Goal: Information Seeking & Learning: Learn about a topic

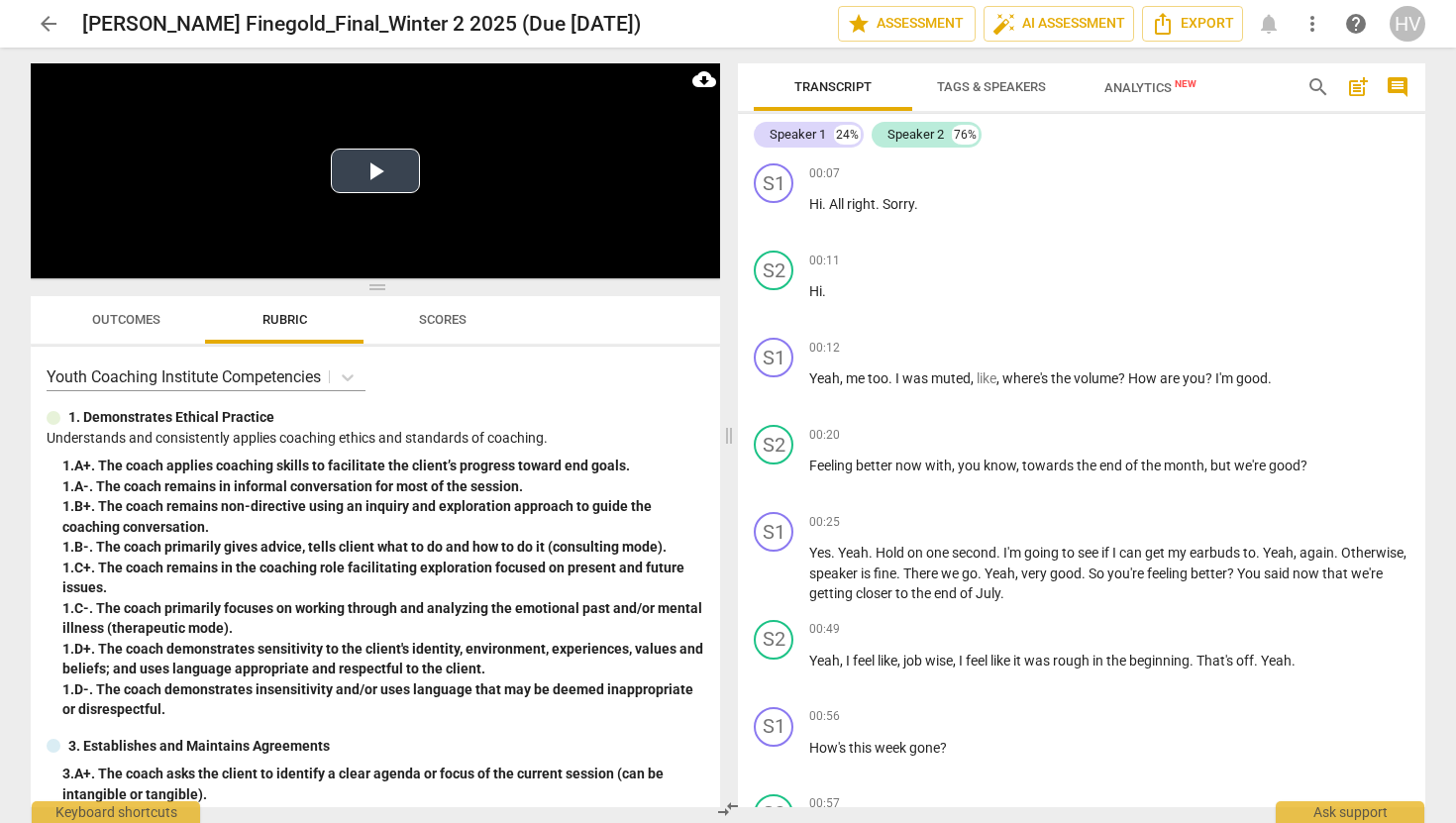
click at [372, 172] on button "Play Video" at bounding box center [375, 170] width 90 height 45
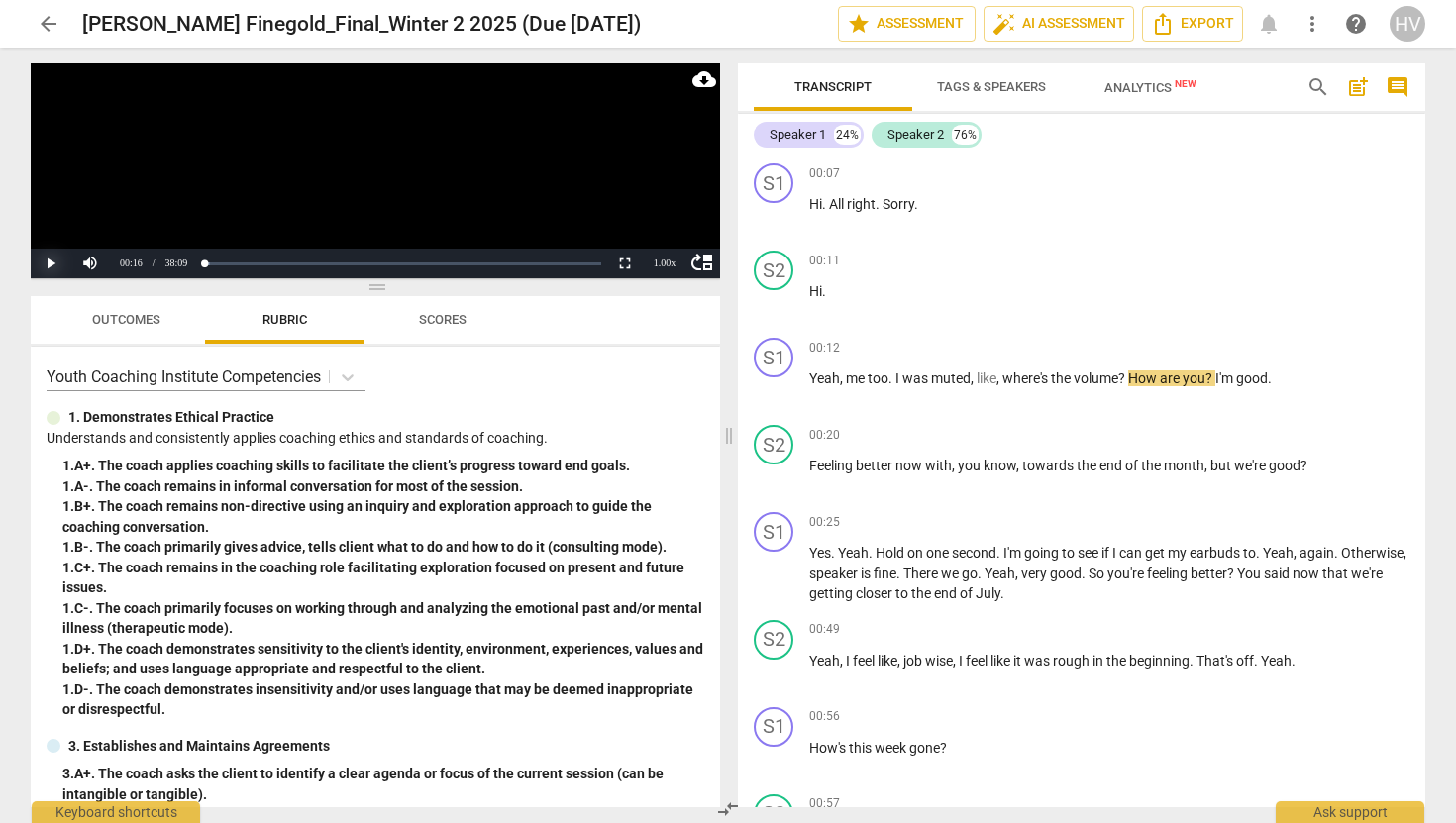
click at [49, 263] on button "Play" at bounding box center [51, 264] width 40 height 30
click at [63, 260] on button "Pause" at bounding box center [51, 264] width 40 height 30
click at [54, 265] on button "Play" at bounding box center [51, 264] width 40 height 30
click at [54, 265] on button "Pause" at bounding box center [51, 264] width 40 height 30
click at [56, 261] on button "Play" at bounding box center [51, 264] width 40 height 30
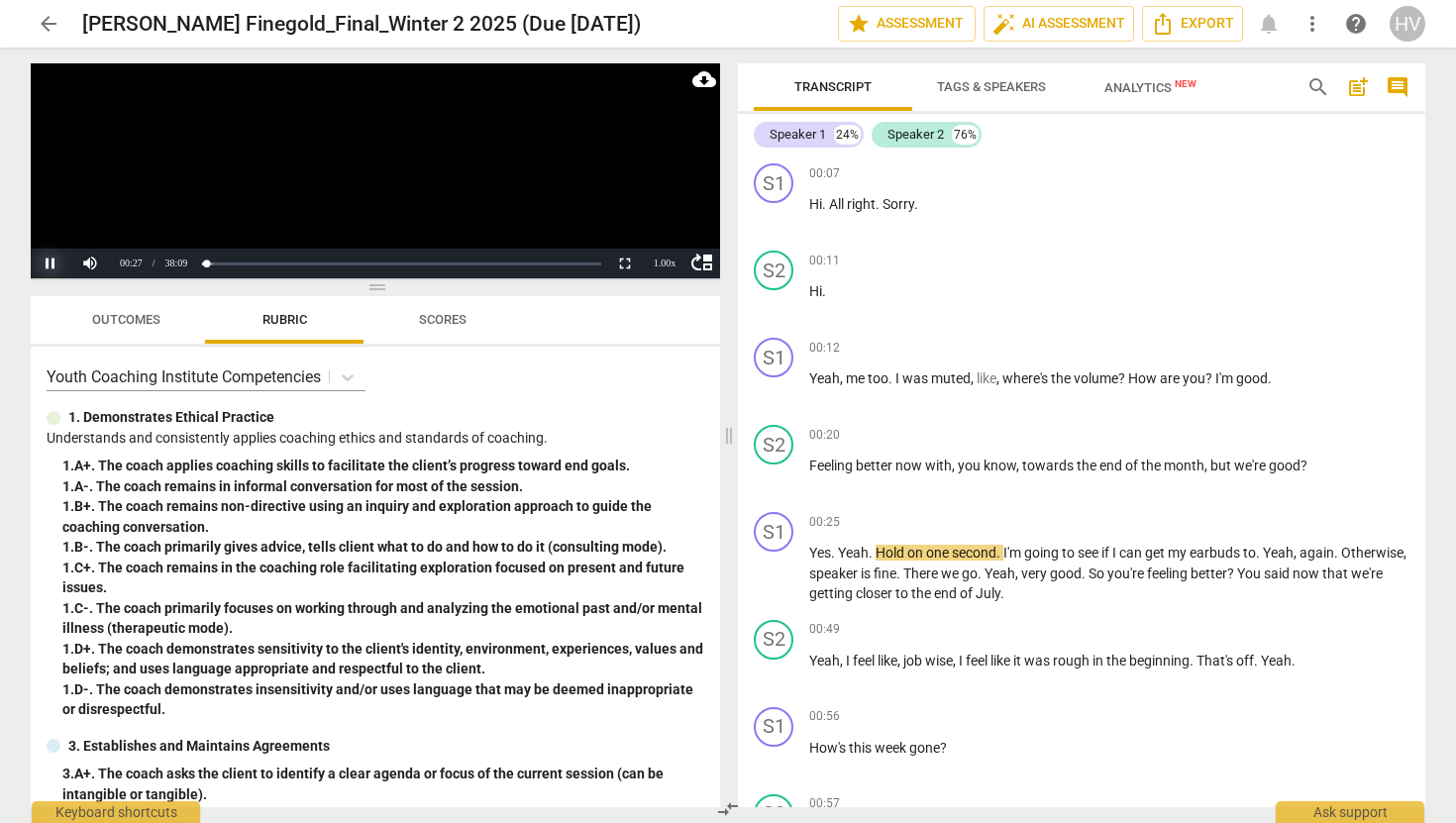
click at [56, 262] on button "Pause" at bounding box center [51, 264] width 40 height 30
click at [46, 25] on span "arrow_back" at bounding box center [49, 24] width 24 height 24
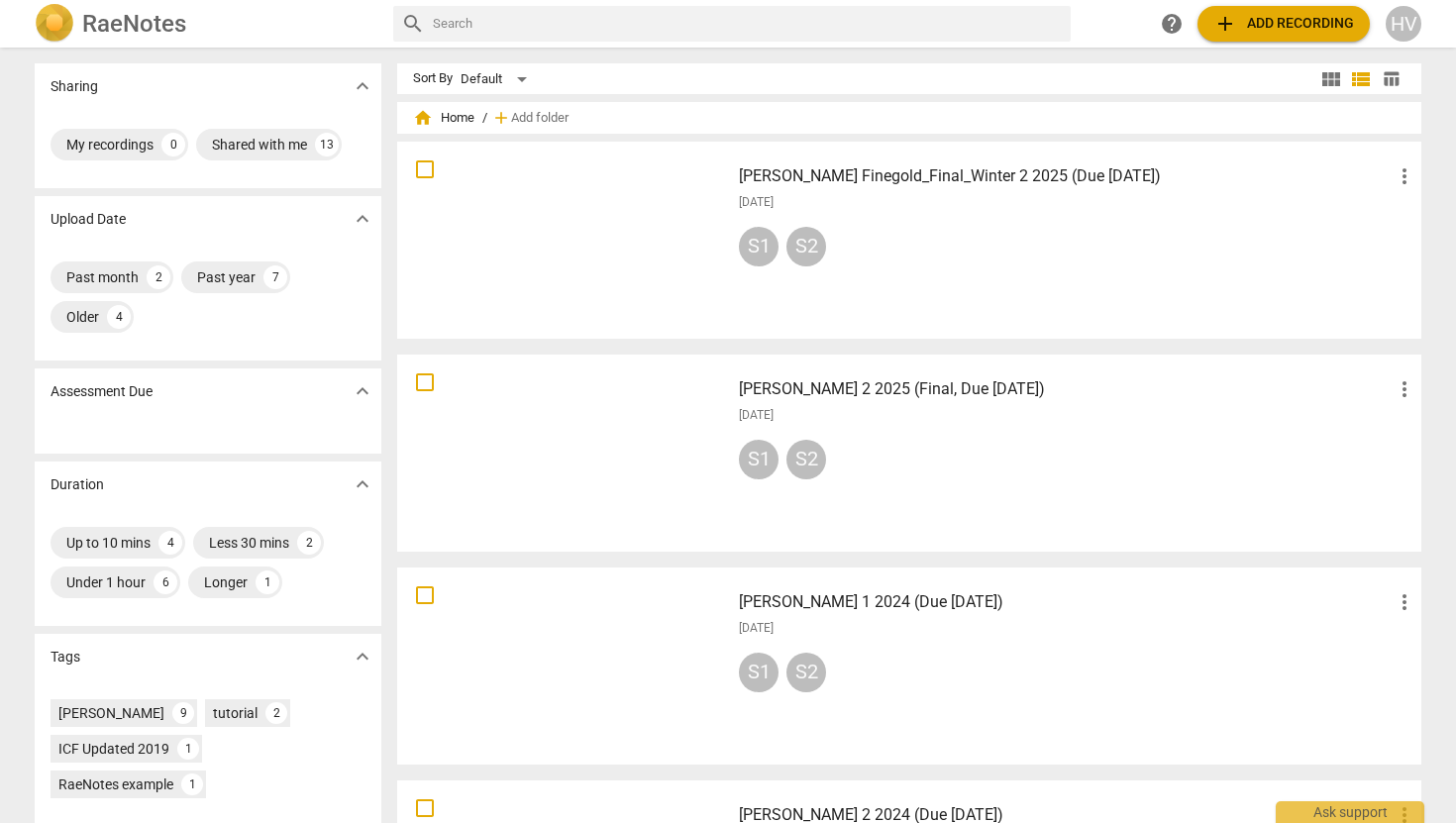
click at [841, 174] on h3 "[PERSON_NAME] Finegold_Final_Winter 2 2025 (Due [DATE])" at bounding box center [1066, 176] width 653 height 24
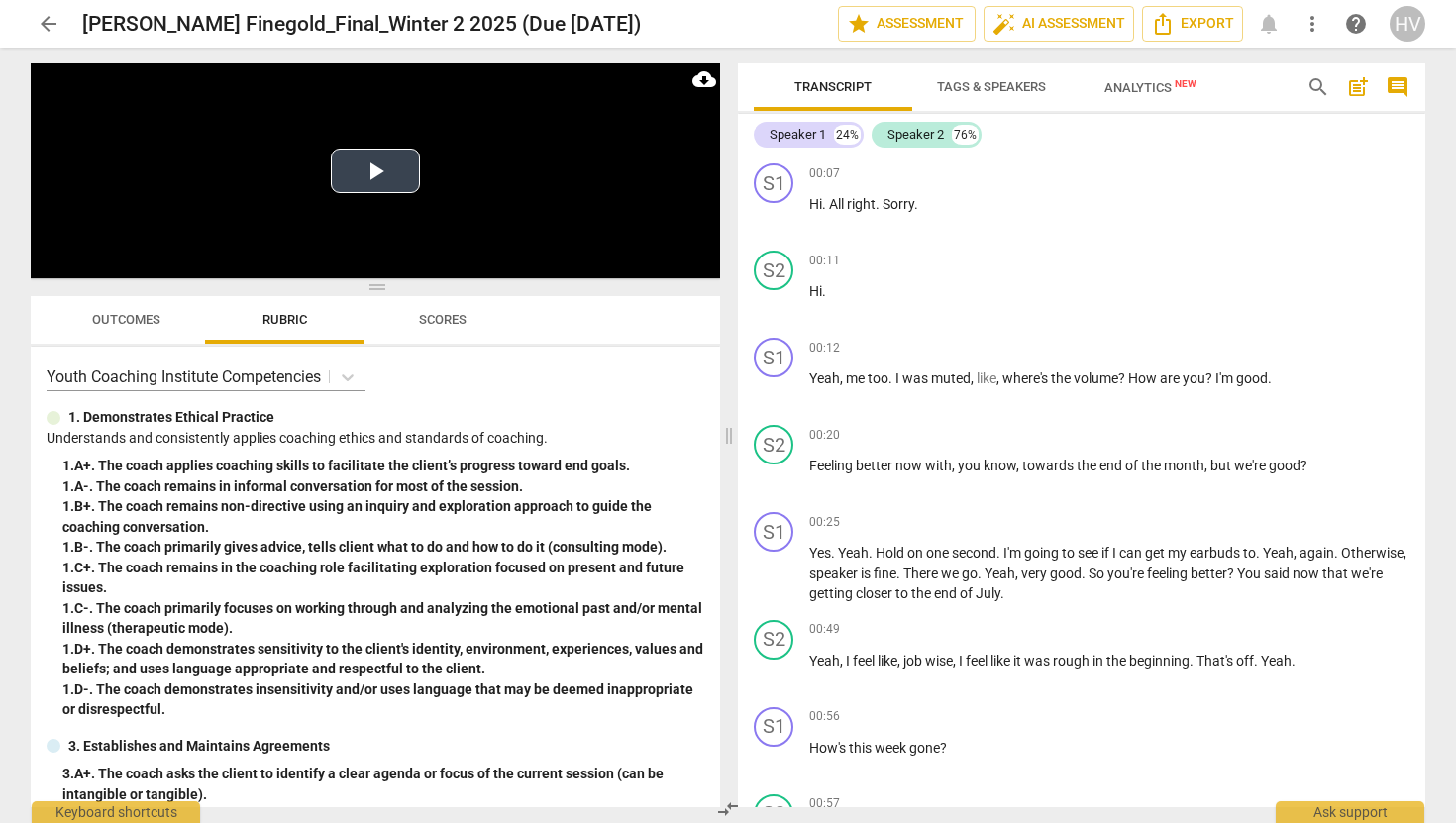
click at [367, 172] on button "Play Video" at bounding box center [375, 170] width 90 height 45
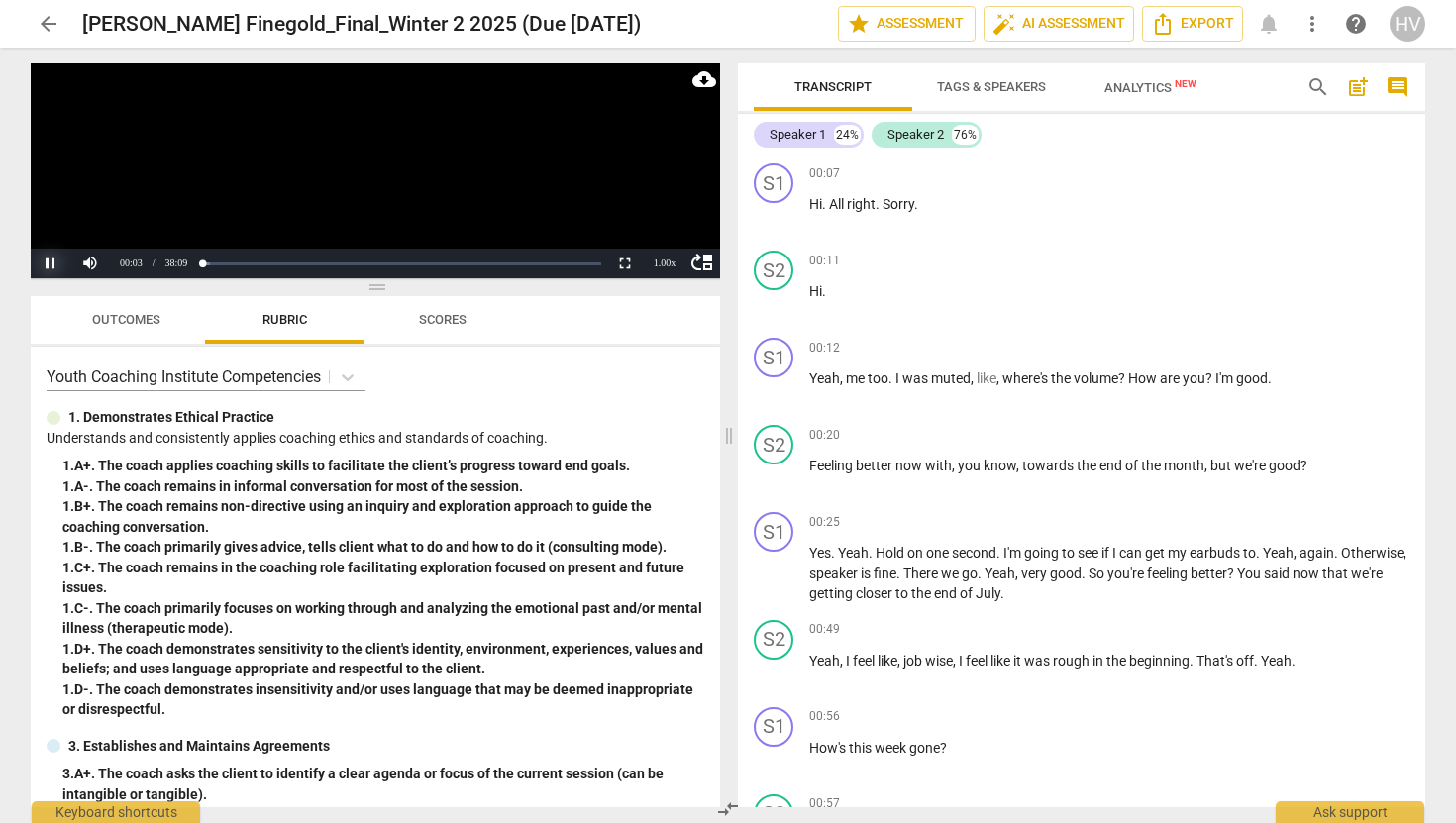
click at [50, 259] on button "Pause" at bounding box center [51, 264] width 40 height 30
click at [48, 263] on button "Play" at bounding box center [51, 264] width 40 height 30
click at [48, 263] on button "Pause" at bounding box center [51, 264] width 40 height 30
click at [911, 276] on div "00:11 + Add competency keyboard_arrow_right Hi ." at bounding box center [1109, 287] width 601 height 72
click at [55, 266] on button "Play" at bounding box center [51, 264] width 40 height 30
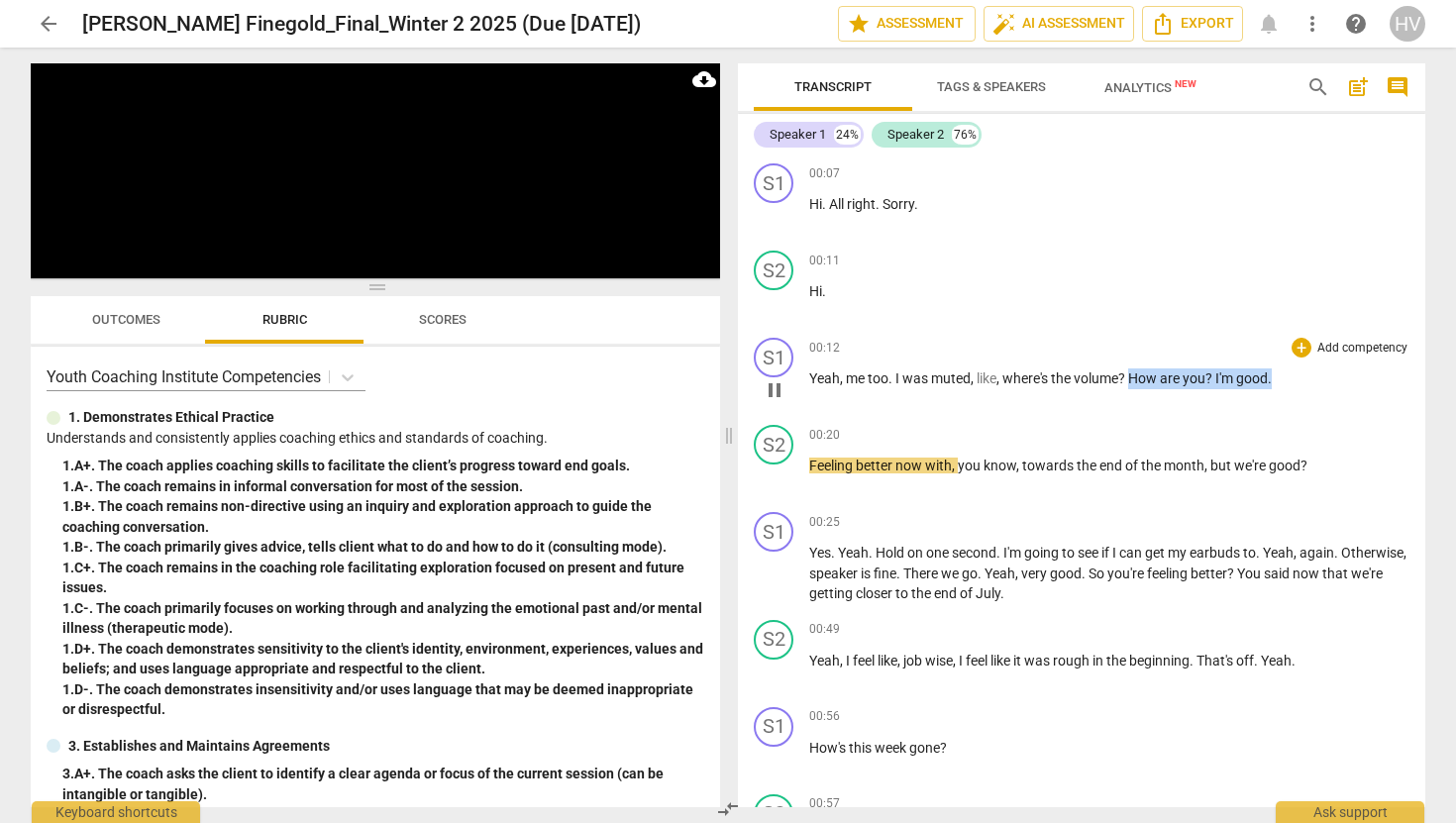
drag, startPoint x: 1135, startPoint y: 379, endPoint x: 1280, endPoint y: 381, distance: 145.0
click at [1280, 381] on p "Yeah , me too . I was muted , like , where's the volume ? How are you ? I'm goo…" at bounding box center [1109, 379] width 601 height 21
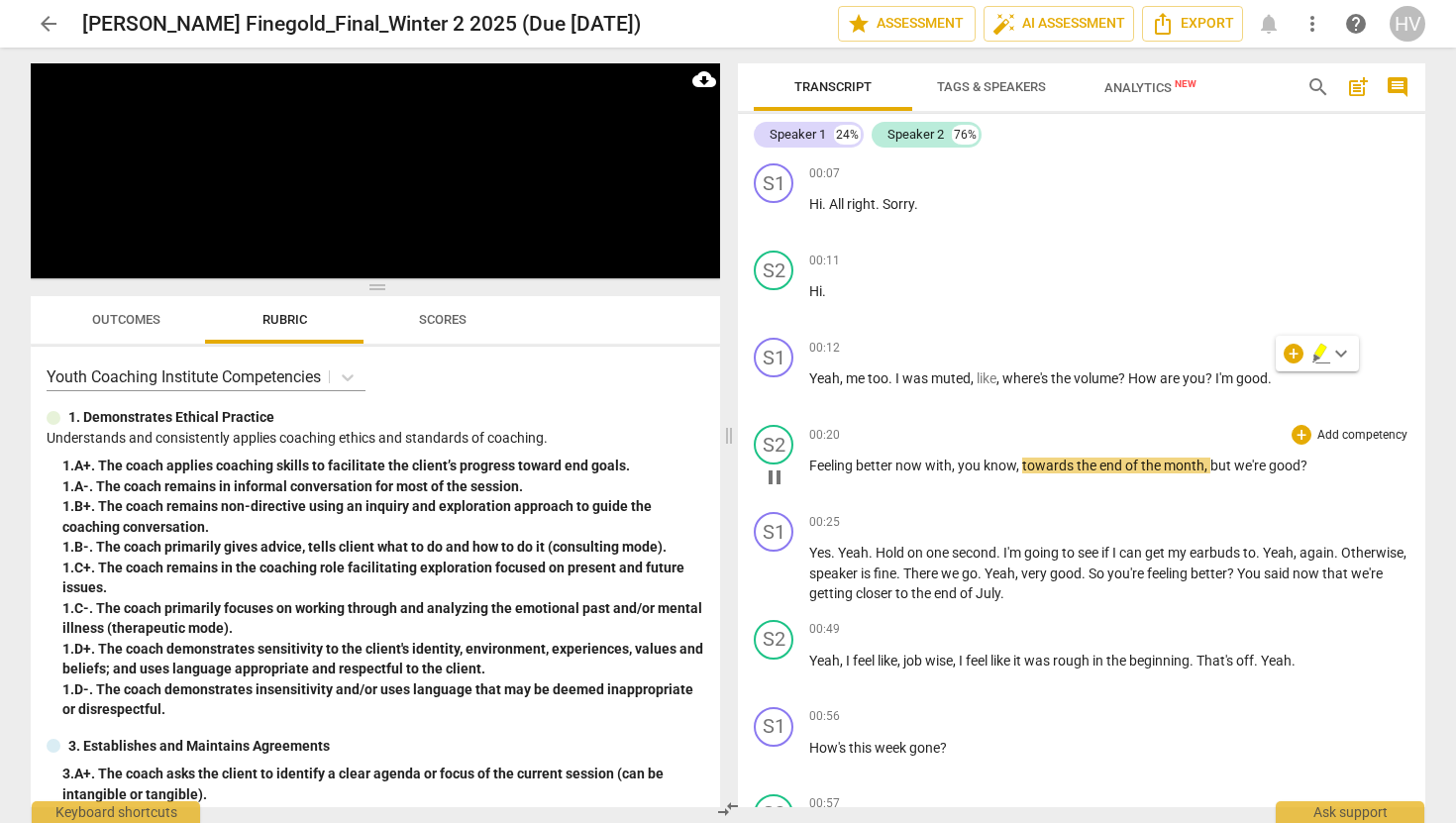
click at [1184, 422] on div "S2 play_arrow pause 00:20 + Add competency keyboard_arrow_right Feeling better …" at bounding box center [1082, 461] width 687 height 88
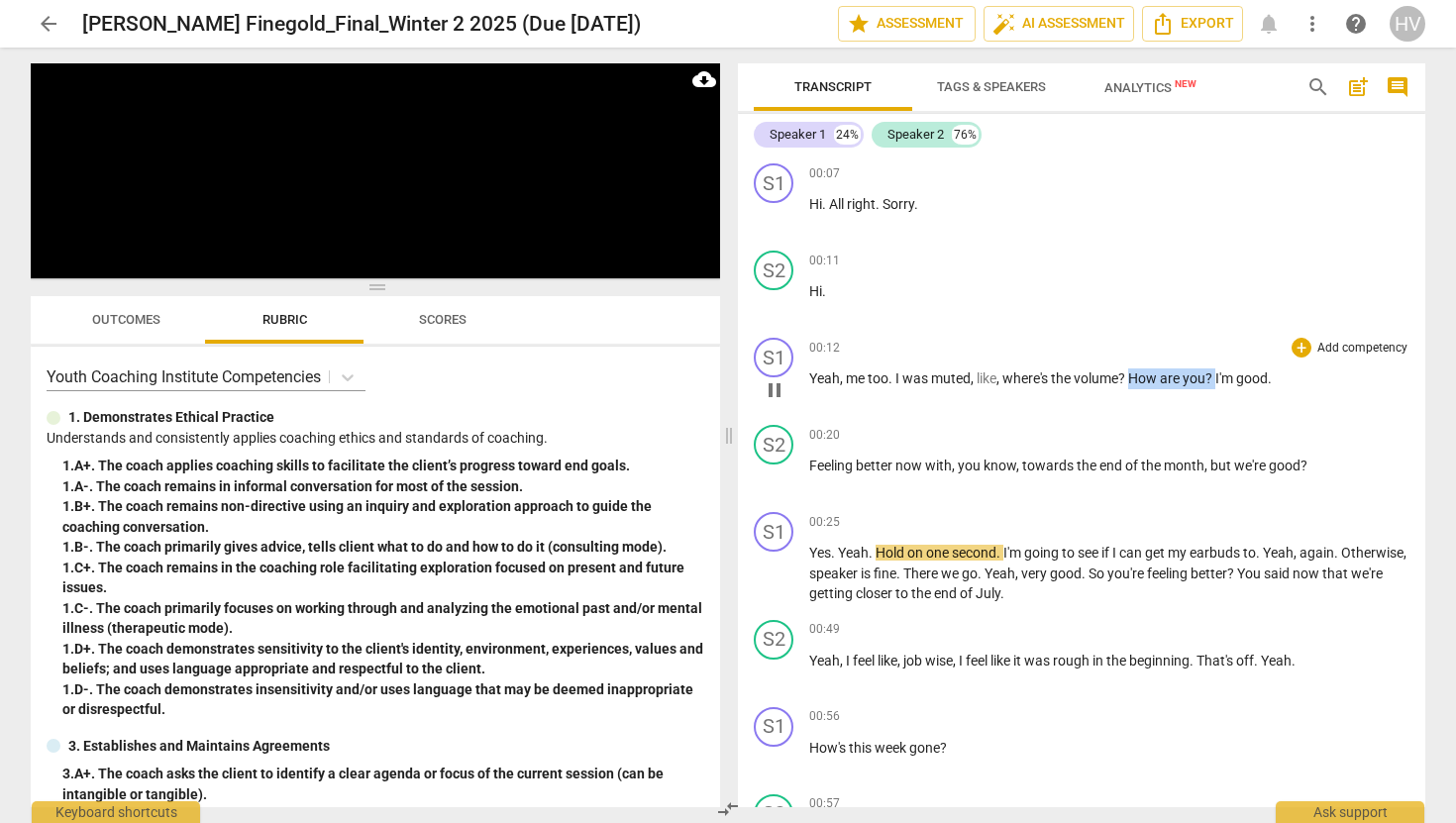
drag, startPoint x: 1135, startPoint y: 381, endPoint x: 1218, endPoint y: 382, distance: 83.0
click at [1218, 382] on p "Yeah , me too . I was muted , like , where's the volume ? How are you ? I'm goo…" at bounding box center [1109, 379] width 601 height 21
copy p "How are you ?"
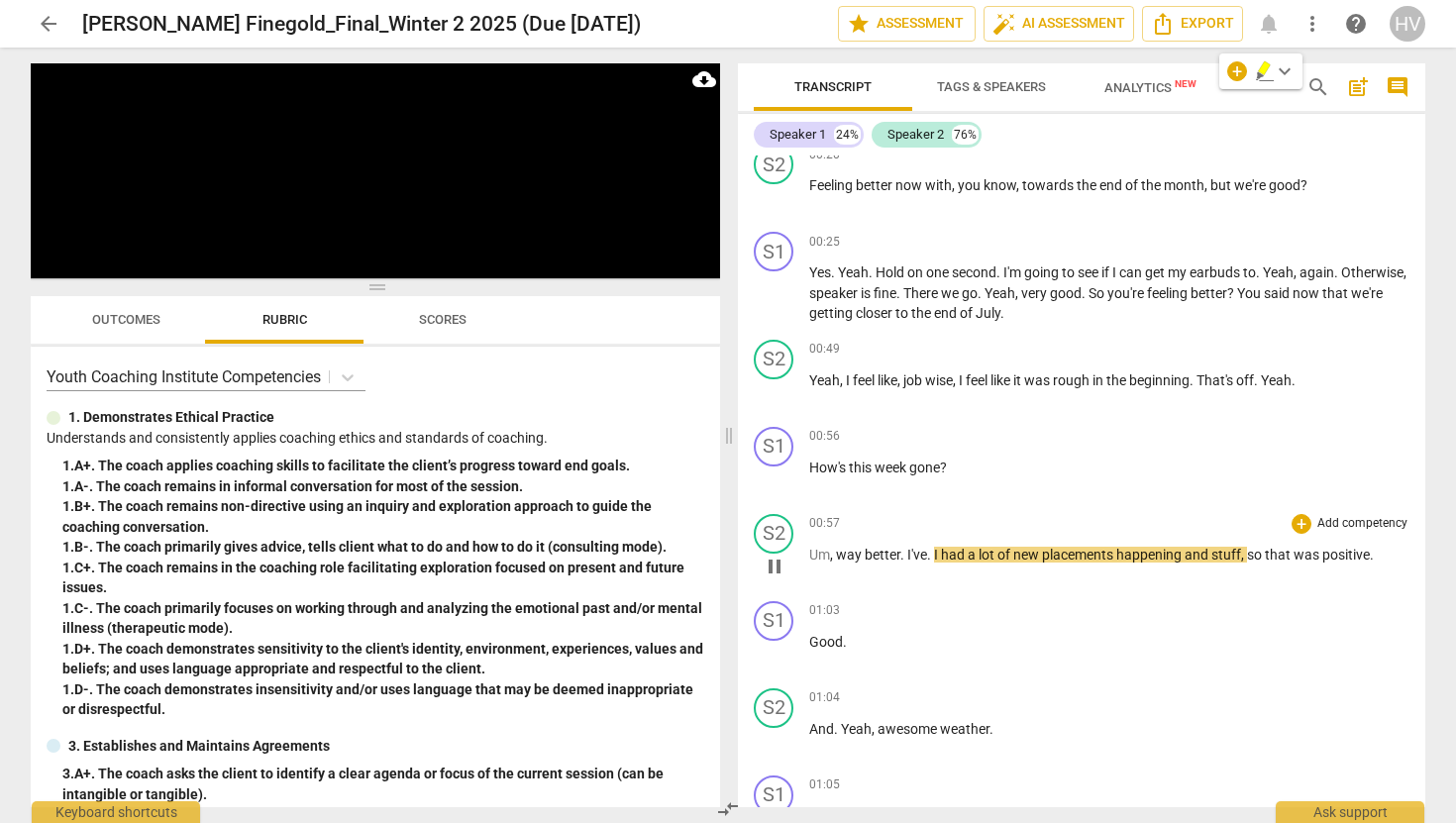
scroll to position [290, 0]
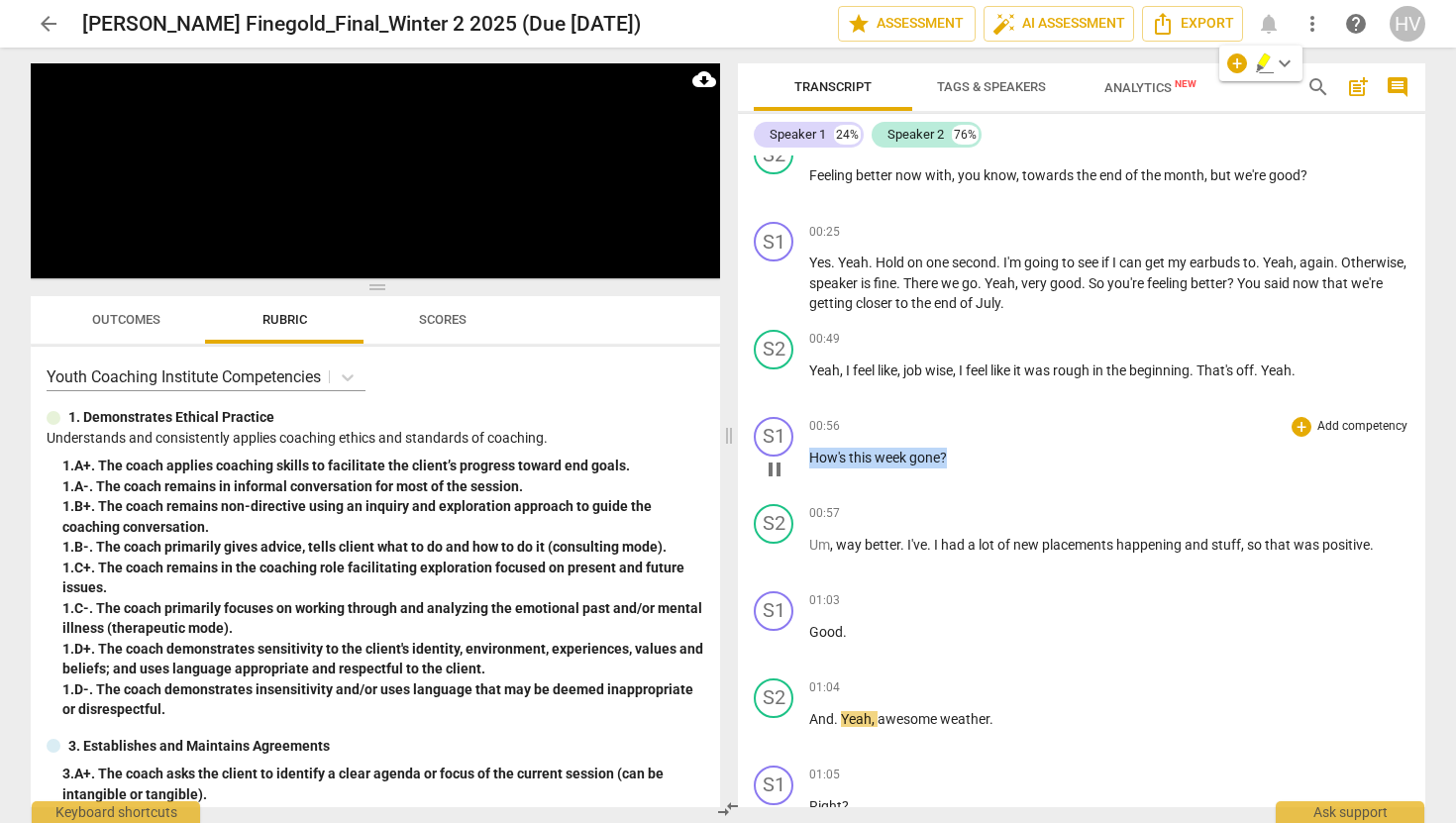
drag, startPoint x: 811, startPoint y: 455, endPoint x: 955, endPoint y: 456, distance: 144.0
click at [955, 456] on p "How's this week gone ?" at bounding box center [1109, 458] width 601 height 21
copy p "How's this week gone ?"
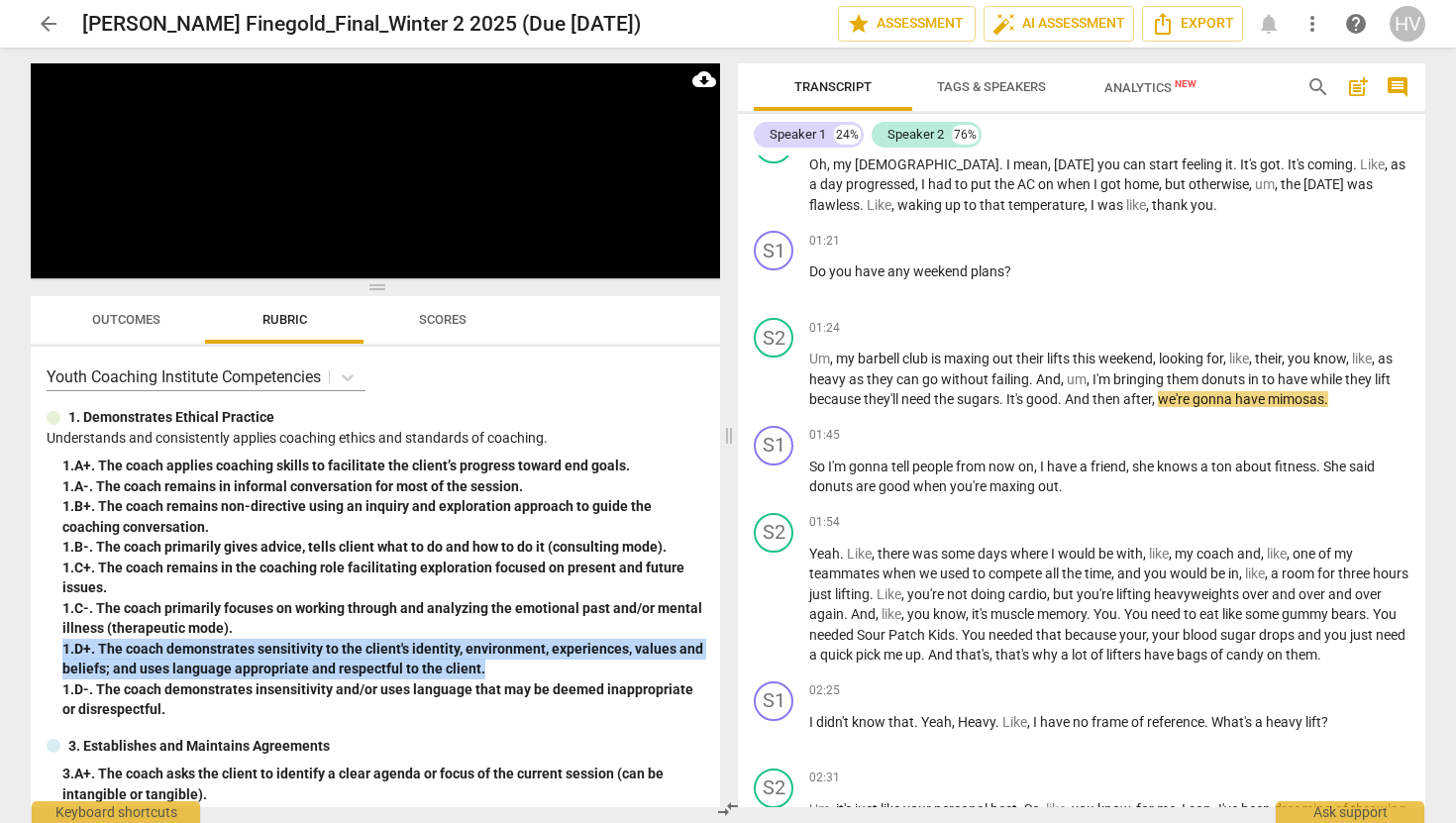
drag, startPoint x: 479, startPoint y: 666, endPoint x: 64, endPoint y: 651, distance: 415.3
click at [64, 651] on div "1. D+. The coach demonstrates sensitivity to the client's identity, environment…" at bounding box center [383, 659] width 641 height 41
copy div "1. D+. The coach demonstrates sensitivity to the client's identity, environment…"
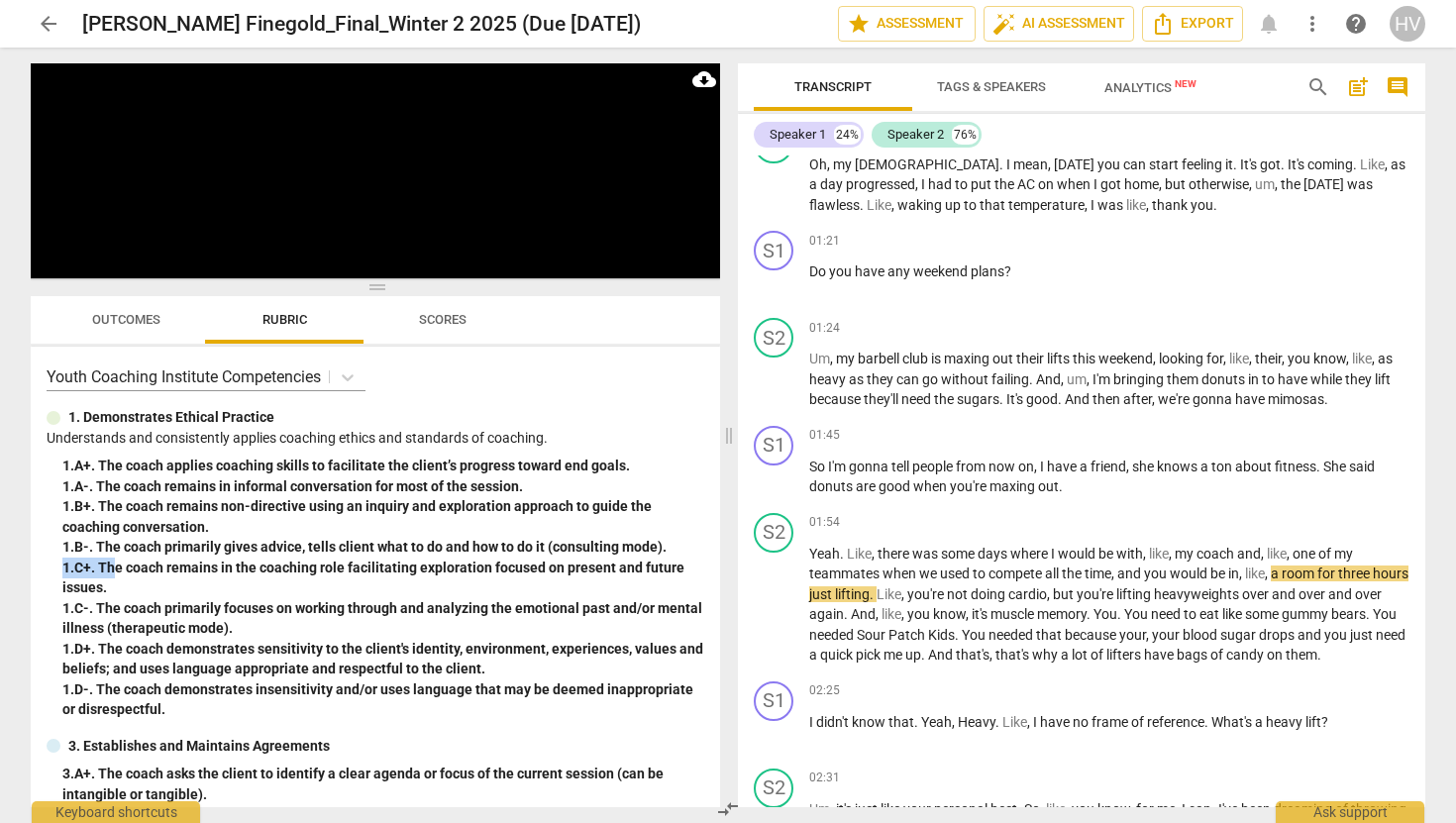
drag, startPoint x: 113, startPoint y: 577, endPoint x: 98, endPoint y: 574, distance: 15.3
click at [67, 574] on div "1. C+. The coach remains in the coaching role facilitating exploration focused …" at bounding box center [383, 578] width 641 height 41
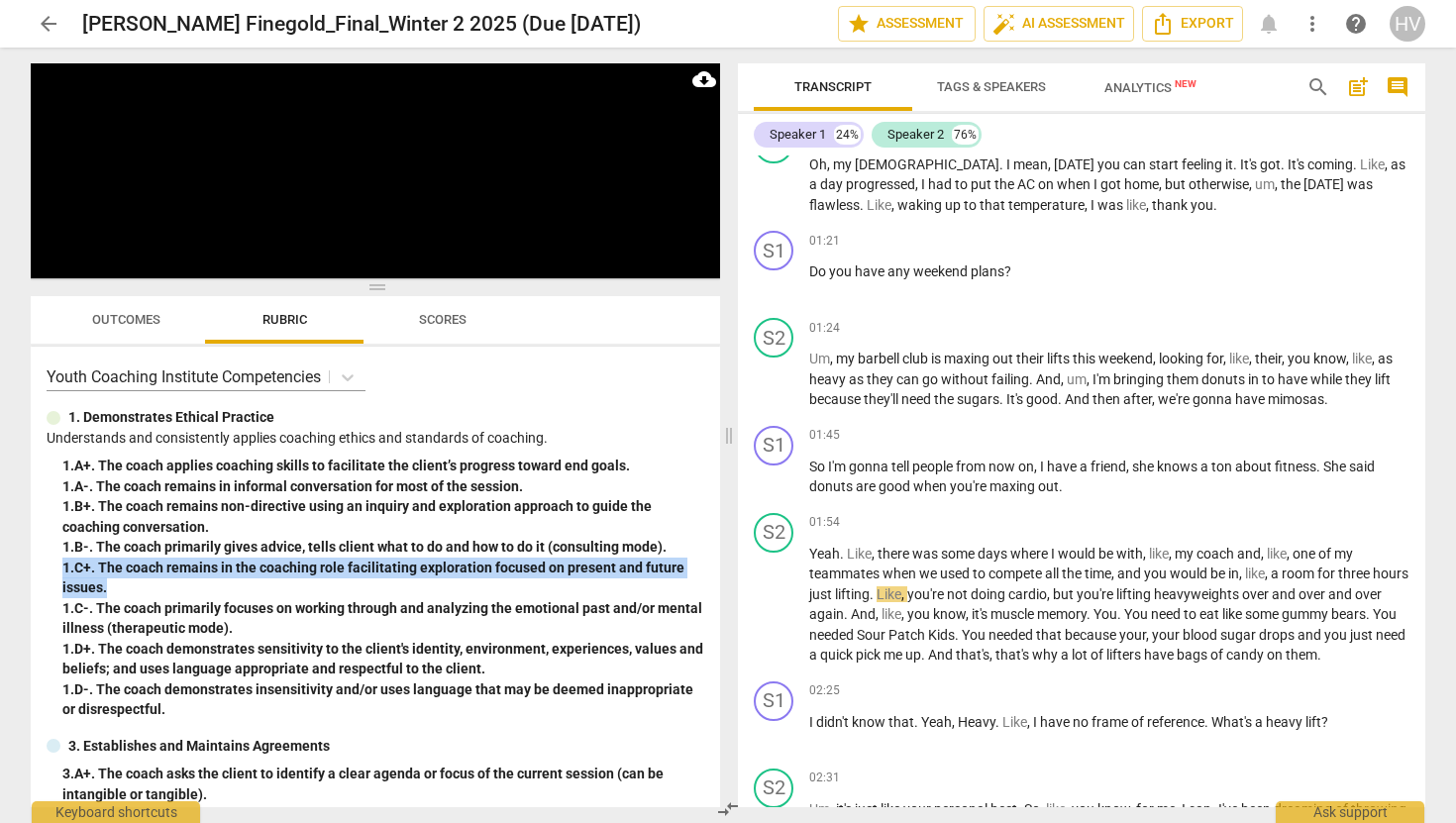
drag, startPoint x: 126, startPoint y: 593, endPoint x: 54, endPoint y: 573, distance: 74.7
click at [54, 573] on div "1. Demonstrates Ethical Practice Understands and consistently applies coaching …" at bounding box center [375, 564] width 657 height 313
copy div "1. C+. The coach remains in the coaching role facilitating exploration focused …"
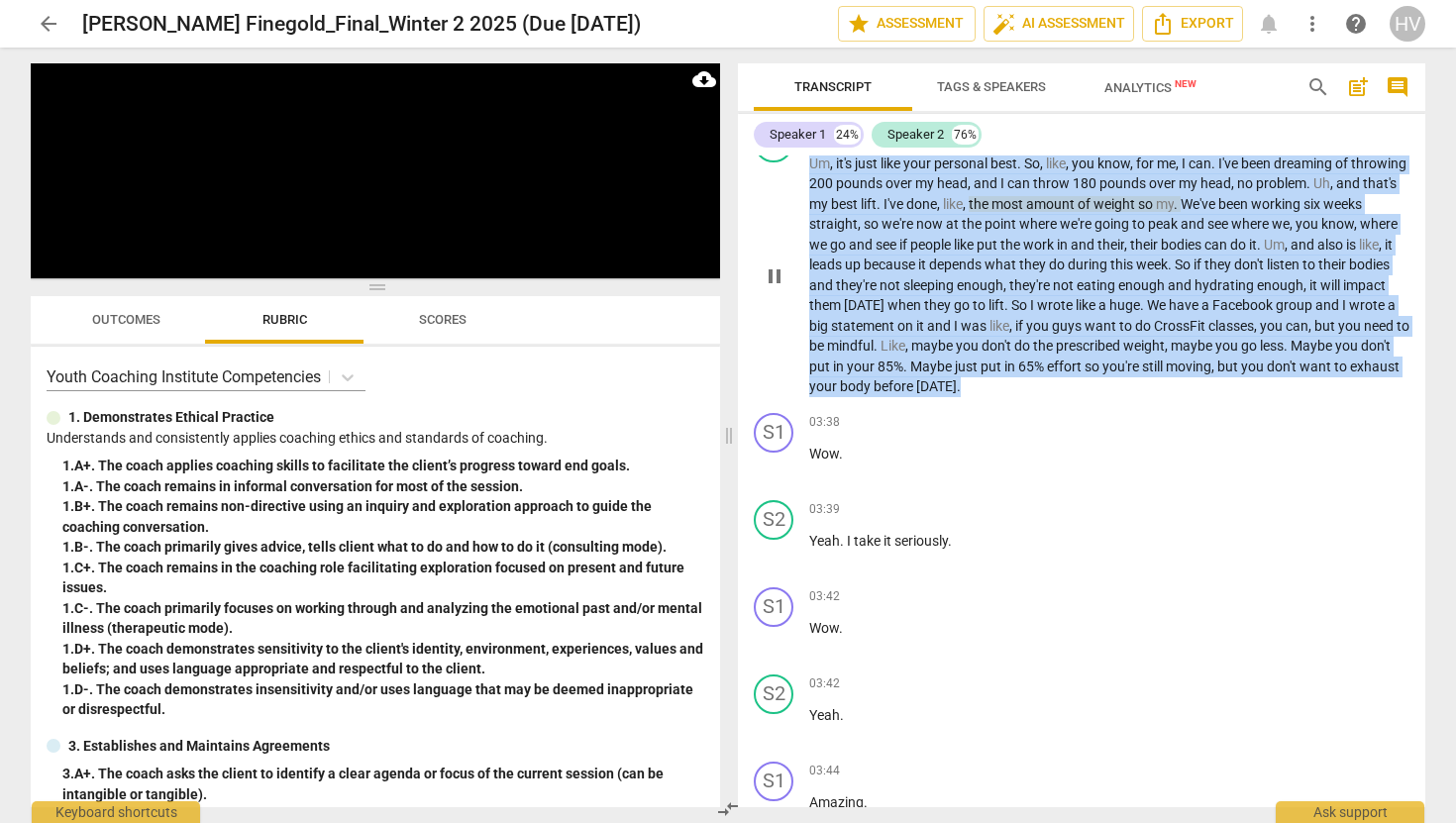
drag, startPoint x: 1112, startPoint y: 396, endPoint x: 808, endPoint y: 164, distance: 382.4
click at [808, 164] on div "S2 play_arrow pause 02:31 + Add competency keyboard_arrow_right Um , it's just …" at bounding box center [1082, 259] width 687 height 290
copy p "Um , it's just like your personal best . So , like , you know , for me , I can …"
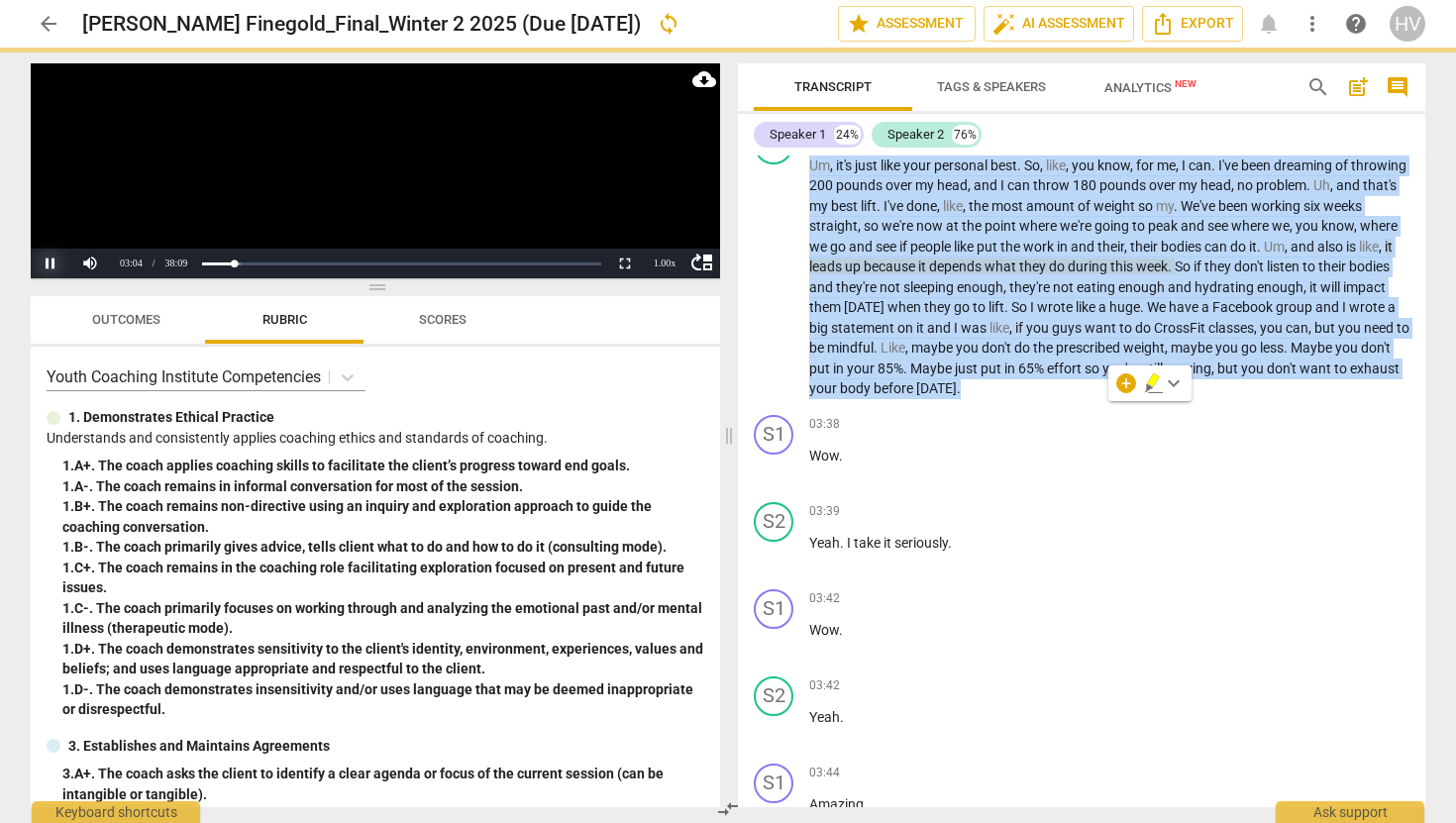
click at [52, 265] on button "Pause" at bounding box center [51, 264] width 40 height 30
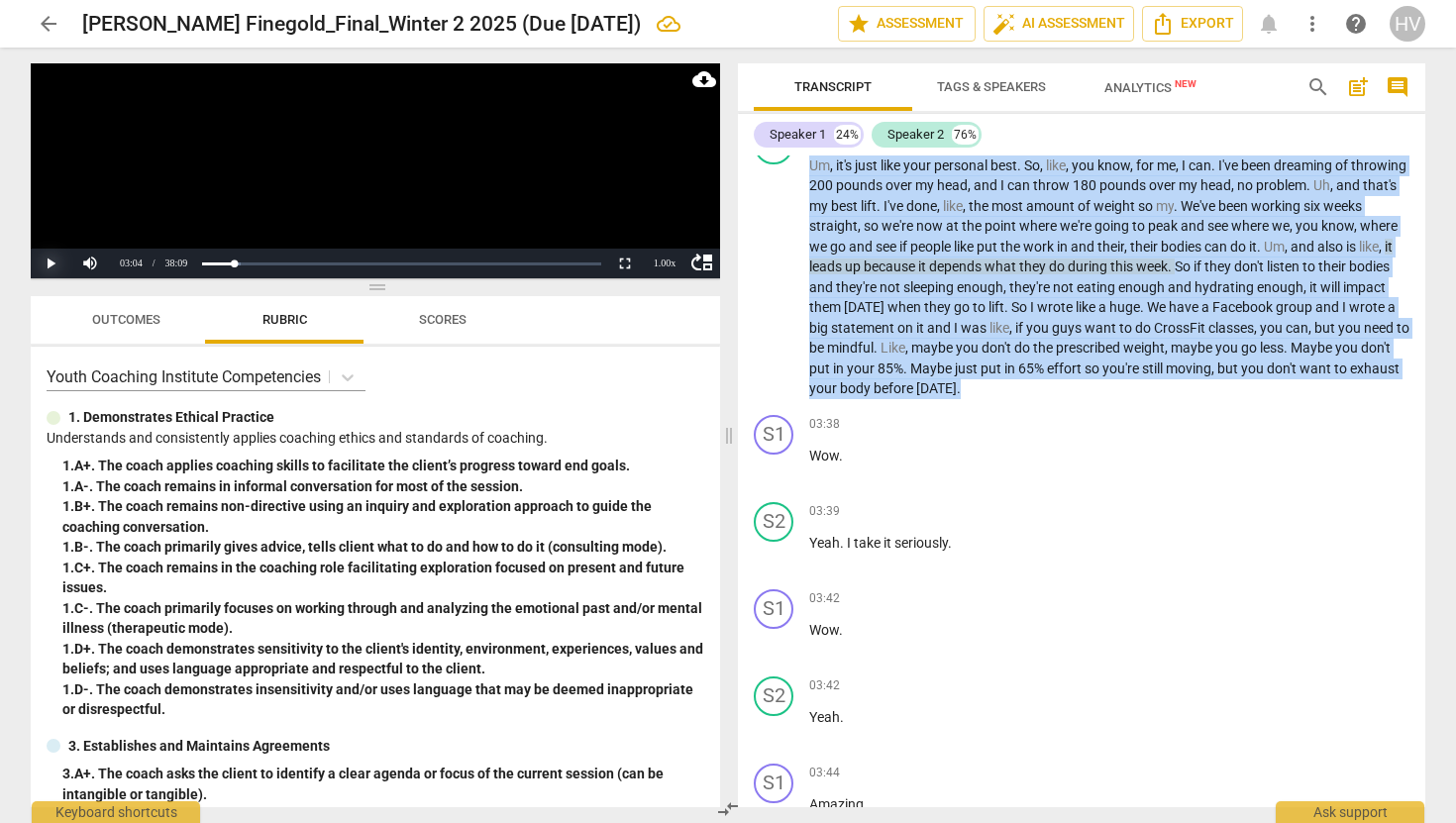
copy p "Um , it's just like your personal best . So , like , you know , for me , I can …"
click at [1082, 336] on p "Um , it's just like your personal best . So , like , you know , for me , I can …" at bounding box center [1109, 277] width 601 height 244
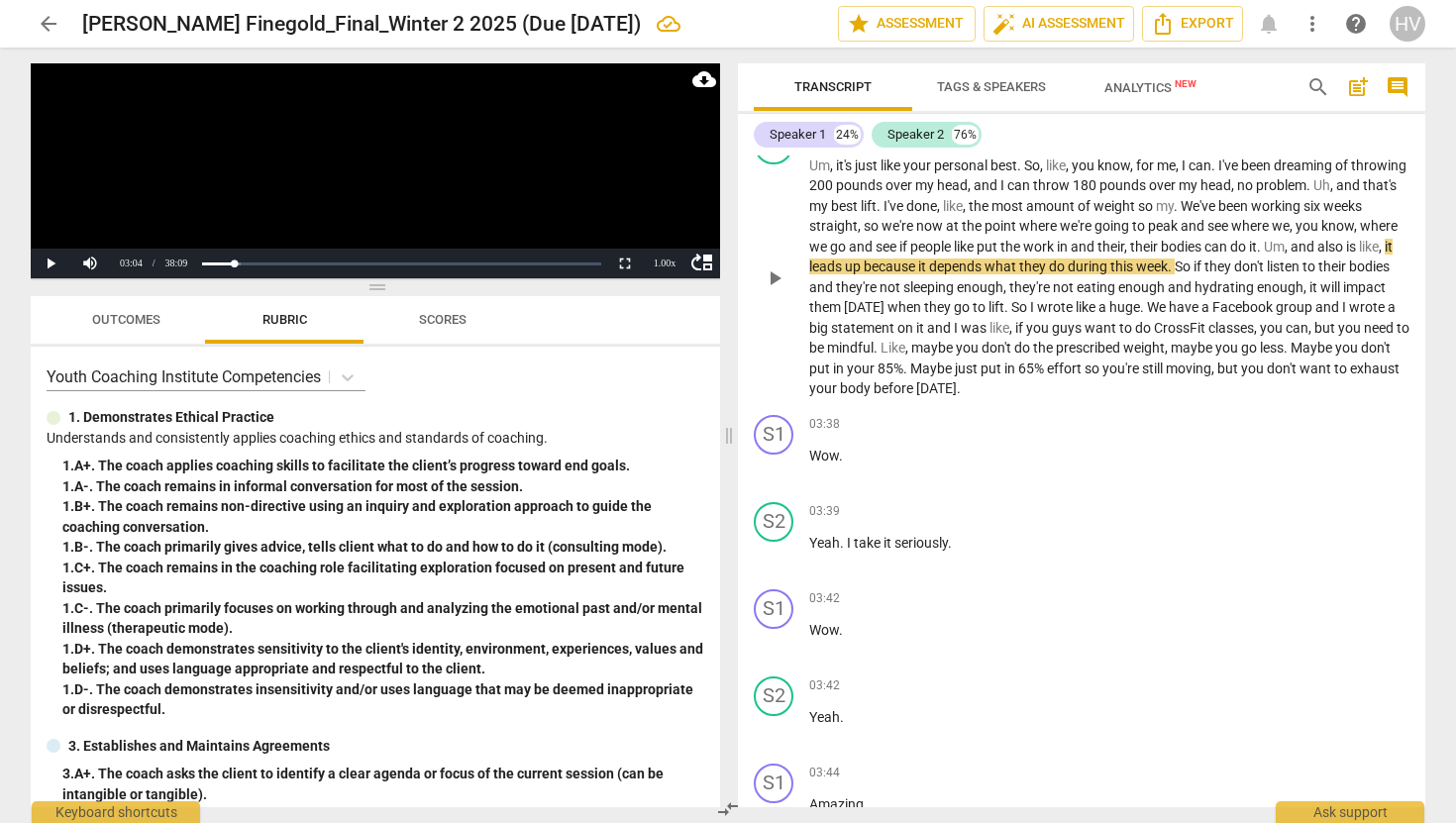
click at [777, 290] on span "play_arrow" at bounding box center [775, 279] width 24 height 24
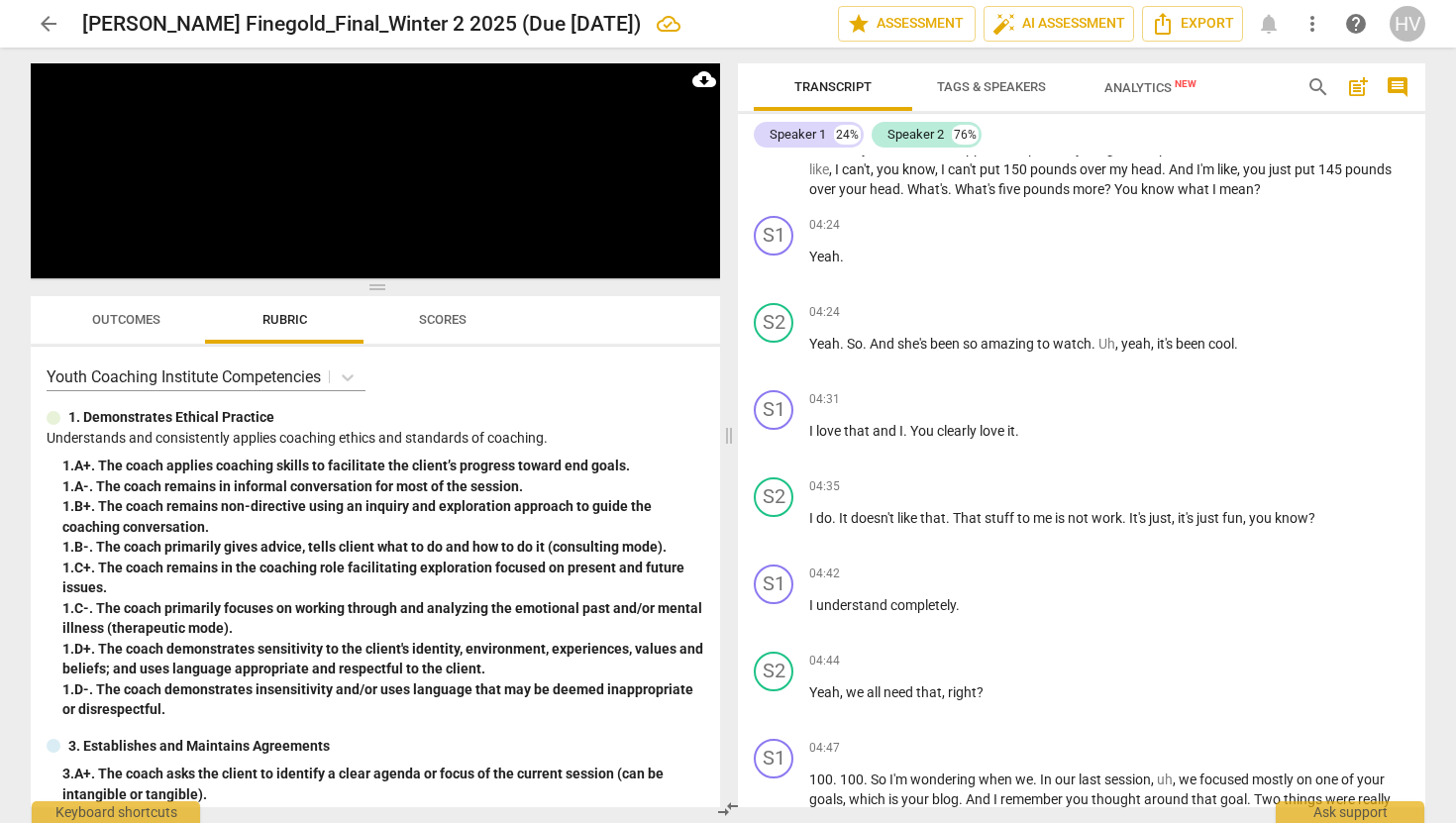
scroll to position [2468, 0]
click at [772, 453] on span "pause" at bounding box center [775, 442] width 24 height 24
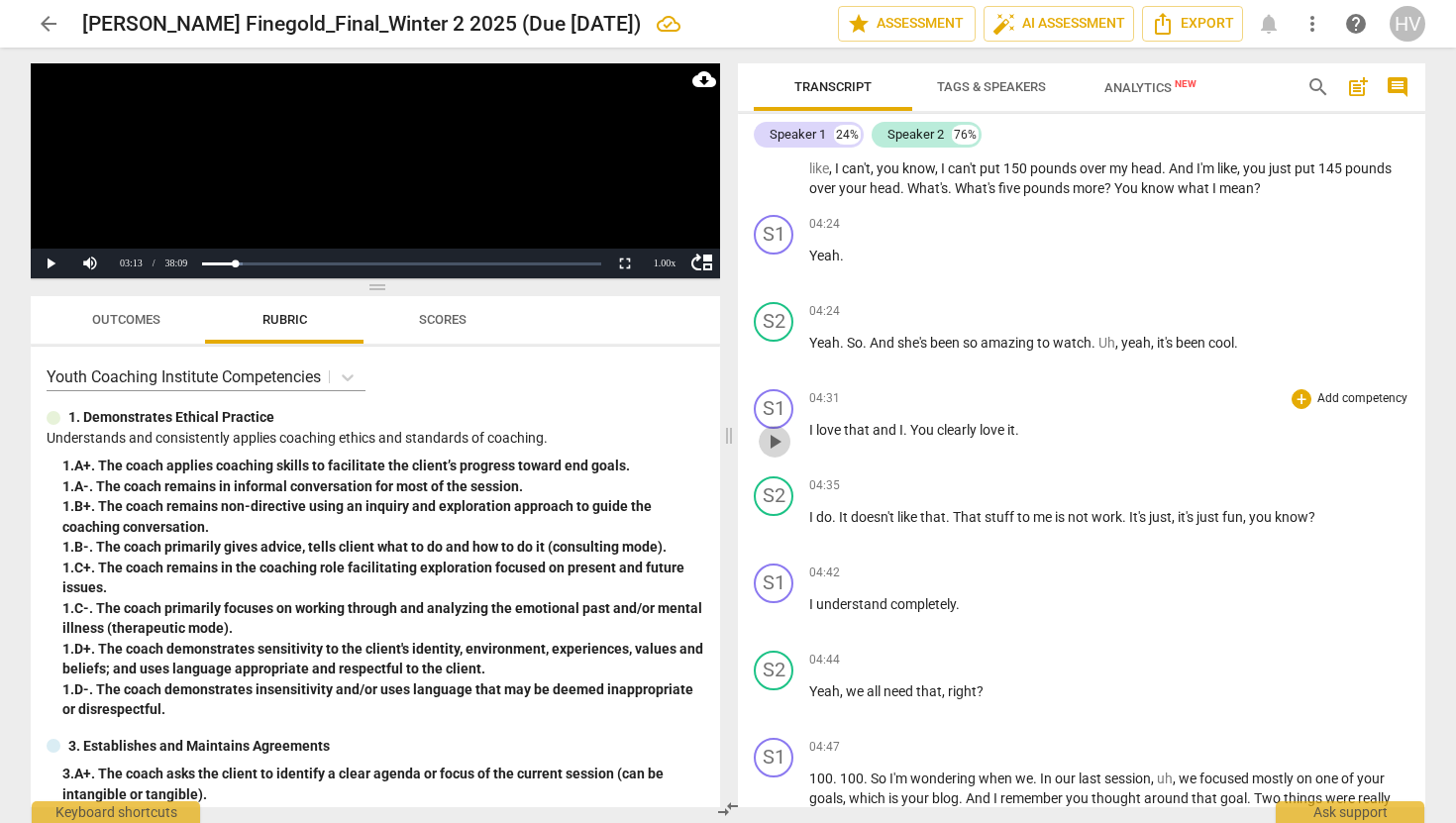
click at [772, 453] on span "play_arrow" at bounding box center [775, 442] width 24 height 24
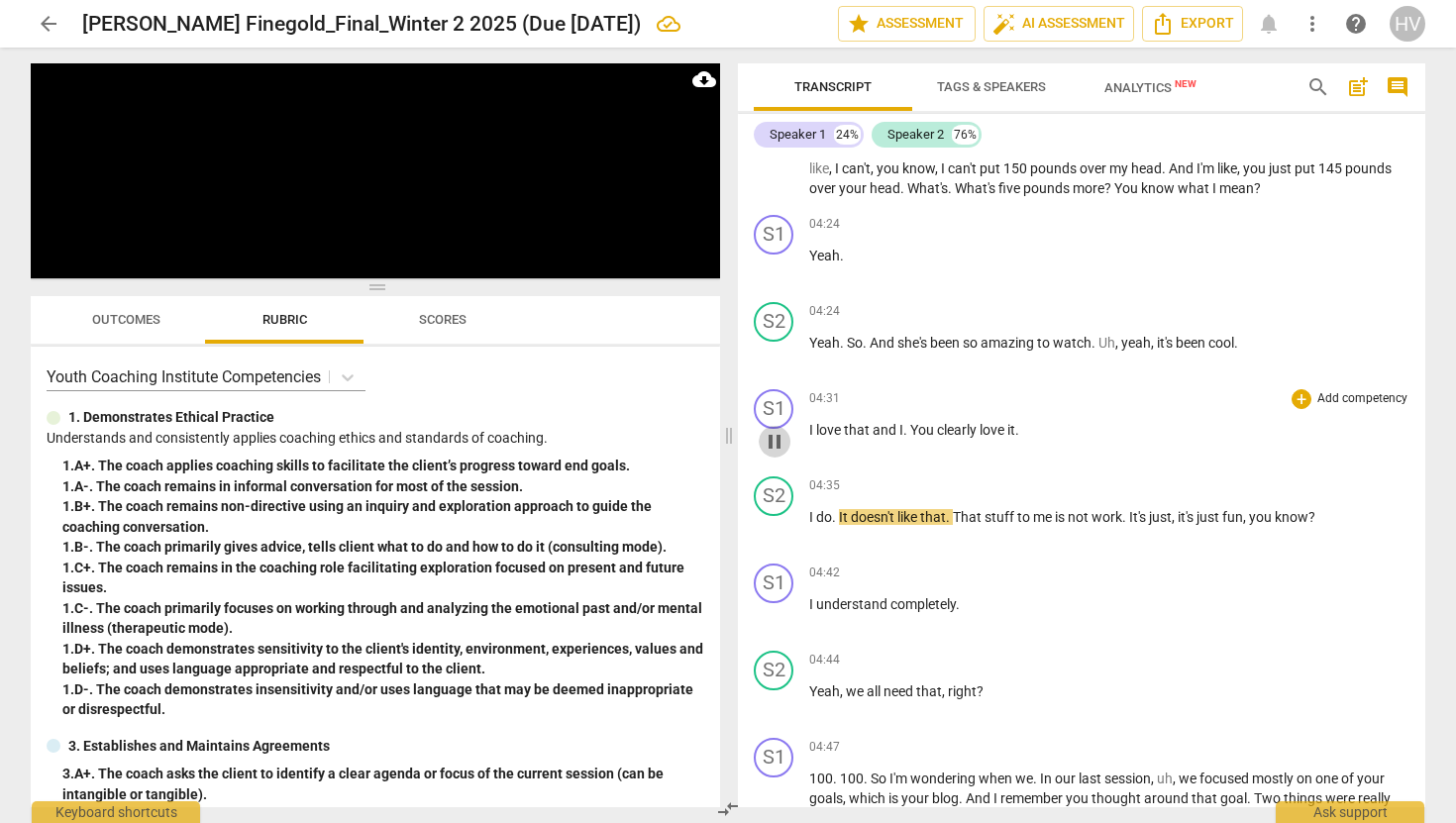
click at [772, 453] on span "pause" at bounding box center [775, 442] width 24 height 24
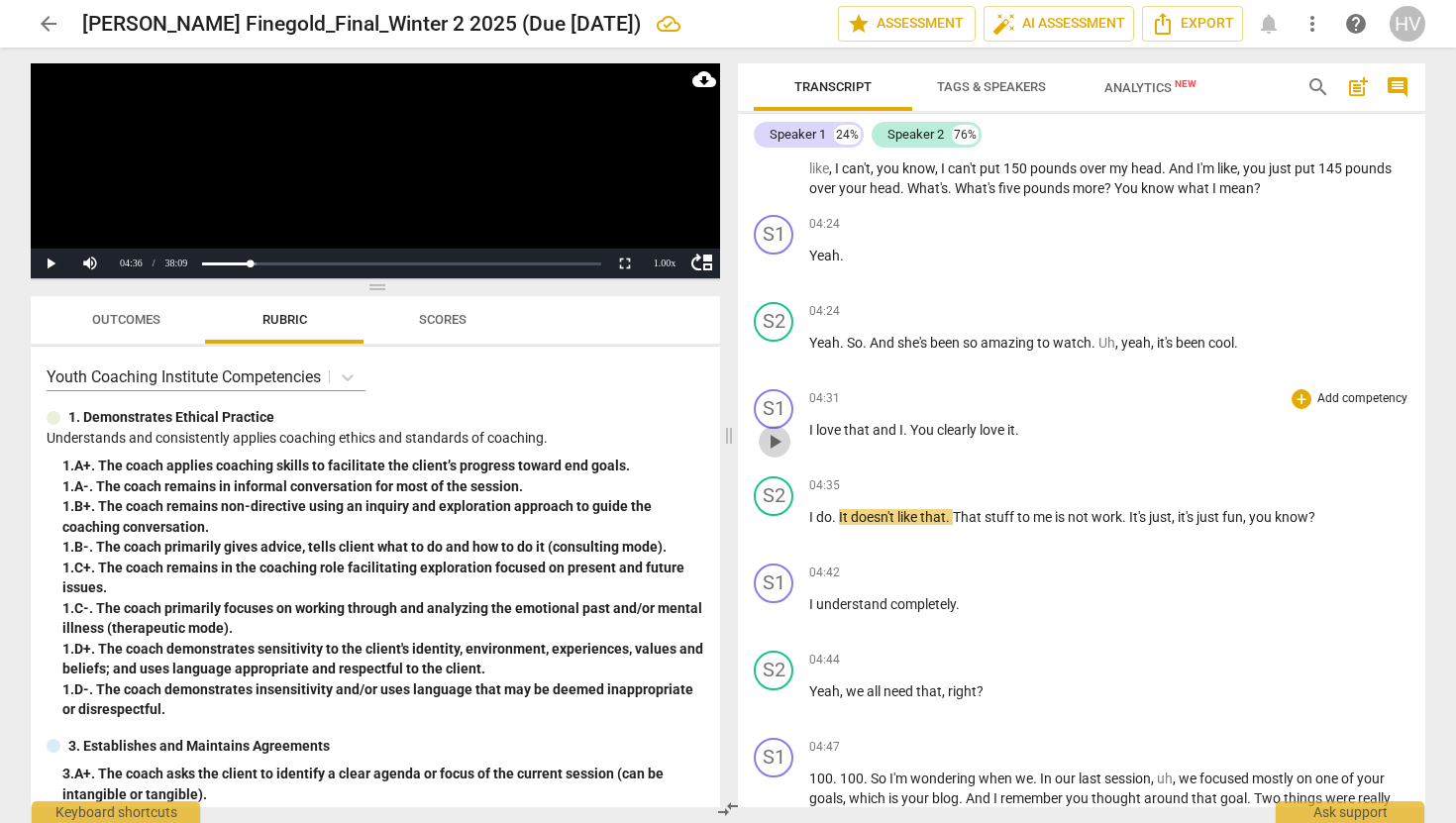
click at [772, 453] on span "play_arrow" at bounding box center [775, 442] width 24 height 24
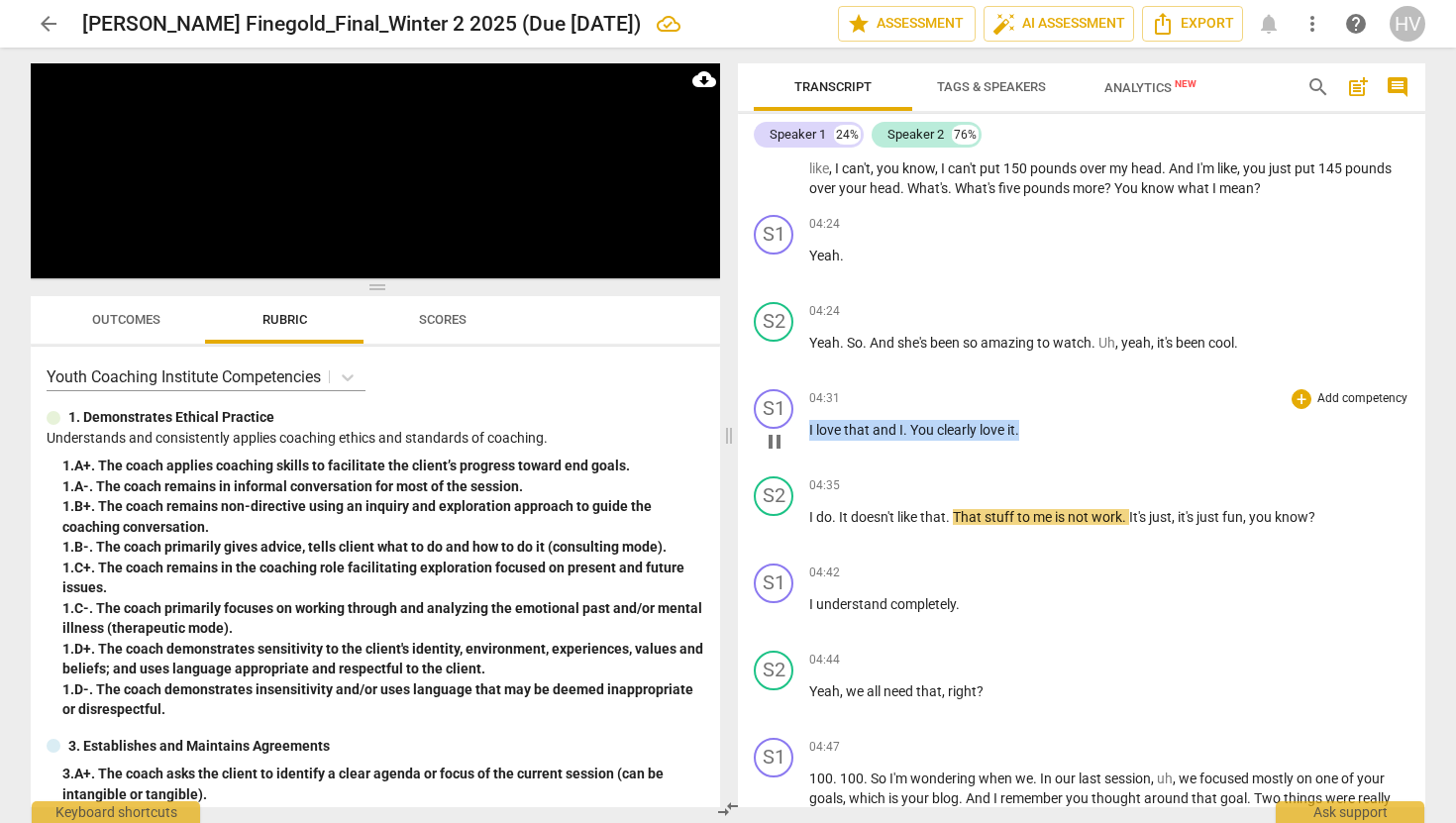
drag, startPoint x: 809, startPoint y: 450, endPoint x: 1082, endPoint y: 453, distance: 273.0
click at [1082, 441] on p "I love that and I . You clearly love it ." at bounding box center [1109, 430] width 601 height 21
copy p "I love that and I . You clearly love it ."
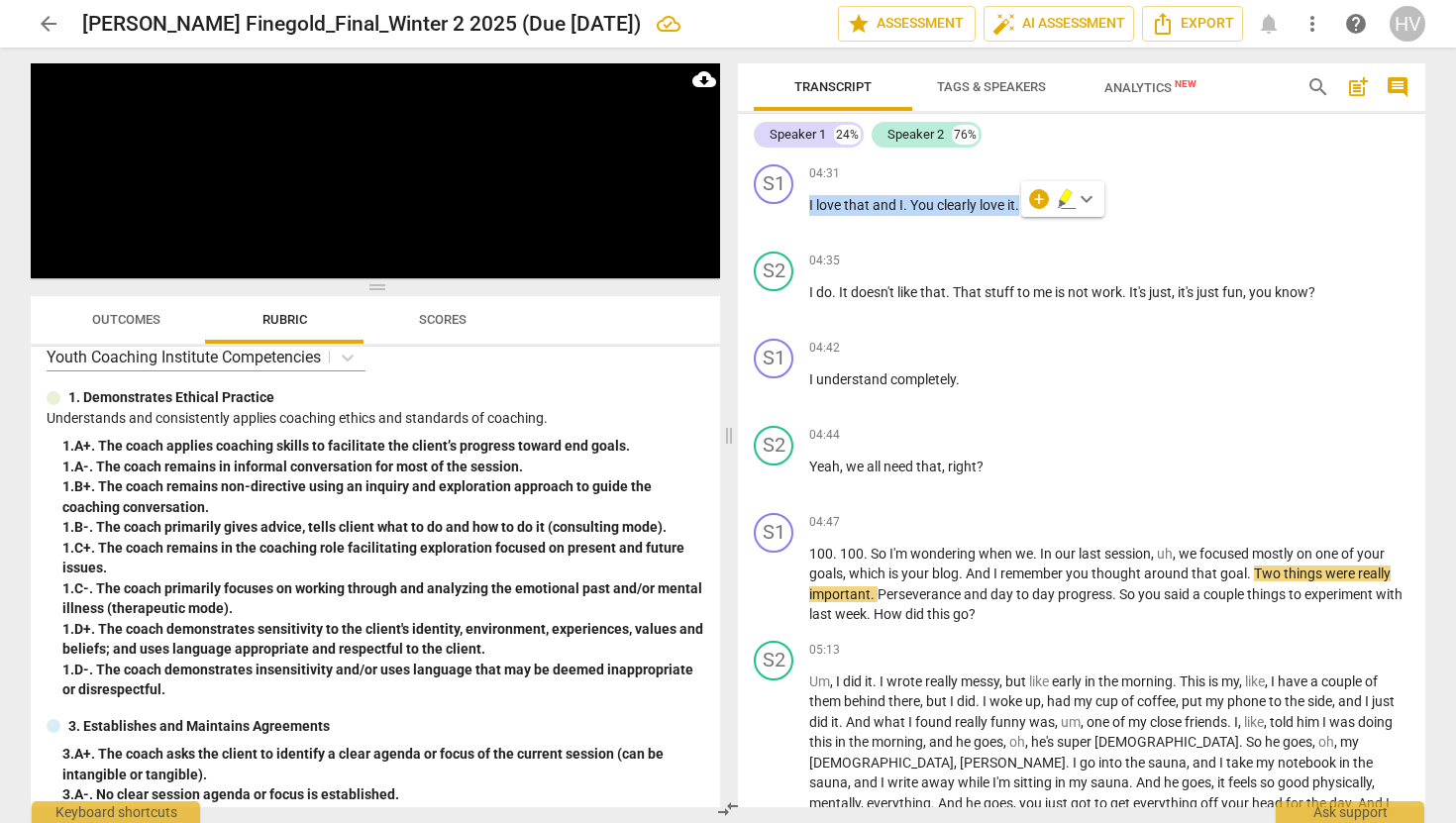
scroll to position [79, 0]
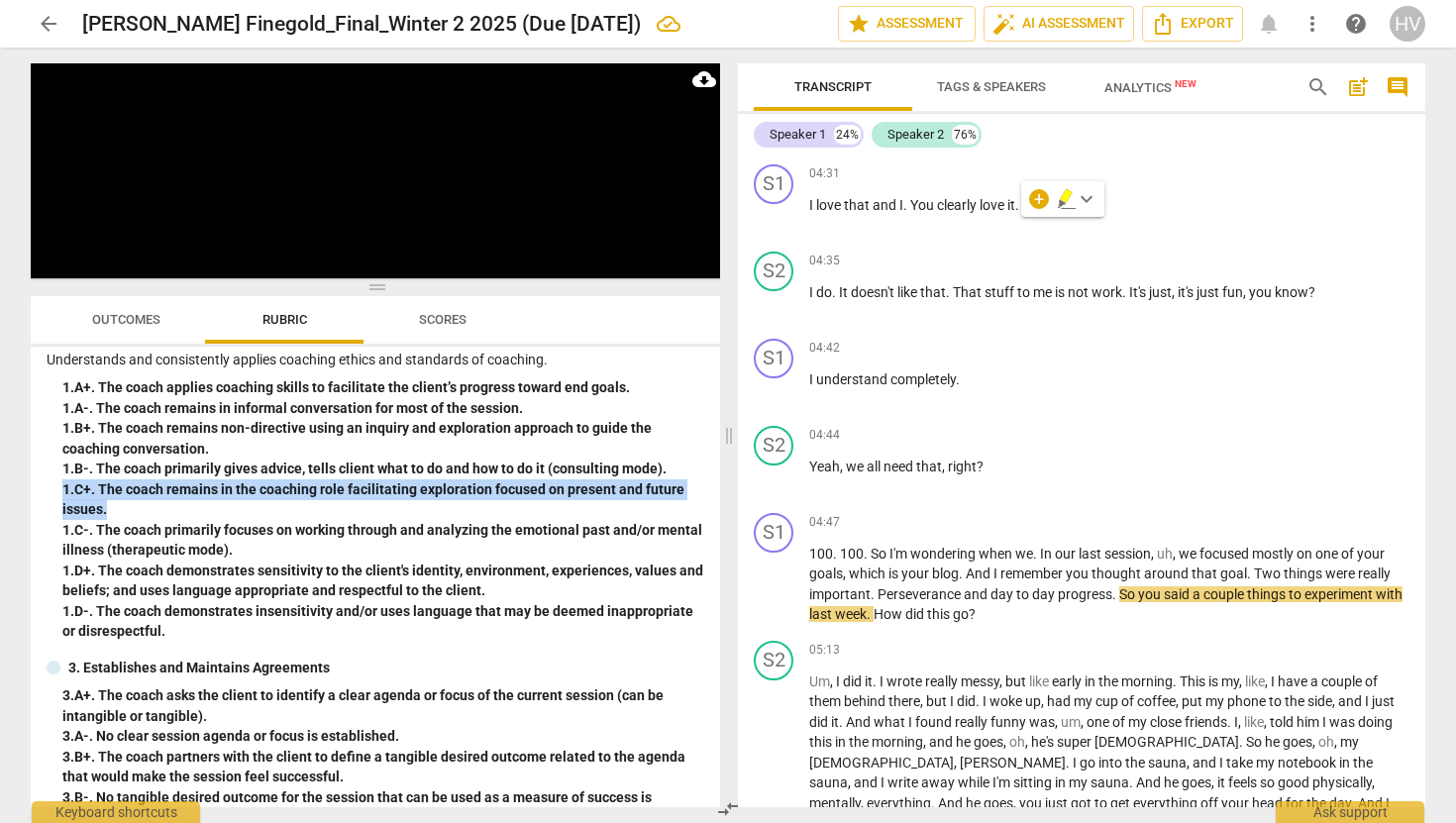
drag, startPoint x: 115, startPoint y: 508, endPoint x: 60, endPoint y: 490, distance: 57.9
click at [60, 490] on div "1. Demonstrates Ethical Practice Understands and consistently applies coaching …" at bounding box center [375, 485] width 657 height 313
copy div "1. C+. The coach remains in the coaching role facilitating exploration focused …"
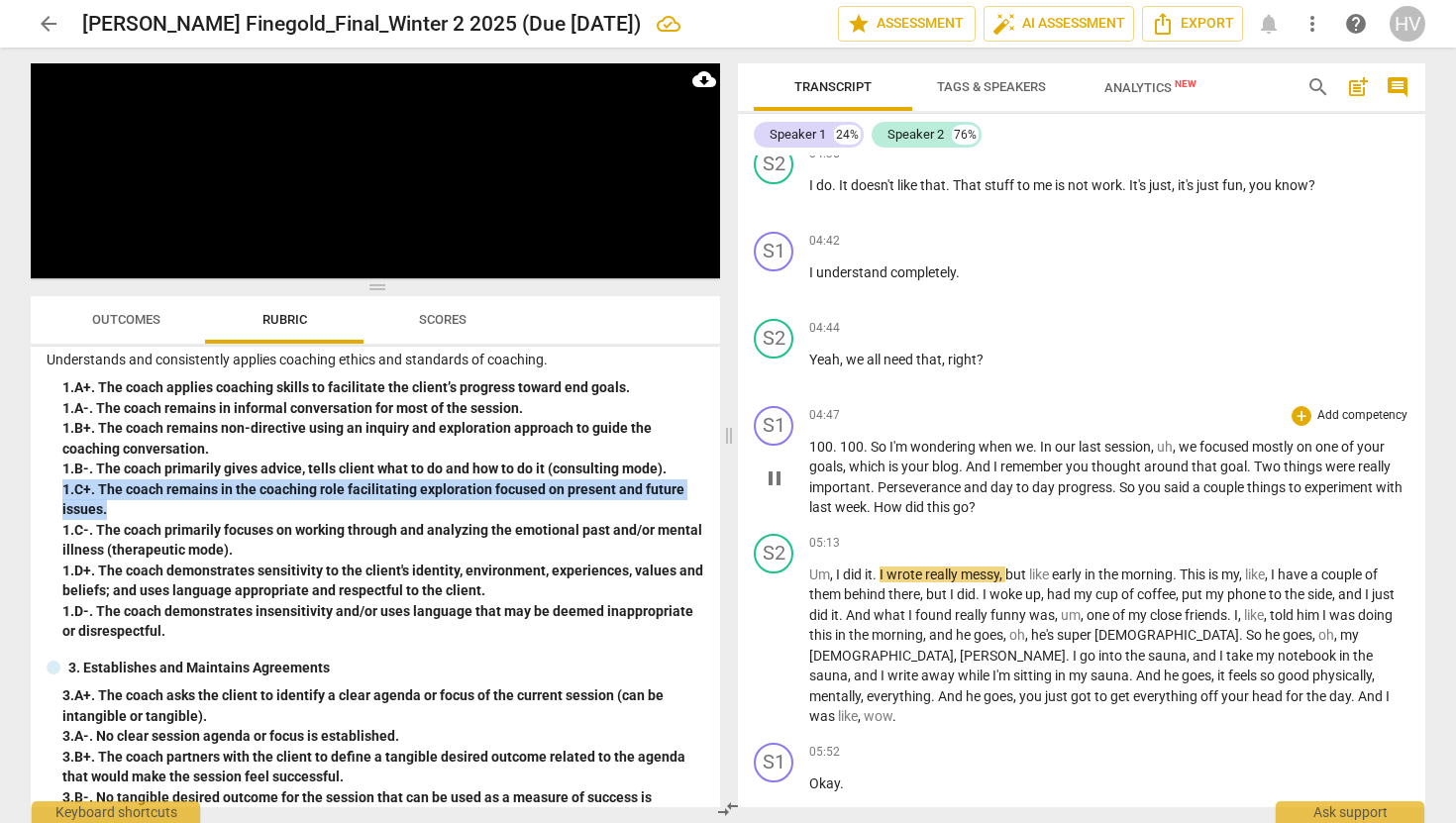
scroll to position [2816, 0]
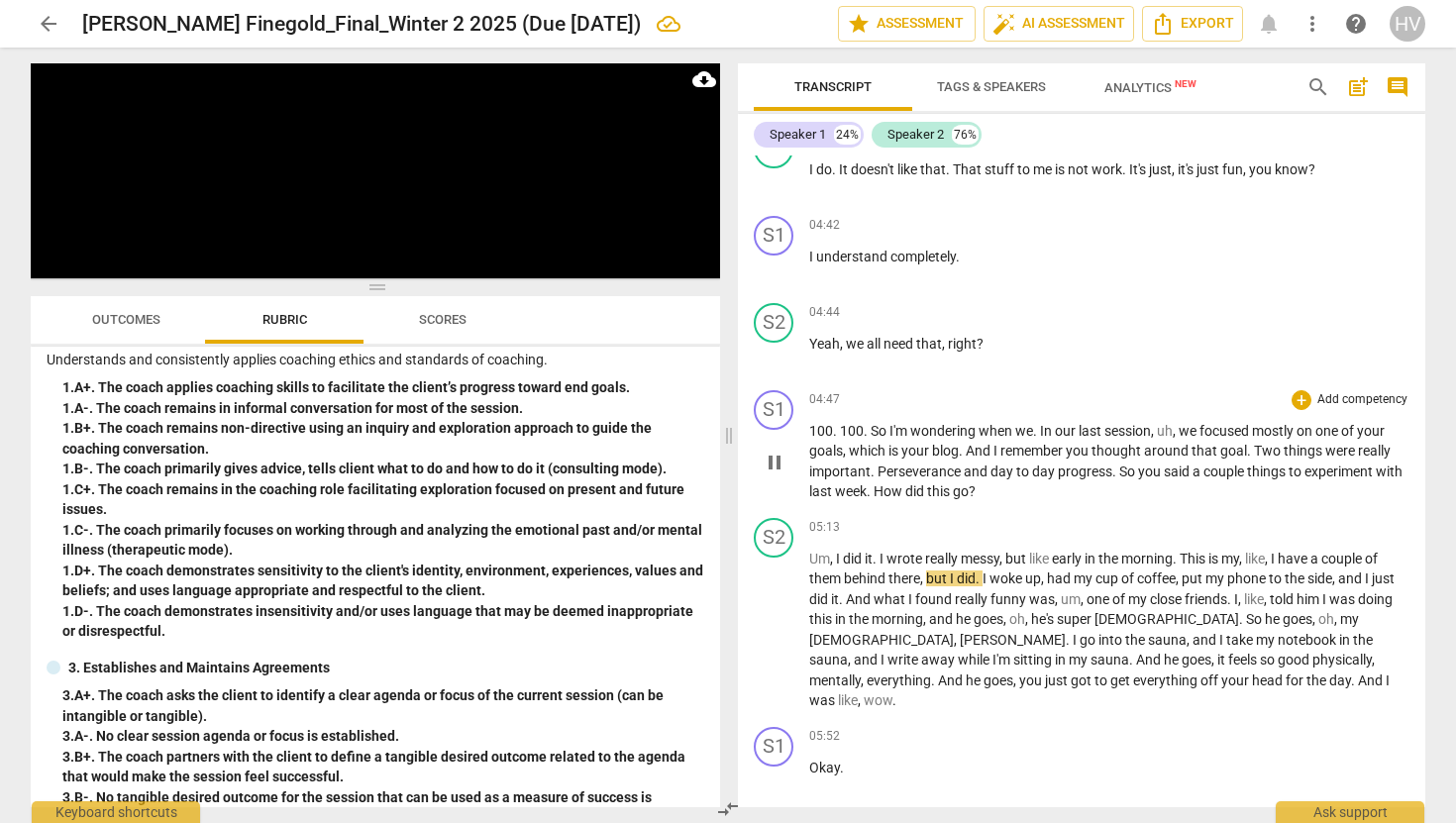
drag, startPoint x: 811, startPoint y: 401, endPoint x: 990, endPoint y: 500, distance: 204.6
click at [967, 494] on div "S1 play_arrow pause 00:07 + Add competency keyboard_arrow_right Hi . All right …" at bounding box center [1082, 481] width 687 height 652
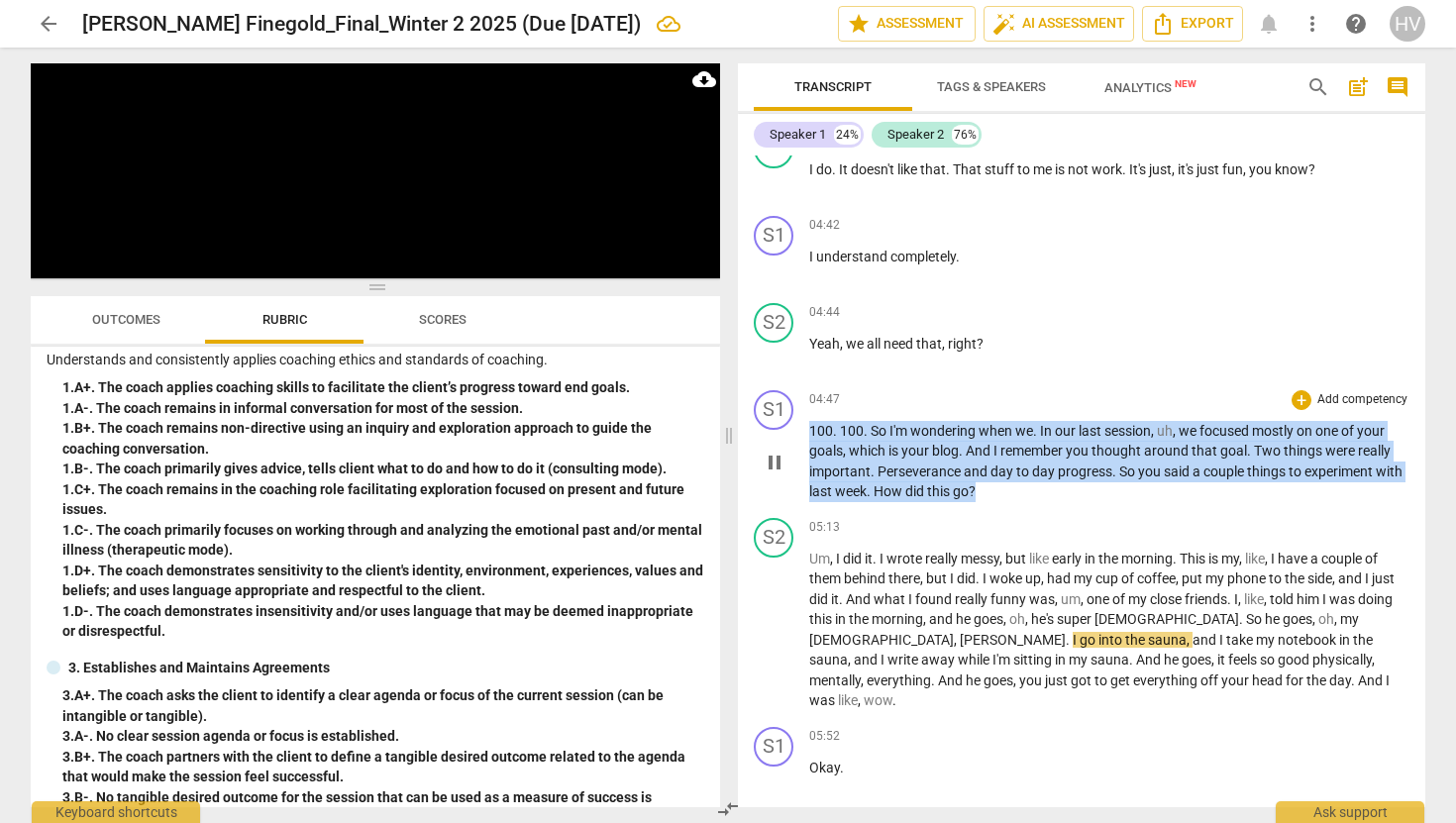
drag, startPoint x: 1016, startPoint y: 515, endPoint x: 803, endPoint y: 439, distance: 226.2
click at [803, 439] on div "S1 play_arrow pause 04:47 + Add competency keyboard_arrow_right 100 . 100 . So …" at bounding box center [1082, 446] width 687 height 128
copy p "100 . 100 . So I'm wondering when we . In our last session , uh , we focused mo…"
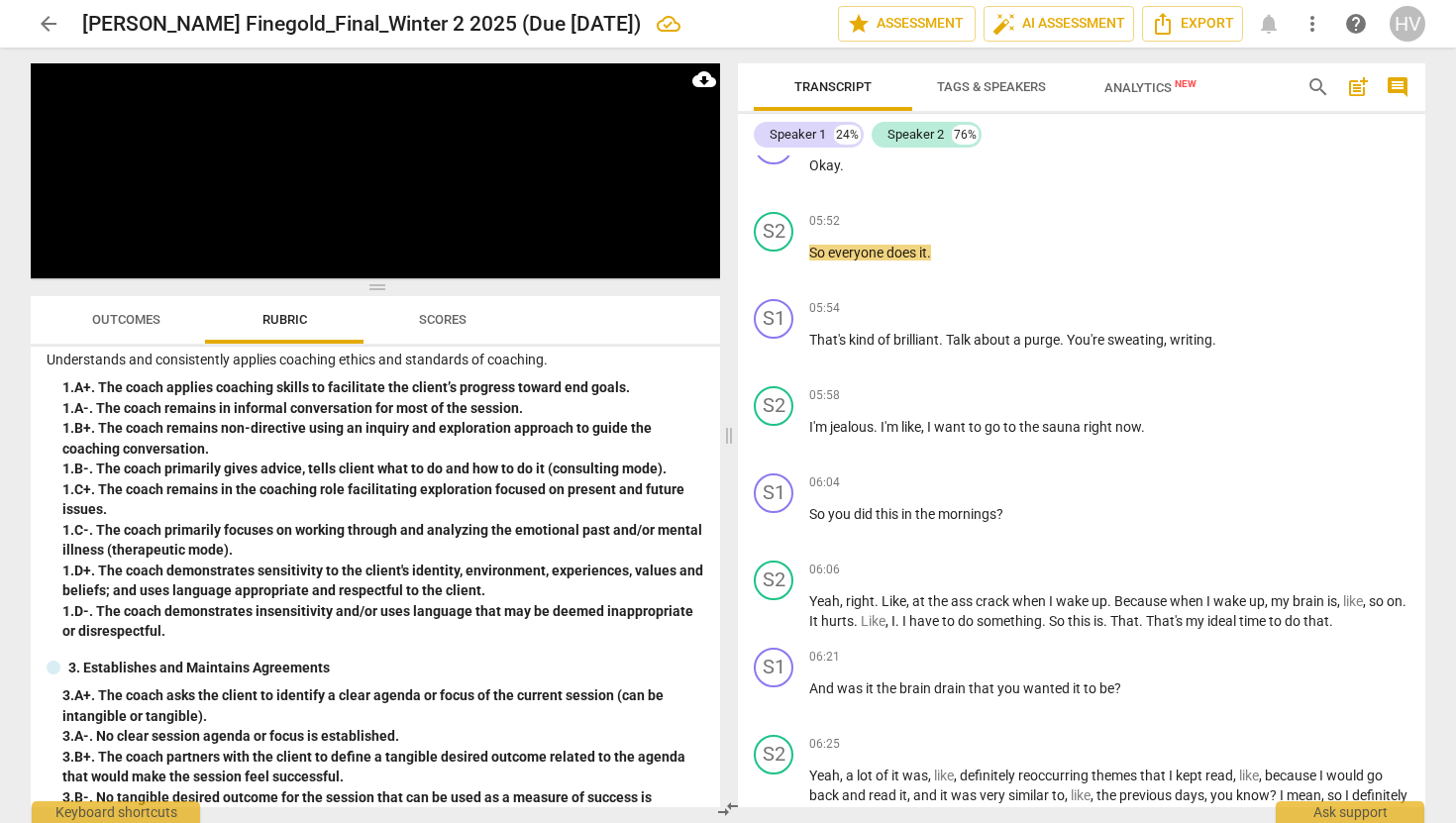
scroll to position [3420, 0]
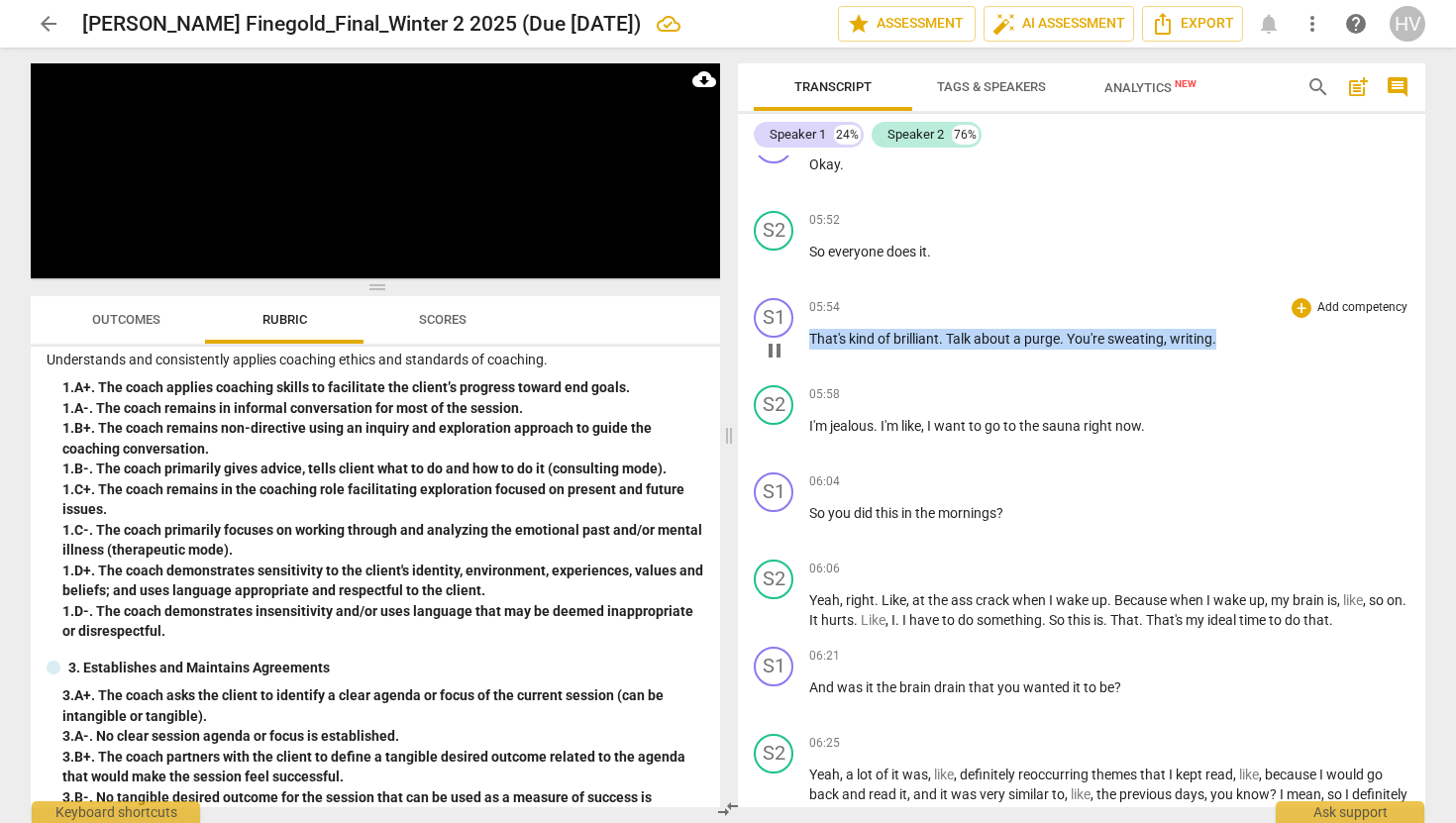
drag, startPoint x: 812, startPoint y: 337, endPoint x: 1265, endPoint y: 342, distance: 453.0
click at [1265, 342] on p "That's kind of brilliant . Talk about a purge . You're sweating , writing ." at bounding box center [1109, 339] width 601 height 21
copy p "That's kind of brilliant . Talk about a purge . You're sweating , writing ."
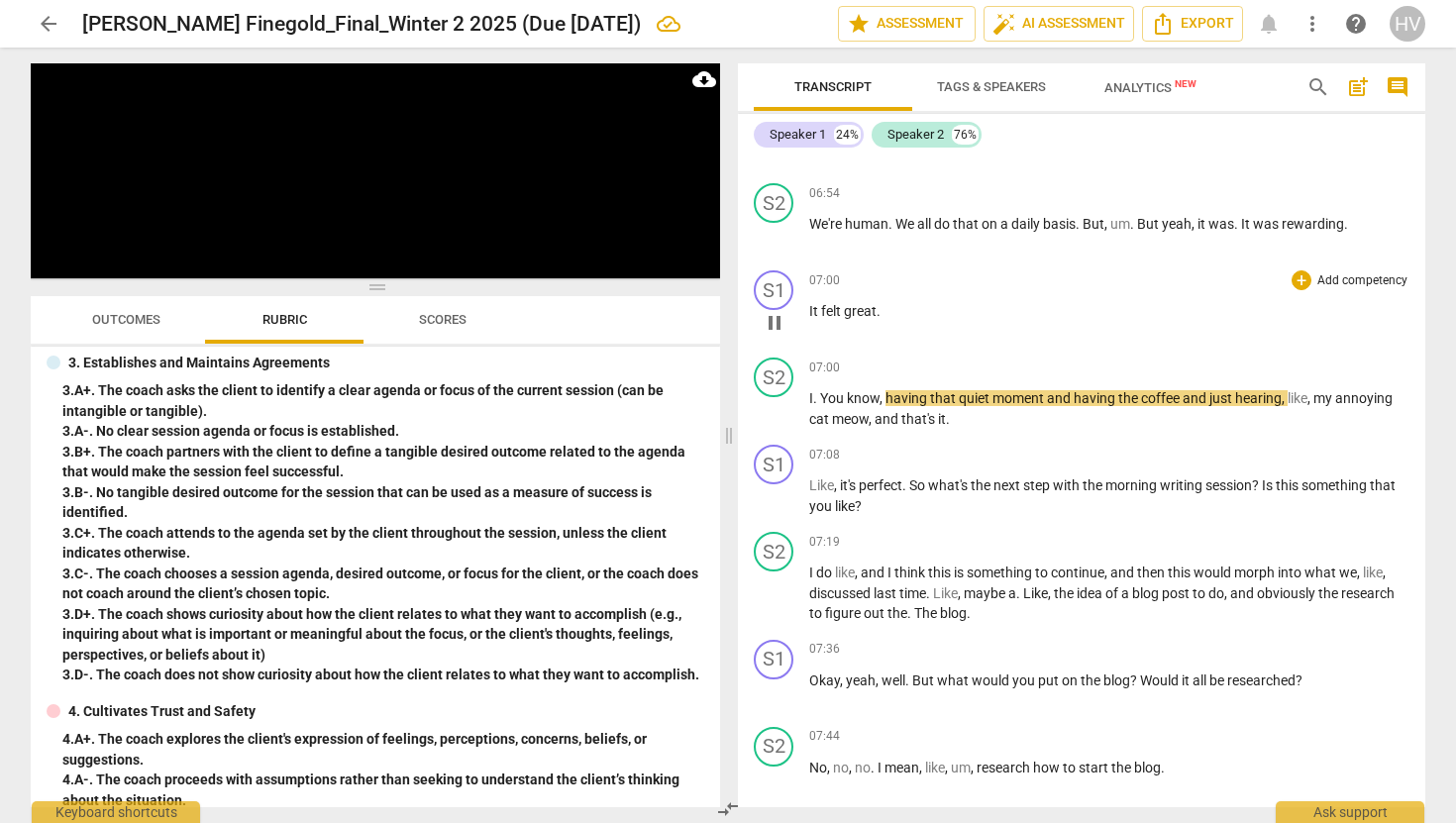
scroll to position [4234, 0]
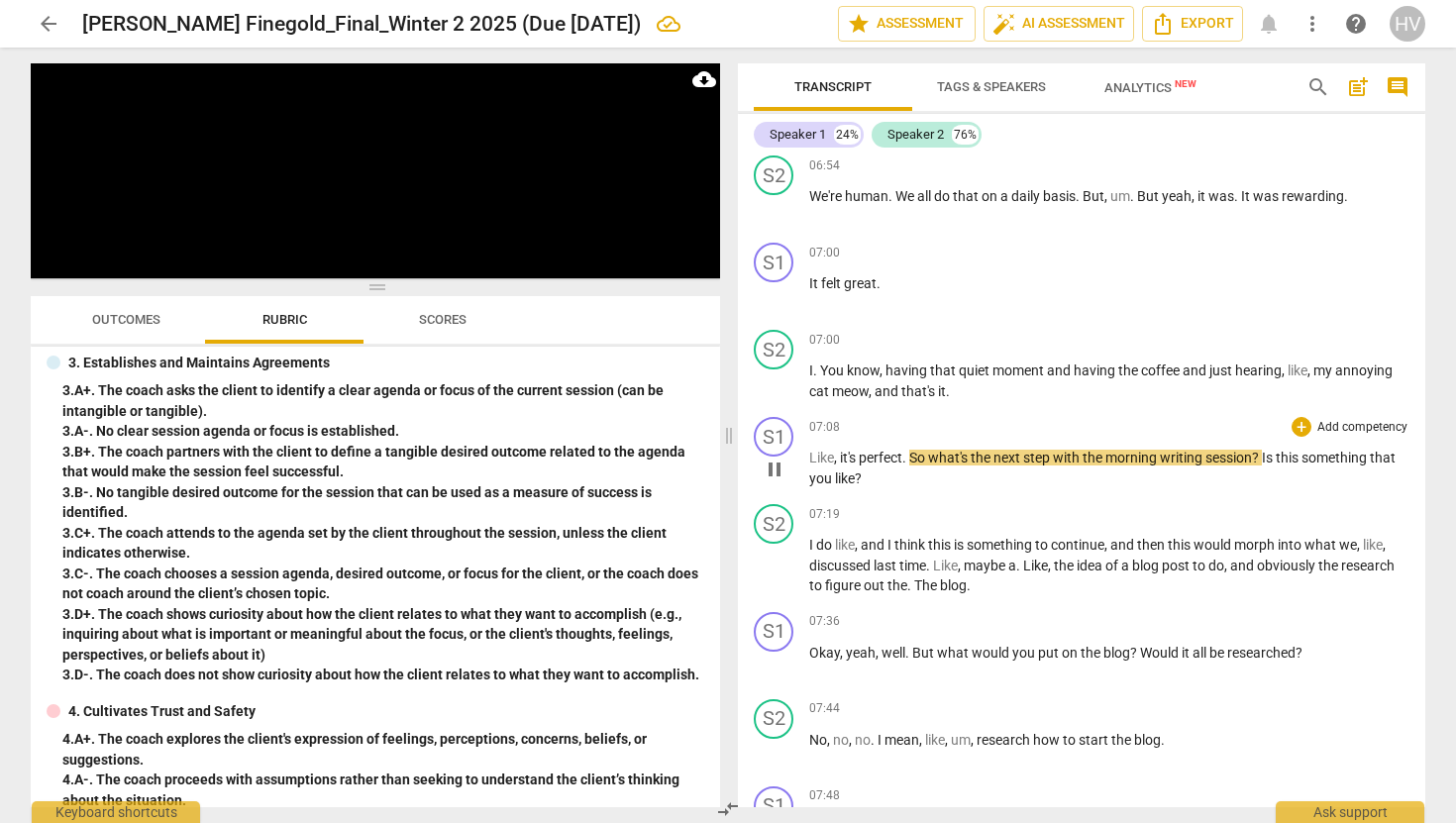
click at [985, 491] on div "S1 play_arrow pause 07:08 + Add competency keyboard_arrow_right Like , it's per…" at bounding box center [1082, 453] width 687 height 88
drag, startPoint x: 913, startPoint y: 455, endPoint x: 1218, endPoint y: 477, distance: 305.8
click at [1218, 477] on p "Like , it's perfect . So what's the next step with the morning writing session …" at bounding box center [1109, 468] width 601 height 41
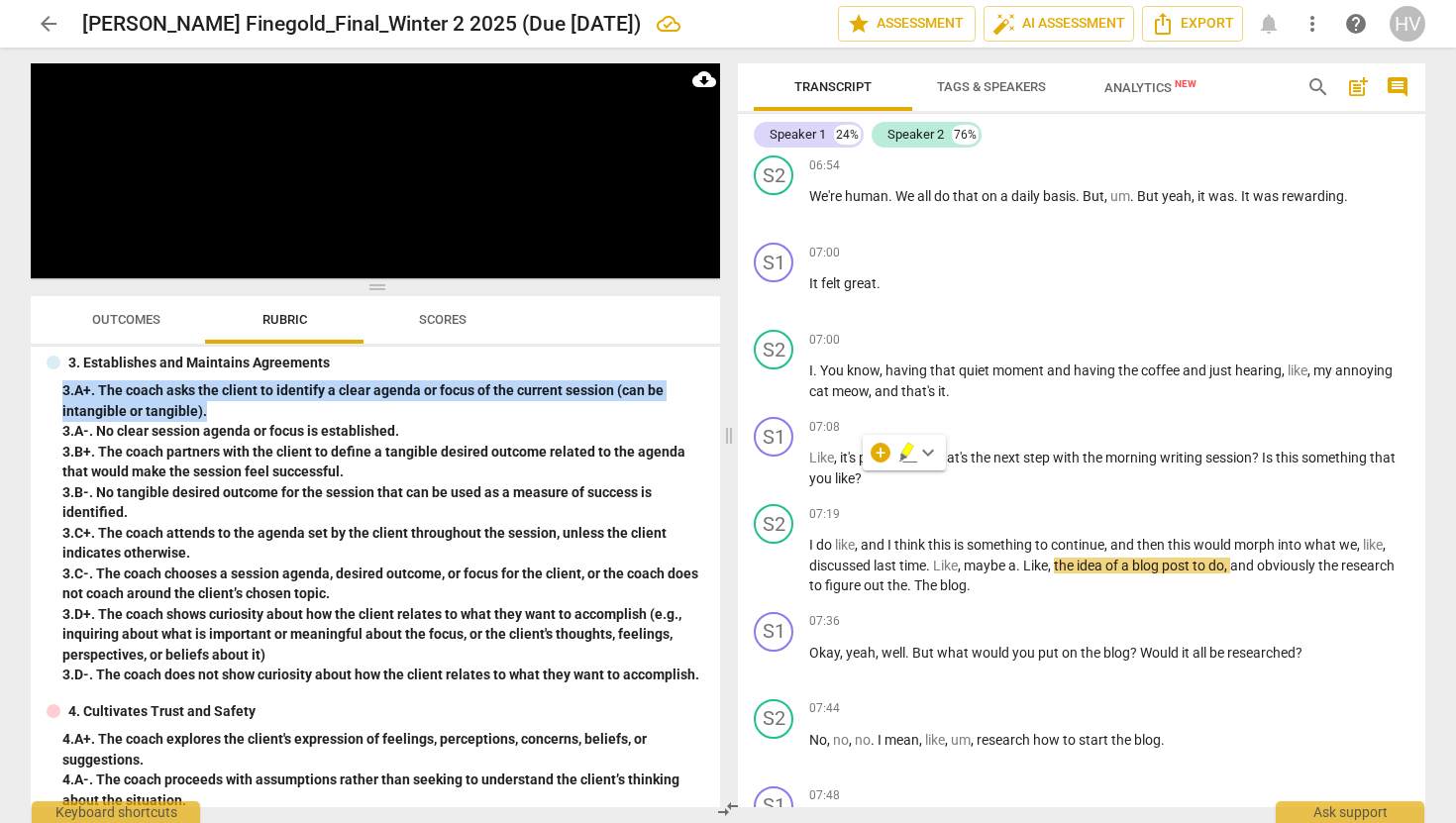
drag, startPoint x: 215, startPoint y: 405, endPoint x: 45, endPoint y: 393, distance: 170.4
click at [45, 393] on div "Youth Coaching Institute Competencies 1. Demonstrates Ethical Practice Understa…" at bounding box center [375, 577] width 689 height 460
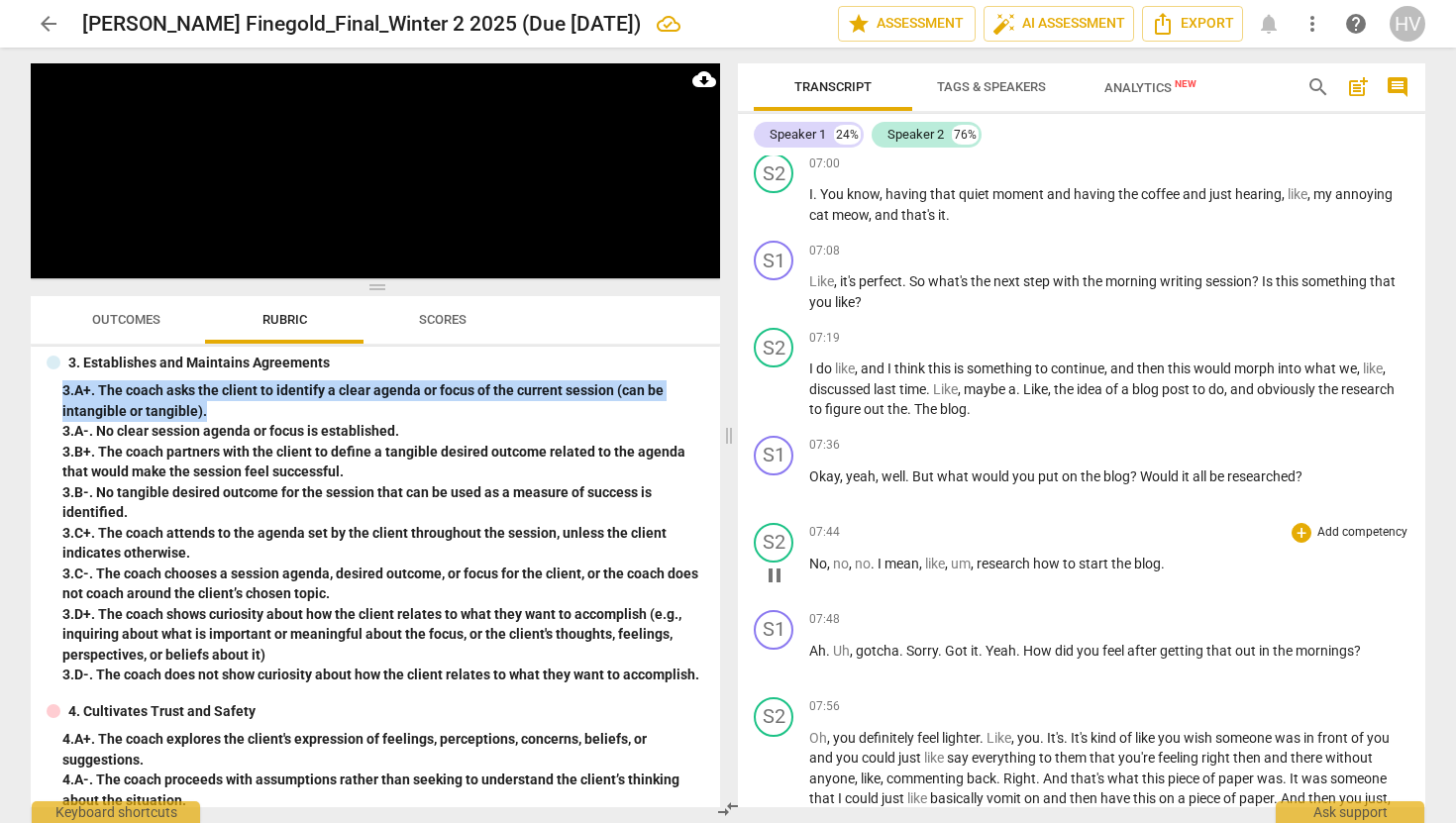
scroll to position [4415, 0]
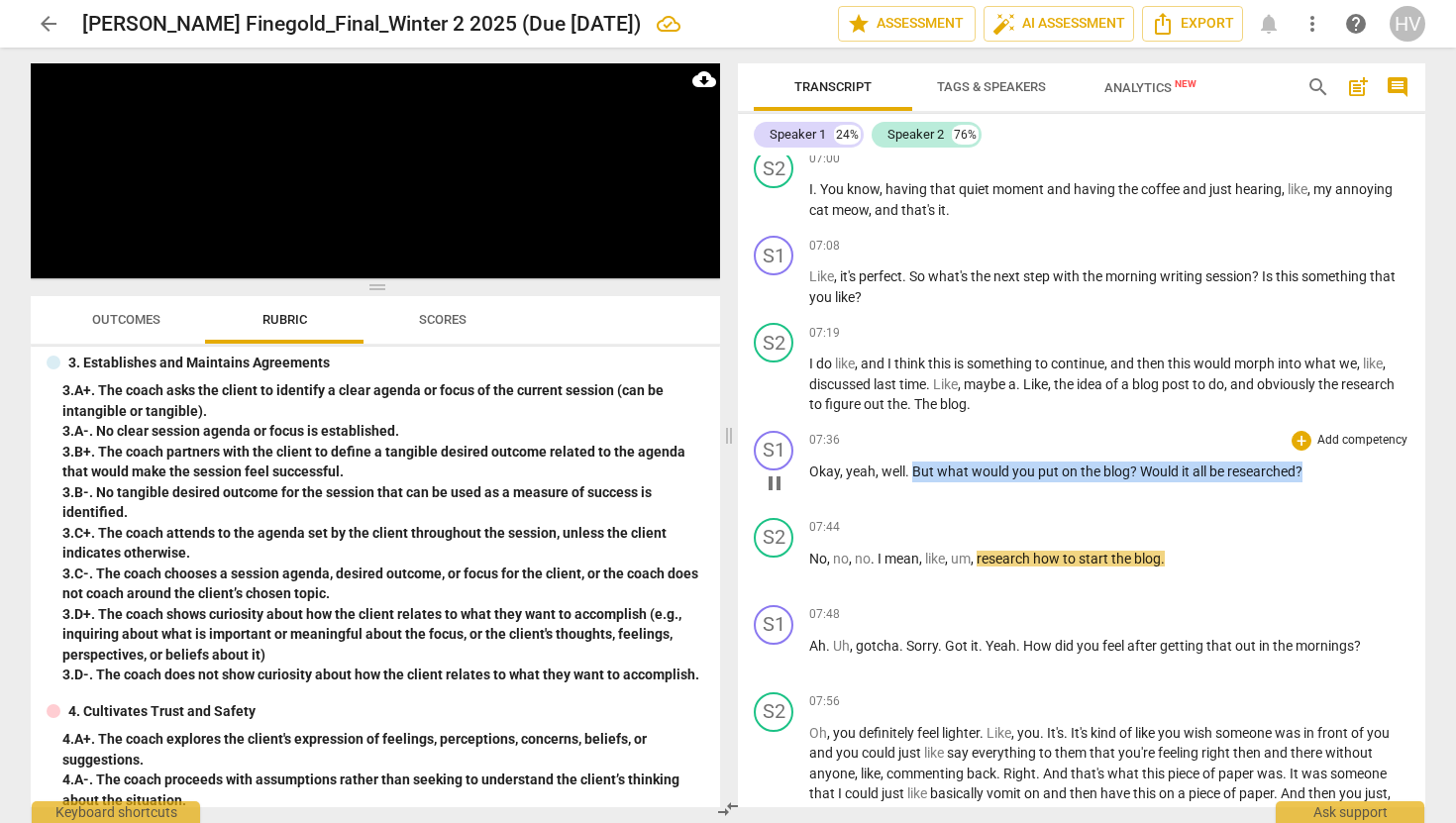
drag, startPoint x: 913, startPoint y: 473, endPoint x: 1339, endPoint y: 477, distance: 426.0
click at [1339, 477] on p "Okay , yeah , well . But what would you put on the blog ? Would it all be resea…" at bounding box center [1109, 471] width 601 height 21
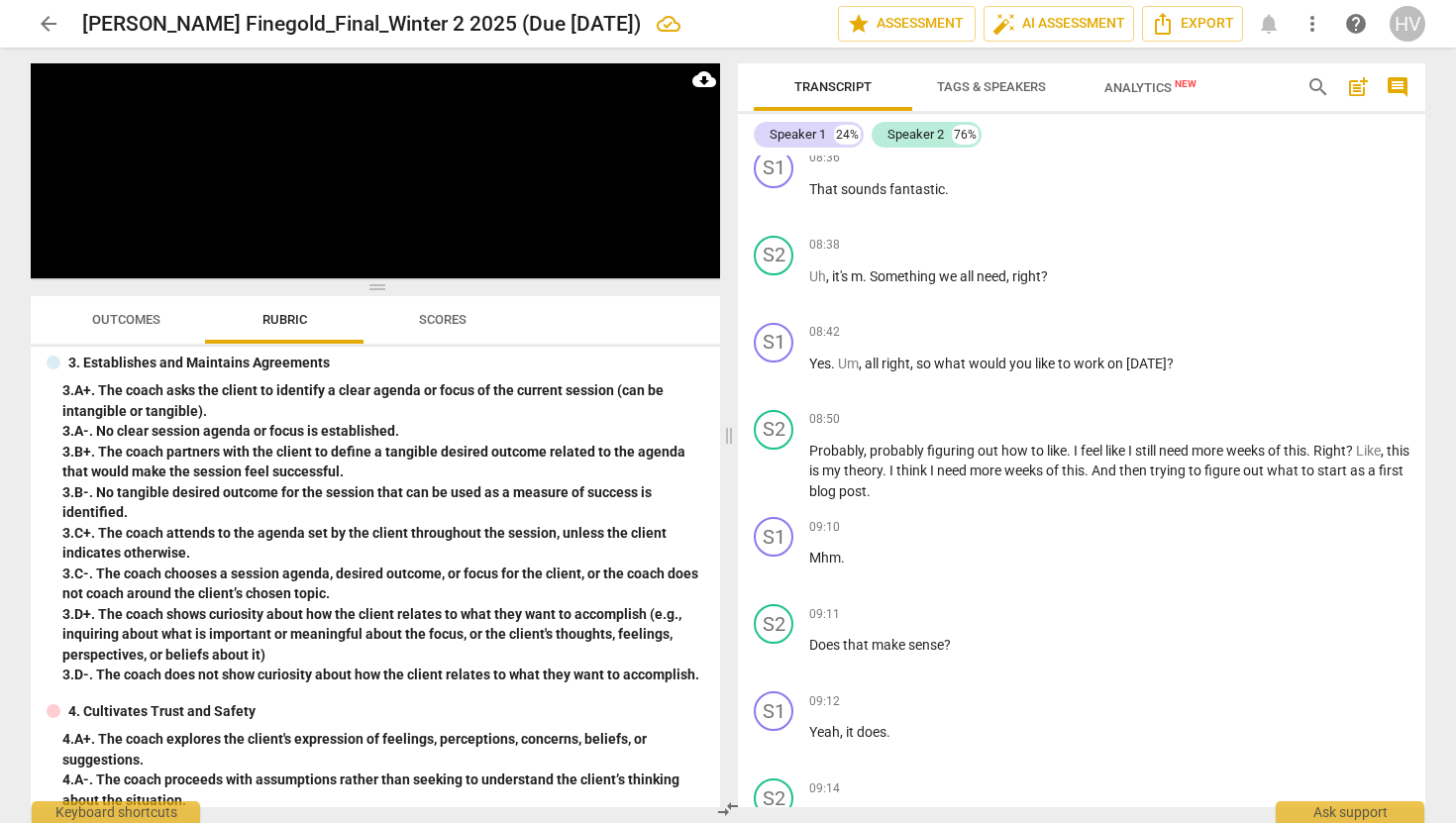
scroll to position [5128, 0]
click at [924, 371] on span "so" at bounding box center [925, 363] width 18 height 16
drag, startPoint x: 811, startPoint y: 385, endPoint x: 1204, endPoint y: 401, distance: 393.3
click at [1204, 394] on div "08:42 + Add competency keyboard_arrow_right Yes . Um , all right , so what woul…" at bounding box center [1109, 358] width 601 height 72
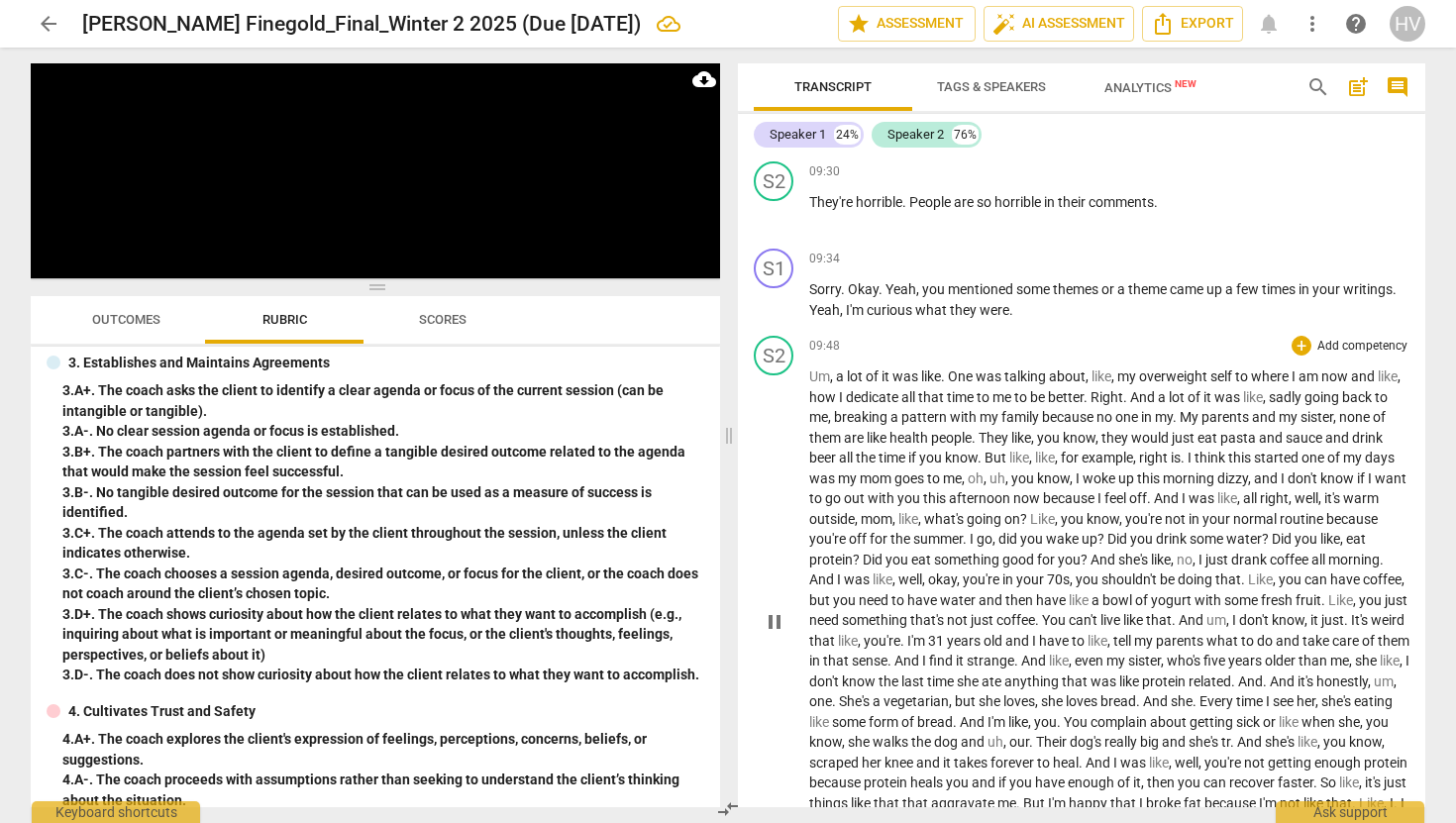
scroll to position [5919, 0]
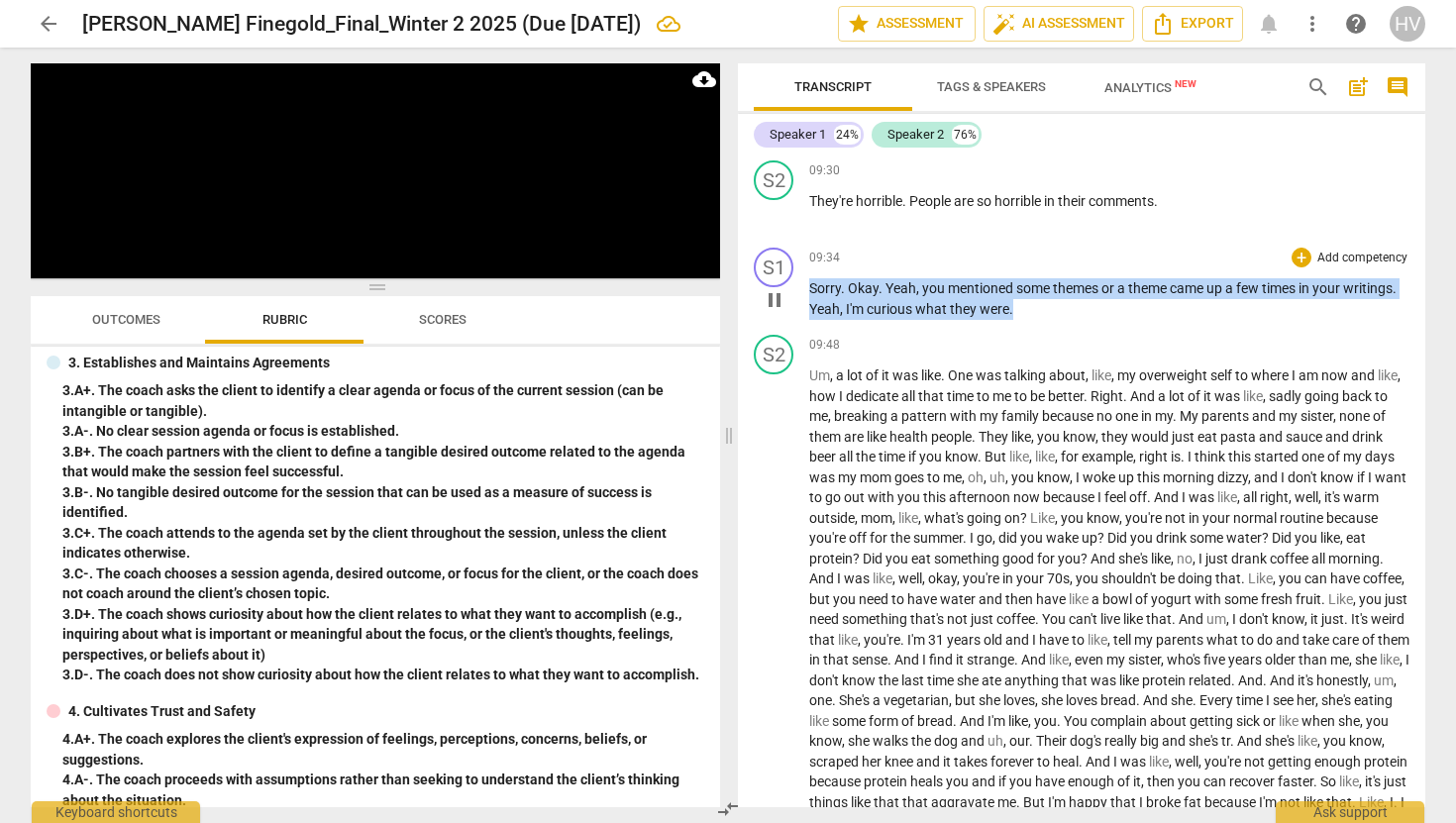
drag, startPoint x: 811, startPoint y: 311, endPoint x: 1026, endPoint y: 331, distance: 215.9
click at [1026, 319] on p "Sorry . Okay . Yeah , you mentioned some themes or a theme came up a few times …" at bounding box center [1109, 298] width 601 height 41
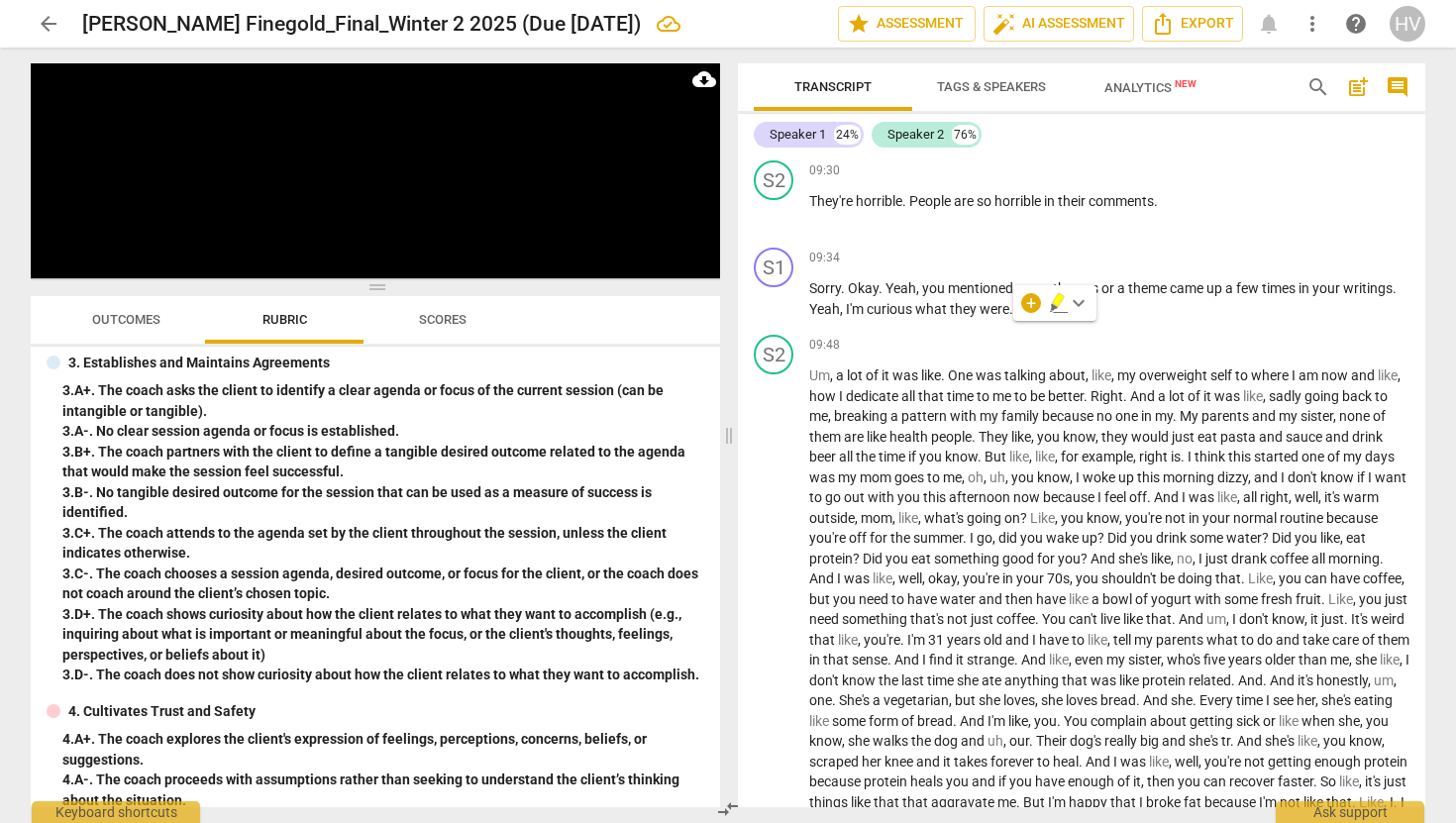
click at [371, 492] on div "3. B-. No tangible desired outcome for the session that can be used as a measur…" at bounding box center [383, 502] width 641 height 41
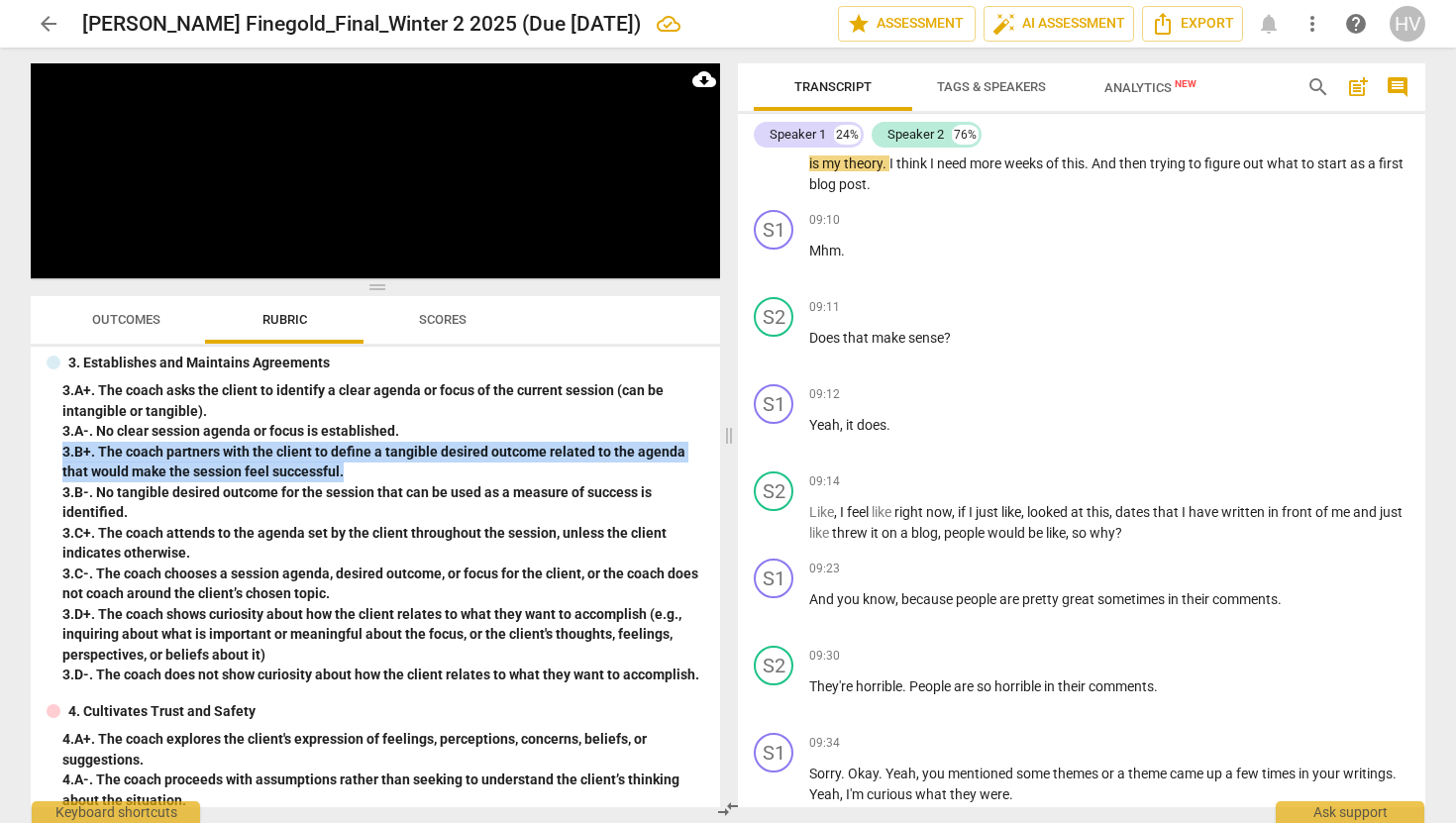
drag, startPoint x: 365, startPoint y: 471, endPoint x: 58, endPoint y: 448, distance: 307.9
click at [58, 448] on div "3. Establishes and Maintains Agreements 3. A+. The coach asks the client to ide…" at bounding box center [375, 519] width 657 height 333
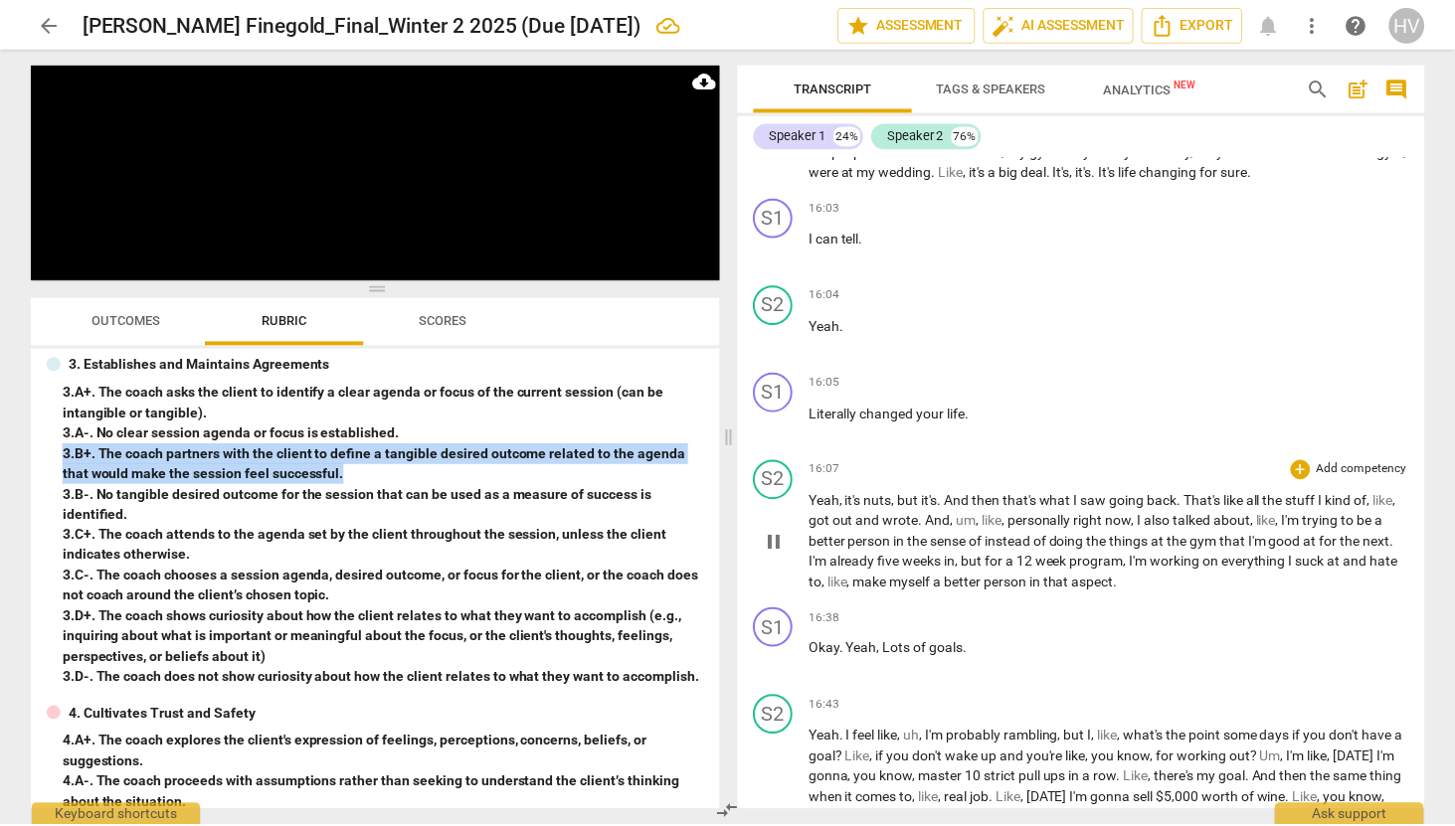
scroll to position [8153, 0]
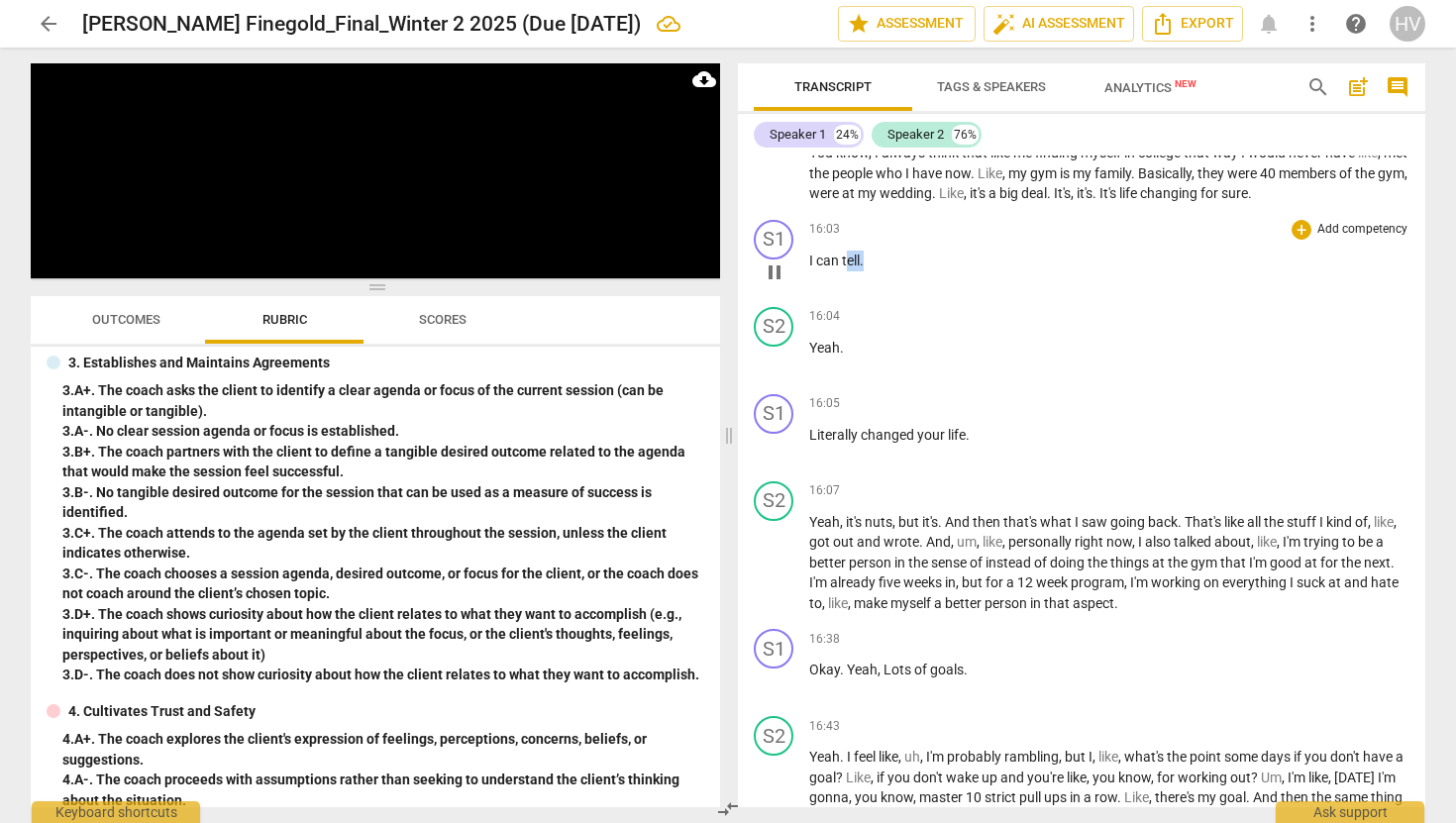
drag, startPoint x: 847, startPoint y: 279, endPoint x: 877, endPoint y: 279, distance: 30.0
click at [876, 271] on p "I can tell ." at bounding box center [1109, 261] width 601 height 21
click at [877, 271] on p "I can tell ." at bounding box center [1109, 261] width 601 height 21
drag, startPoint x: 869, startPoint y: 279, endPoint x: 809, endPoint y: 277, distance: 60.0
click at [809, 277] on div "S1 play_arrow pause 16:03 + Add competency keyboard_arrow_right I can tell ." at bounding box center [1082, 256] width 687 height 88
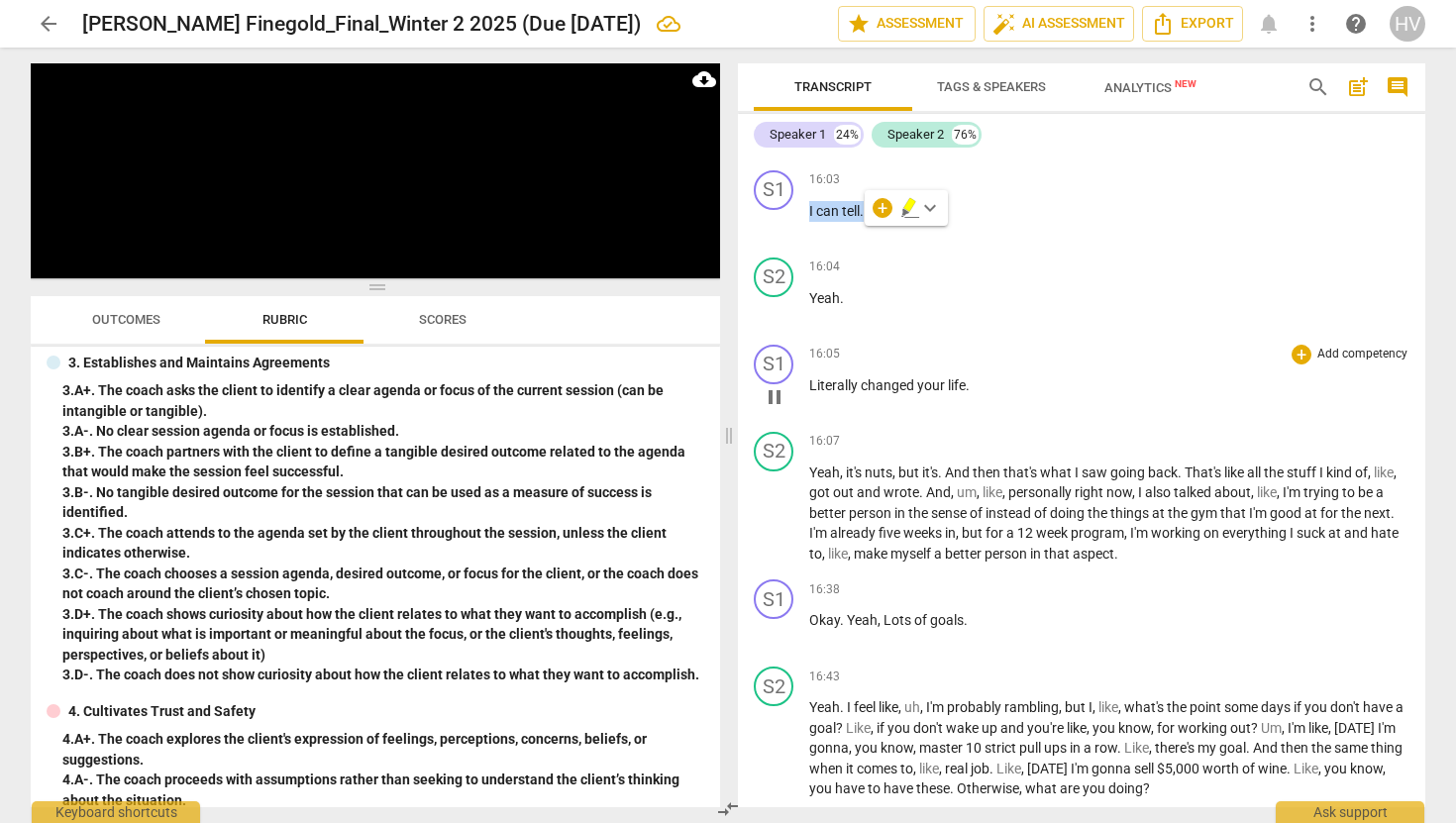
scroll to position [8171, 0]
click at [775, 237] on span "pause" at bounding box center [775, 225] width 24 height 24
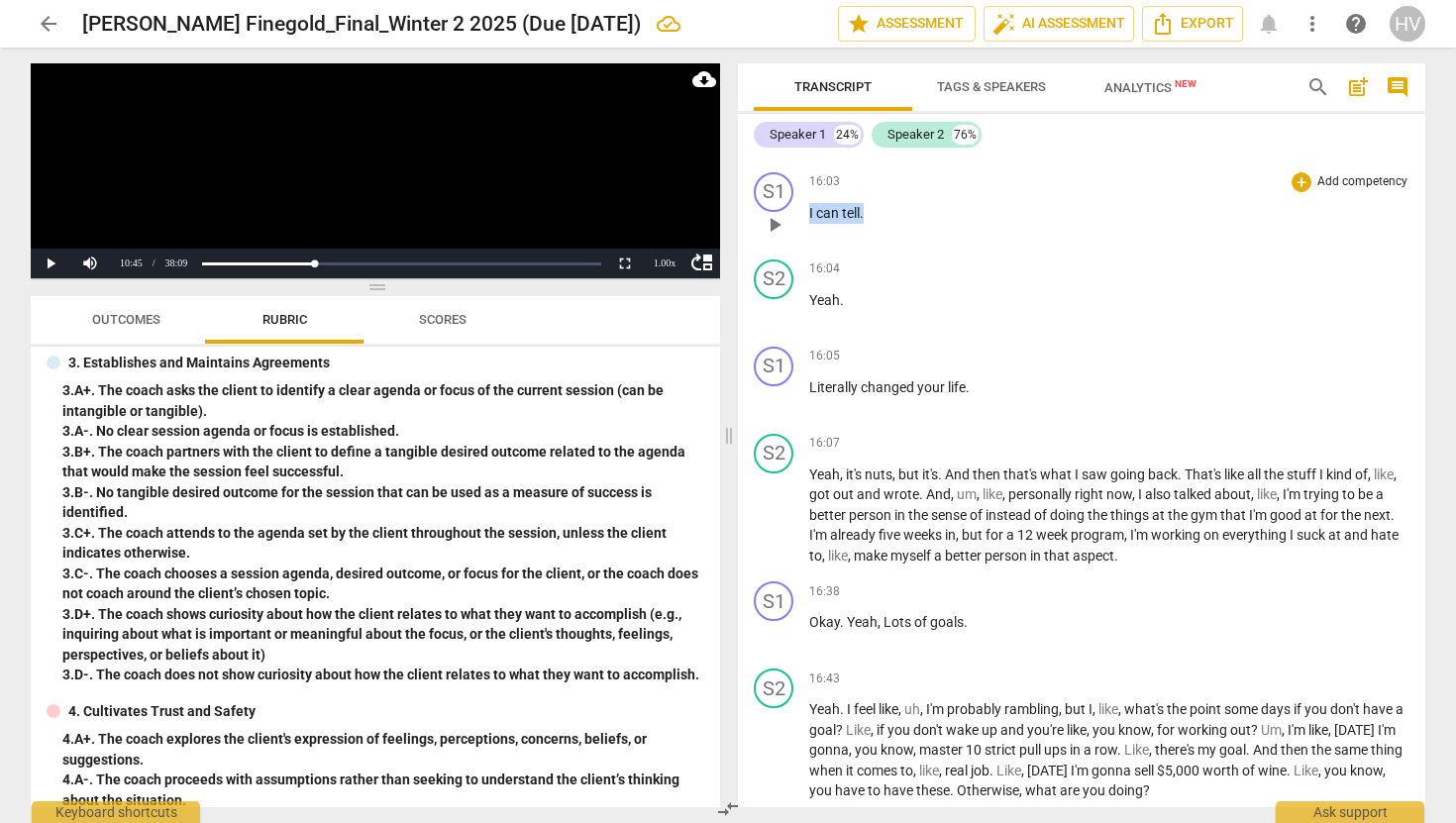
click at [775, 237] on span "play_arrow" at bounding box center [775, 225] width 24 height 24
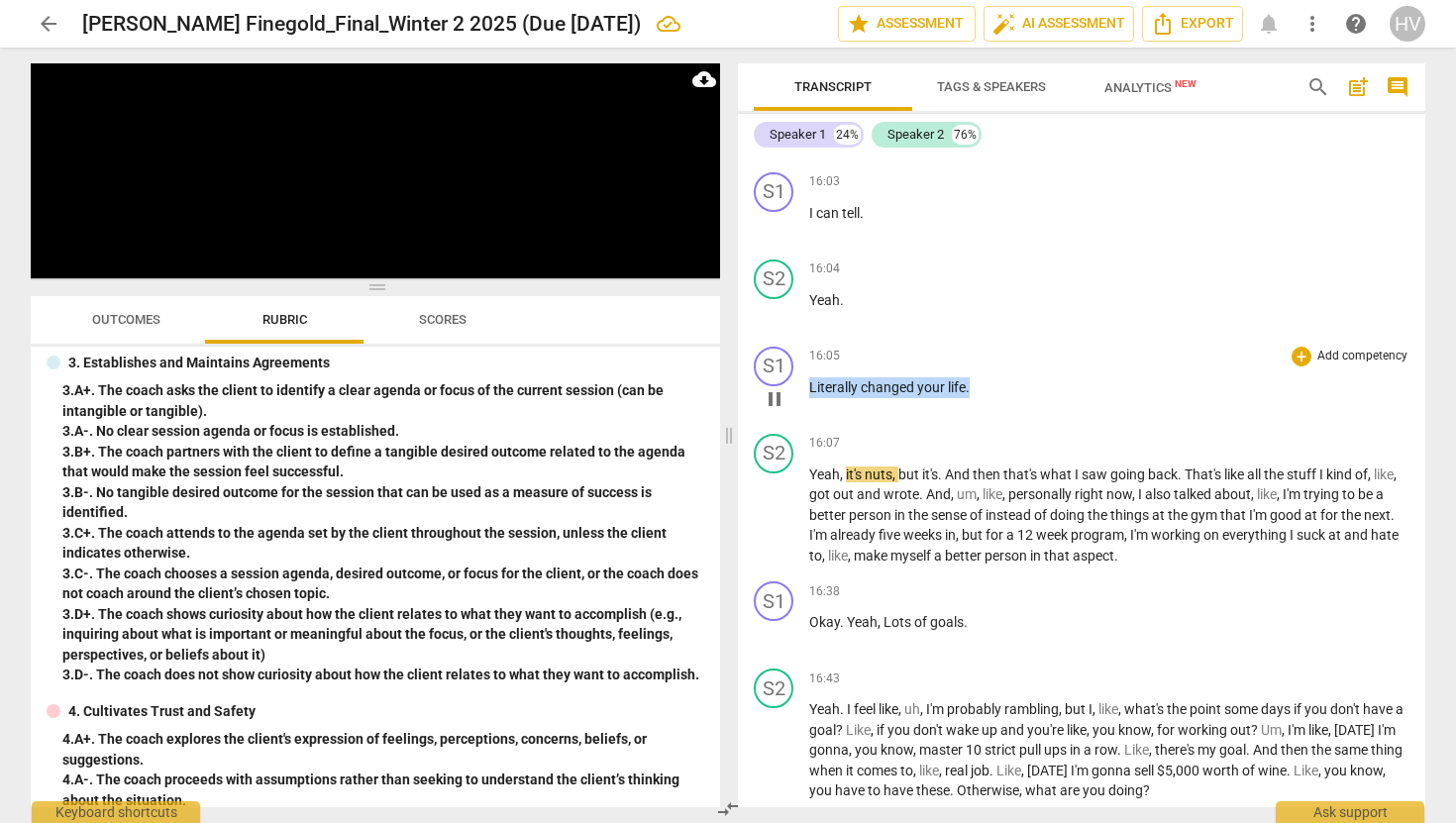
drag, startPoint x: 980, startPoint y: 409, endPoint x: 810, endPoint y: 407, distance: 170.0
click at [810, 399] on p "Literally changed your life ." at bounding box center [1109, 388] width 601 height 21
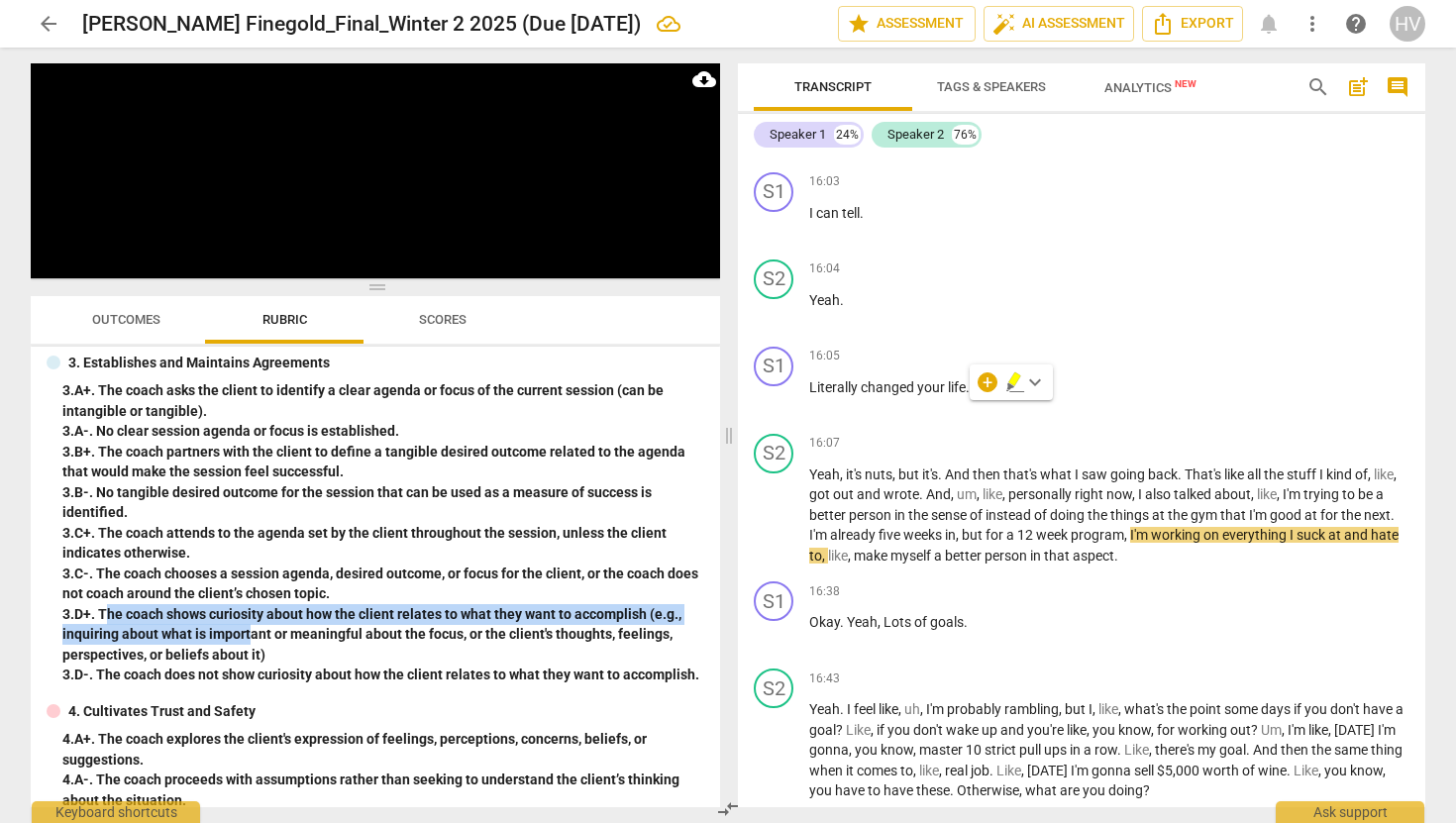
drag, startPoint x: 248, startPoint y: 637, endPoint x: 104, endPoint y: 623, distance: 144.7
click at [104, 623] on div "3. D+. The coach shows curiosity about how the client relates to what they want…" at bounding box center [383, 636] width 641 height 62
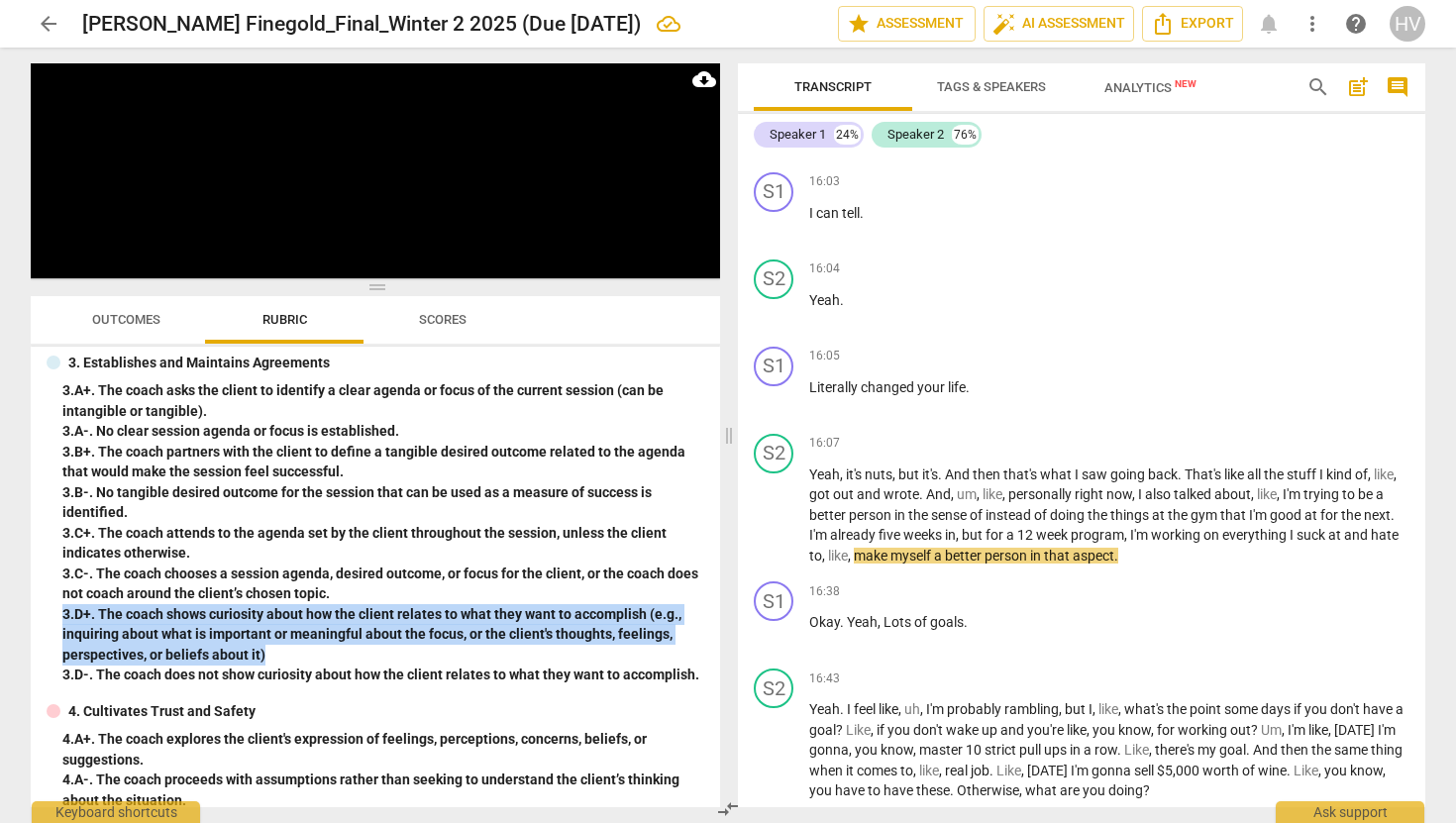
drag, startPoint x: 278, startPoint y: 652, endPoint x: 61, endPoint y: 613, distance: 220.5
click at [61, 613] on div "3. Establishes and Maintains Agreements 3. A+. The coach asks the client to ide…" at bounding box center [375, 519] width 657 height 333
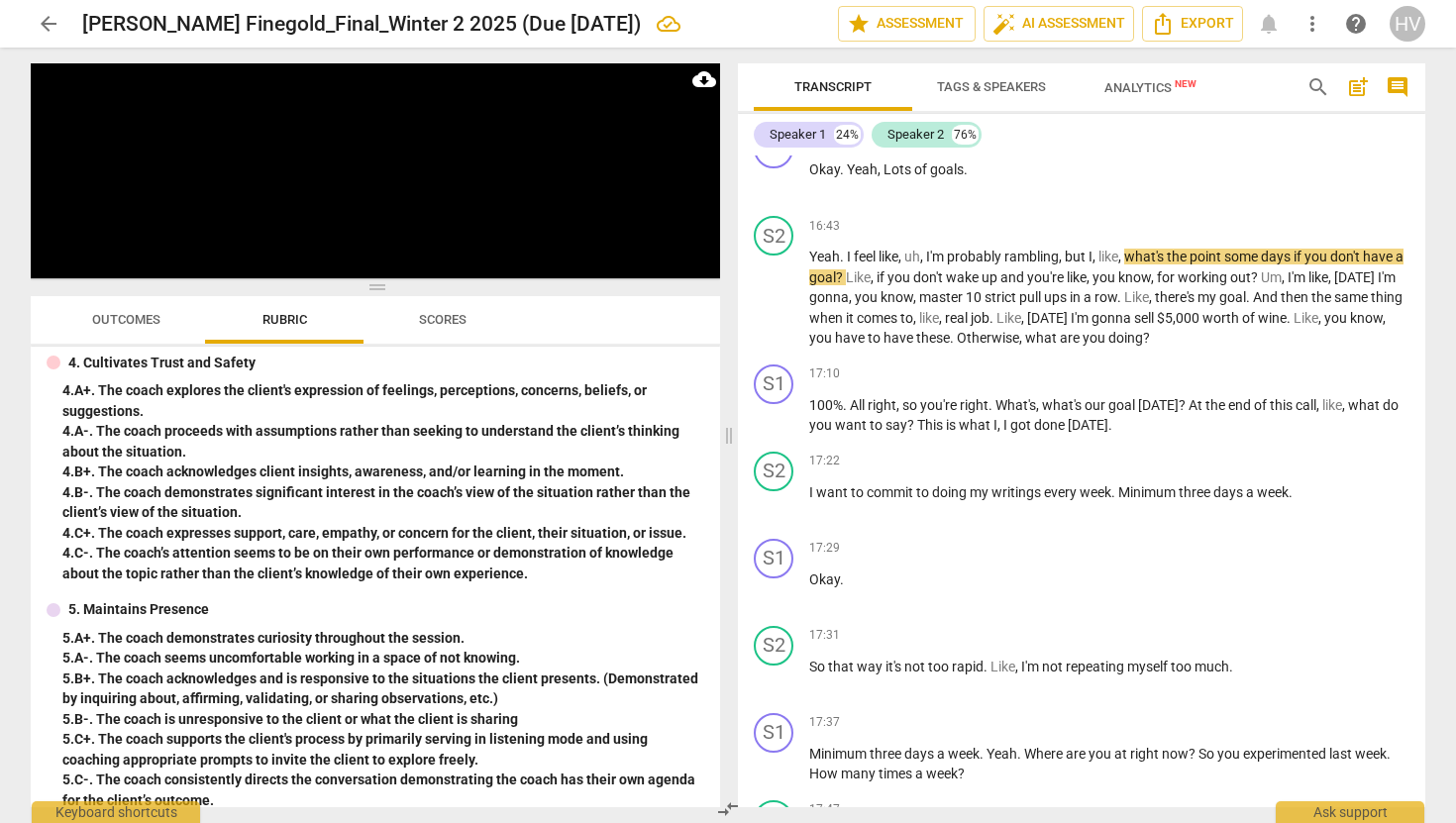
scroll to position [734, 0]
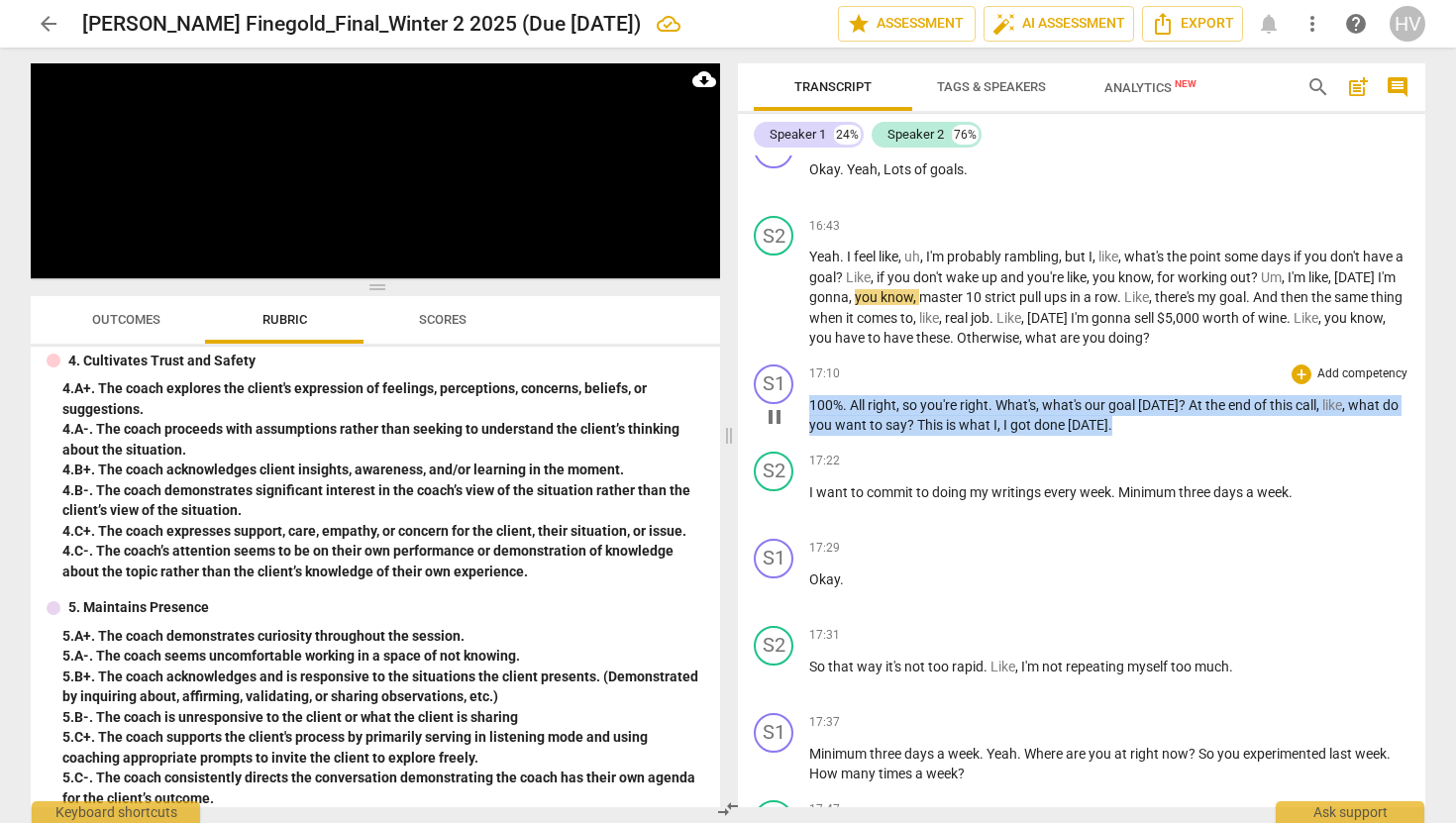
drag, startPoint x: 1128, startPoint y: 447, endPoint x: 809, endPoint y: 428, distance: 319.6
click at [809, 428] on div "S1 play_arrow pause 17:10 + Add competency keyboard_arrow_right 100% . All righ…" at bounding box center [1082, 401] width 687 height 88
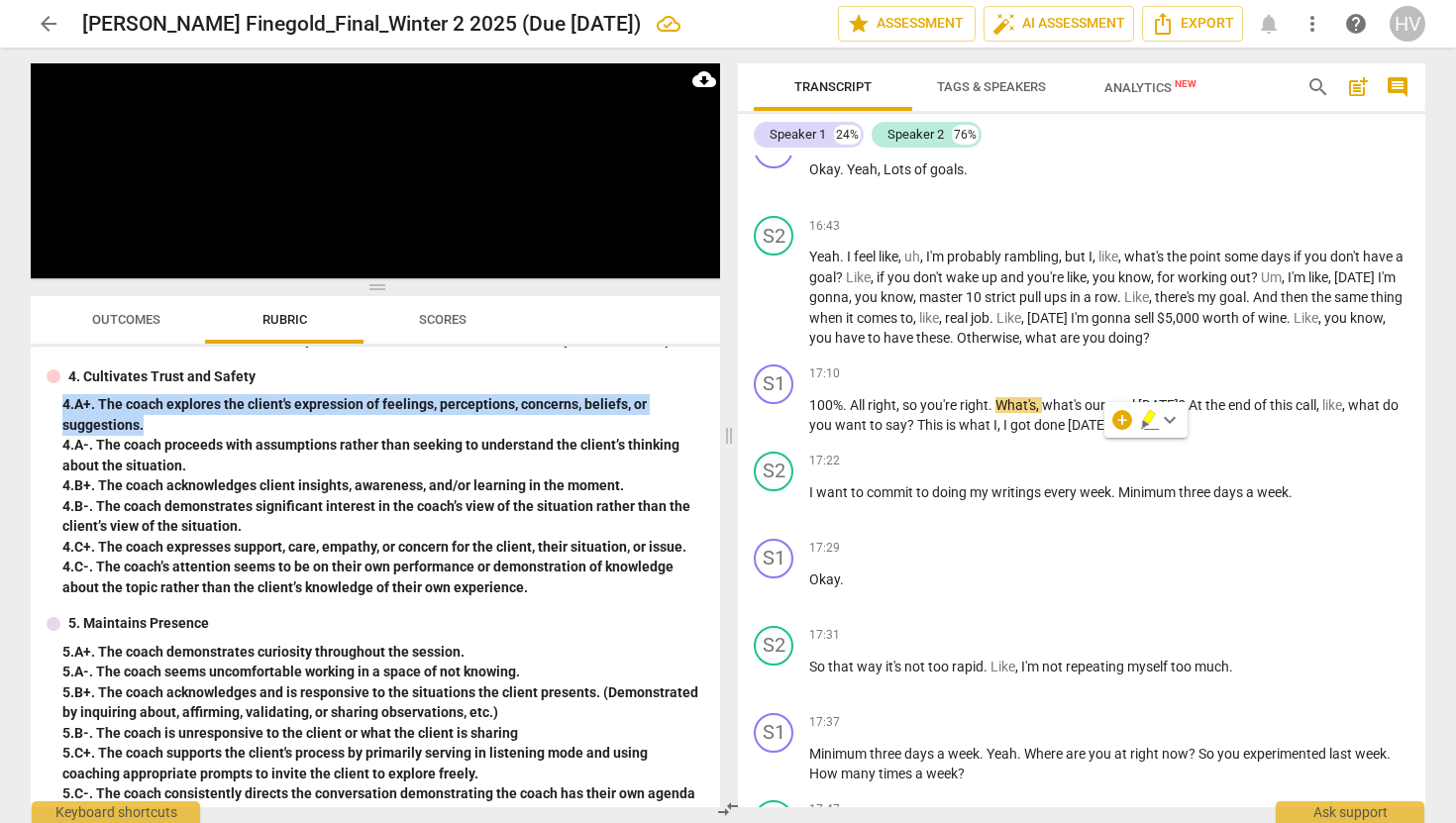
drag, startPoint x: 171, startPoint y: 426, endPoint x: 56, endPoint y: 403, distance: 117.3
click at [56, 403] on div "4. Cultivates Trust and Safety 4. A+. The coach explores the client's expressio…" at bounding box center [375, 482] width 657 height 232
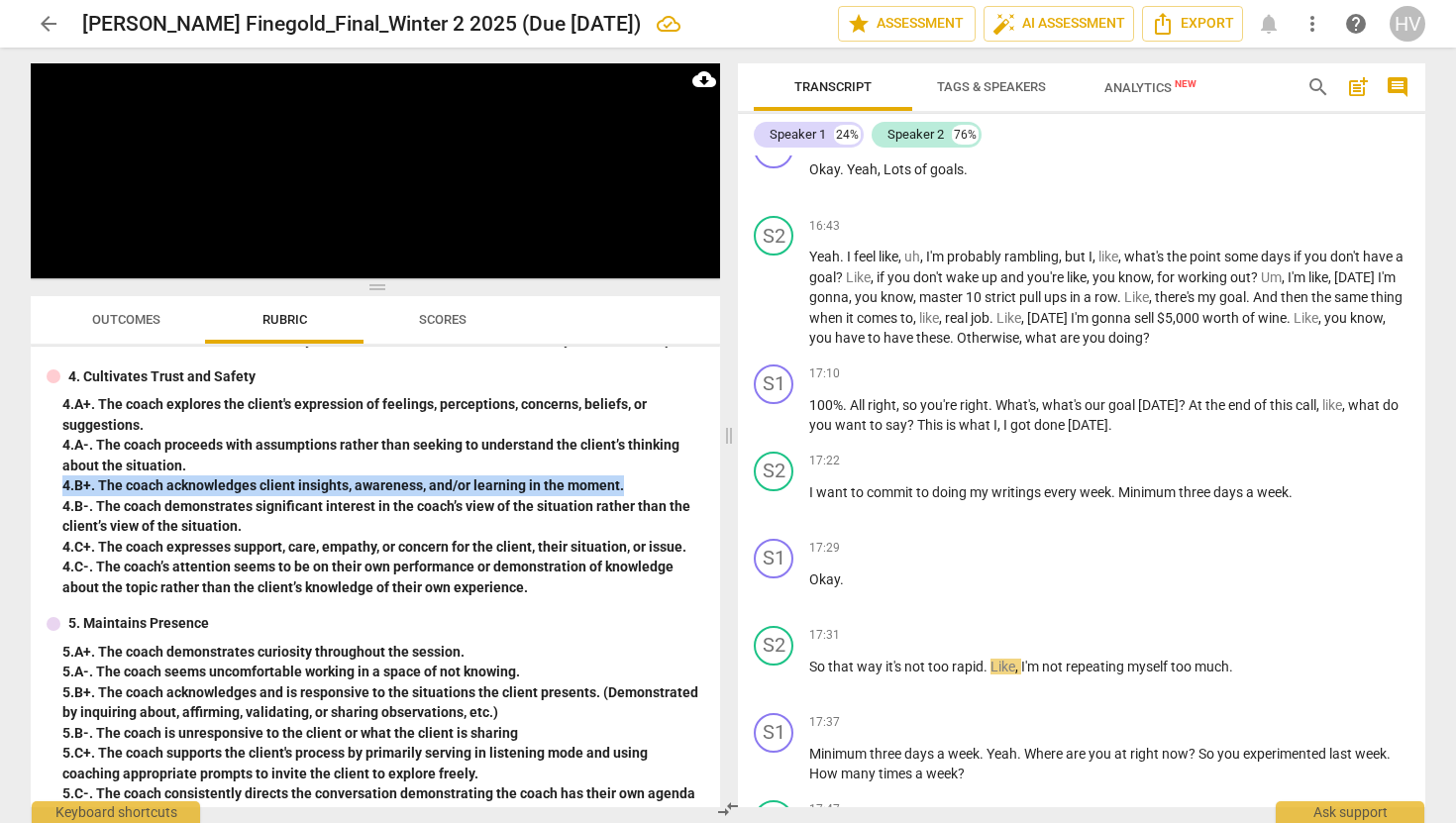
drag, startPoint x: 641, startPoint y: 480, endPoint x: 54, endPoint y: 483, distance: 587.0
click at [54, 483] on div "4. Cultivates Trust and Safety 4. A+. The coach explores the client's expressio…" at bounding box center [375, 482] width 657 height 232
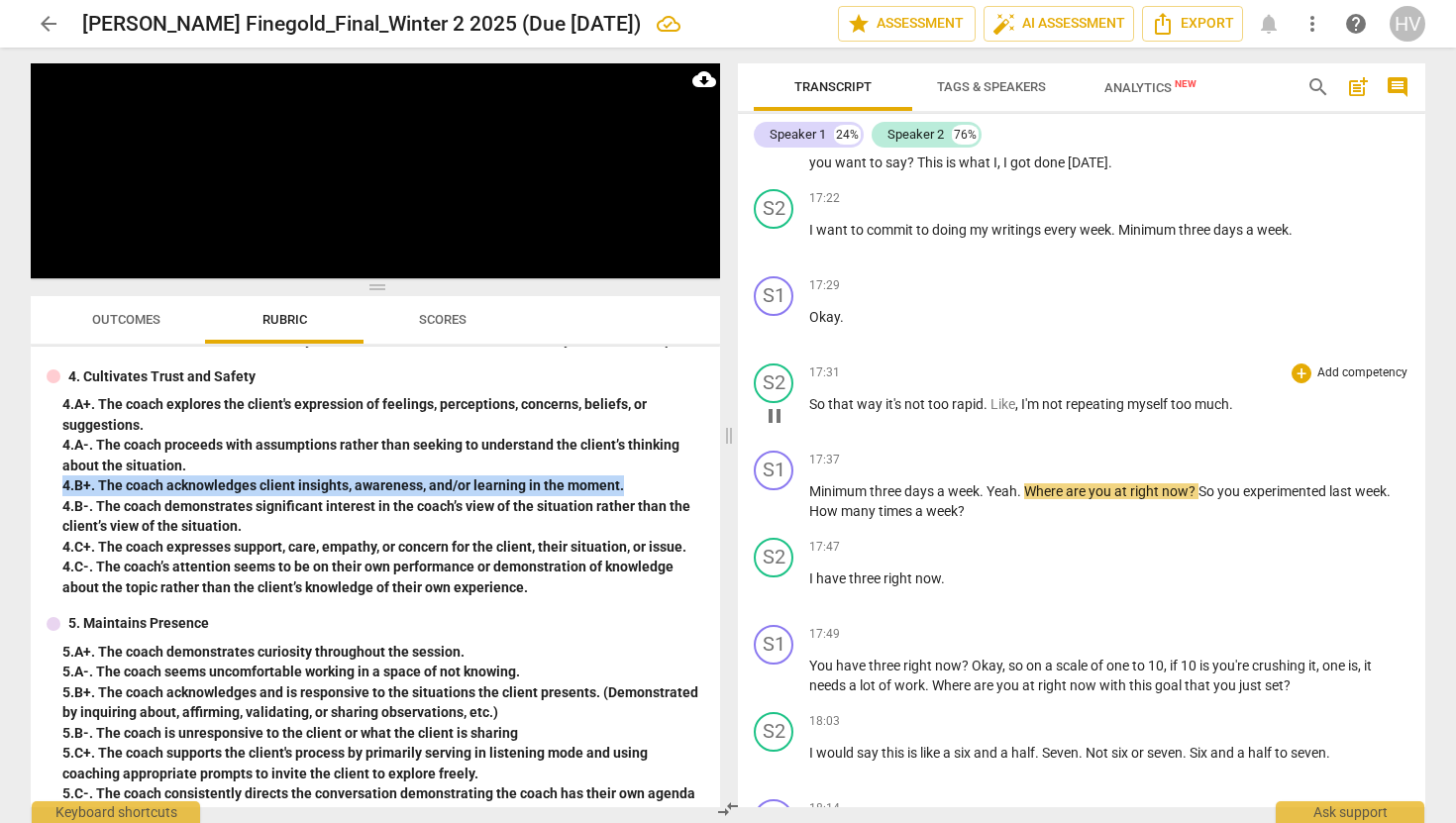
scroll to position [8889, 0]
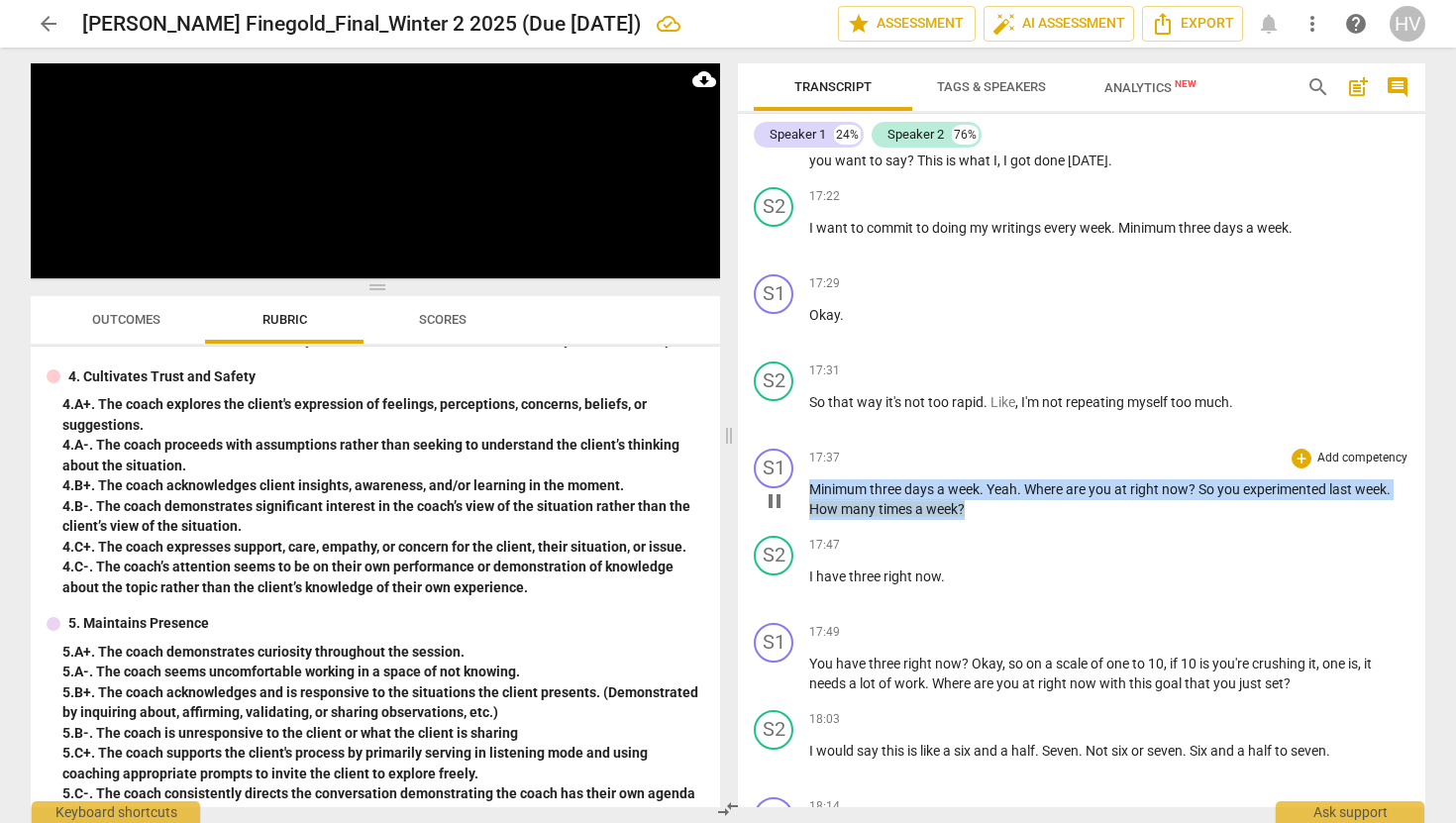
drag, startPoint x: 990, startPoint y: 538, endPoint x: 811, endPoint y: 509, distance: 181.3
click at [811, 509] on p "Minimum three days a week . Yeah . Where are you at right now ? So you experime…" at bounding box center [1109, 499] width 601 height 41
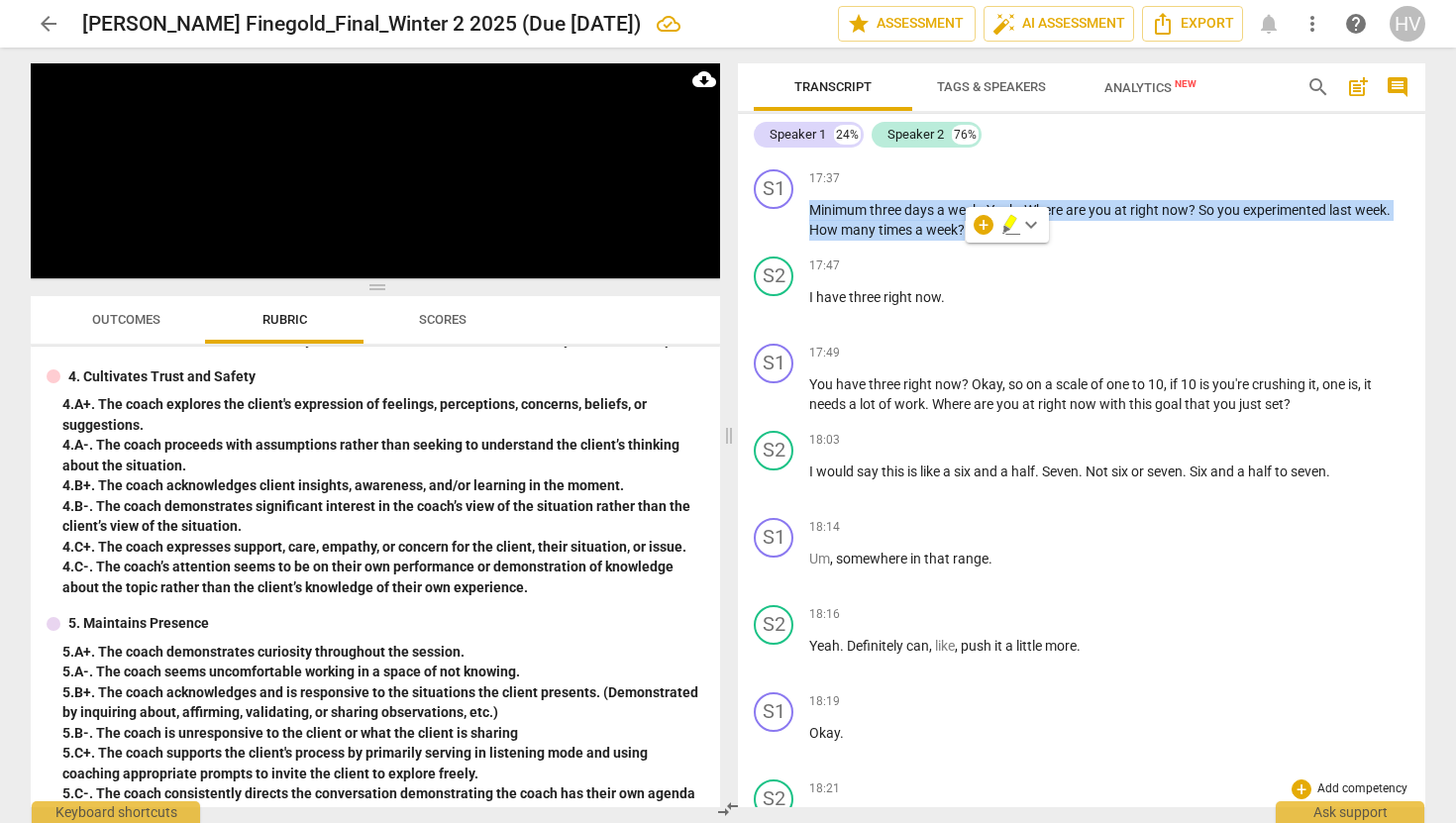
scroll to position [9176, 0]
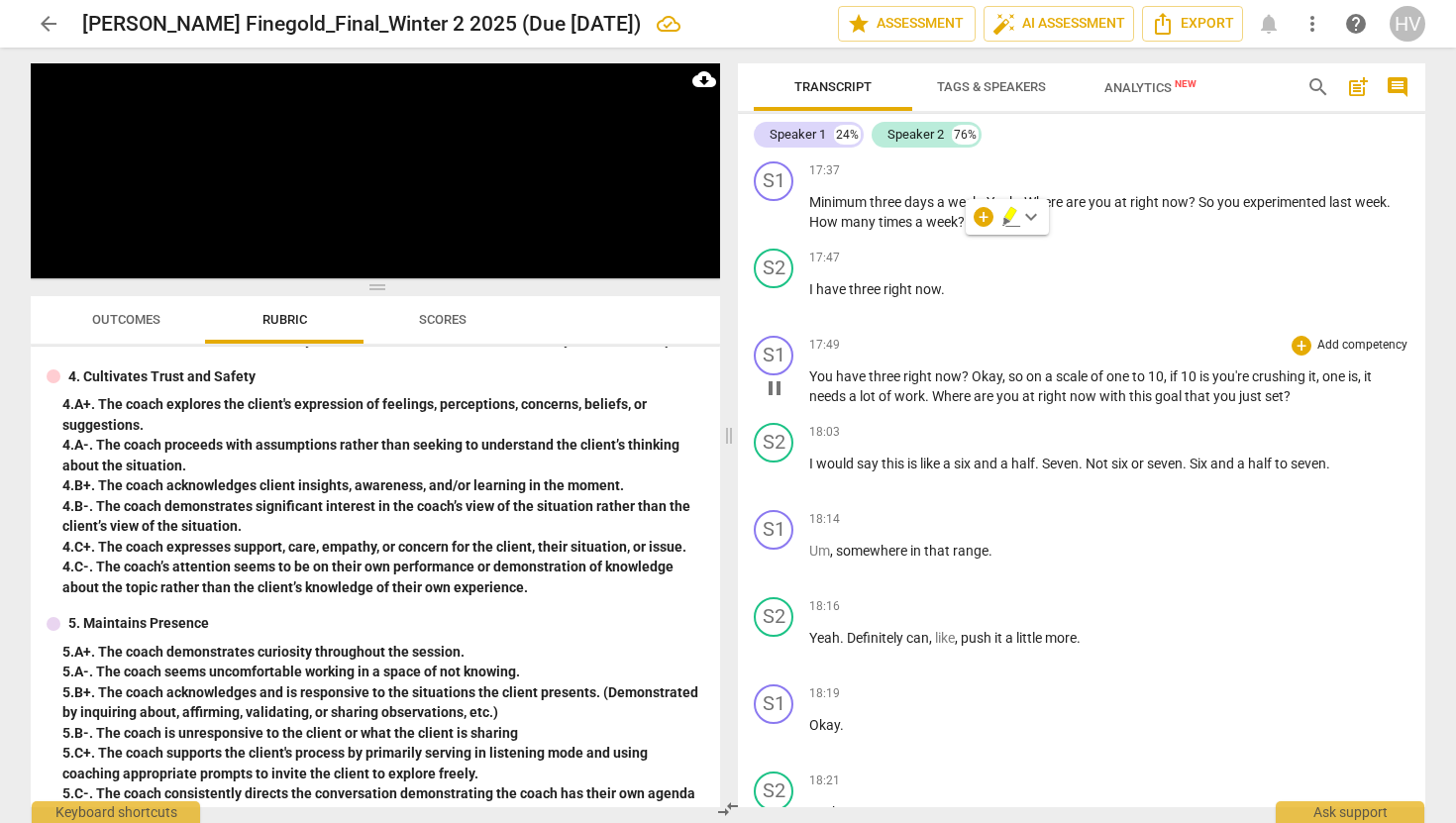
click at [1134, 406] on p "You have three right now ? Okay , so on a scale of one to 10 , if 10 is you're …" at bounding box center [1109, 387] width 601 height 41
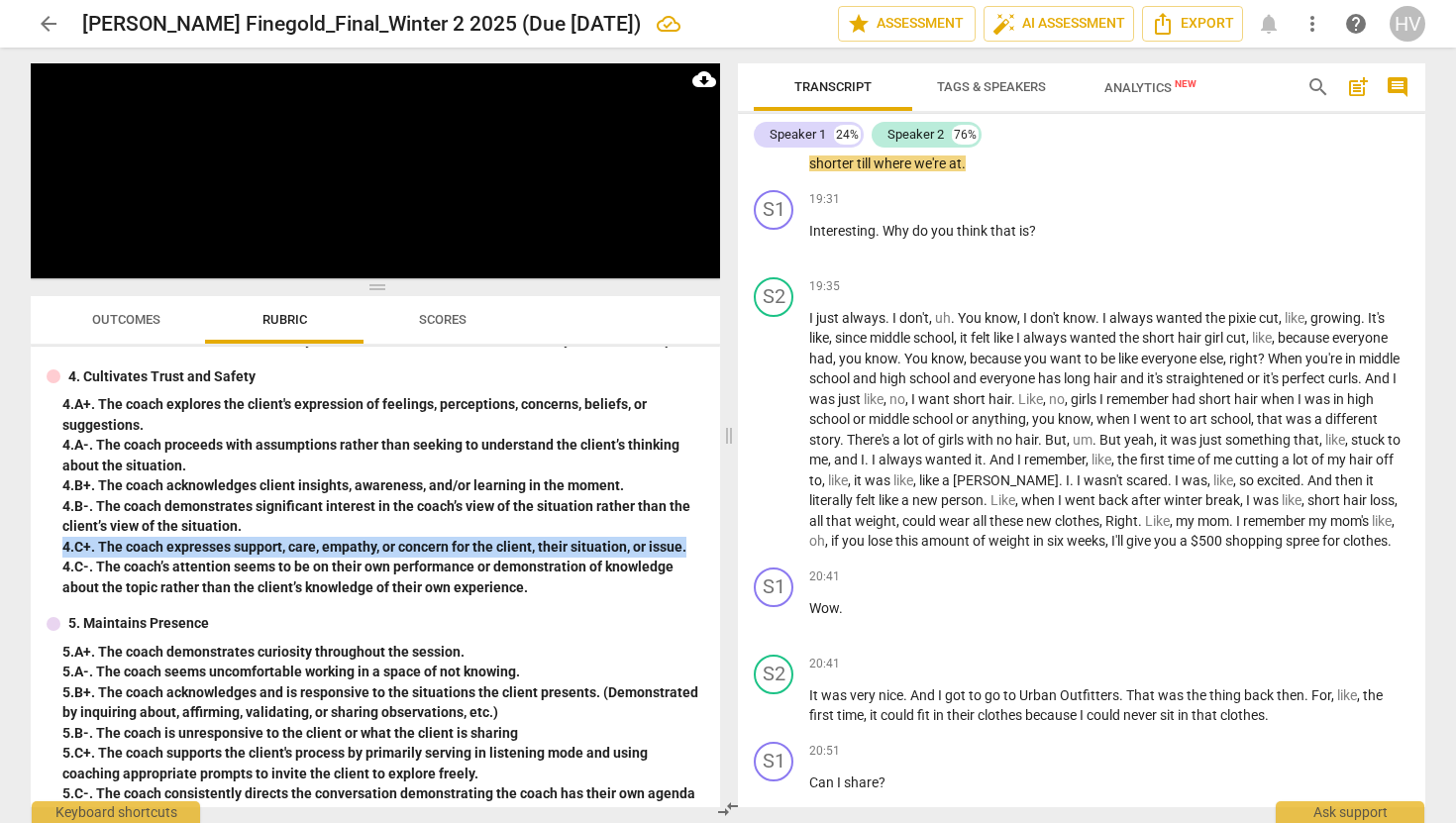
drag, startPoint x: 63, startPoint y: 549, endPoint x: 690, endPoint y: 547, distance: 627.0
click at [690, 547] on div "4. C+. The coach expresses support, care, empathy, or concern for the client, t…" at bounding box center [383, 547] width 641 height 21
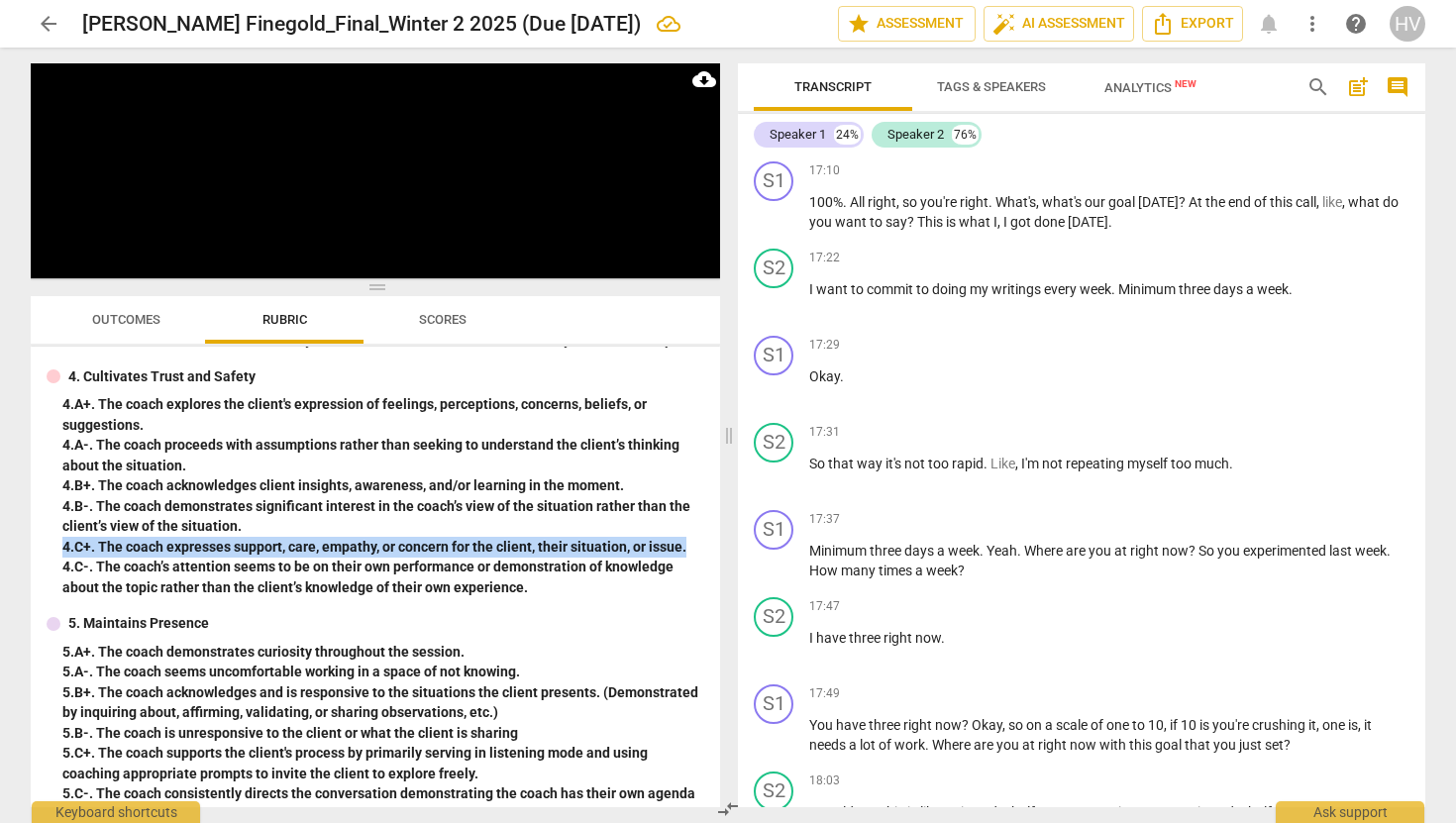
scroll to position [8817, 0]
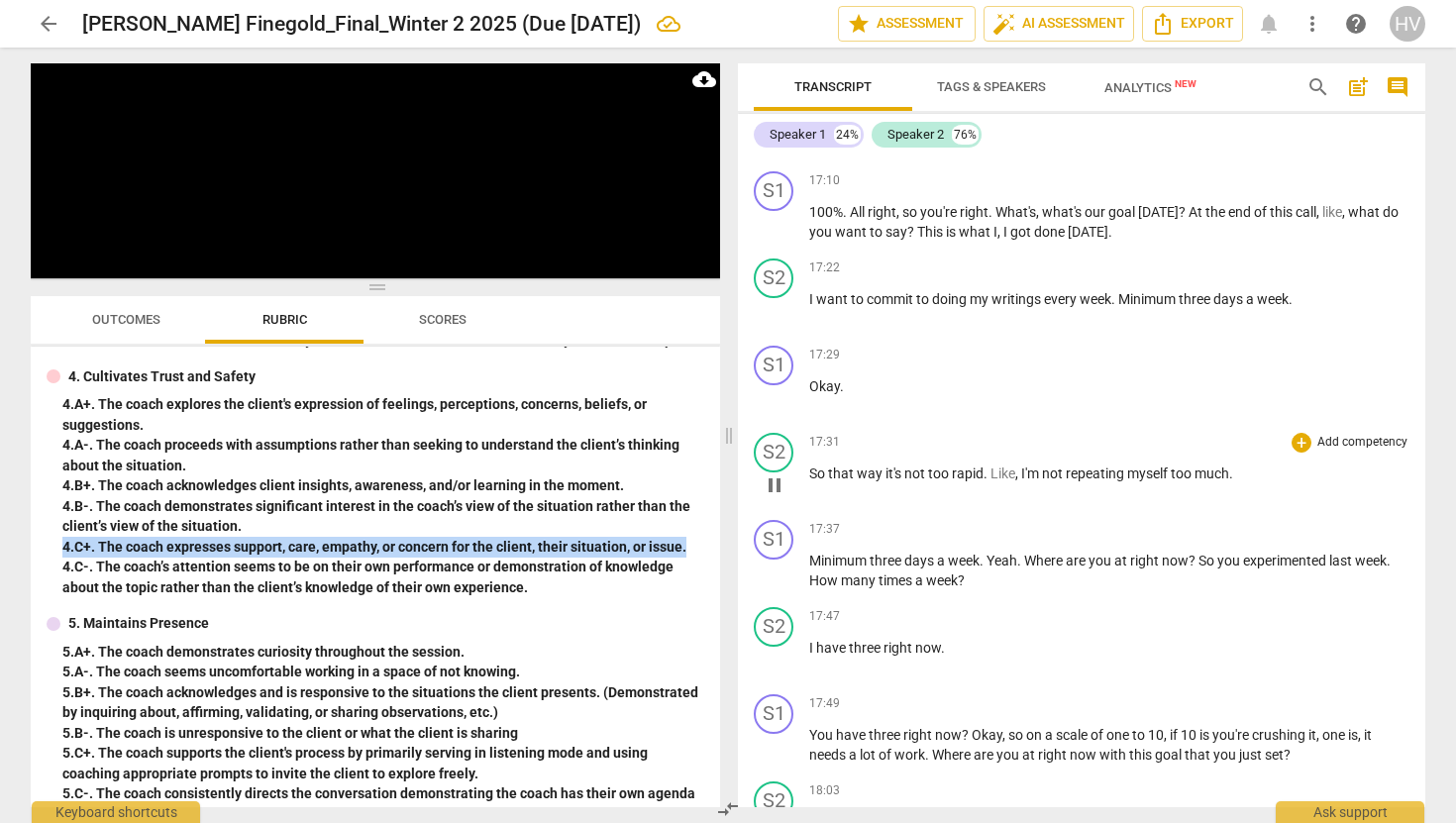
click at [776, 497] on span "pause" at bounding box center [775, 485] width 24 height 24
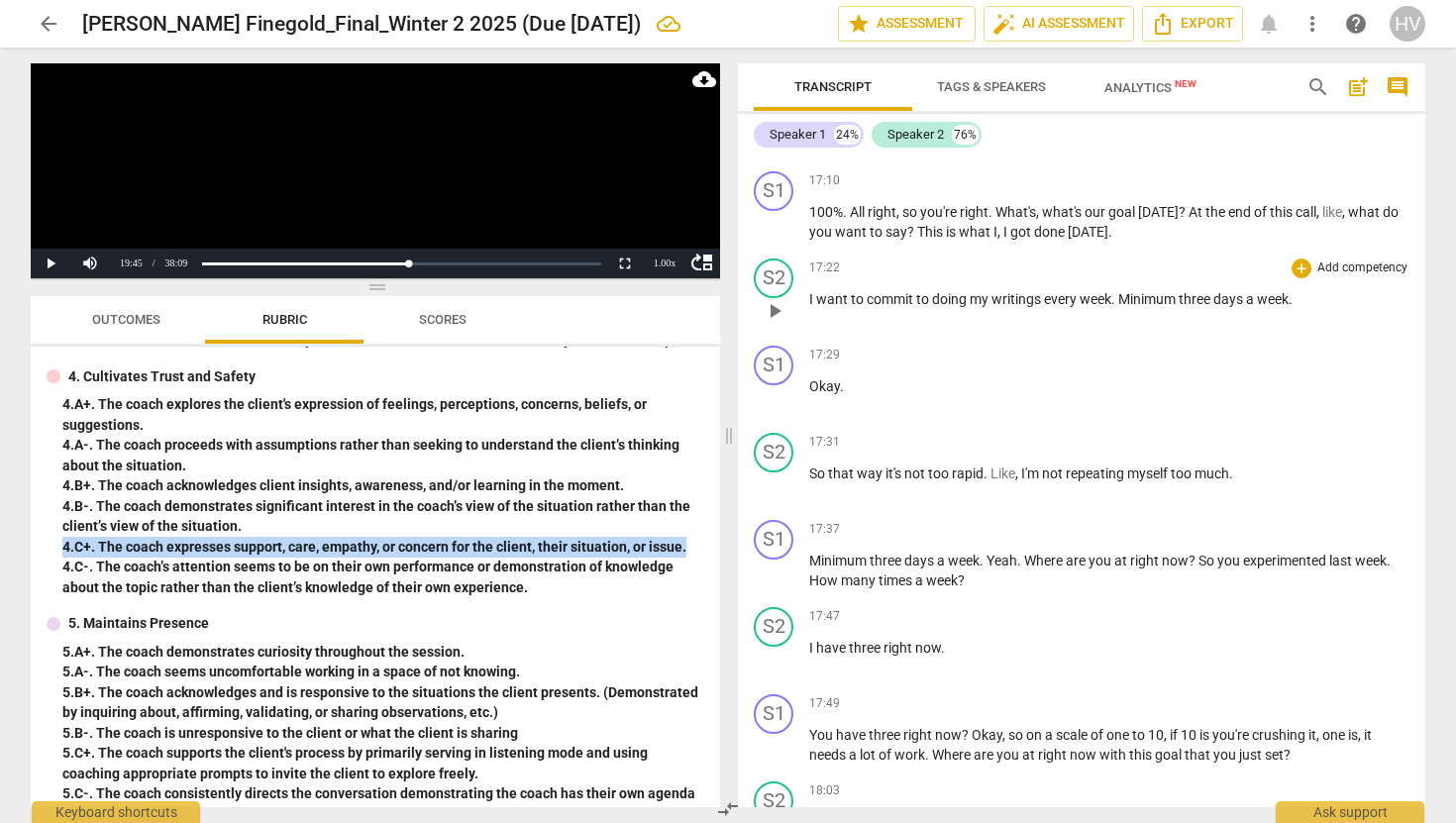
click at [777, 323] on span "play_arrow" at bounding box center [775, 311] width 24 height 24
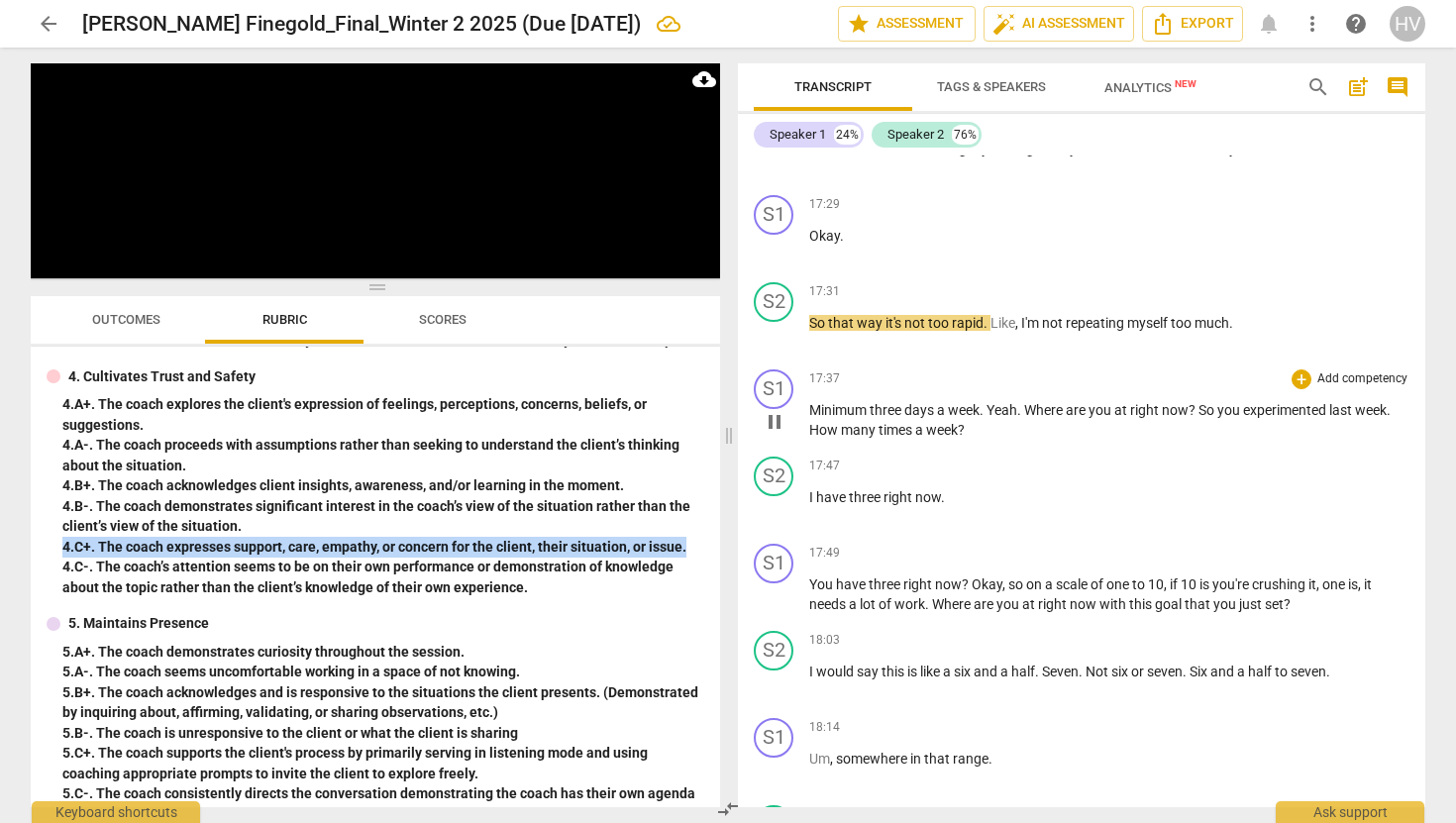
scroll to position [8970, 0]
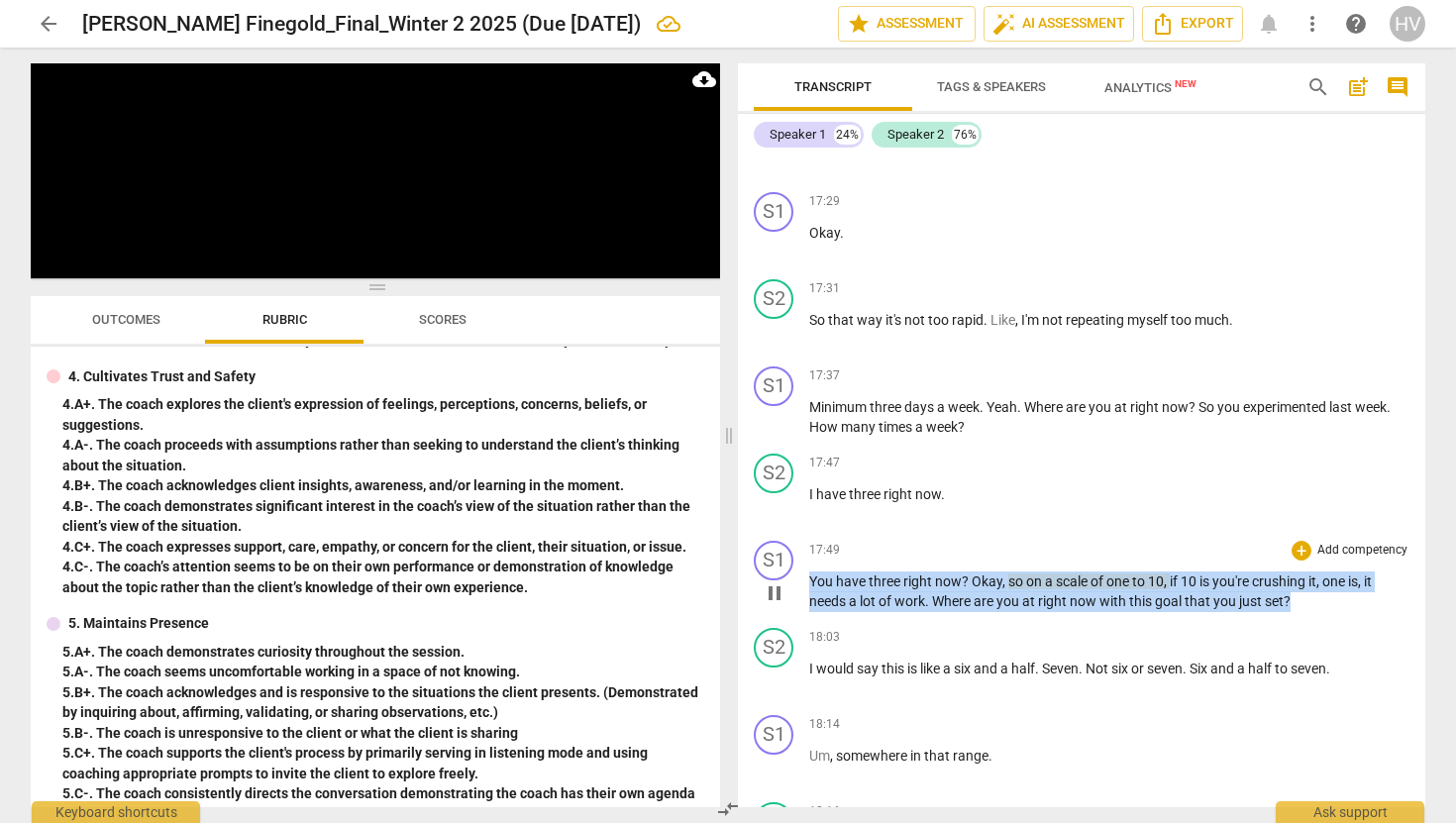
drag, startPoint x: 1312, startPoint y: 623, endPoint x: 810, endPoint y: 596, distance: 502.7
click at [810, 596] on p "You have three right now ? Okay , so on a scale of one to 10 , if 10 is you're …" at bounding box center [1109, 592] width 601 height 41
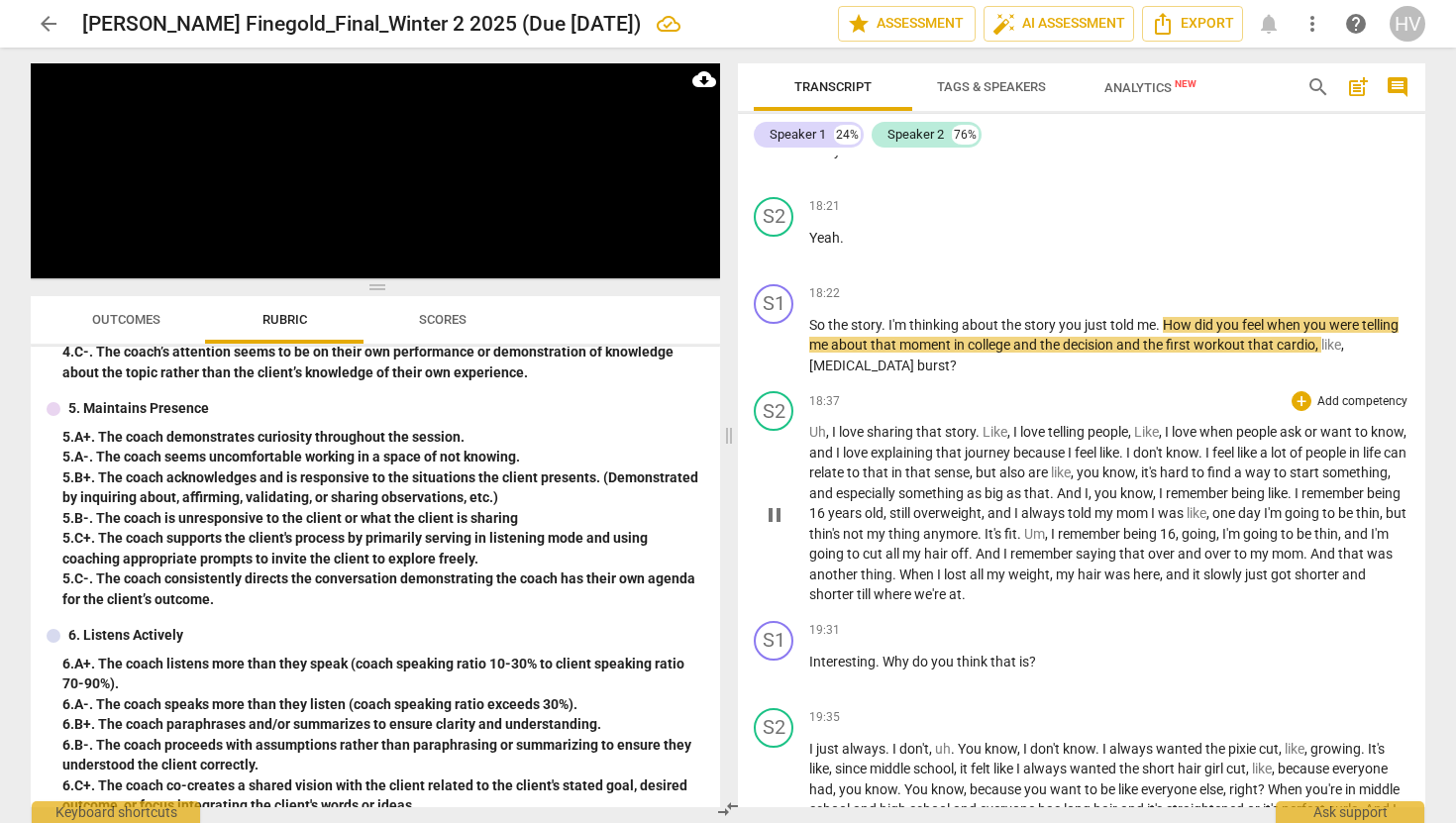
scroll to position [9757, 0]
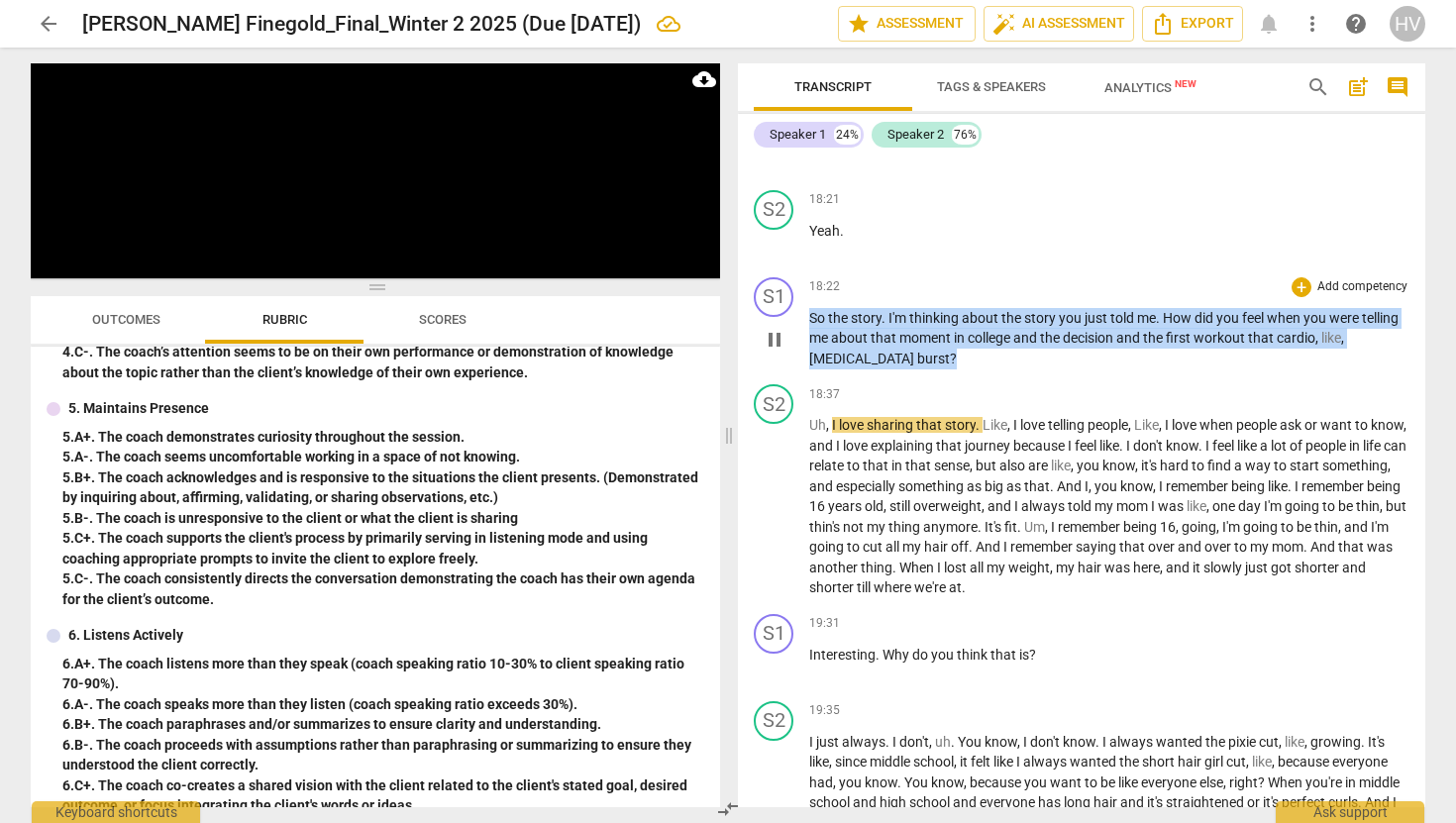
drag, startPoint x: 939, startPoint y: 380, endPoint x: 811, endPoint y: 337, distance: 135.0
click at [811, 337] on p "So the story . I'm thinking about the story you just told me . How did you feel…" at bounding box center [1109, 339] width 601 height 62
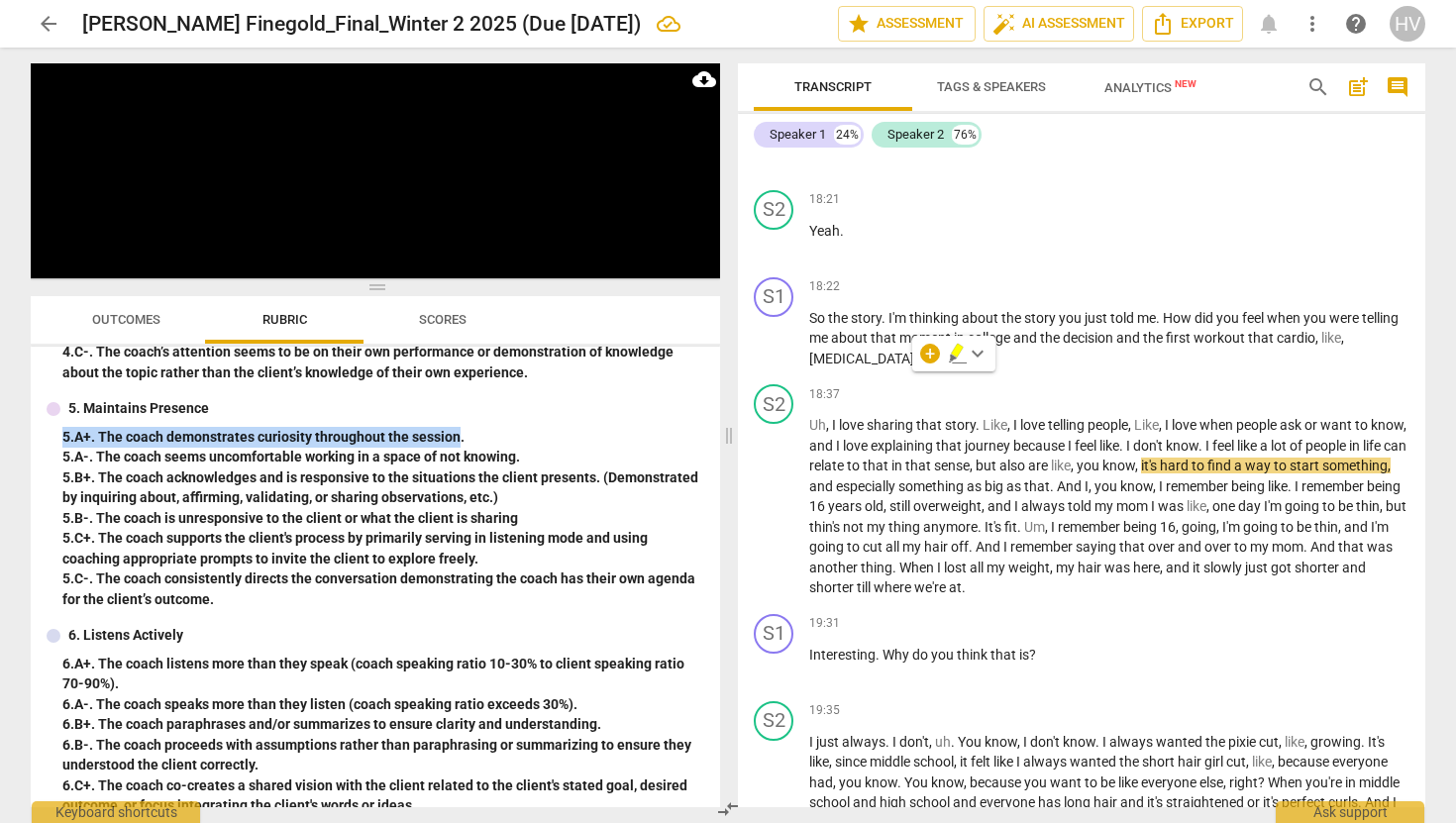
drag, startPoint x: 458, startPoint y: 438, endPoint x: 64, endPoint y: 431, distance: 394.1
click at [64, 431] on div "5. A+. The coach demonstrates curiosity throughout the session." at bounding box center [383, 437] width 641 height 21
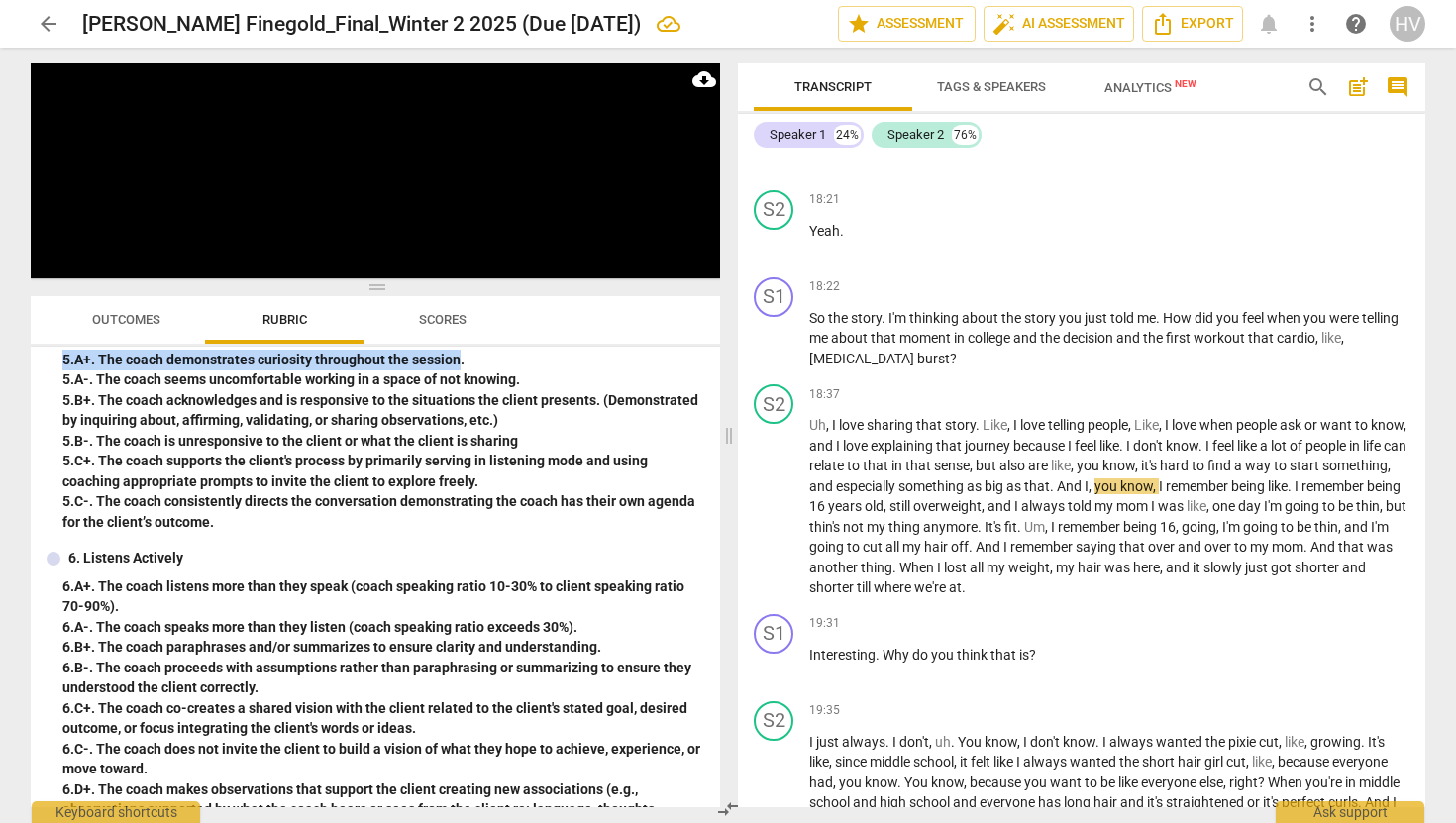
scroll to position [1013, 0]
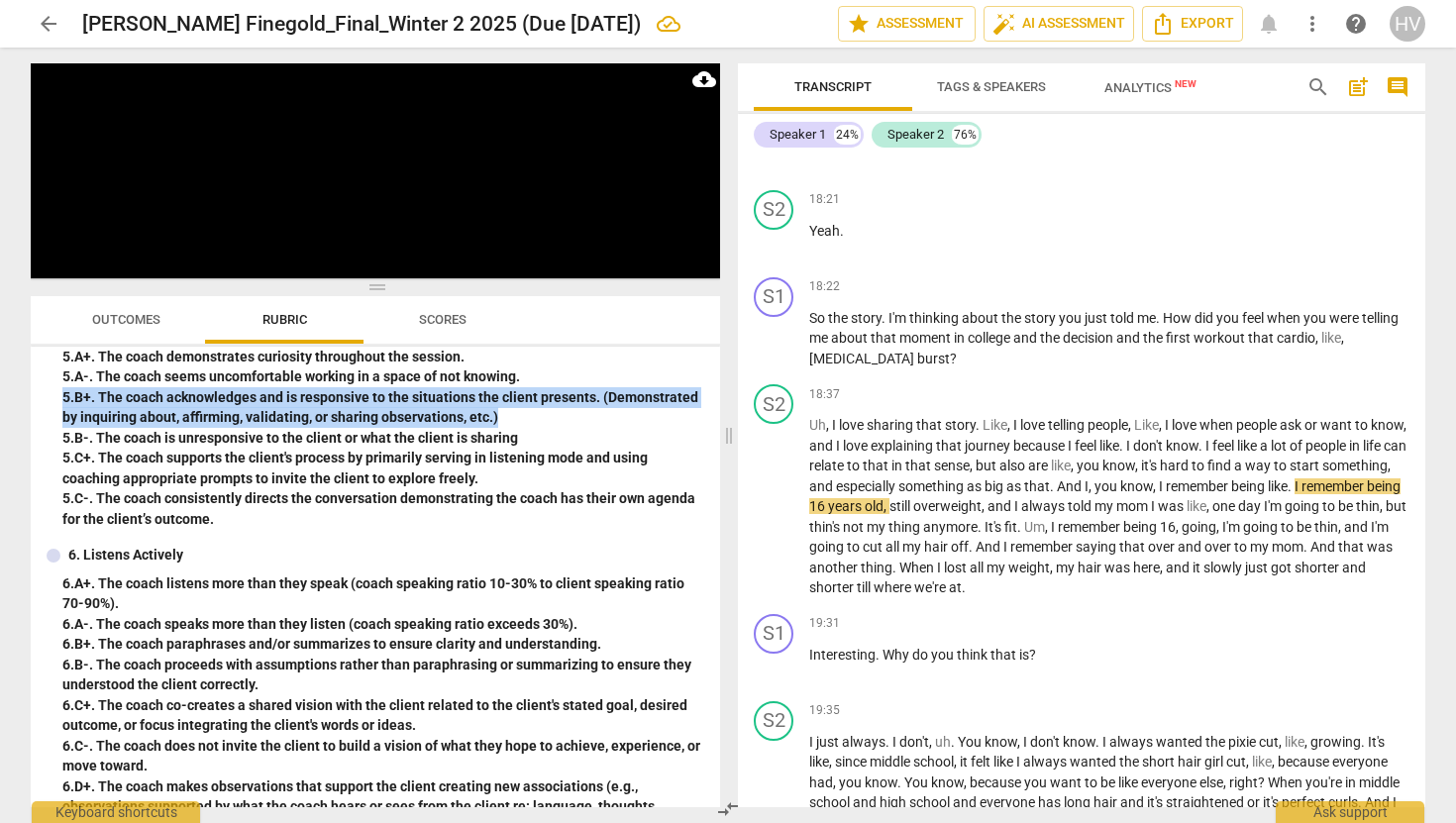
drag, startPoint x: 505, startPoint y: 418, endPoint x: 58, endPoint y: 401, distance: 447.3
click at [58, 401] on div "5. Maintains Presence 5. A+. The coach demonstrates curiosity throughout the se…" at bounding box center [375, 423] width 657 height 211
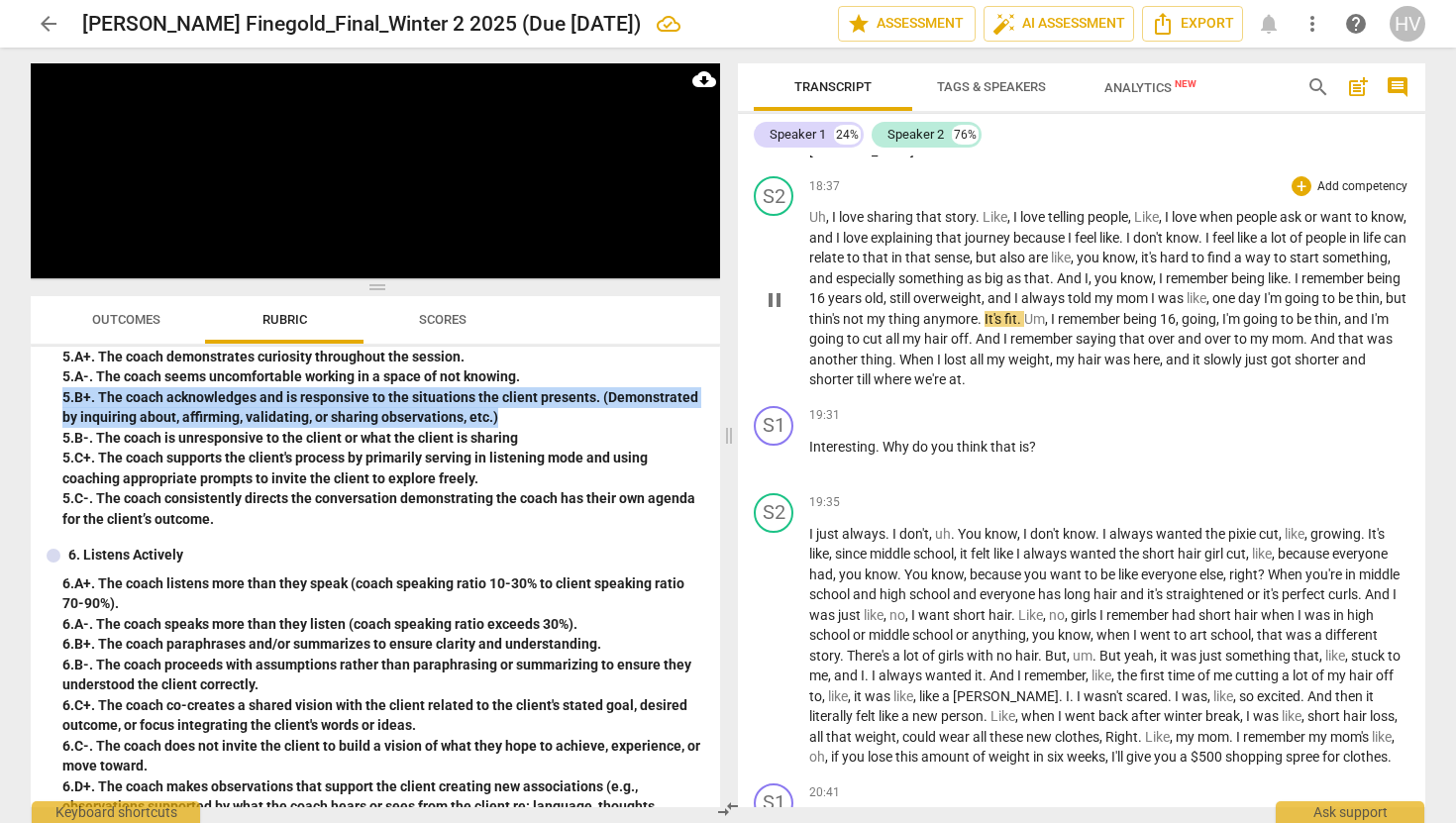
scroll to position [9980, 0]
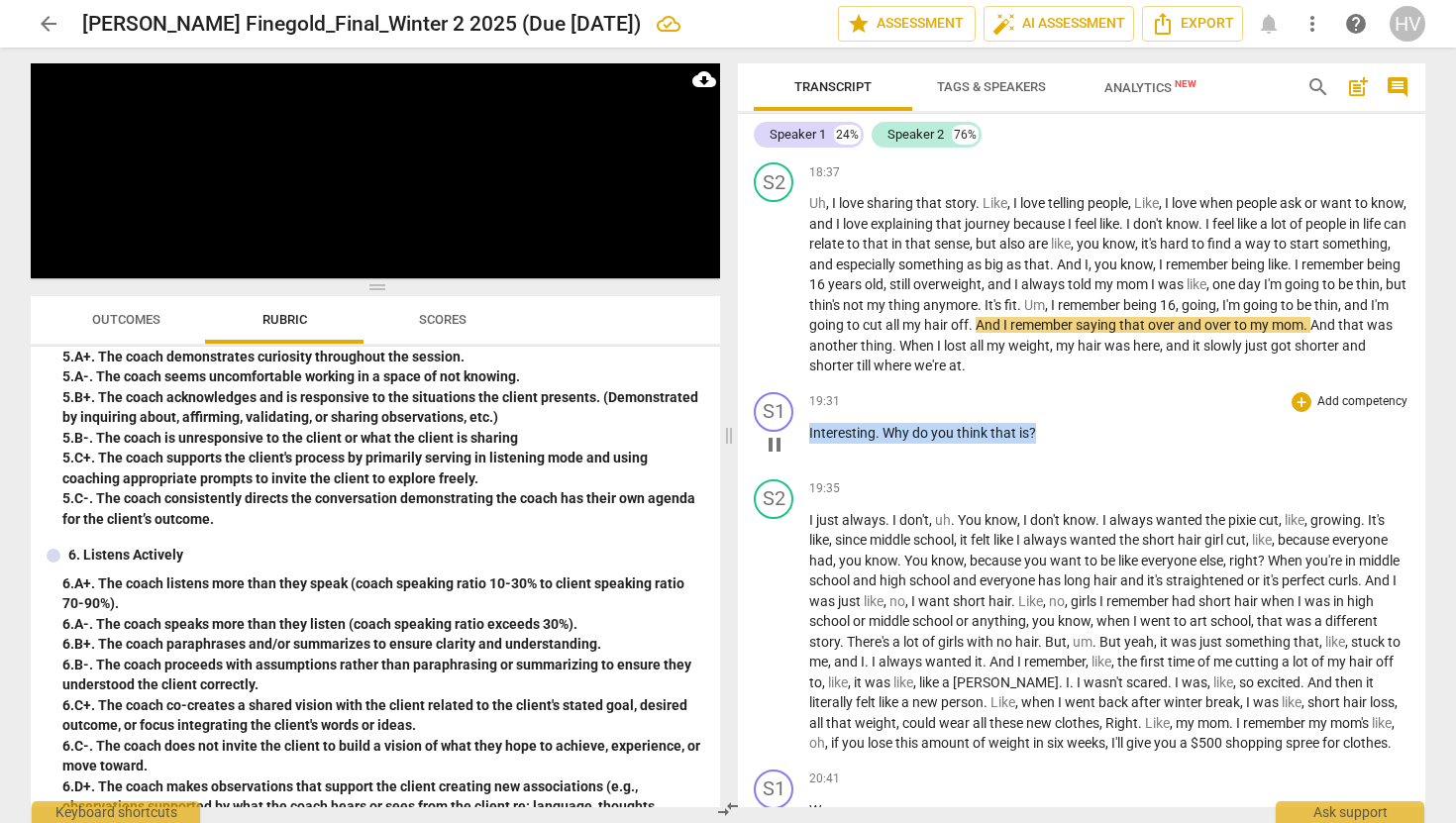
drag, startPoint x: 1045, startPoint y: 457, endPoint x: 809, endPoint y: 456, distance: 236.0
click at [809, 456] on div "S1 play_arrow pause 19:31 + Add competency keyboard_arrow_right Interesting . W…" at bounding box center [1082, 428] width 687 height 88
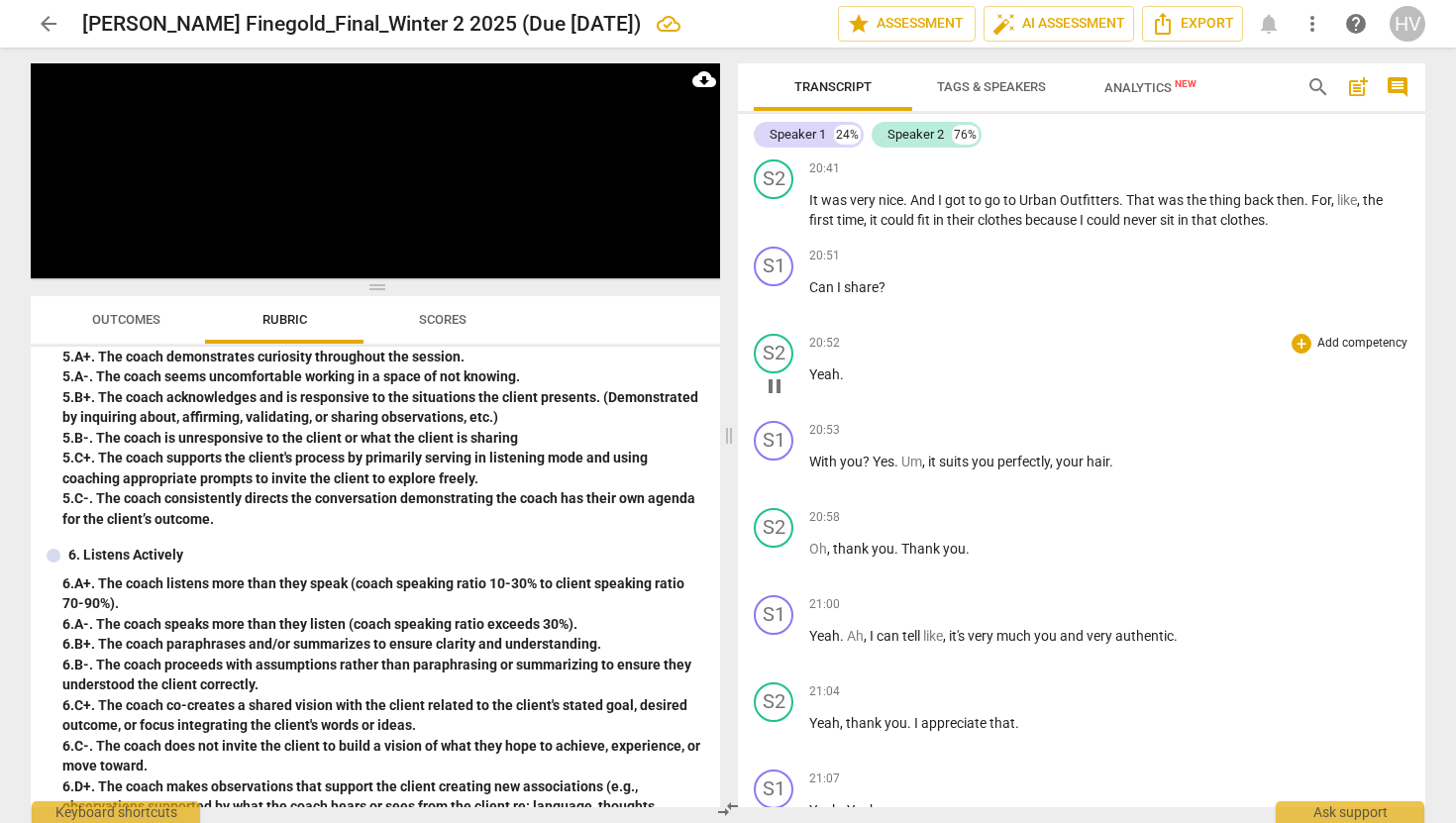
scroll to position [10691, 0]
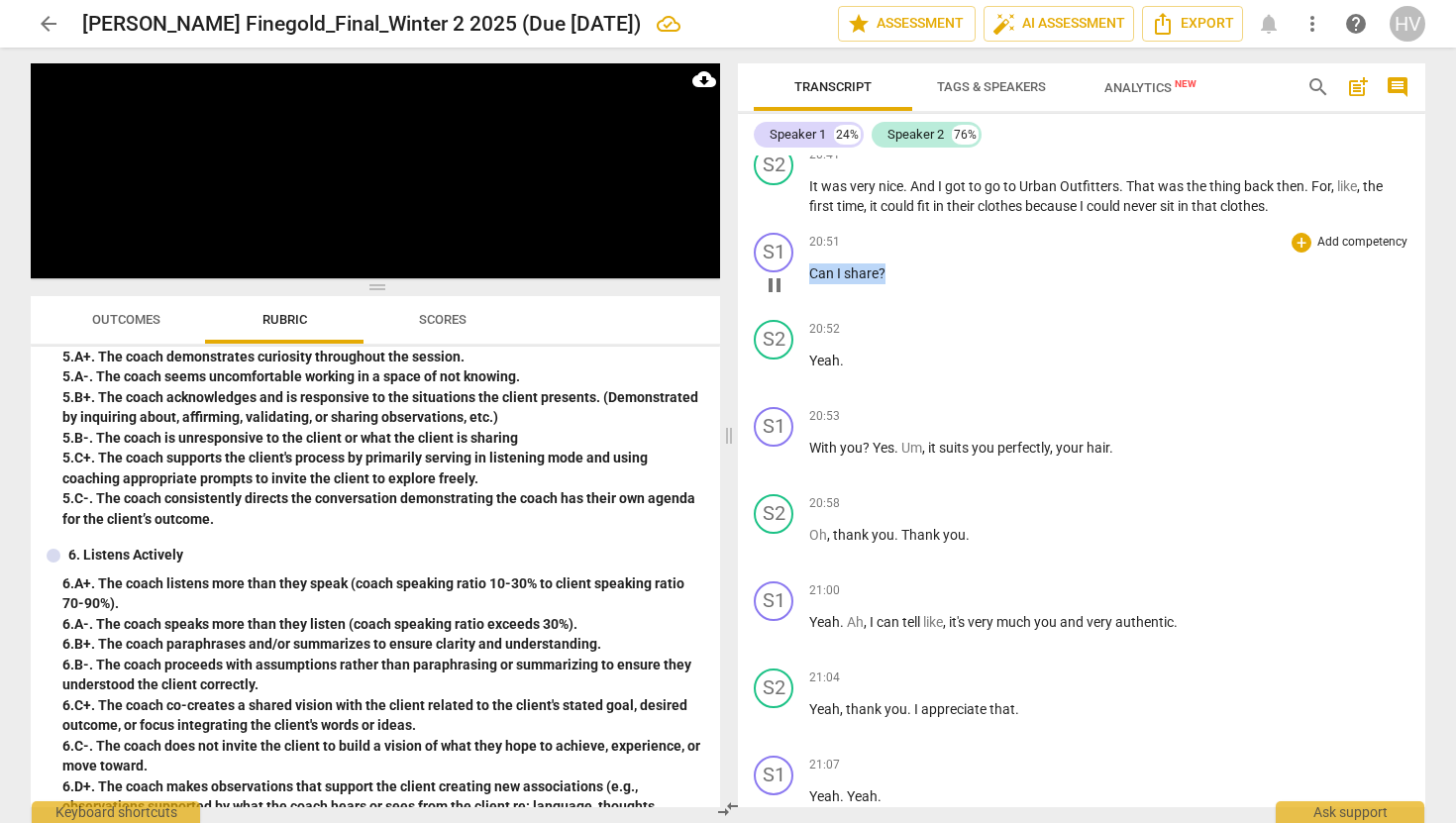
drag, startPoint x: 810, startPoint y: 311, endPoint x: 902, endPoint y: 319, distance: 92.3
click at [902, 284] on p "Can I share ?" at bounding box center [1109, 274] width 601 height 21
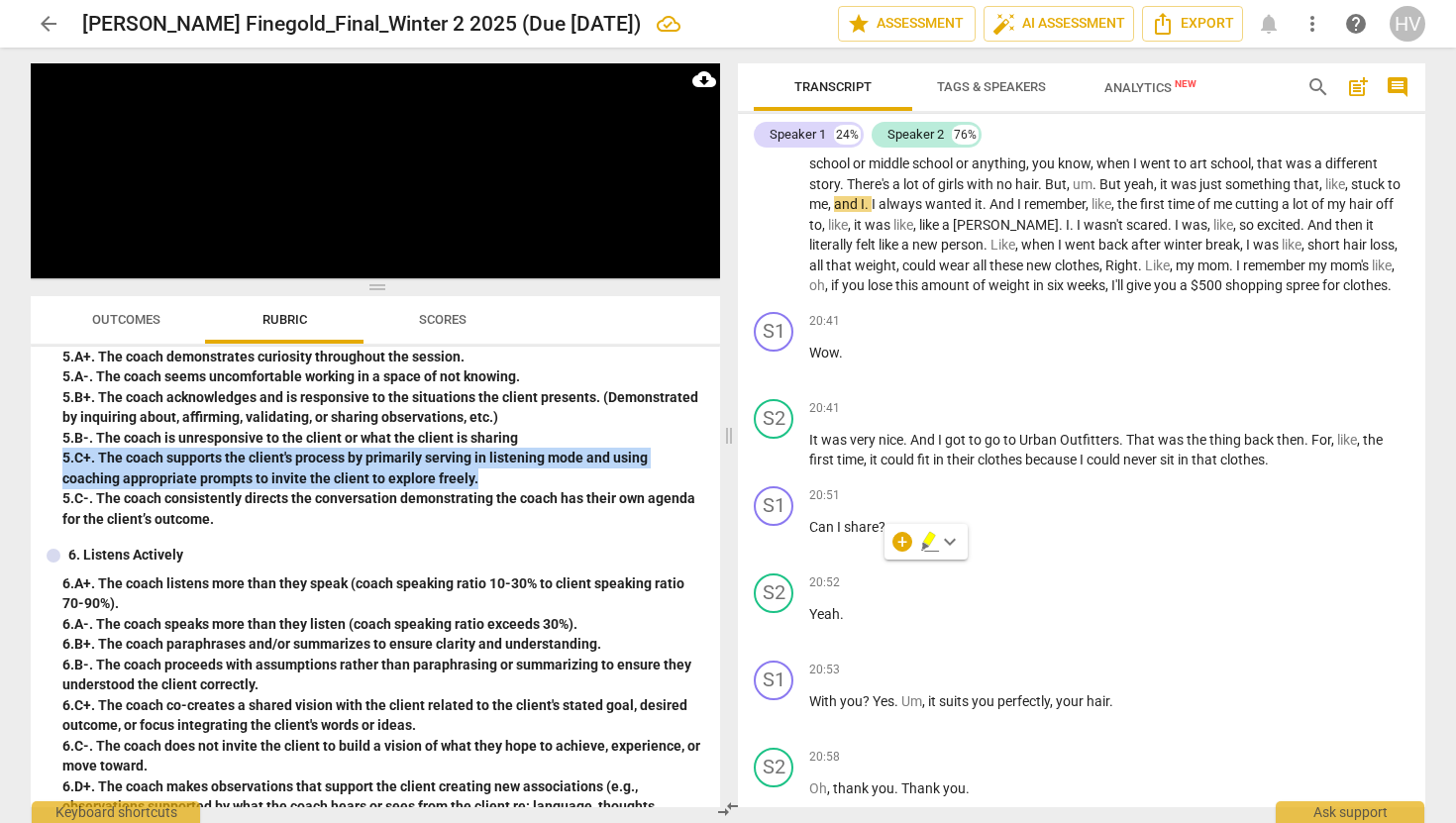
drag, startPoint x: 492, startPoint y: 479, endPoint x: 52, endPoint y: 456, distance: 440.6
click at [52, 456] on div "5. Maintains Presence 5. A+. The coach demonstrates curiosity throughout the se…" at bounding box center [375, 423] width 657 height 211
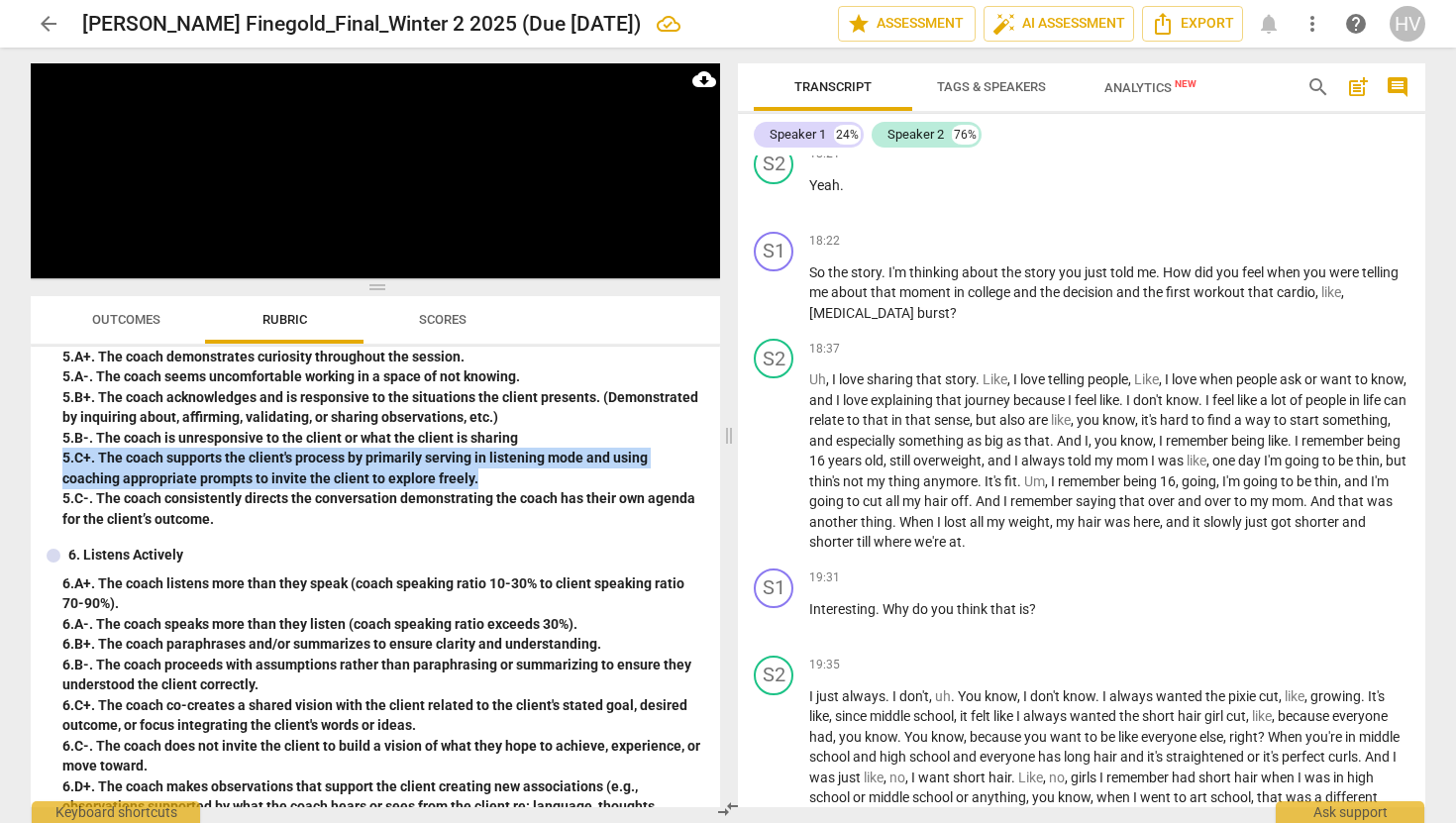
scroll to position [9799, 0]
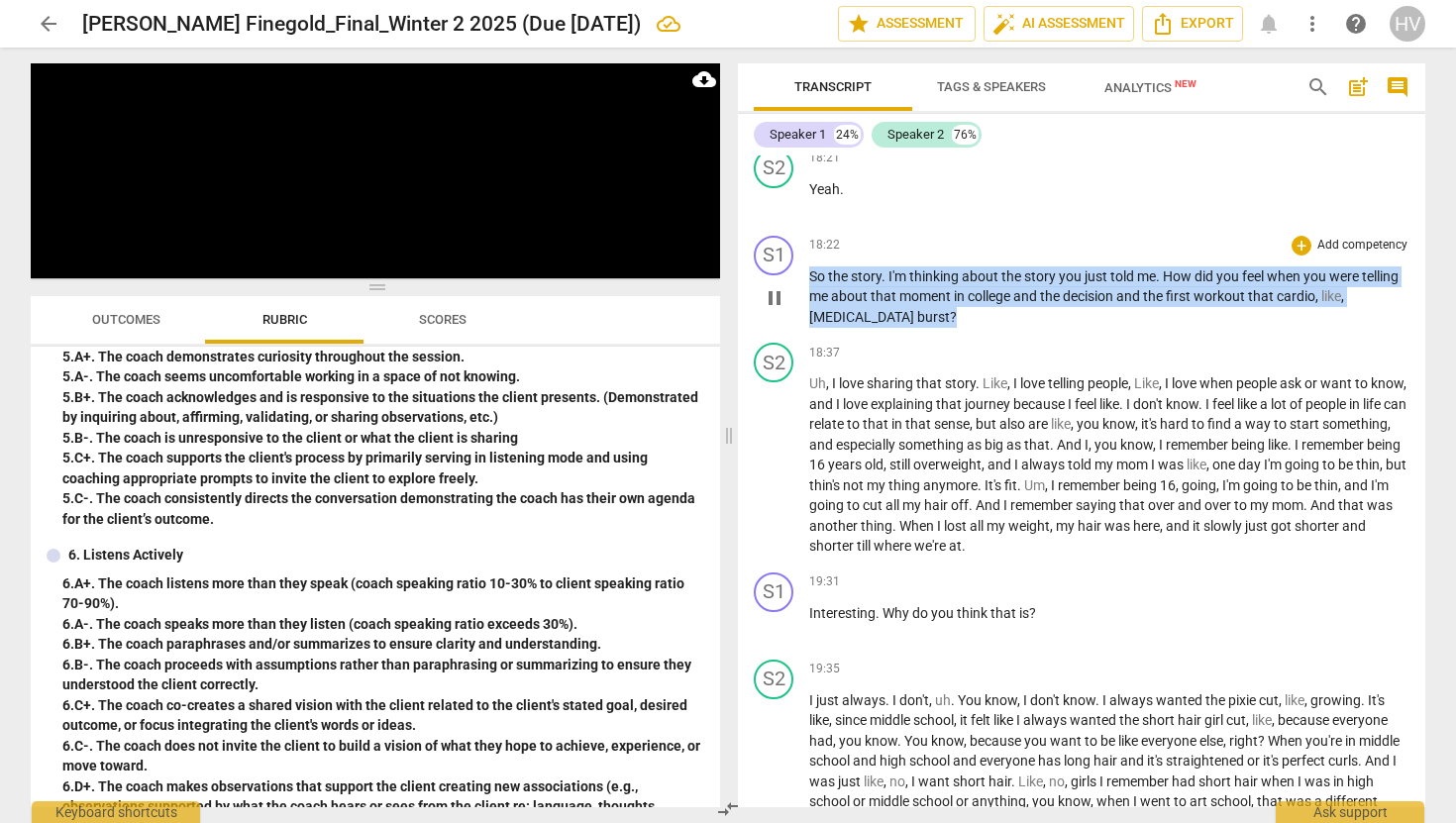
drag, startPoint x: 937, startPoint y: 328, endPoint x: 783, endPoint y: 296, distance: 157.3
click at [783, 296] on div "S1 play_arrow pause 18:22 + Add competency keyboard_arrow_right So the story . …" at bounding box center [1082, 282] width 687 height 108
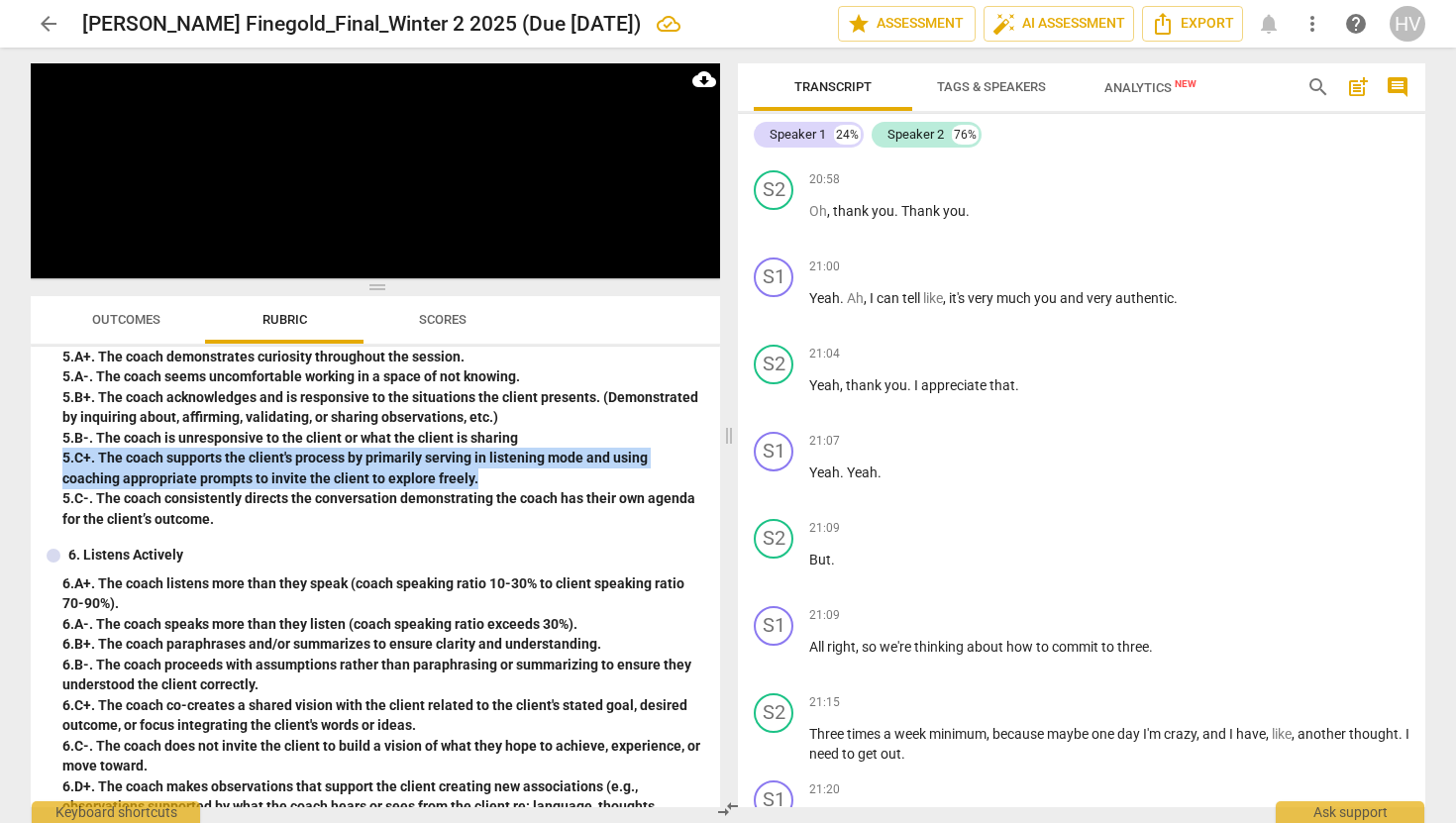
drag, startPoint x: 63, startPoint y: 457, endPoint x: 541, endPoint y: 477, distance: 478.4
click at [541, 477] on div "5. C+. The coach supports the client's process by primarily serving in listenin…" at bounding box center [383, 468] width 641 height 41
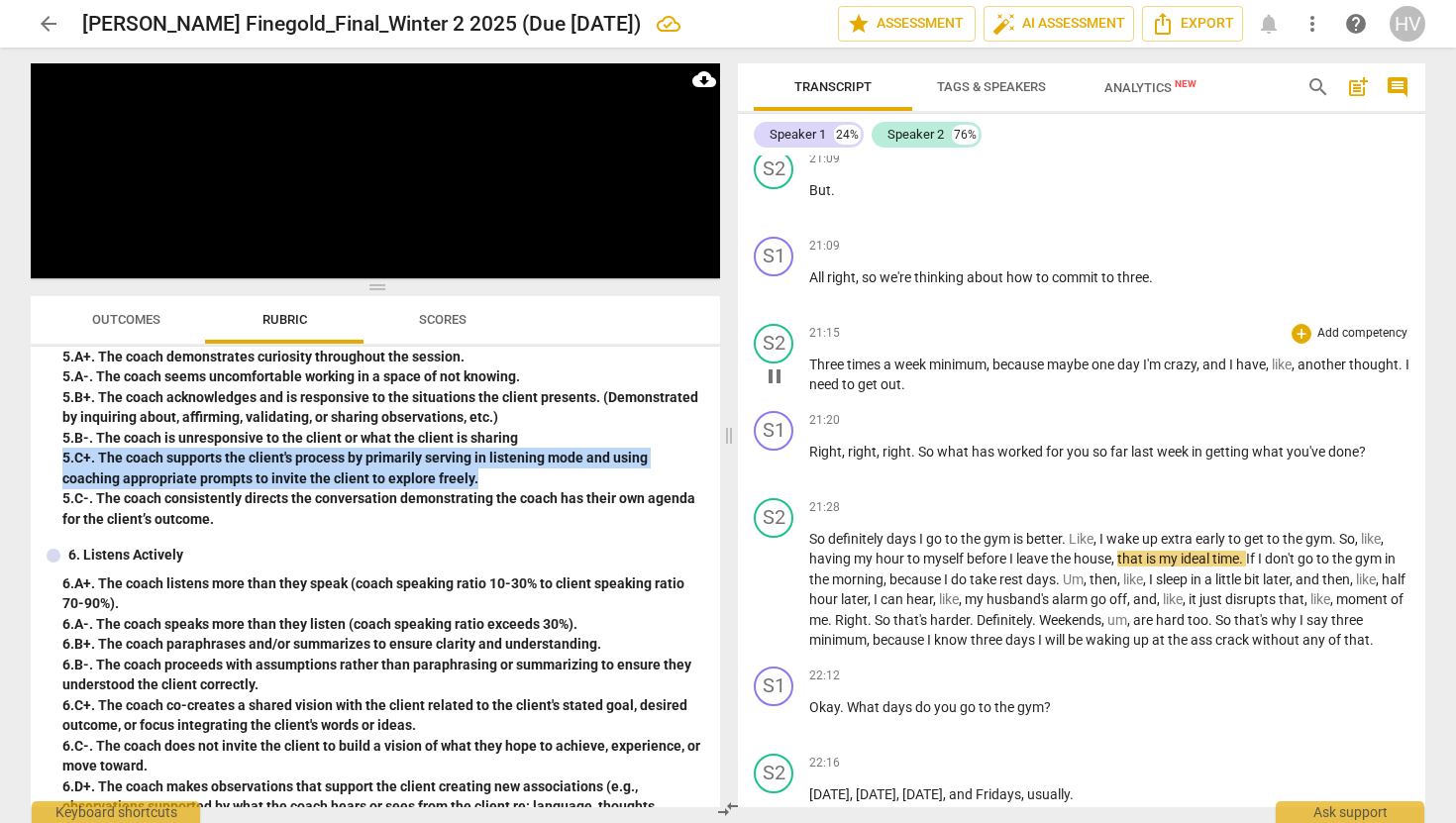
scroll to position [11304, 0]
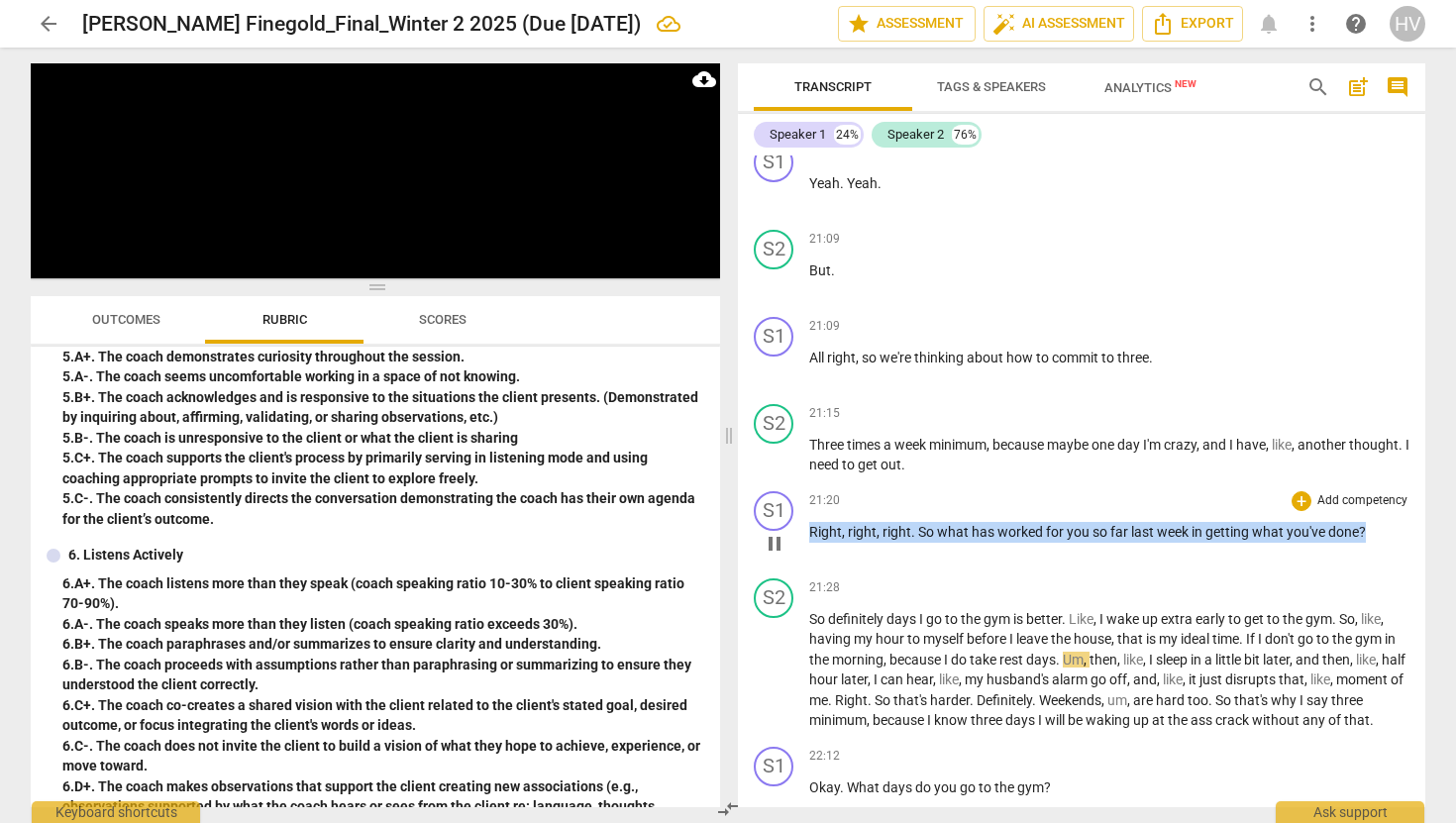
drag, startPoint x: 1380, startPoint y: 573, endPoint x: 811, endPoint y: 572, distance: 569.0
click at [811, 543] on p "Right , right , right . So what has worked for you so far last week in getting …" at bounding box center [1109, 532] width 601 height 21
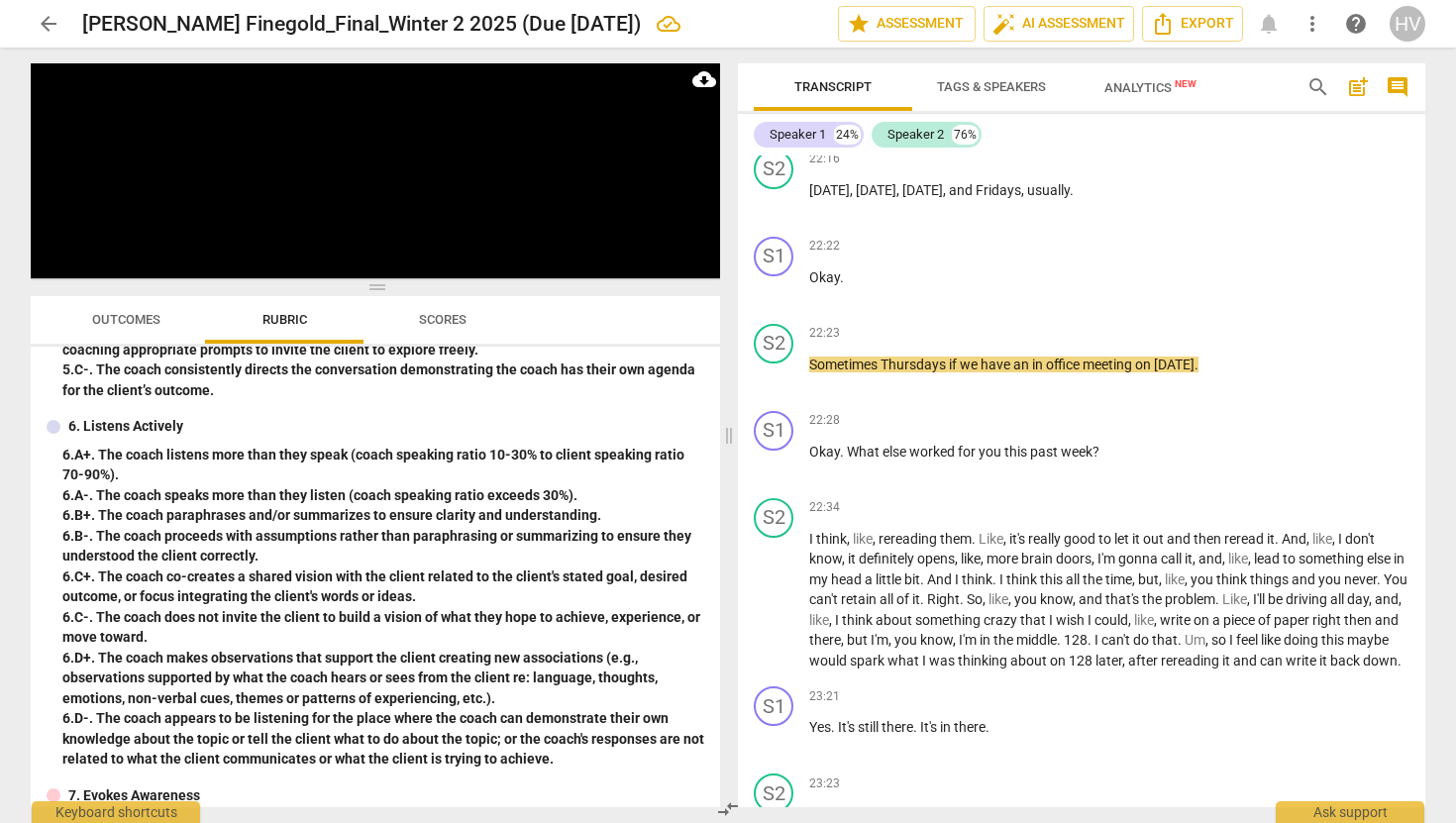
scroll to position [1151, 0]
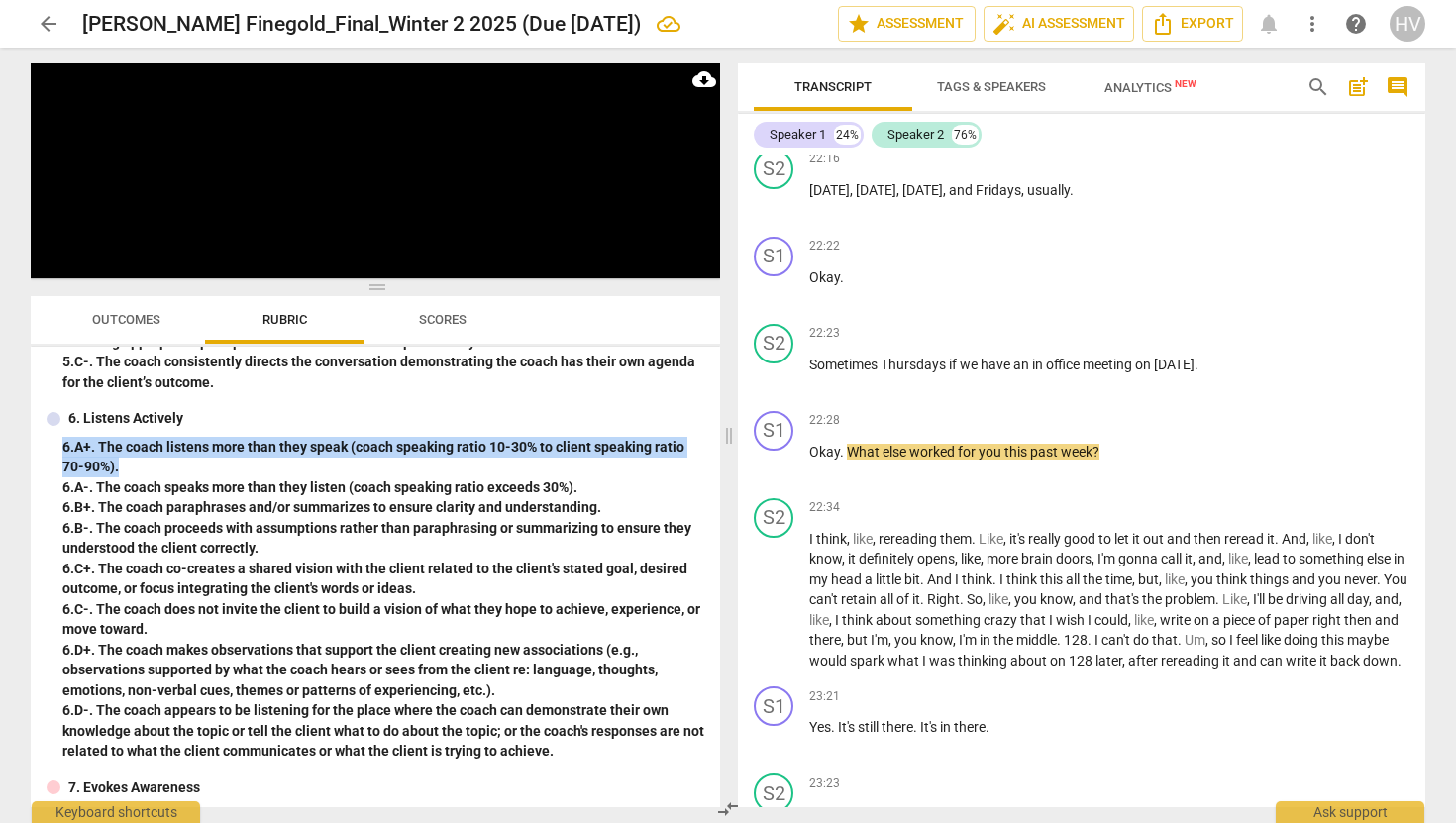
drag, startPoint x: 139, startPoint y: 465, endPoint x: 52, endPoint y: 451, distance: 88.1
click at [52, 451] on div "6. Listens Actively 6. A+. The coach listens more than they speak (coach speaki…" at bounding box center [375, 585] width 657 height 354
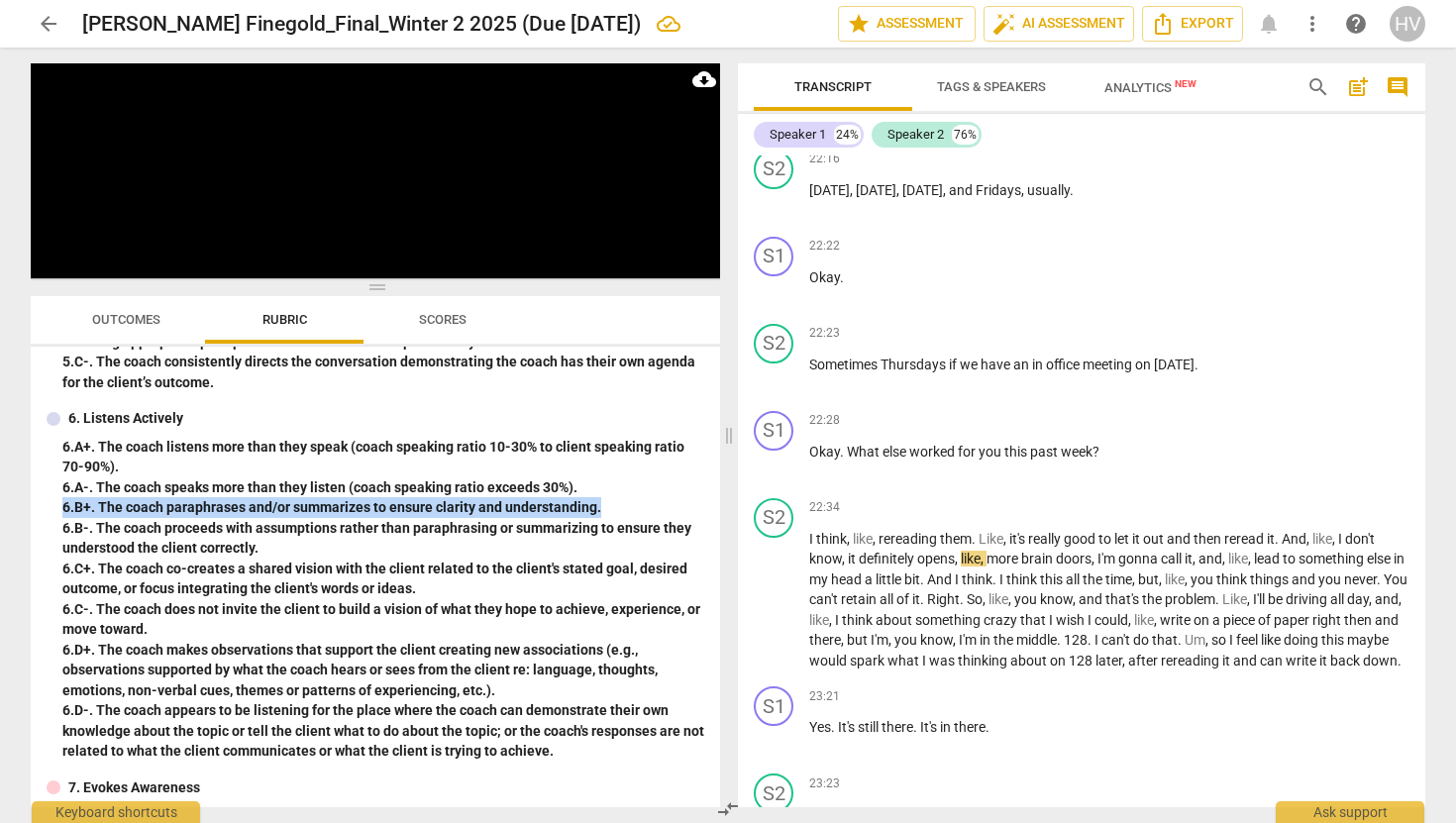
drag, startPoint x: 603, startPoint y: 507, endPoint x: 62, endPoint y: 508, distance: 541.0
click at [62, 508] on div "6. Listens Actively 6. A+. The coach listens more than they speak (coach speaki…" at bounding box center [375, 585] width 657 height 354
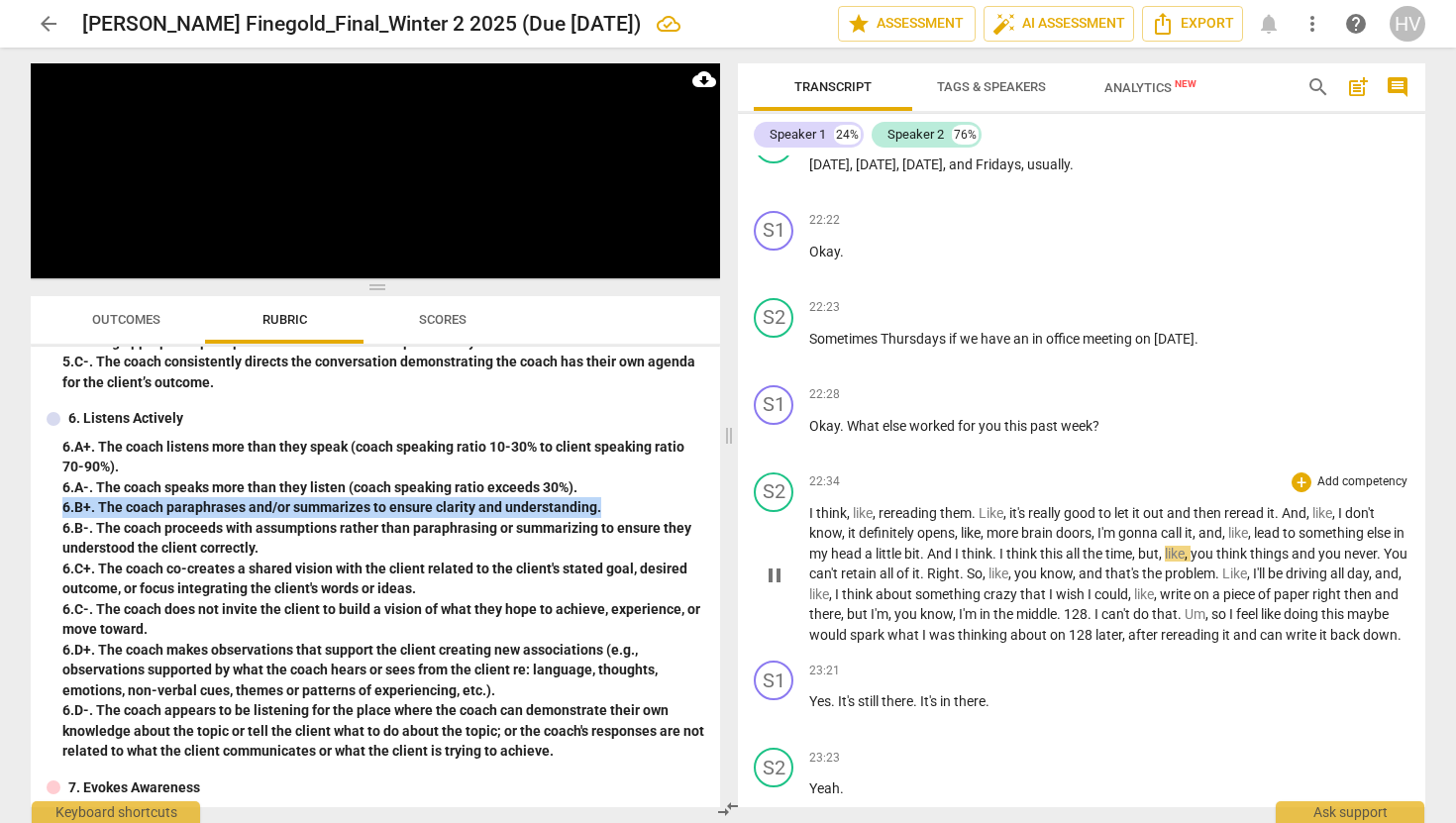
scroll to position [12019, 0]
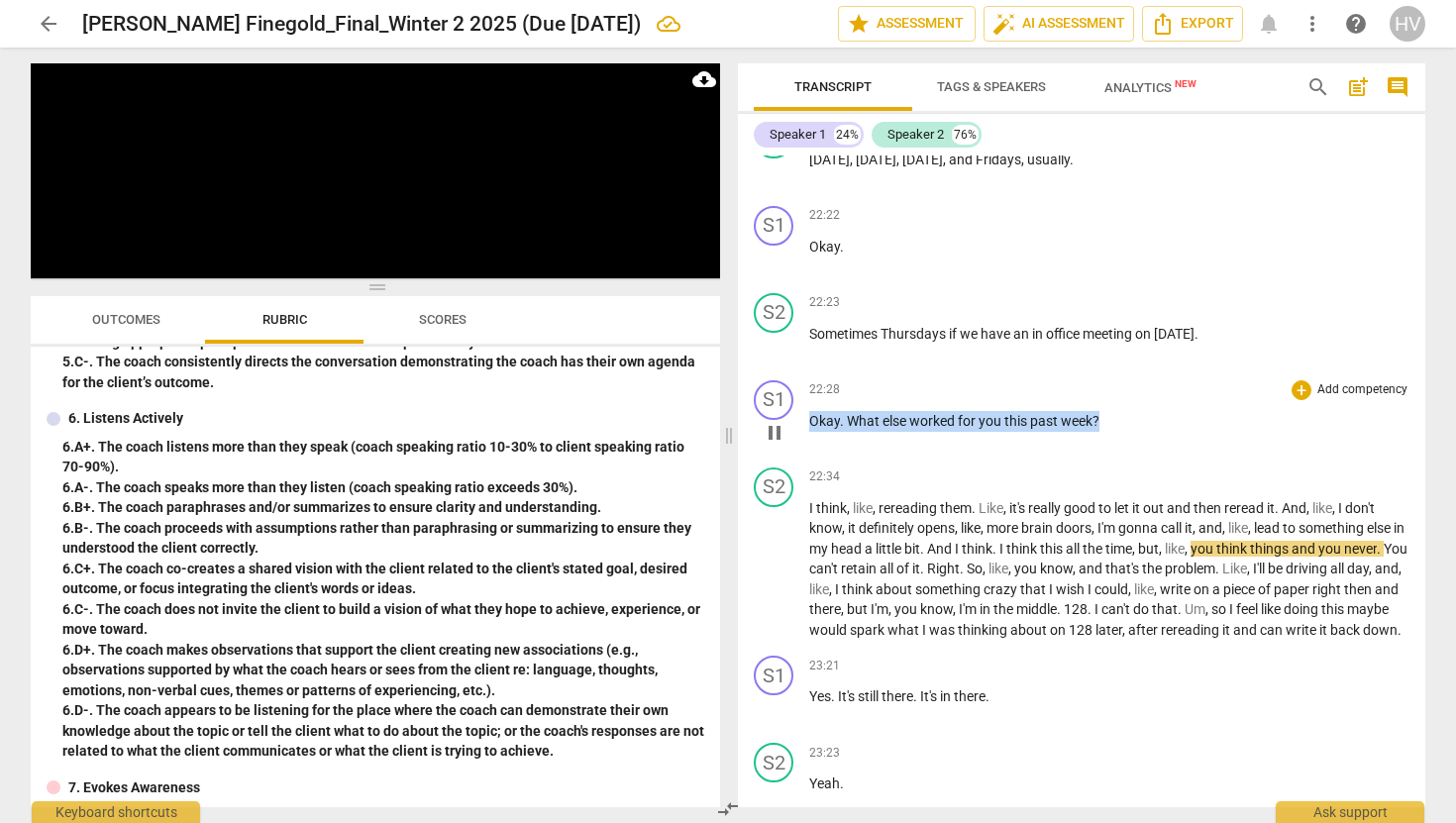
drag, startPoint x: 1116, startPoint y: 477, endPoint x: 790, endPoint y: 484, distance: 326.1
click at [790, 459] on div "S1 play_arrow pause 22:28 + Add competency keyboard_arrow_right Okay . What els…" at bounding box center [1082, 416] width 687 height 88
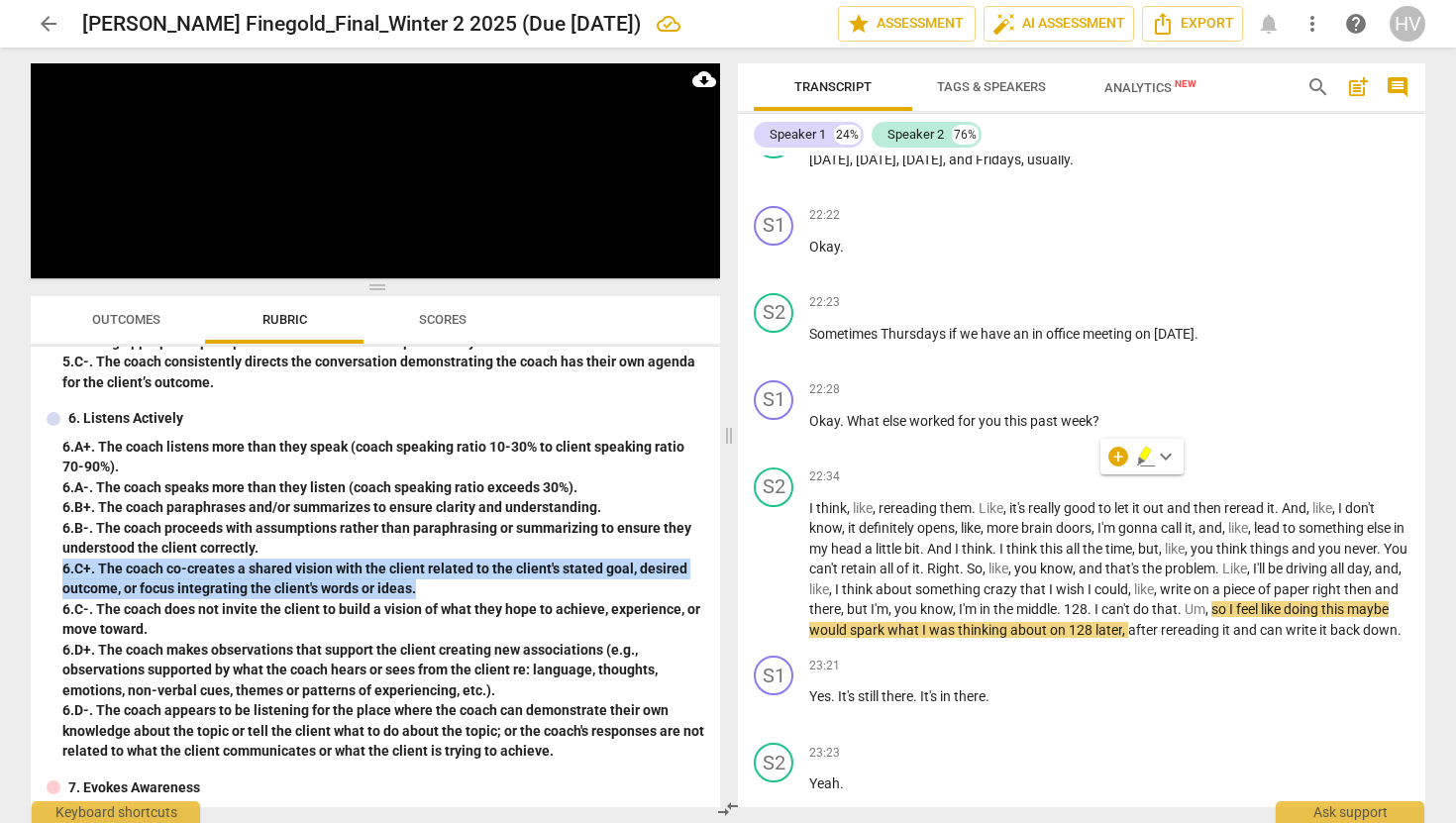
drag, startPoint x: 413, startPoint y: 586, endPoint x: 62, endPoint y: 565, distance: 351.6
click at [62, 565] on div "6. Listens Actively 6. A+. The coach listens more than they speak (coach speaki…" at bounding box center [375, 585] width 657 height 354
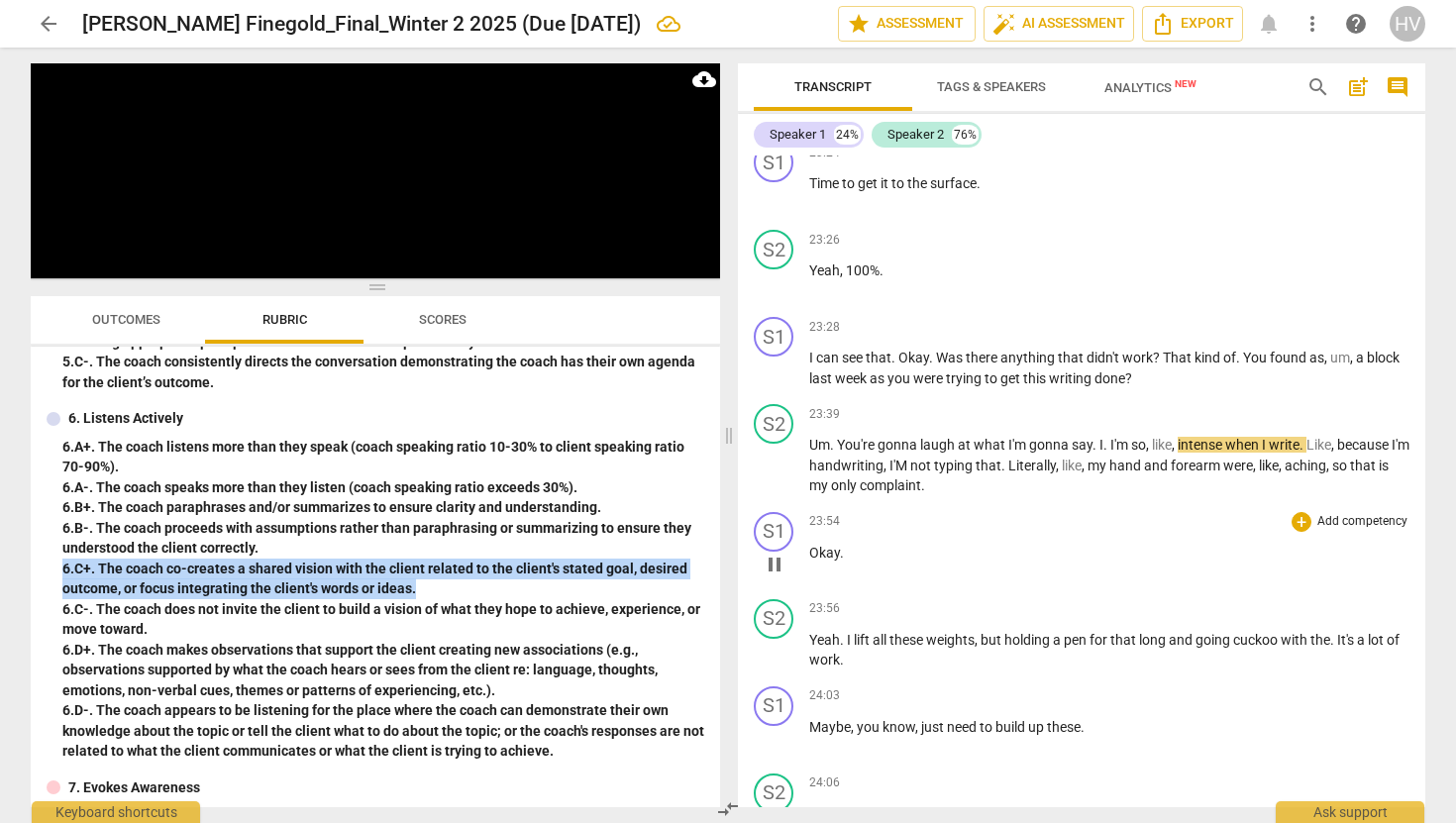
scroll to position [12722, 0]
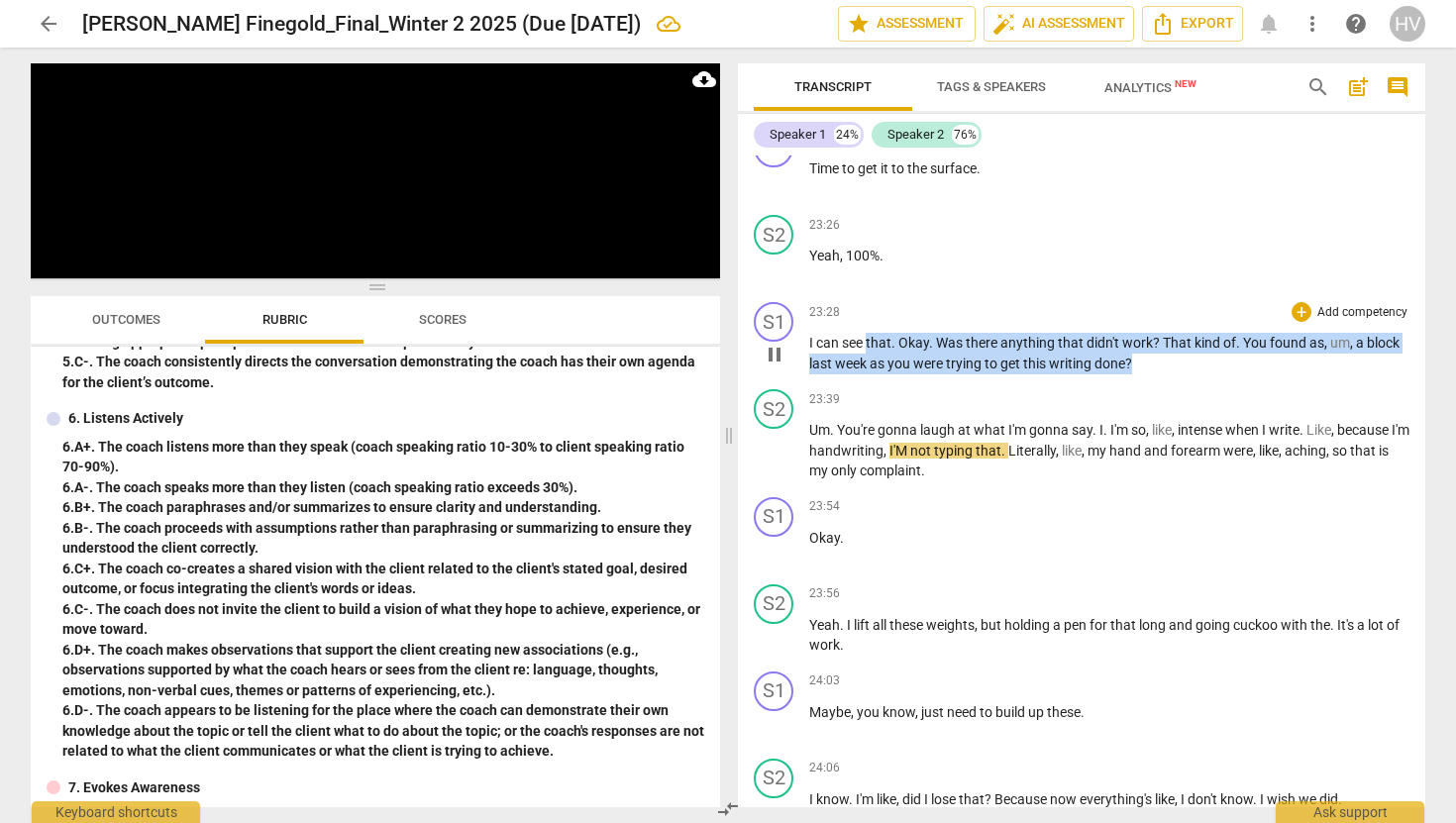
drag, startPoint x: 1144, startPoint y: 446, endPoint x: 865, endPoint y: 426, distance: 279.7
click at [865, 374] on p "I can see that . Okay . Was there anything that didn't work ? That kind of . Yo…" at bounding box center [1109, 353] width 601 height 41
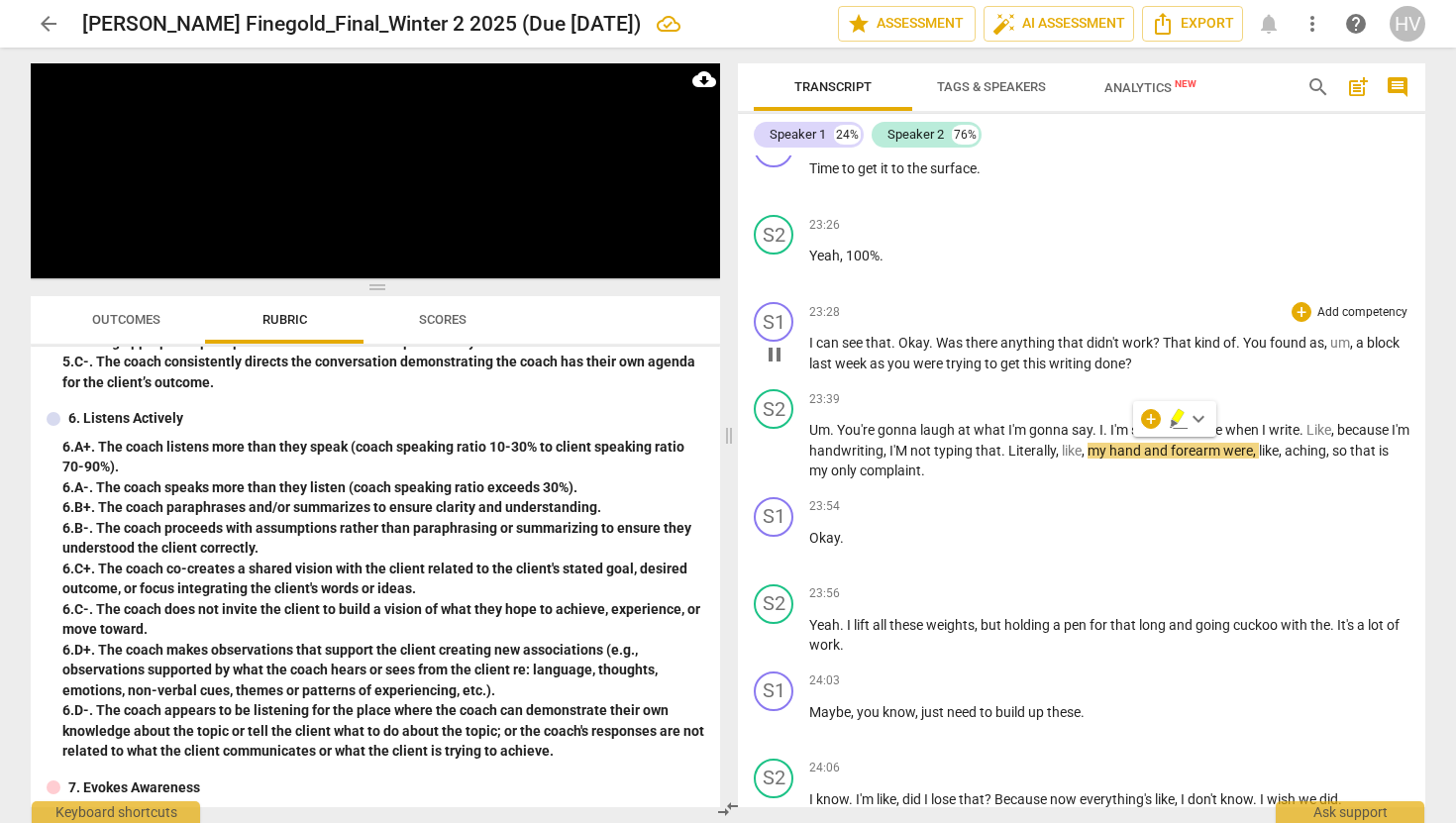
click at [913, 382] on div "S1 play_arrow pause 23:28 + Add competency keyboard_arrow_right I can see that …" at bounding box center [1082, 338] width 687 height 88
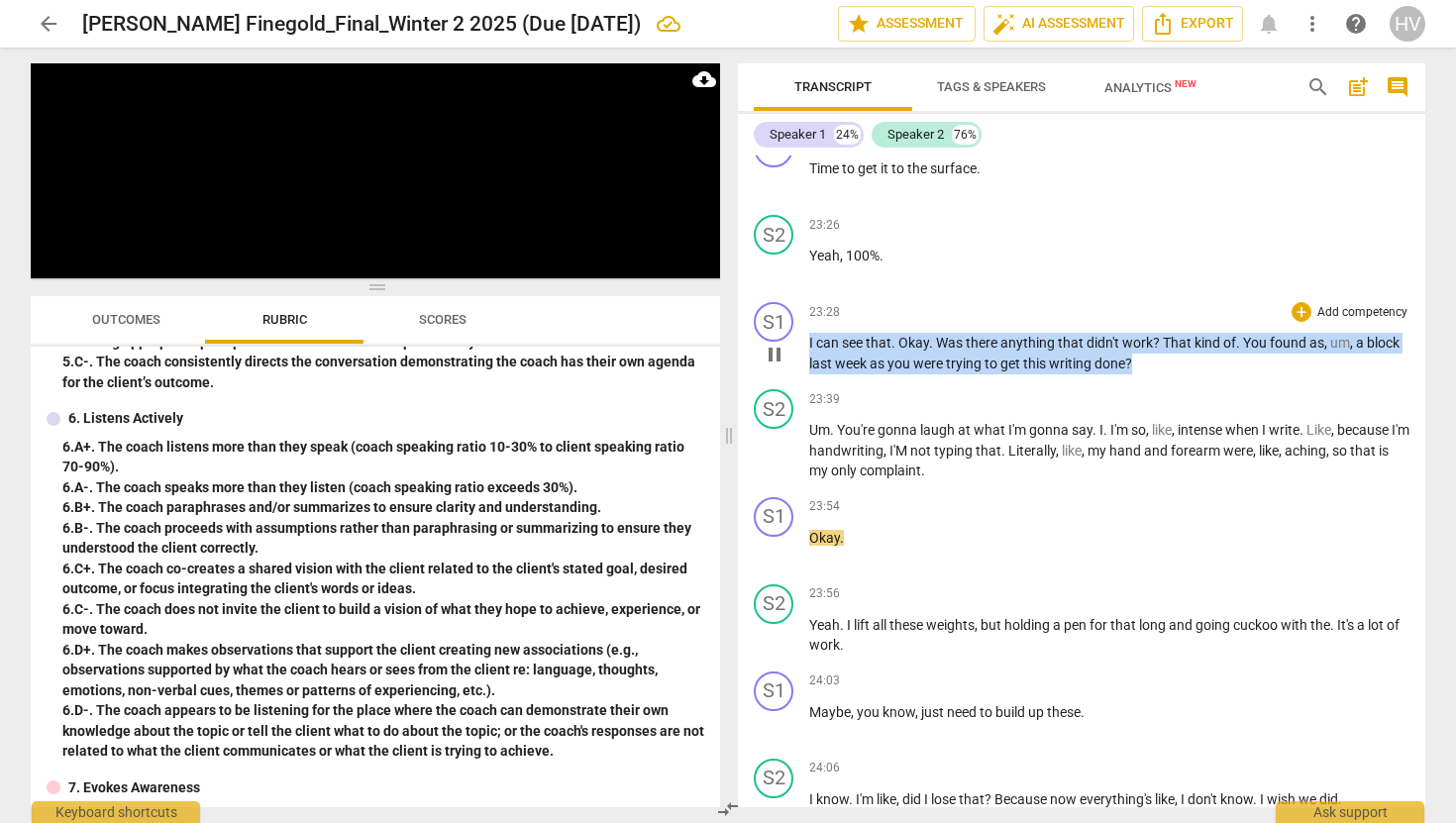
drag, startPoint x: 1142, startPoint y: 450, endPoint x: 787, endPoint y: 426, distance: 355.8
click at [787, 382] on div "S1 play_arrow pause 23:28 + Add competency keyboard_arrow_right I can see that …" at bounding box center [1082, 338] width 687 height 88
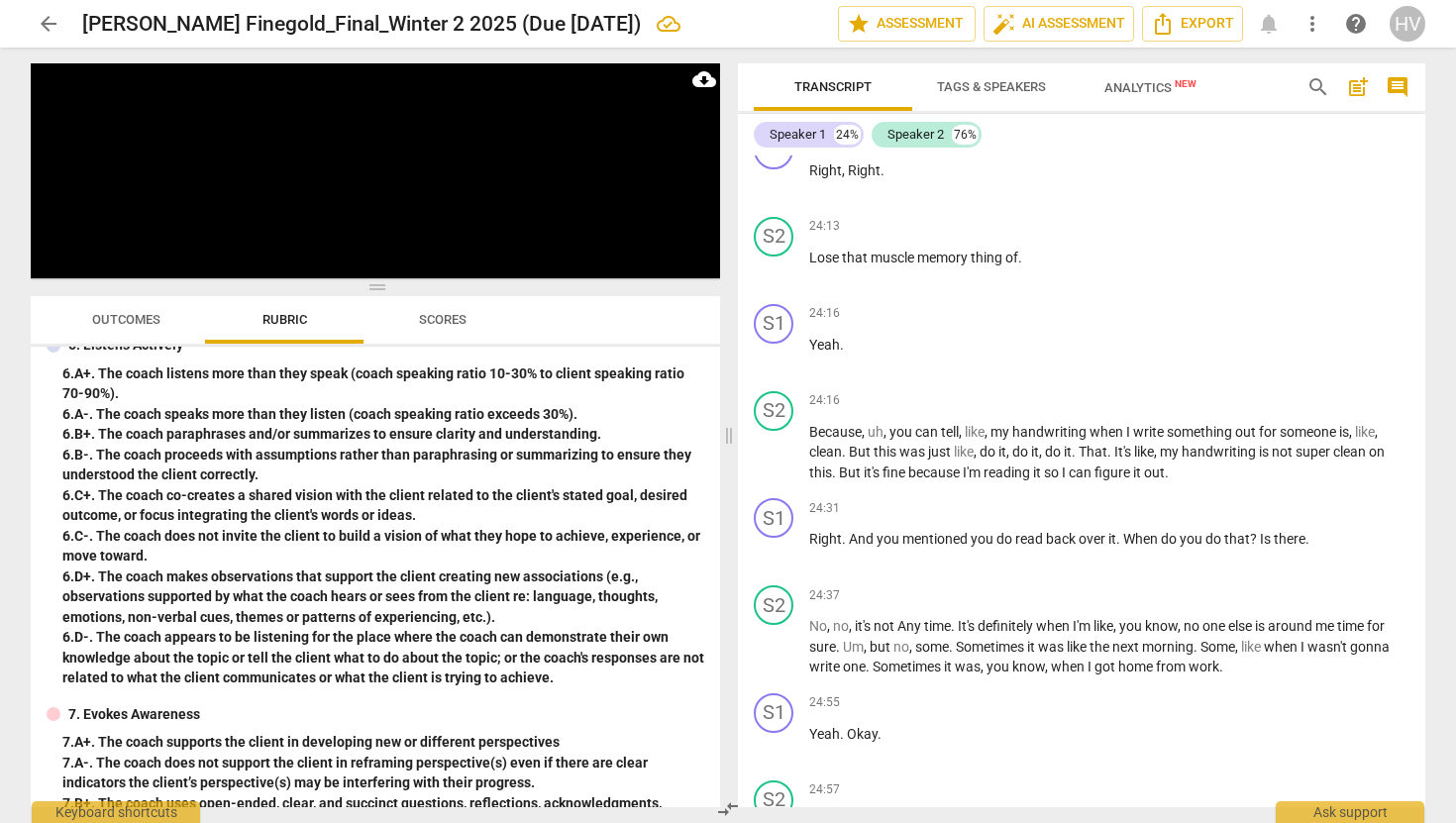
scroll to position [1241, 0]
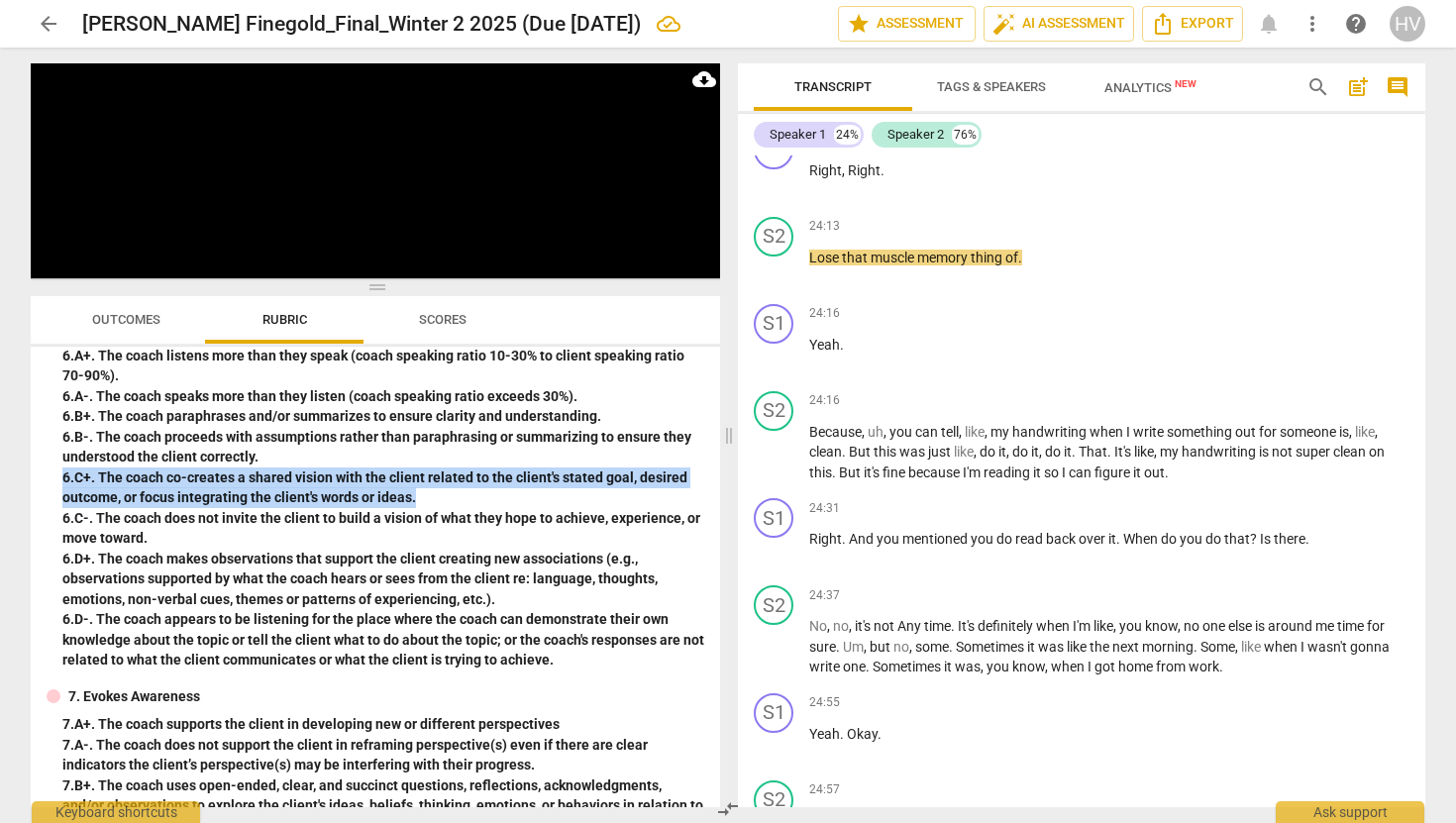
drag, startPoint x: 445, startPoint y: 497, endPoint x: 60, endPoint y: 476, distance: 385.6
click at [60, 476] on div "6. Listens Actively 6. A+. The coach listens more than they speak (coach speaki…" at bounding box center [375, 493] width 657 height 354
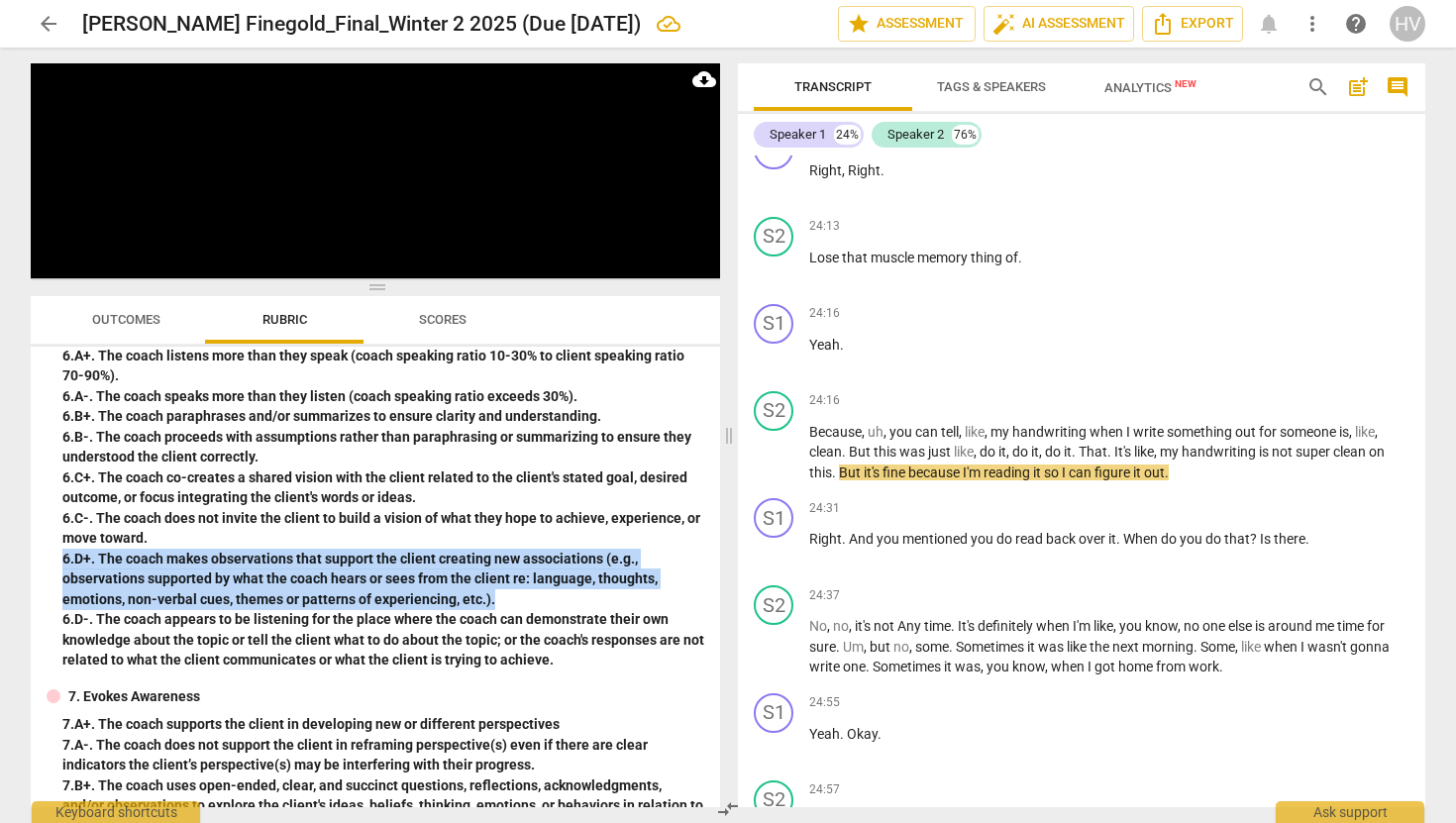
drag, startPoint x: 490, startPoint y: 595, endPoint x: 32, endPoint y: 565, distance: 459.0
click at [32, 565] on div "Youth Coaching Institute Competencies 1. Demonstrates Ethical Practice Understa…" at bounding box center [375, 577] width 689 height 460
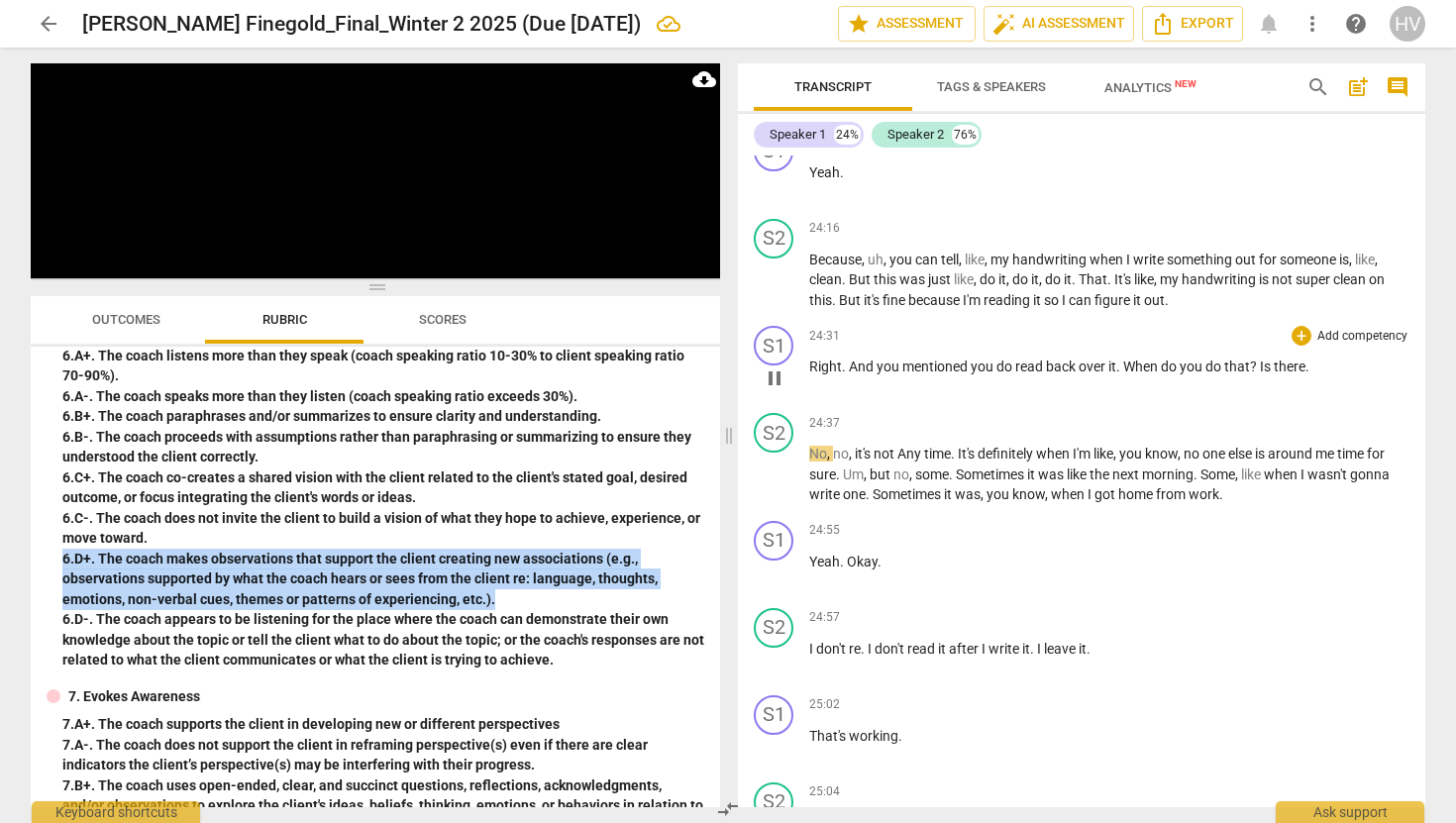
scroll to position [13613, 0]
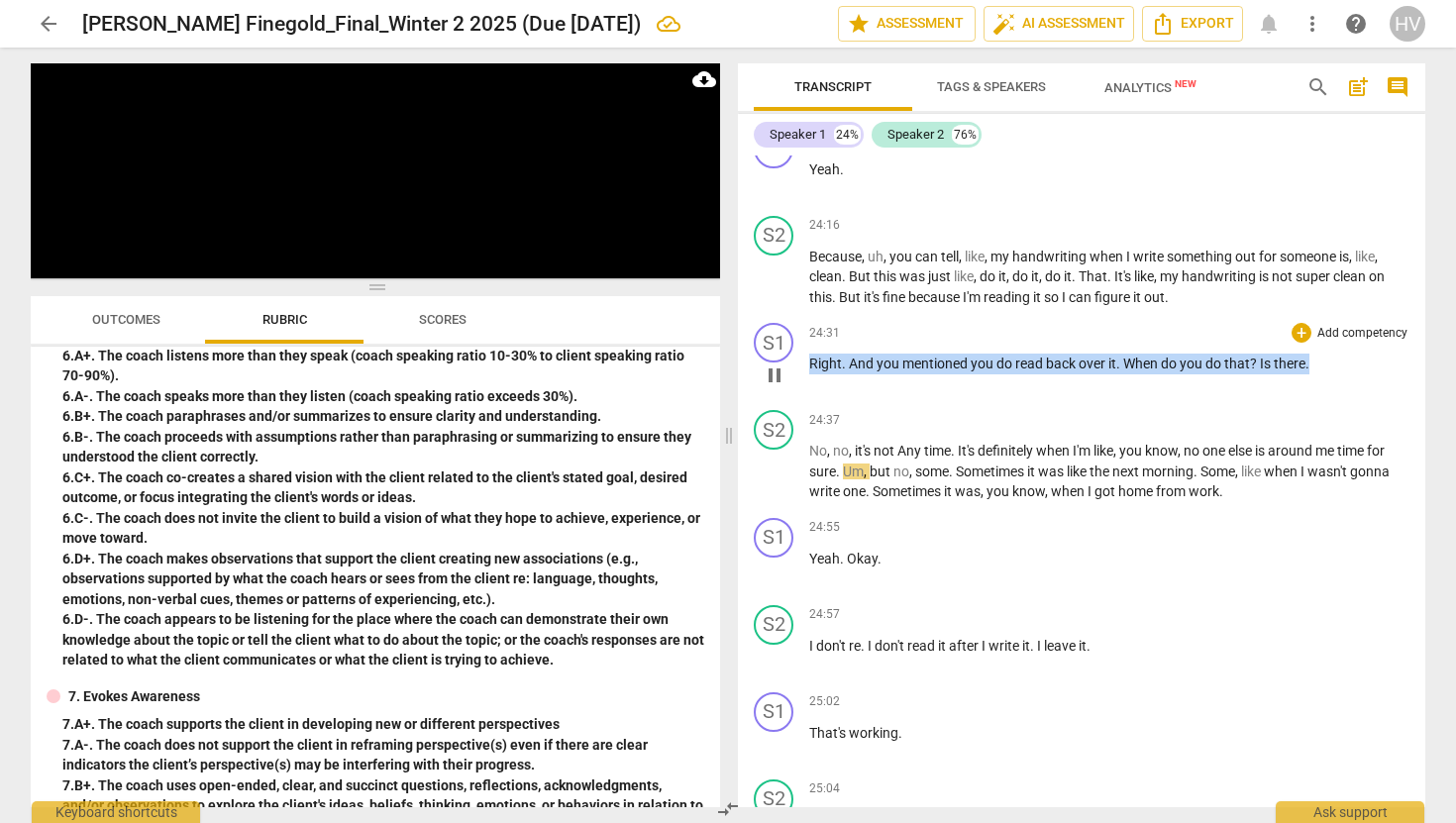
drag, startPoint x: 811, startPoint y: 449, endPoint x: 1330, endPoint y: 448, distance: 519.0
click at [1330, 375] on p "Right . And you mentioned you do read back over it . When do you do that ? Is t…" at bounding box center [1109, 364] width 601 height 21
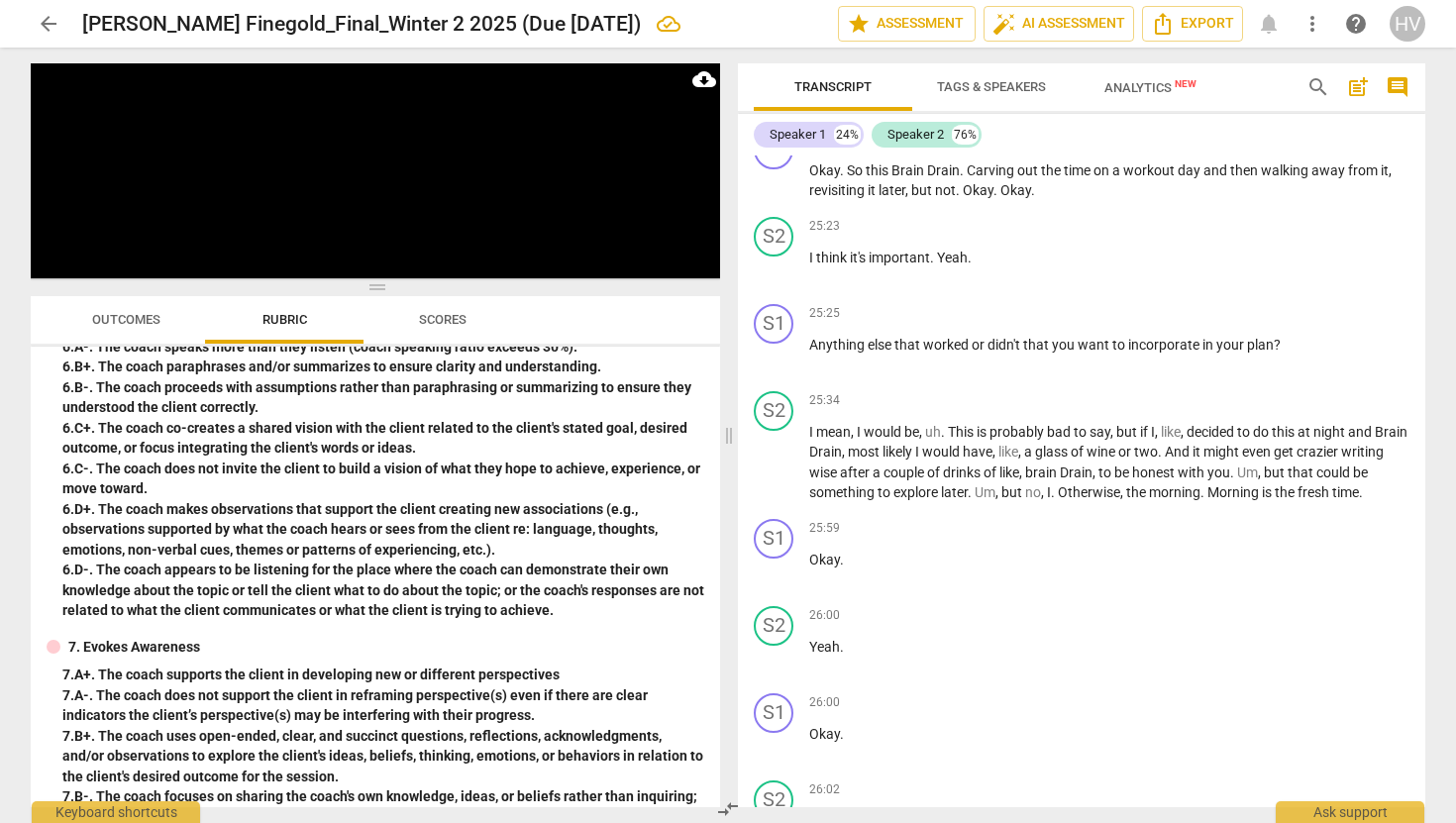
scroll to position [1300, 0]
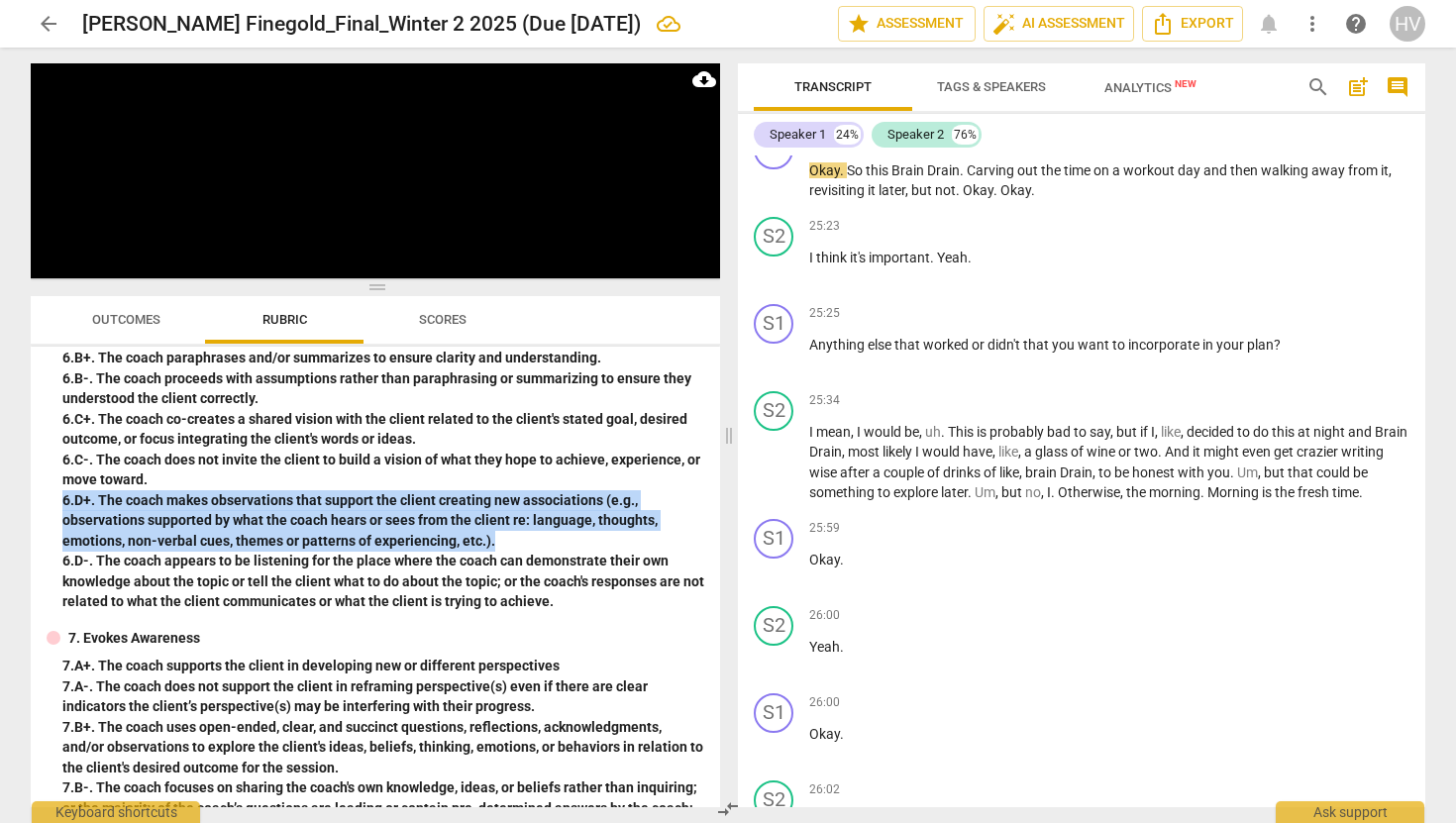
drag, startPoint x: 495, startPoint y: 538, endPoint x: 59, endPoint y: 502, distance: 437.5
click at [59, 502] on div "6. Listens Actively 6. A+. The coach listens more than they speak (coach speaki…" at bounding box center [375, 435] width 657 height 354
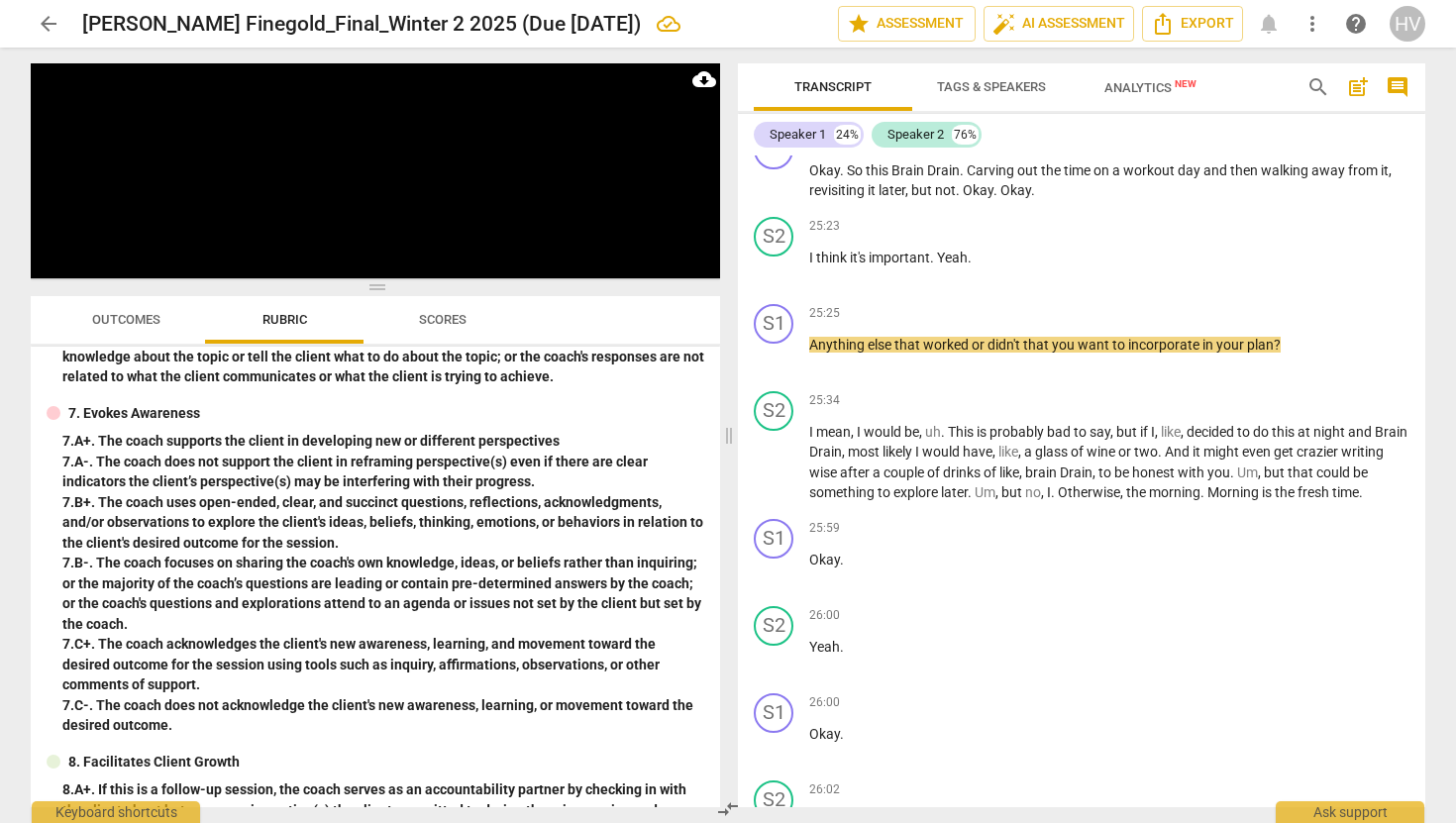
scroll to position [1526, 0]
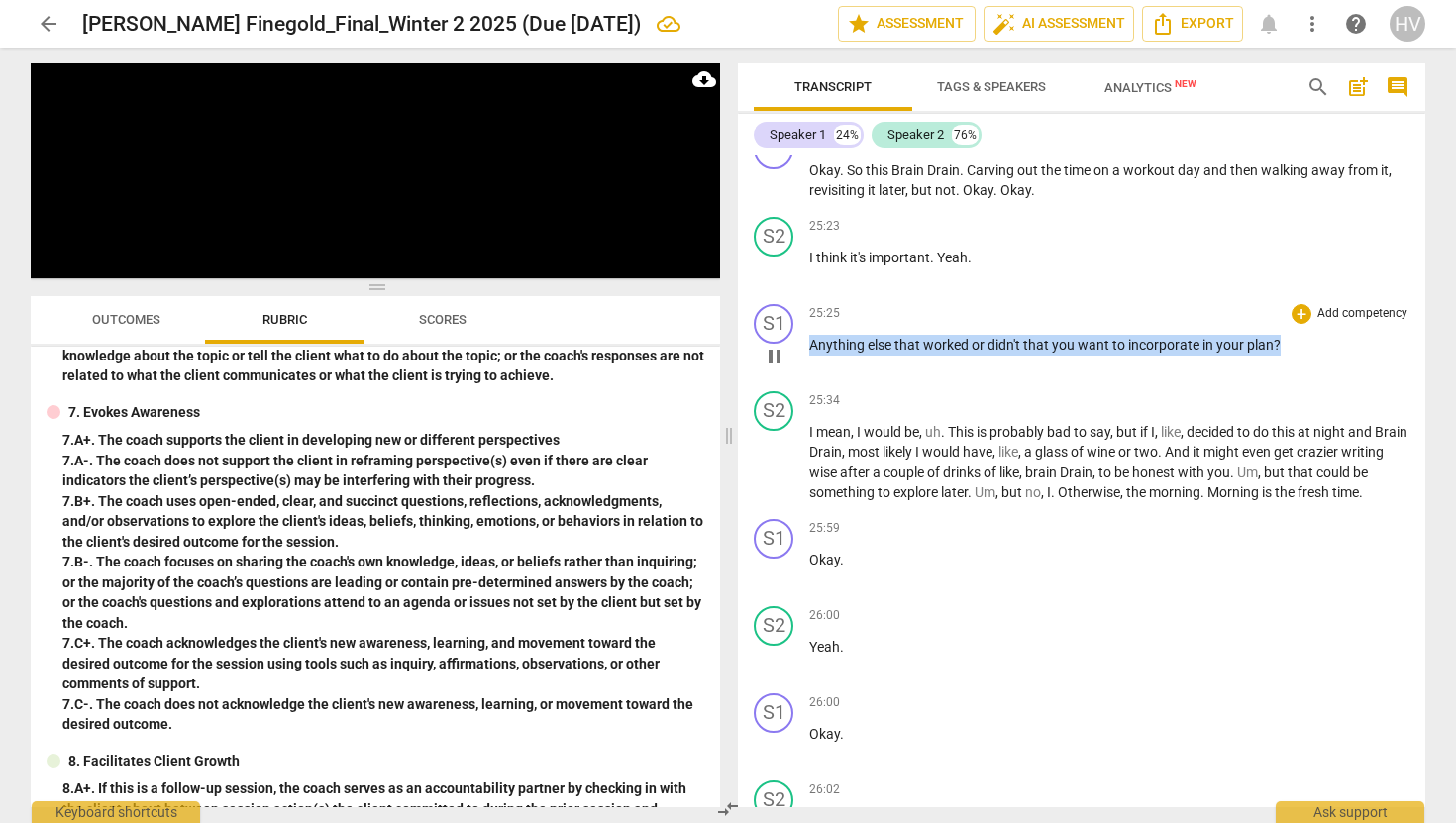
drag, startPoint x: 1281, startPoint y: 423, endPoint x: 827, endPoint y: 412, distance: 454.1
click at [827, 376] on div "25:25 + Add competency keyboard_arrow_right Anything else that worked or didn't…" at bounding box center [1109, 340] width 601 height 72
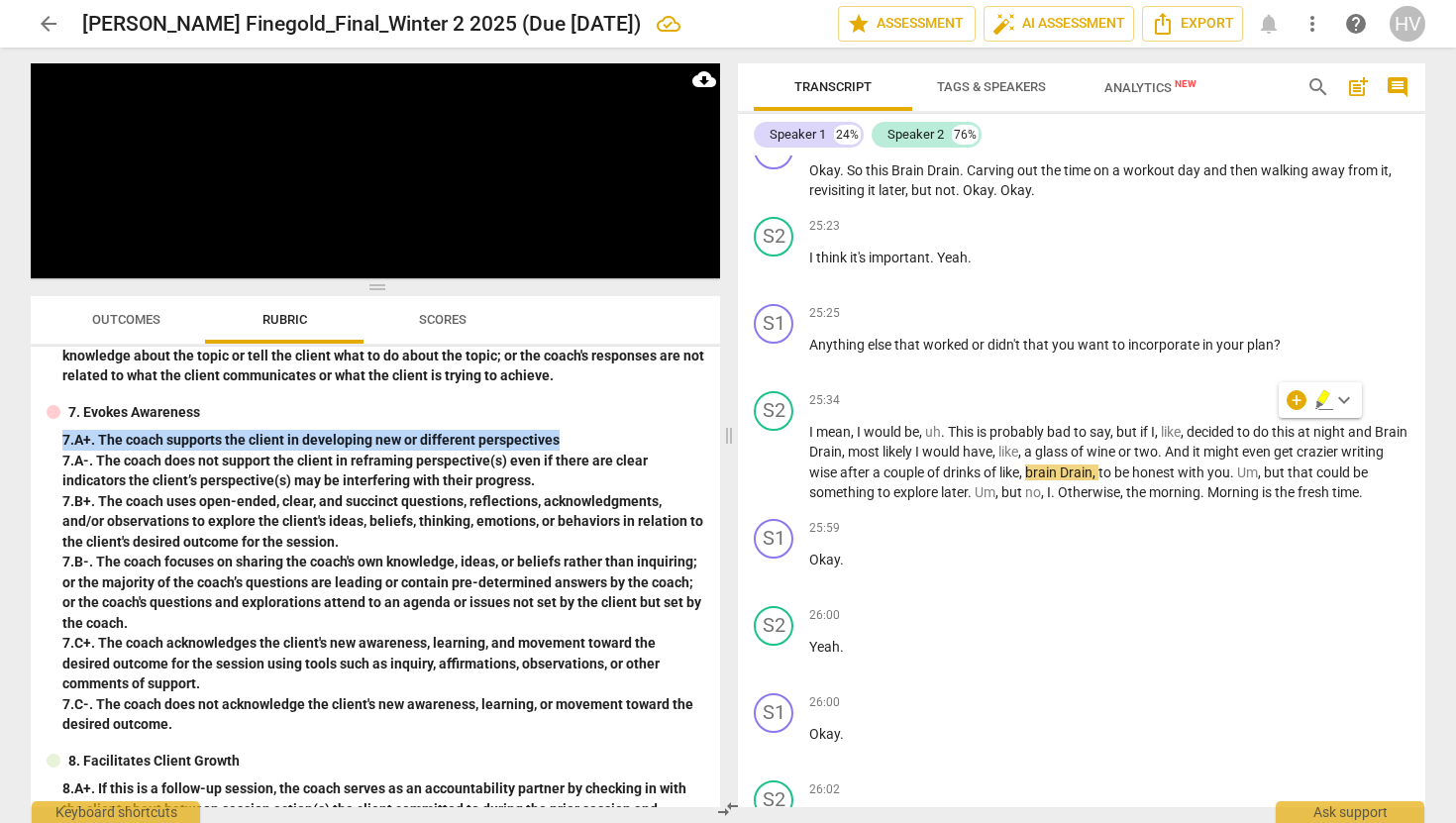
drag, startPoint x: 443, startPoint y: 429, endPoint x: 76, endPoint y: 429, distance: 367.0
click at [76, 429] on div "7. Evokes Awareness 7. A+. The coach supports the client in developing new or d…" at bounding box center [375, 569] width 657 height 333
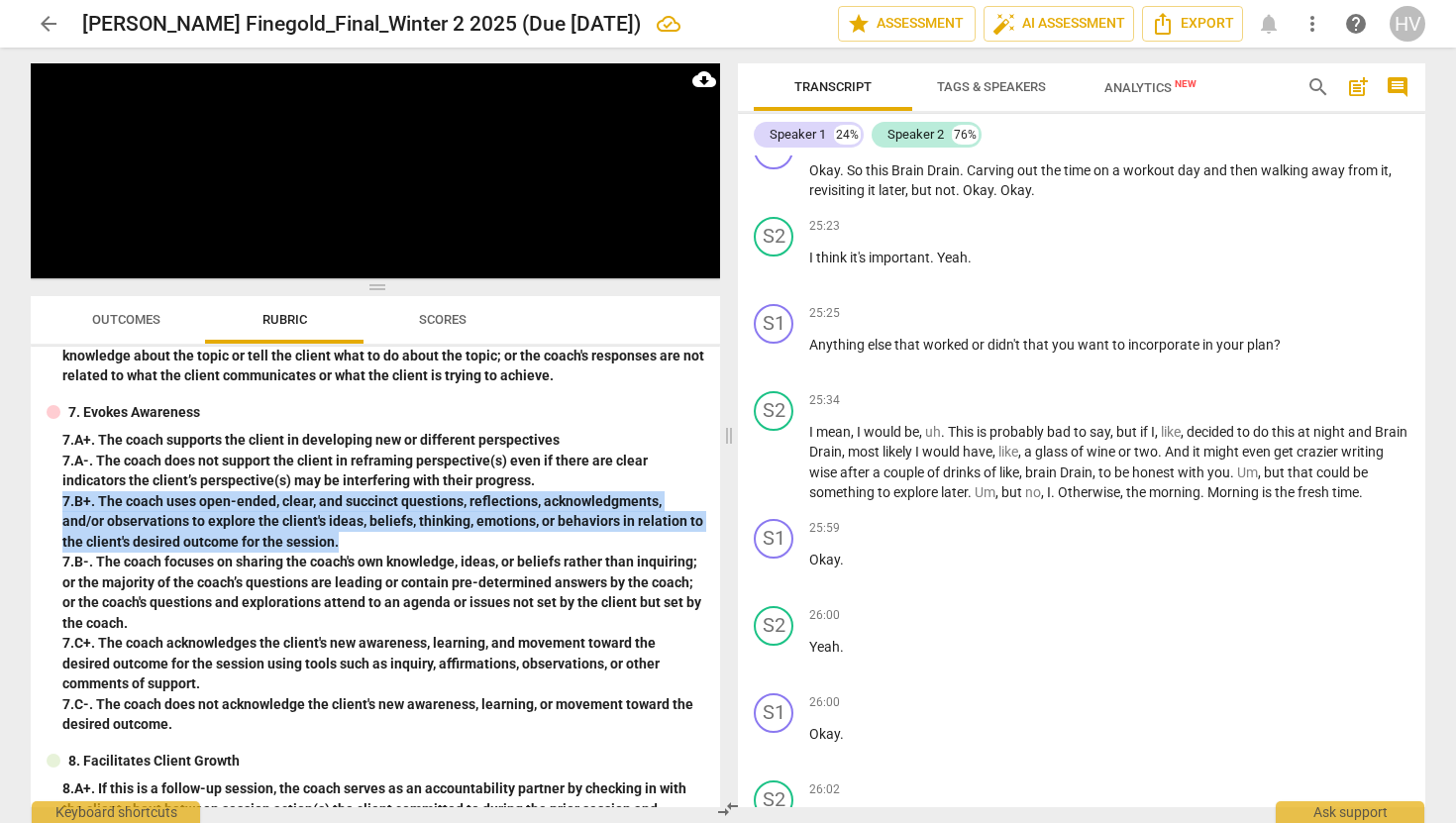
drag, startPoint x: 362, startPoint y: 540, endPoint x: 62, endPoint y: 504, distance: 302.2
click at [63, 504] on div "7. B+. The coach uses open-ended, clear, and succinct questions, reflections, a…" at bounding box center [383, 522] width 641 height 62
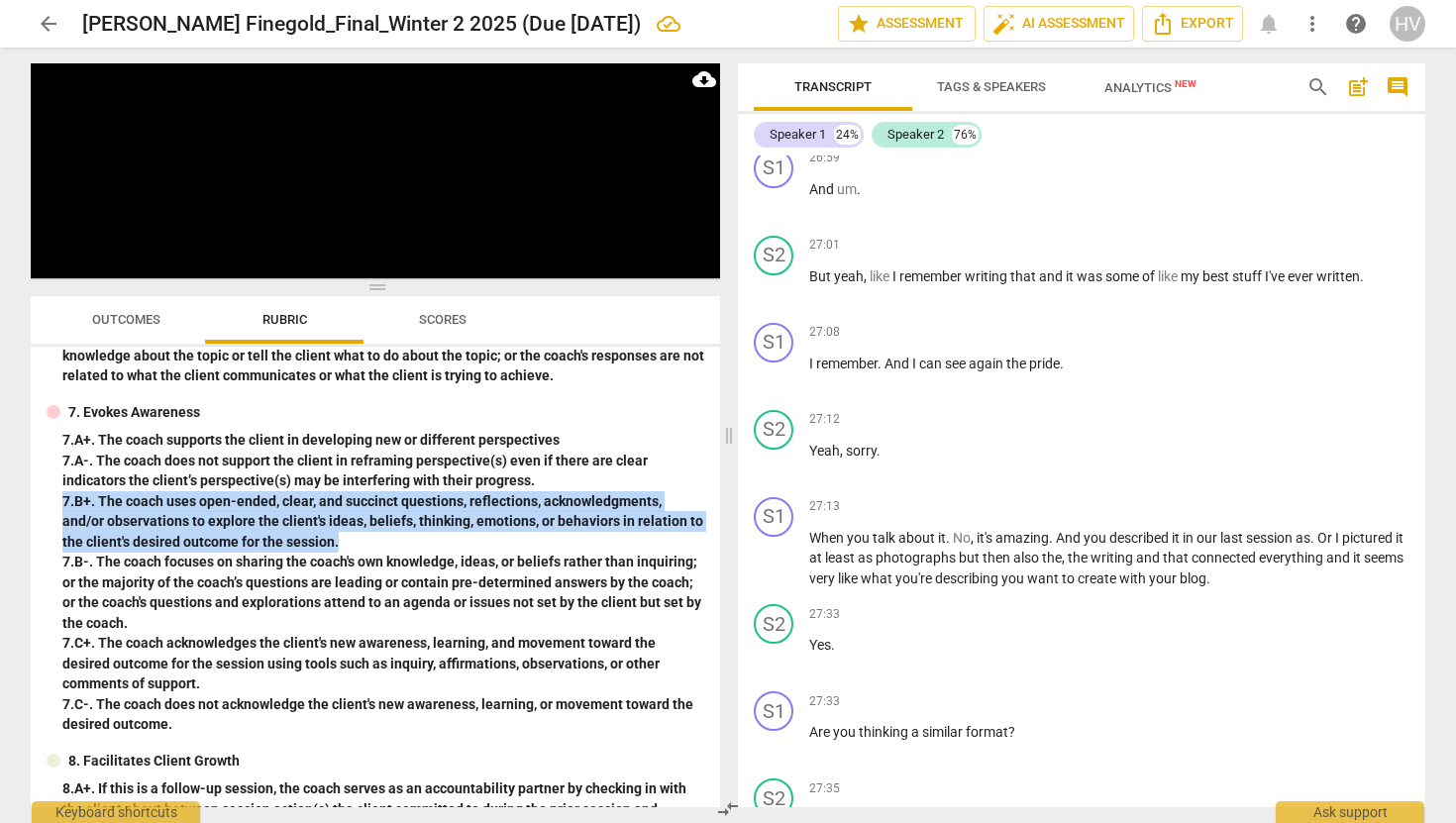
scroll to position [15357, 0]
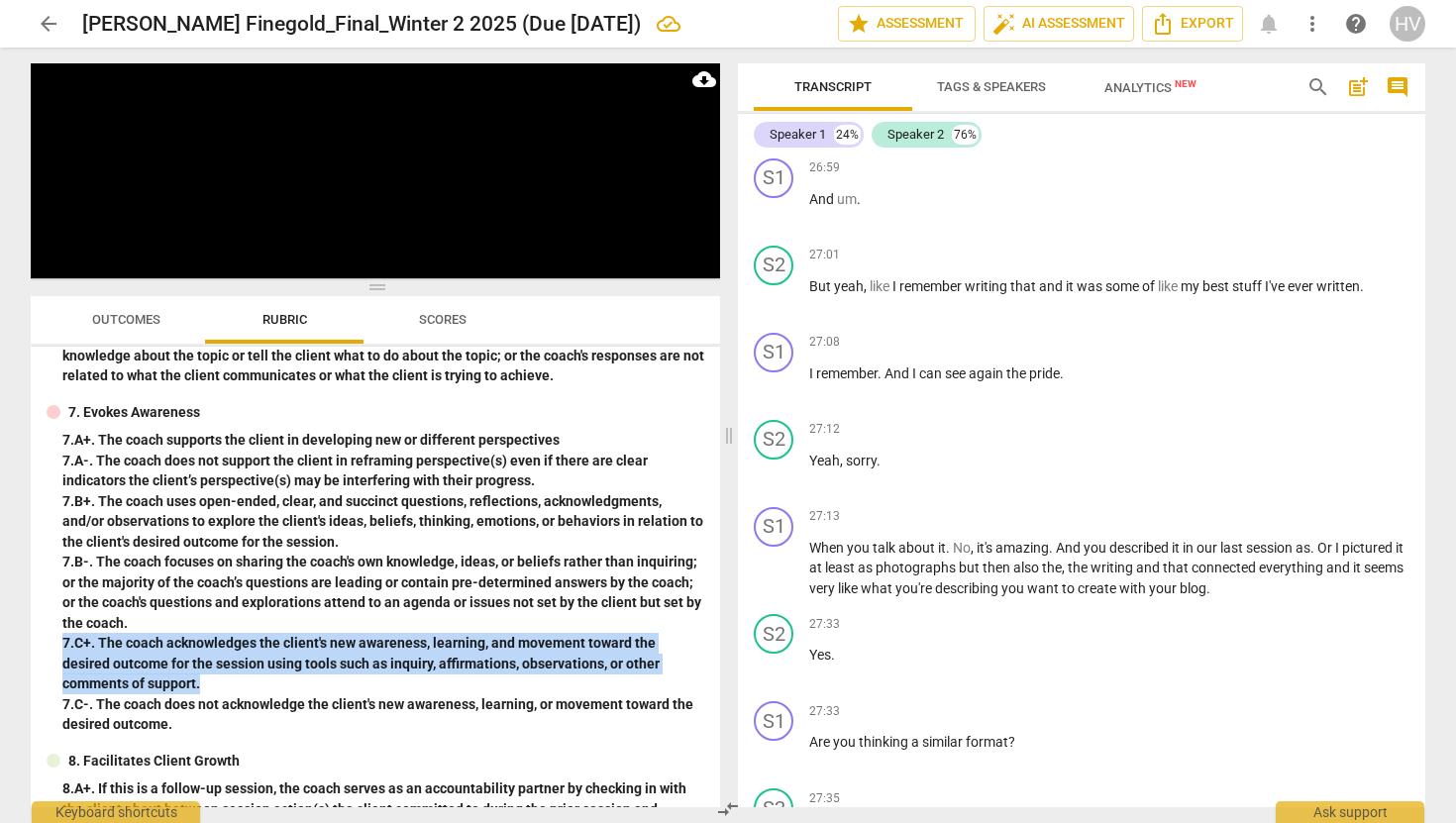
drag, startPoint x: 214, startPoint y: 682, endPoint x: 62, endPoint y: 644, distance: 156.7
click at [63, 644] on div "7. C+. The coach acknowledges the client's new awareness, learning, and movemen…" at bounding box center [383, 664] width 641 height 62
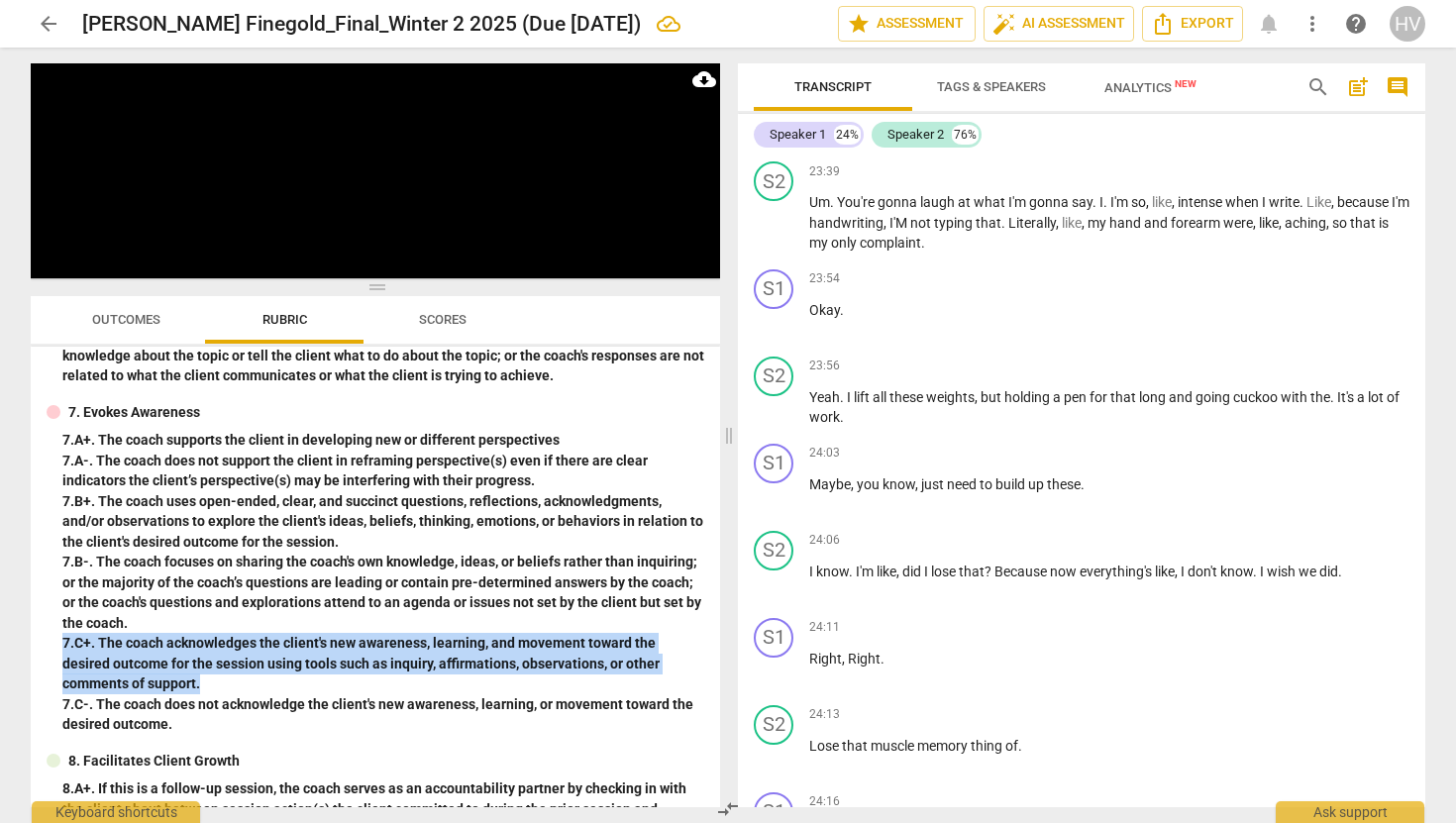
scroll to position [12980, 0]
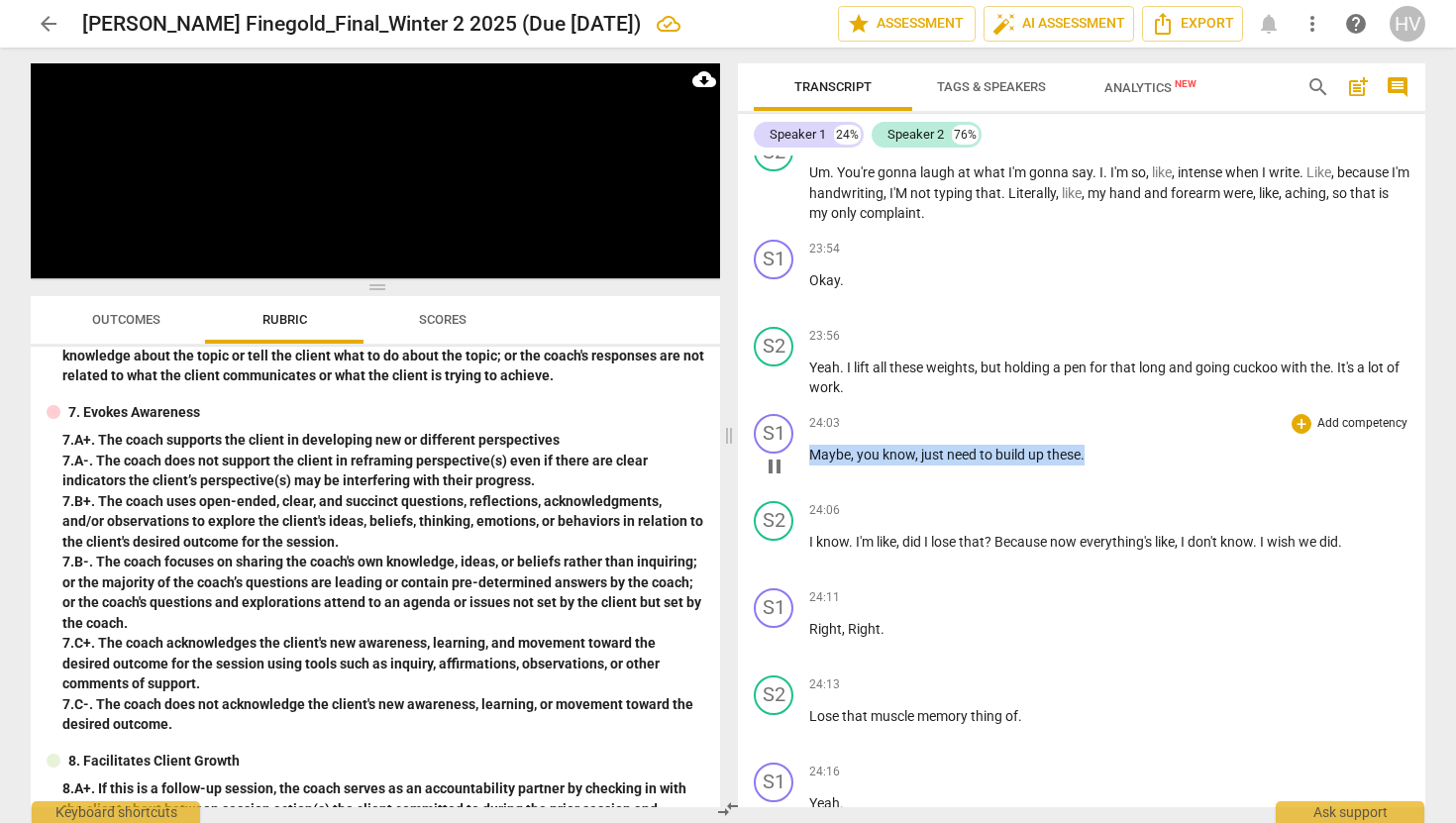
drag, startPoint x: 1090, startPoint y: 535, endPoint x: 870, endPoint y: 515, distance: 220.9
click at [870, 485] on div "24:03 + Add competency keyboard_arrow_right Maybe , you know , just need to bui…" at bounding box center [1109, 450] width 601 height 72
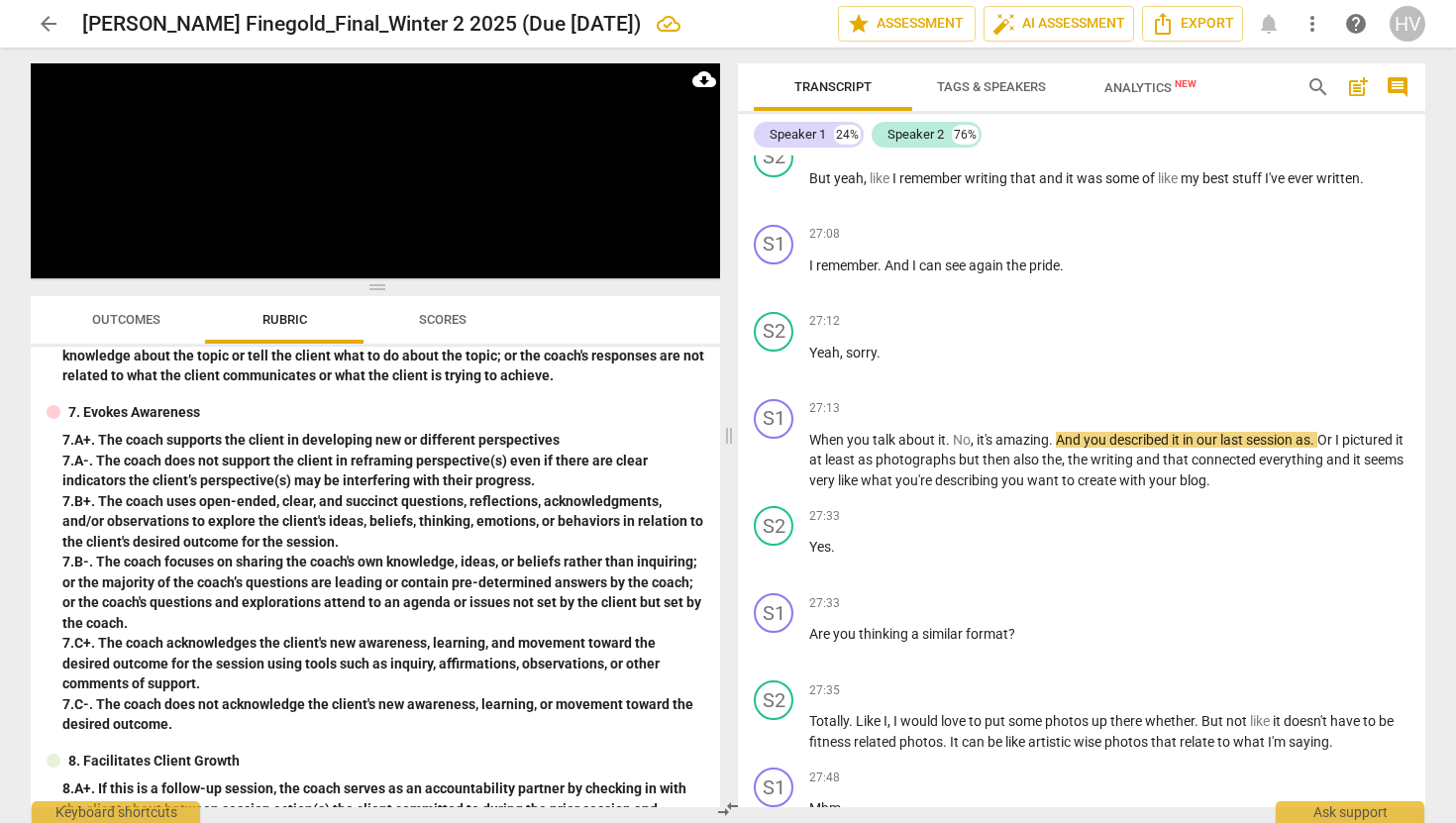
scroll to position [15475, 0]
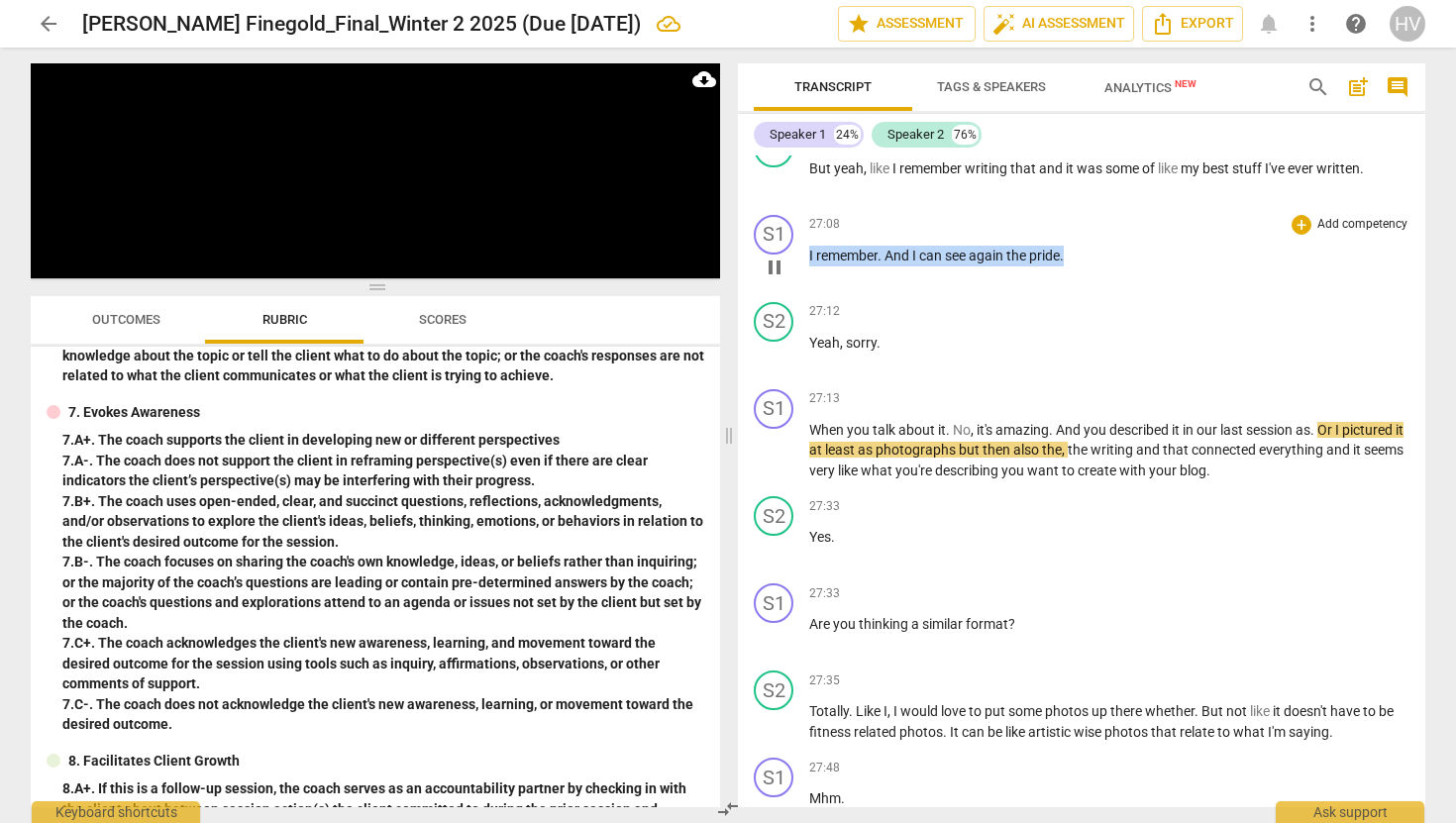
drag, startPoint x: 810, startPoint y: 355, endPoint x: 1107, endPoint y: 352, distance: 297.0
click at [1107, 267] on p "I remember . And I can see again the pride ." at bounding box center [1109, 256] width 601 height 21
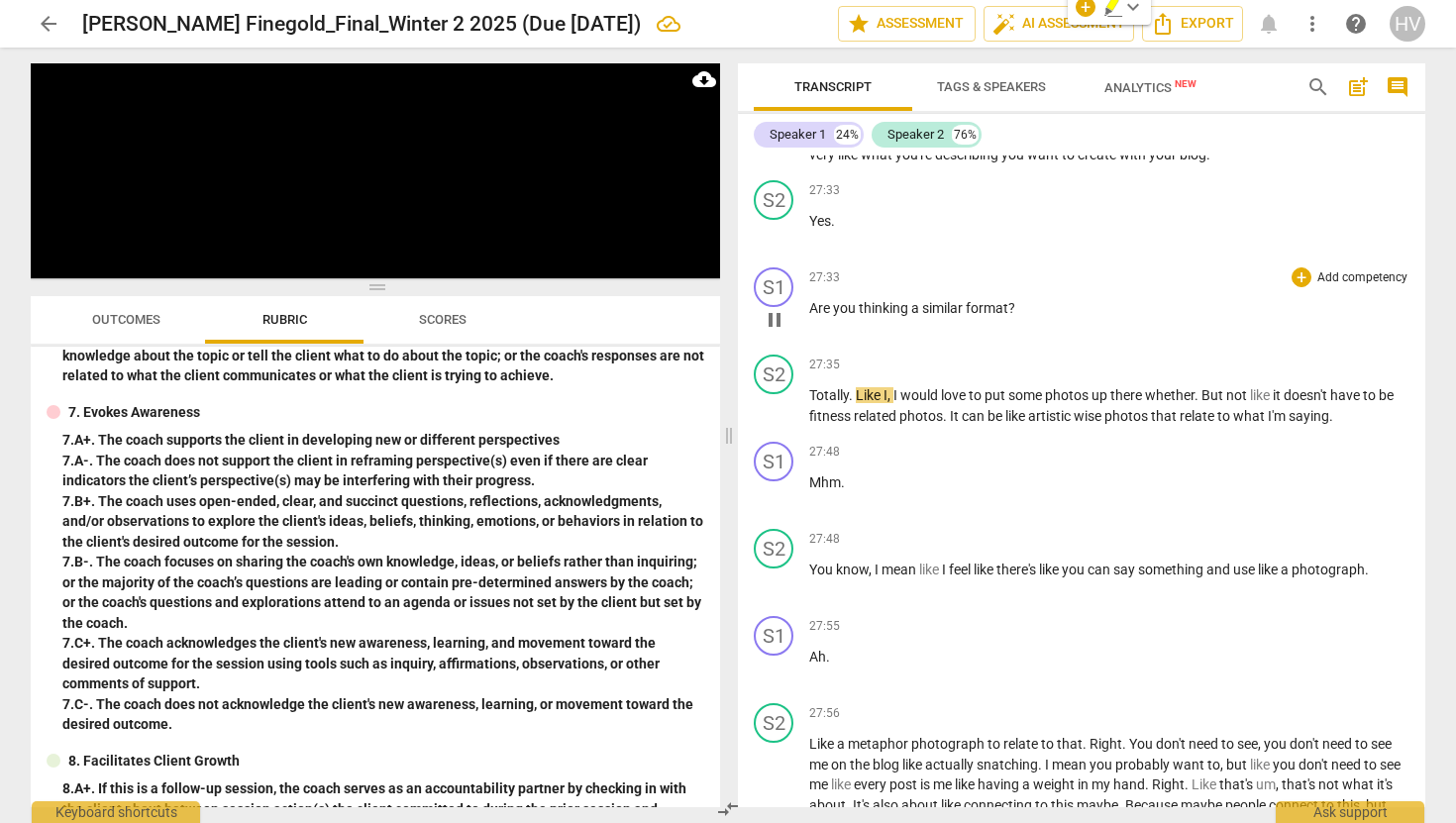
scroll to position [15914, 0]
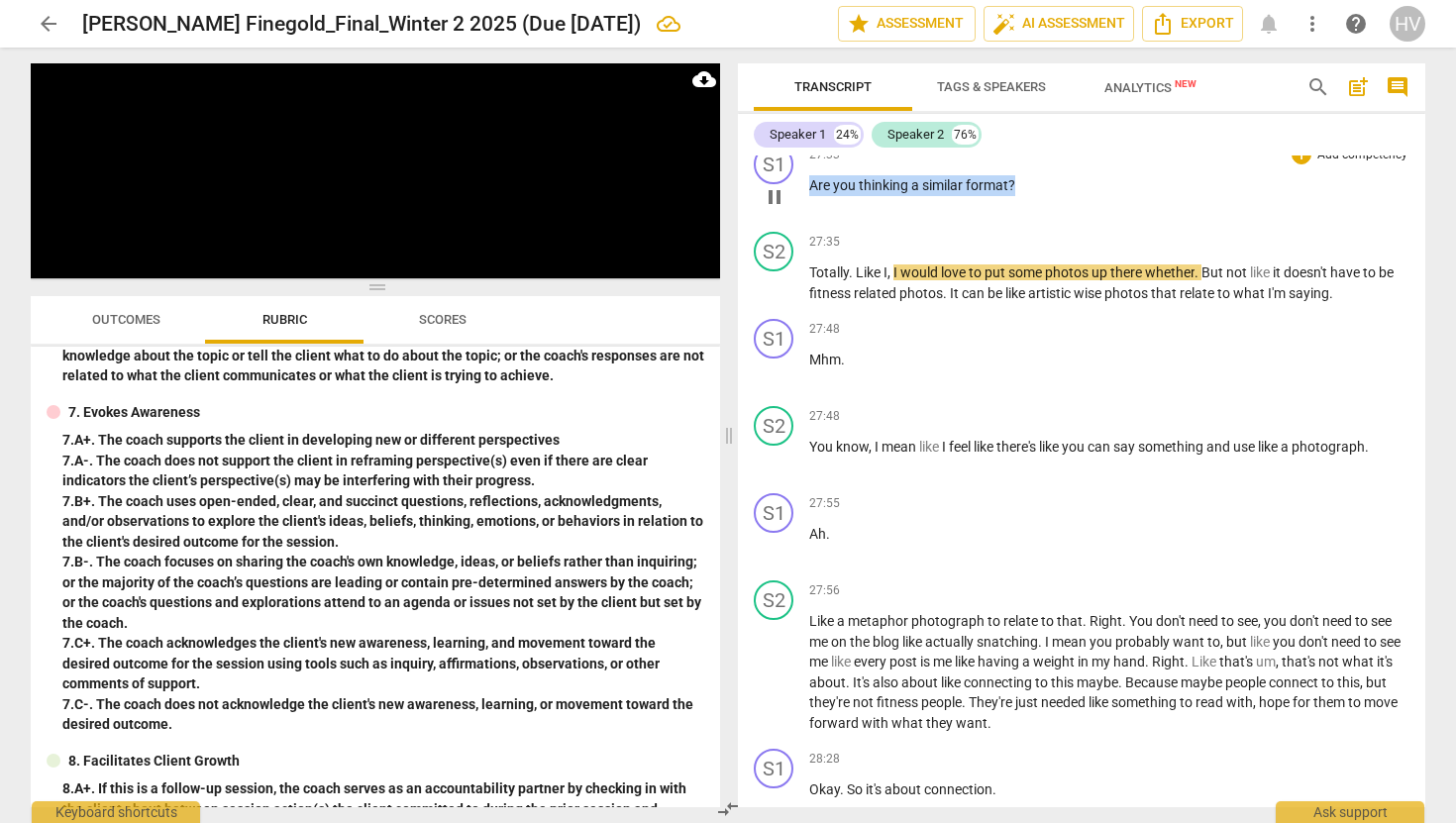
drag, startPoint x: 1034, startPoint y: 287, endPoint x: 811, endPoint y: 286, distance: 223.0
click at [811, 196] on p "Are you thinking a similar format ?" at bounding box center [1109, 185] width 601 height 21
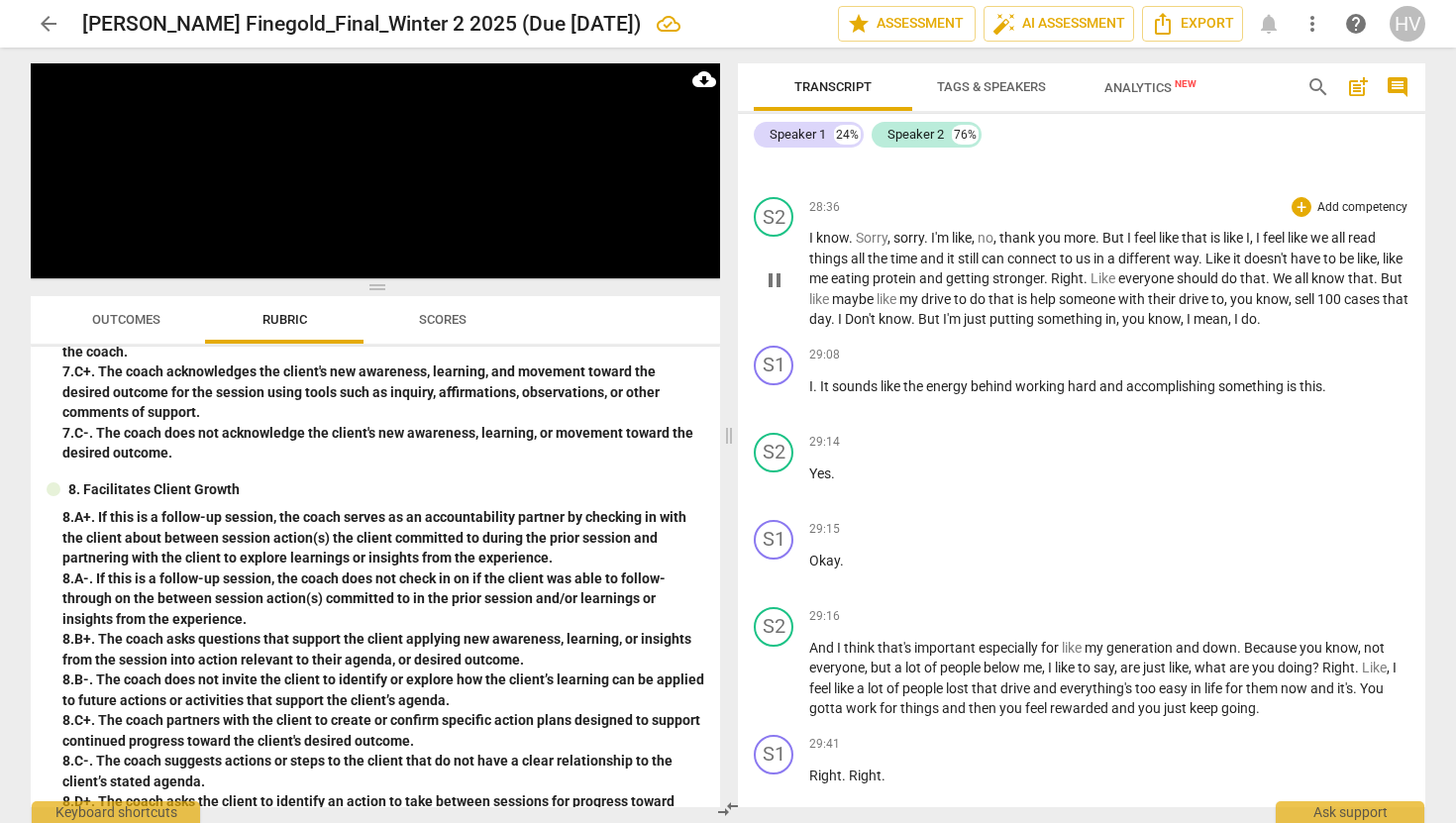
scroll to position [16728, 0]
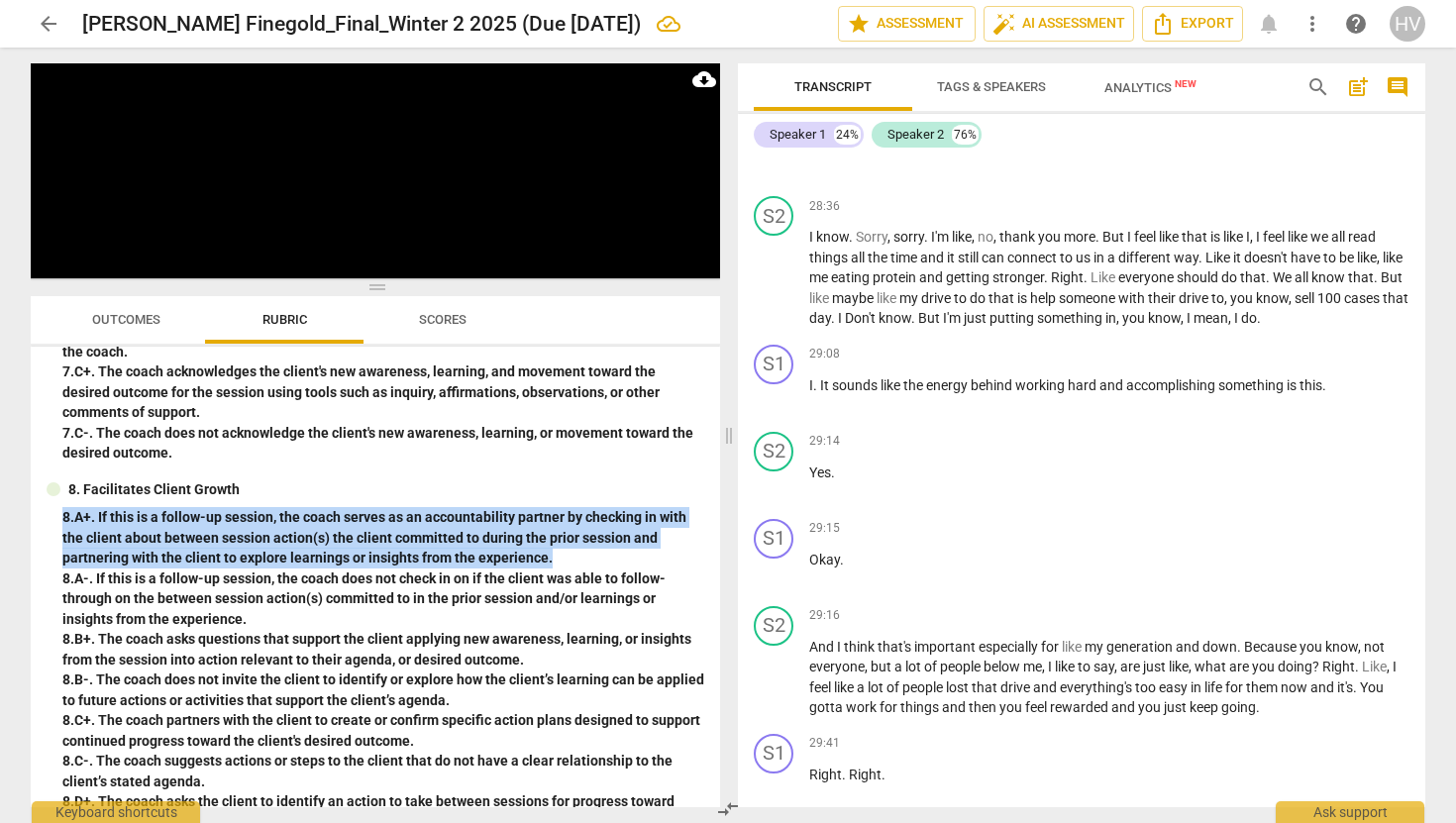
drag, startPoint x: 559, startPoint y: 556, endPoint x: 55, endPoint y: 514, distance: 505.7
click at [55, 514] on div "8. Facilitates Client Growth 8. A+. If this is a follow-up session, the coach s…" at bounding box center [375, 696] width 657 height 435
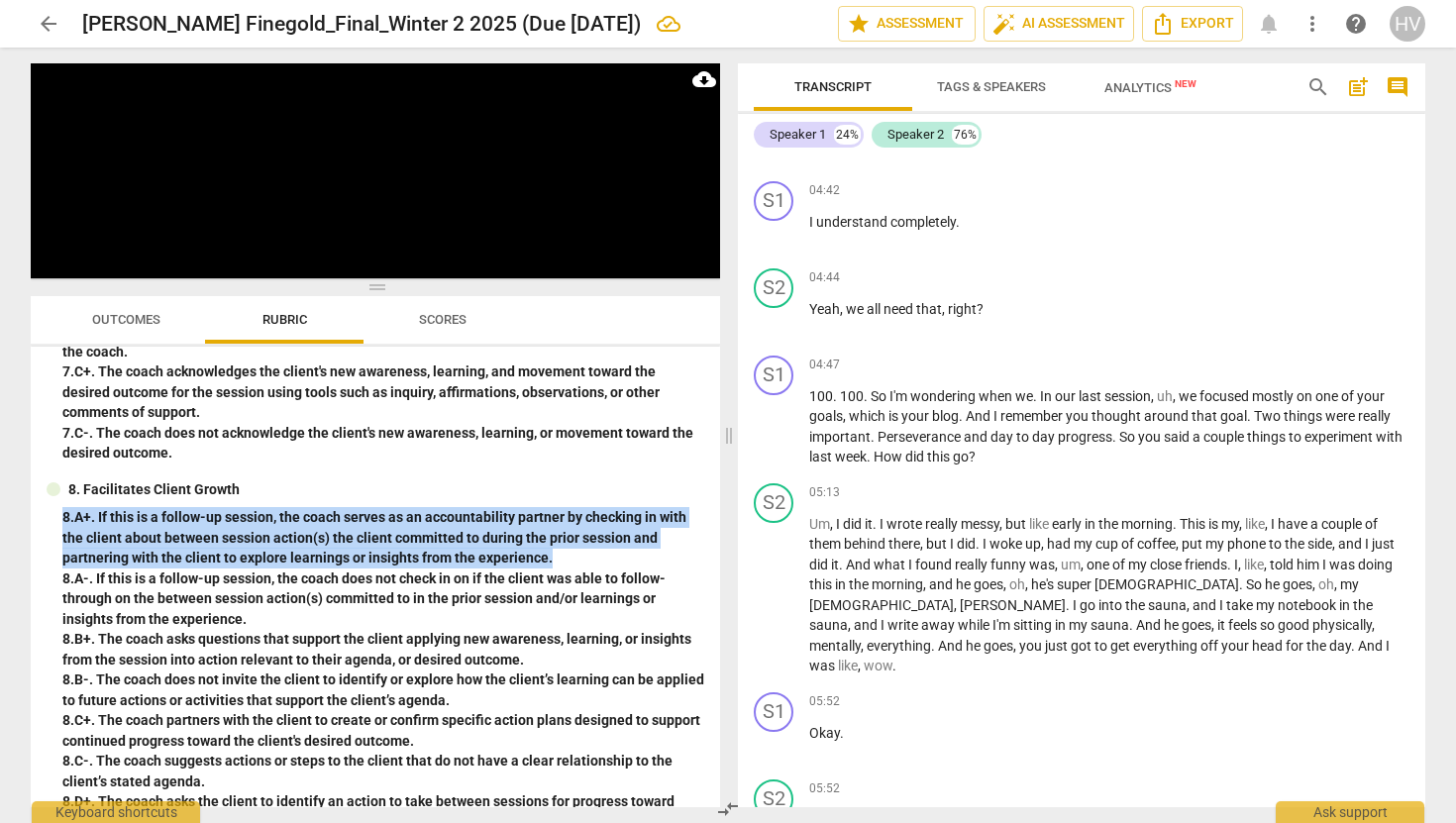
scroll to position [2856, 0]
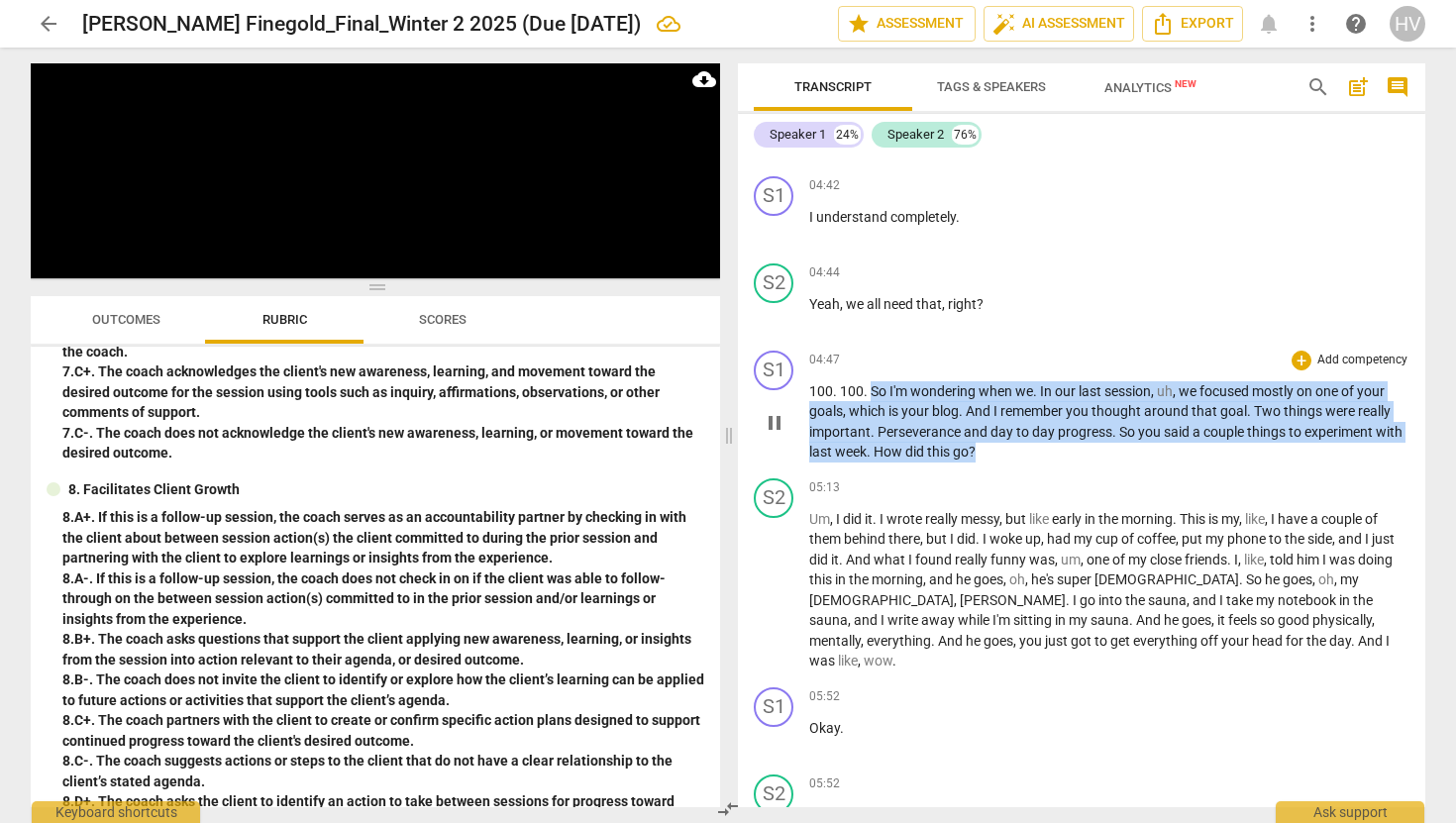
drag, startPoint x: 871, startPoint y: 414, endPoint x: 1062, endPoint y: 475, distance: 200.5
click at [1062, 462] on p "100 . 100 . So I'm wondering when we . In our last session , uh , we focused mo…" at bounding box center [1109, 422] width 601 height 82
copy p "So I'm wondering when we . In our last session , uh , we focused mostly on one …"
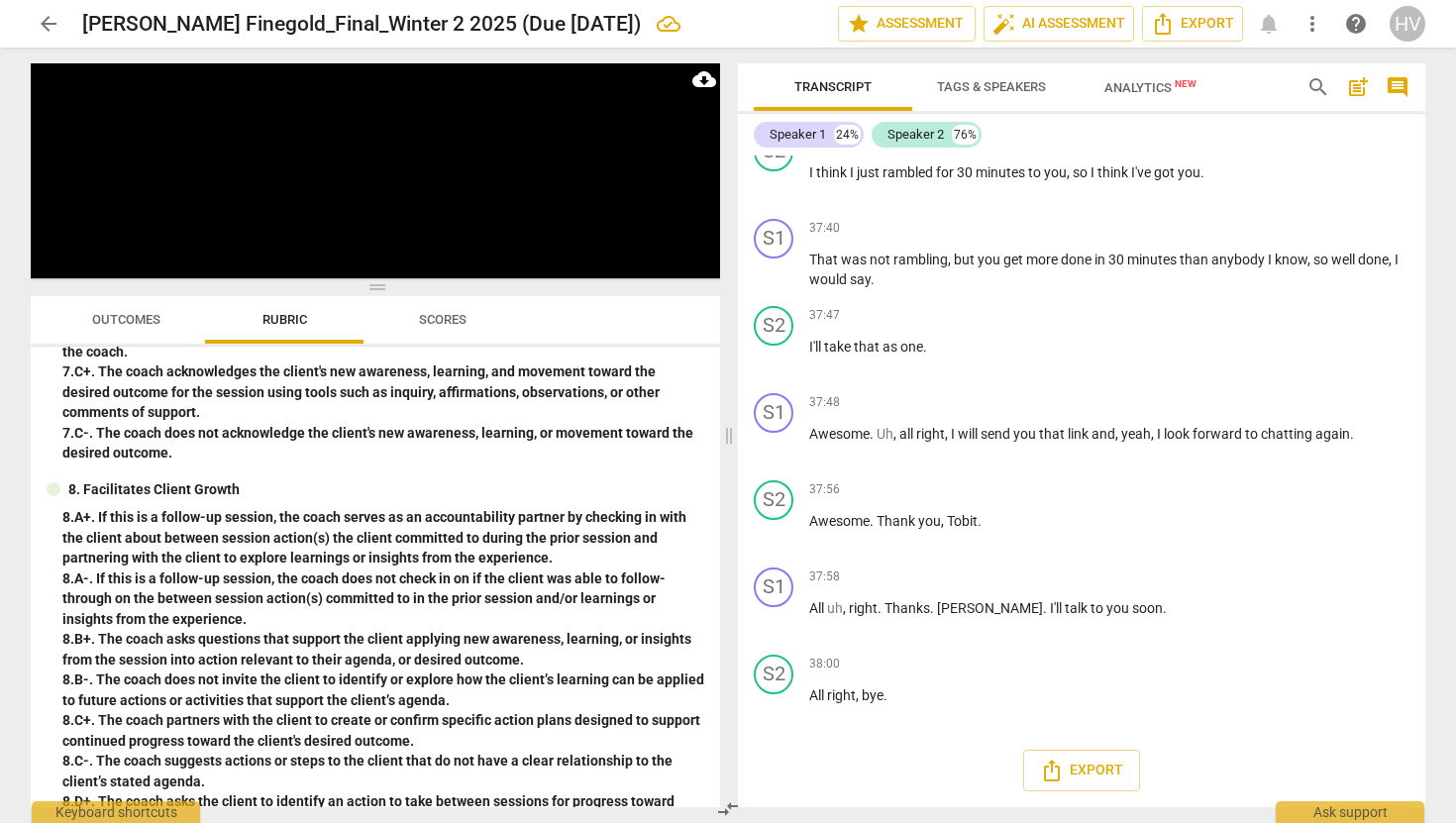
scroll to position [22541, 0]
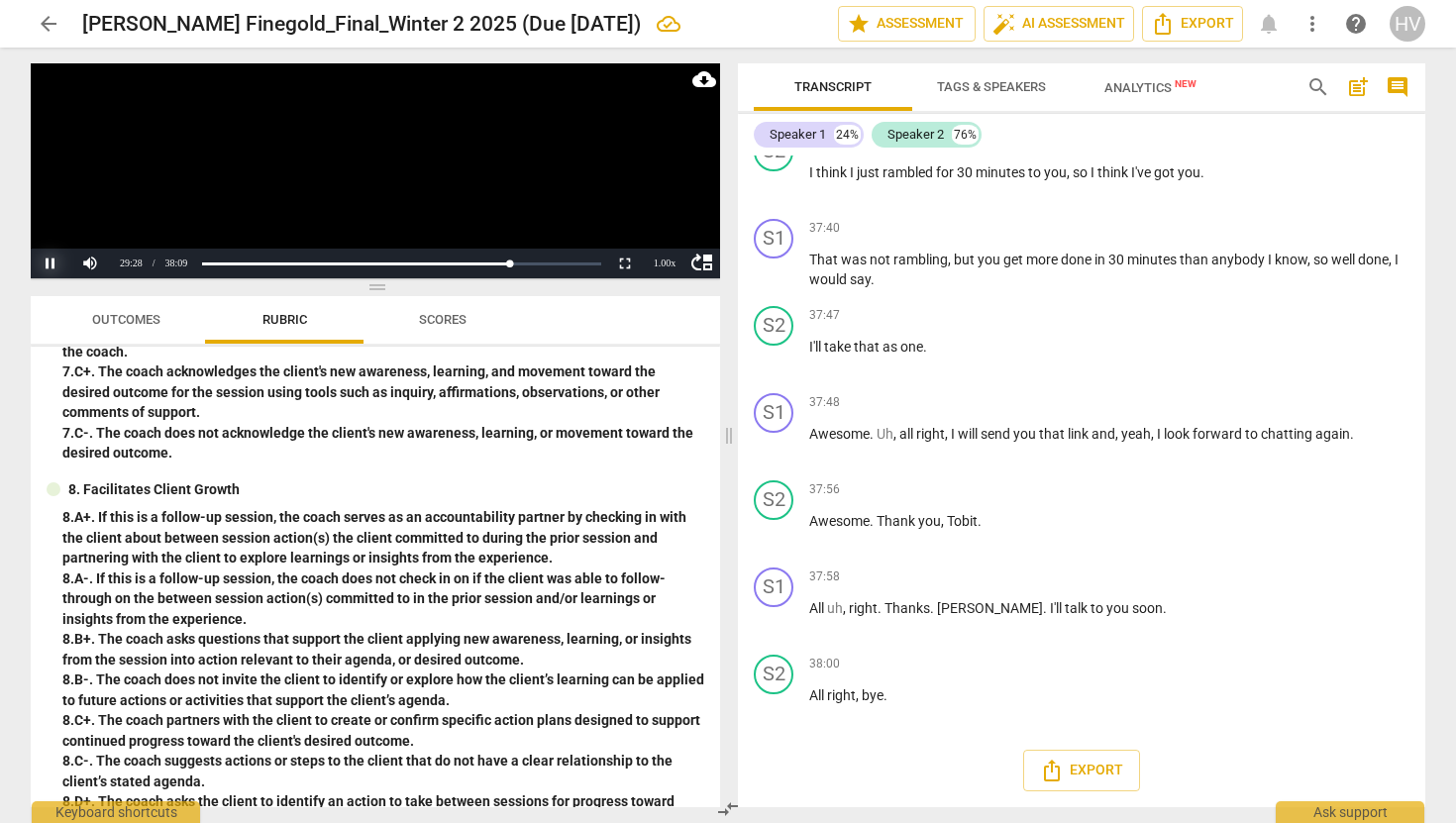
click at [48, 266] on button "Pause" at bounding box center [51, 264] width 40 height 30
click at [48, 266] on button "Play" at bounding box center [51, 264] width 40 height 30
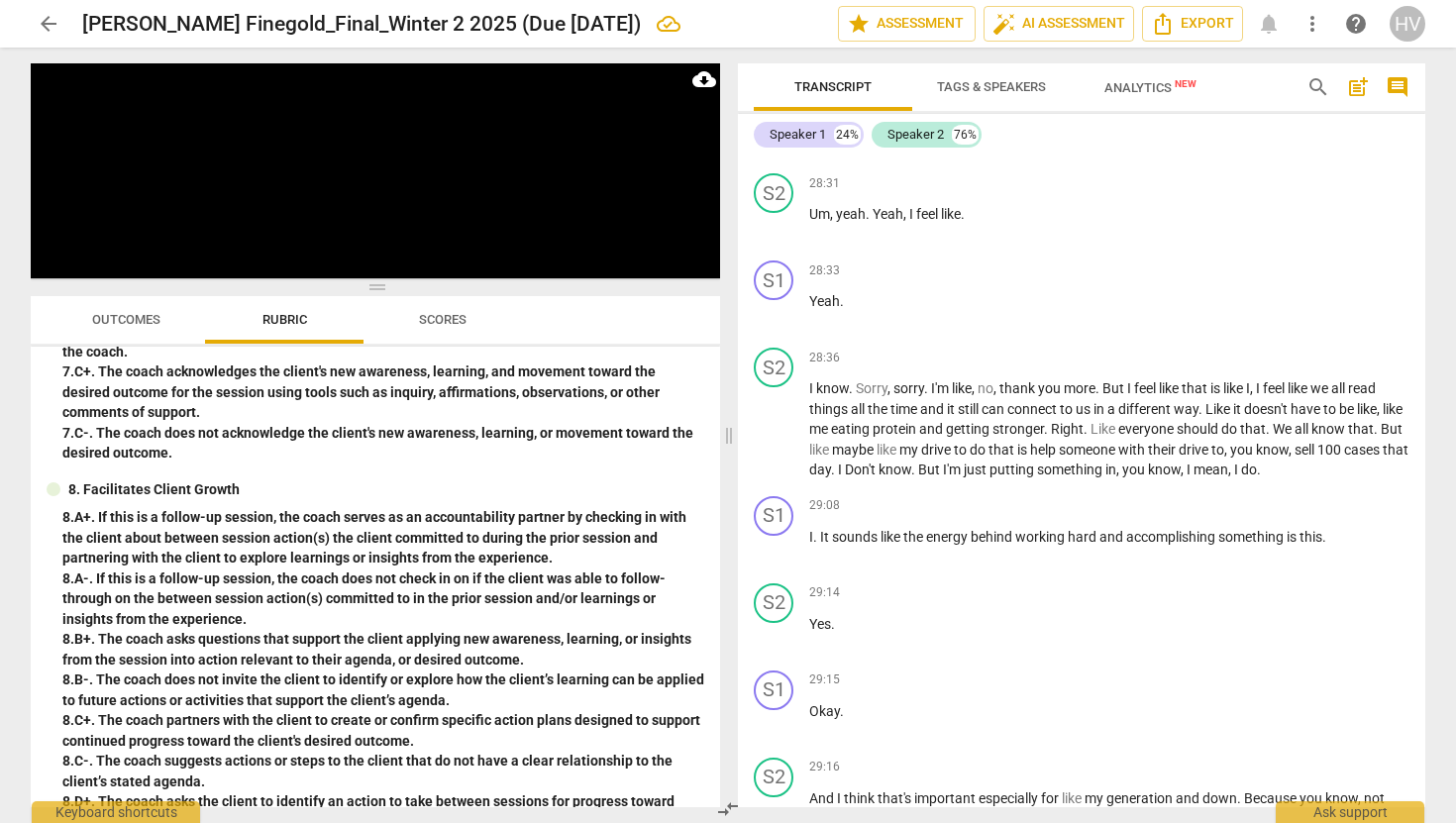
scroll to position [16571, 0]
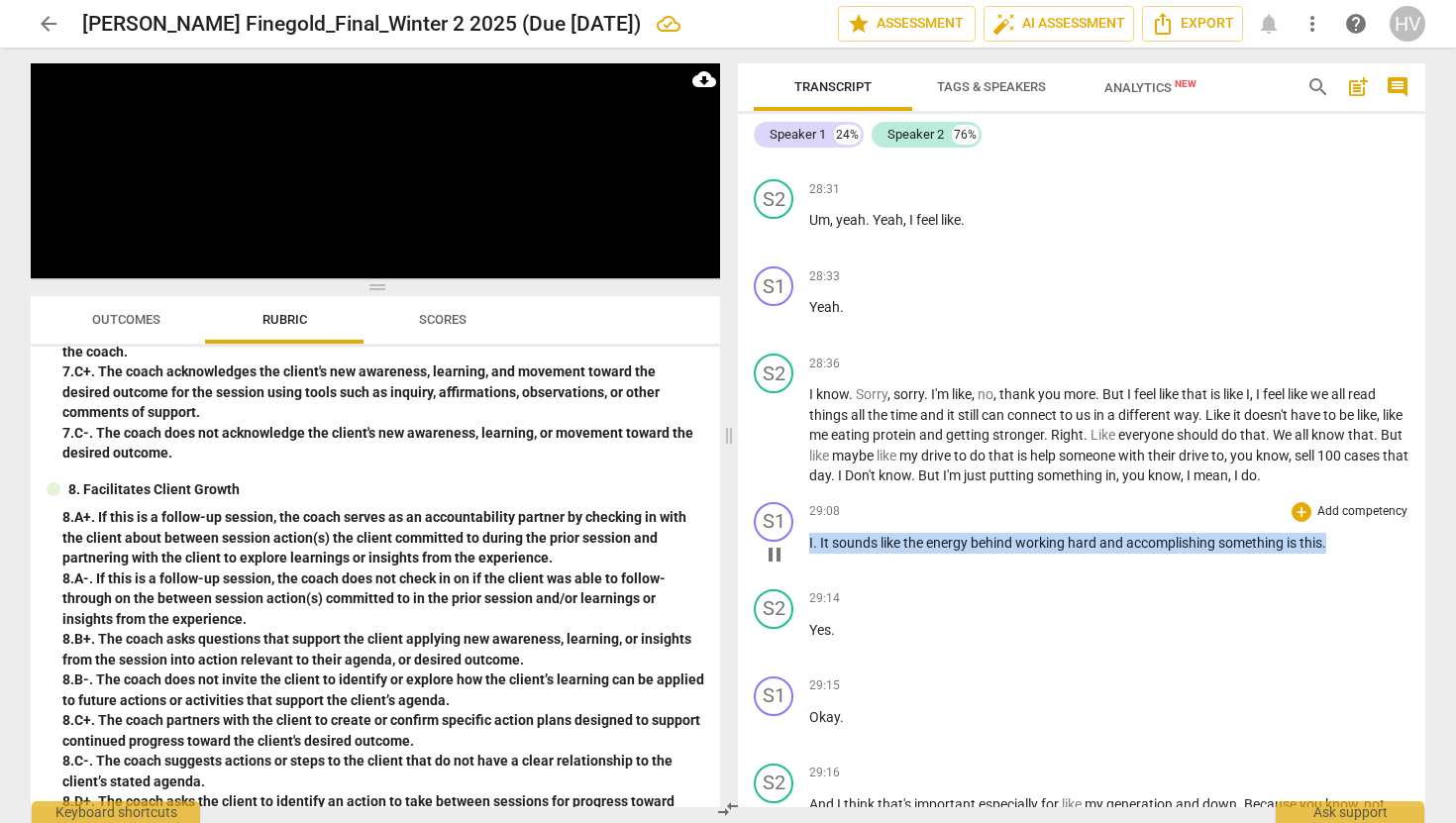
drag, startPoint x: 1335, startPoint y: 648, endPoint x: 926, endPoint y: 626, distance: 409.6
click at [926, 574] on div "29:08 + Add competency keyboard_arrow_right I . It sounds like the energy behin…" at bounding box center [1109, 538] width 601 height 72
copy p "I . It sounds like the energy behind working hard and accomplishing something i…"
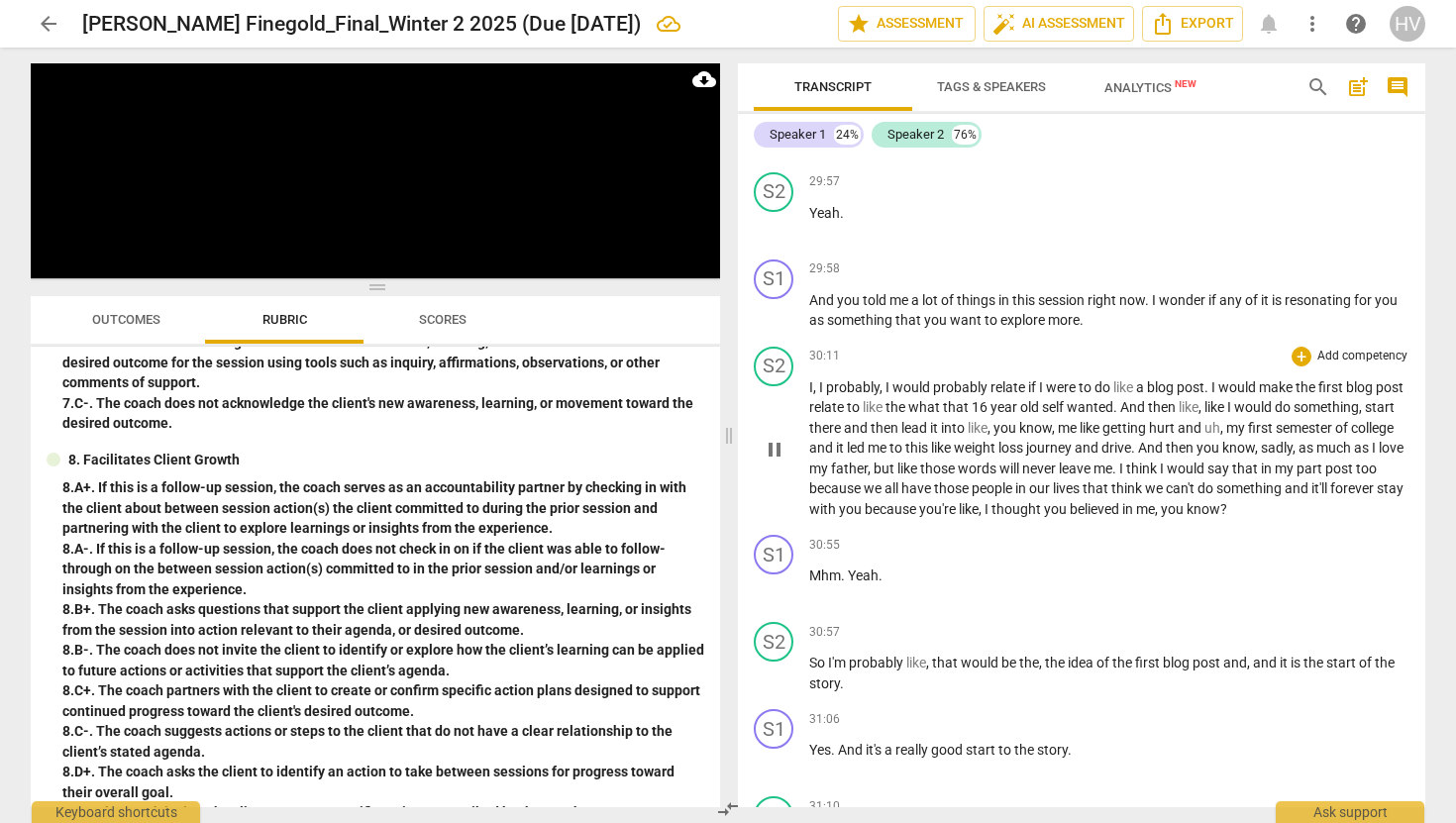
scroll to position [17542, 0]
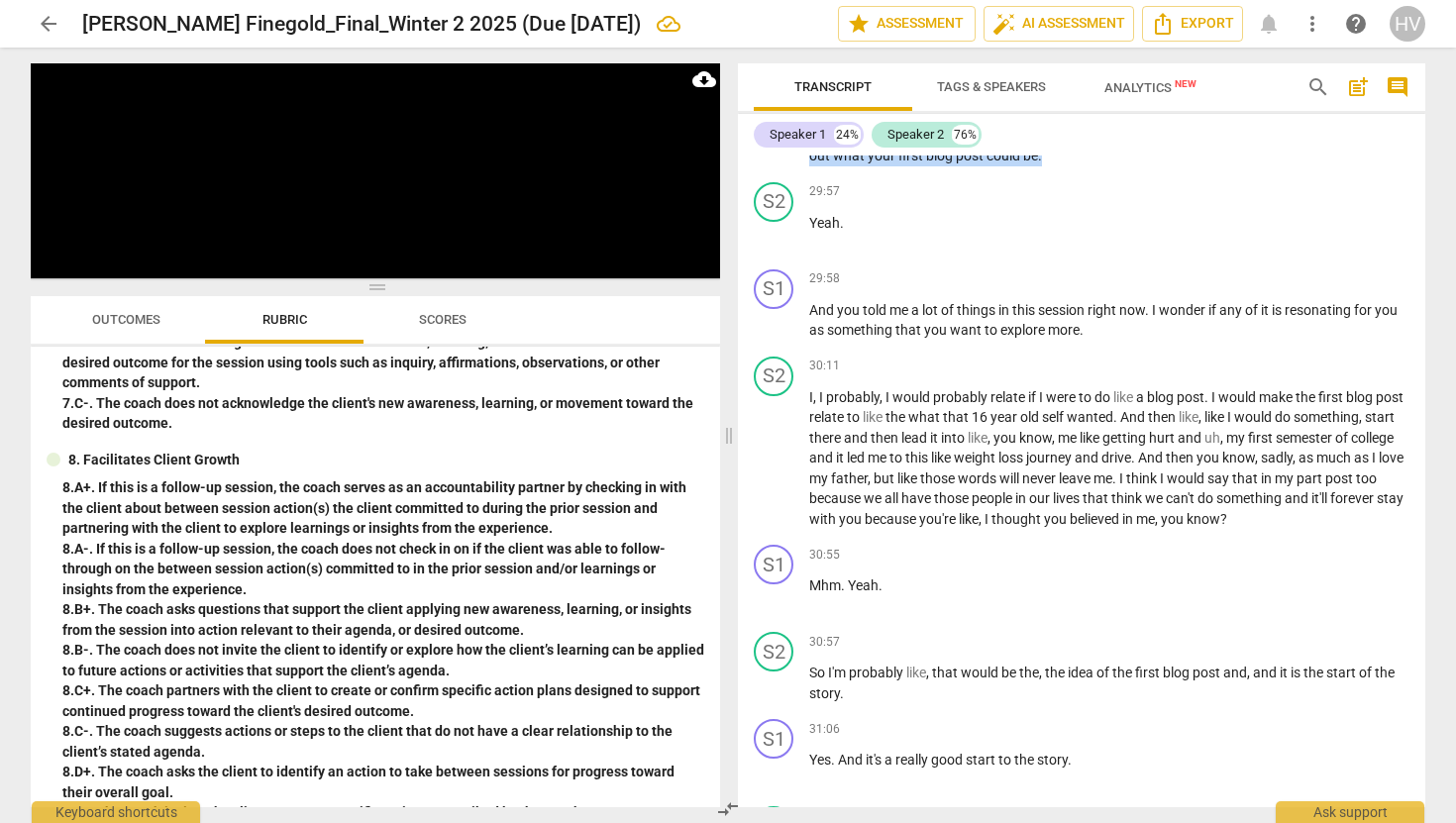
drag, startPoint x: 1120, startPoint y: 258, endPoint x: 831, endPoint y: 218, distance: 291.8
click at [831, 166] on div "29:46 + Add competency keyboard_arrow_right I jotted down your idea about maybe…" at bounding box center [1109, 131] width 601 height 72
copy p "I jotted down your idea about maybe another goal for another session , but you …"
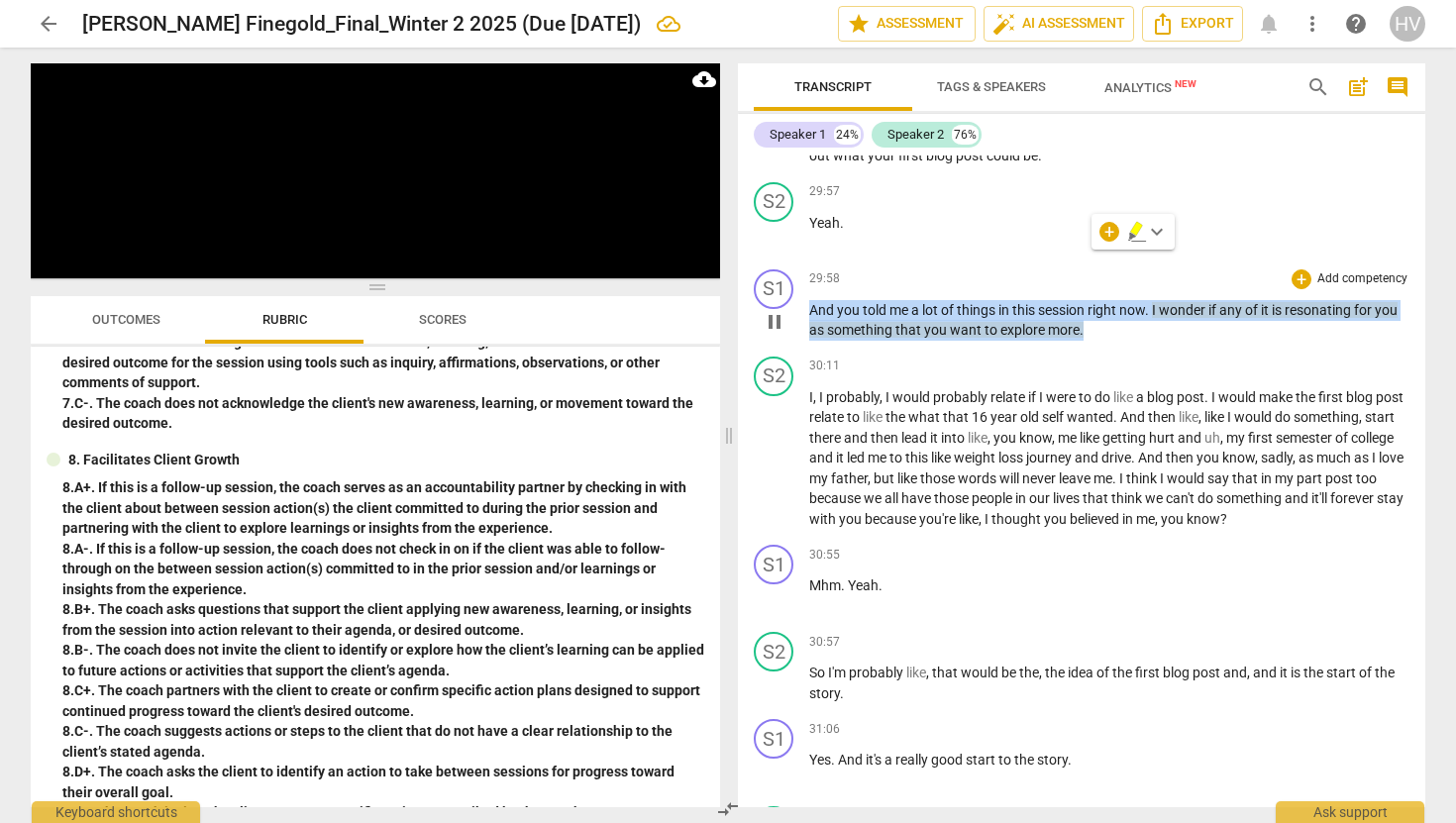
drag, startPoint x: 1152, startPoint y: 430, endPoint x: 806, endPoint y: 408, distance: 346.7
click at [806, 349] on div "S1 play_arrow pause 29:58 + Add competency keyboard_arrow_right And you told me…" at bounding box center [1082, 306] width 687 height 88
copy p "And you told me a lot of things in this session right now . I wonder if any of …"
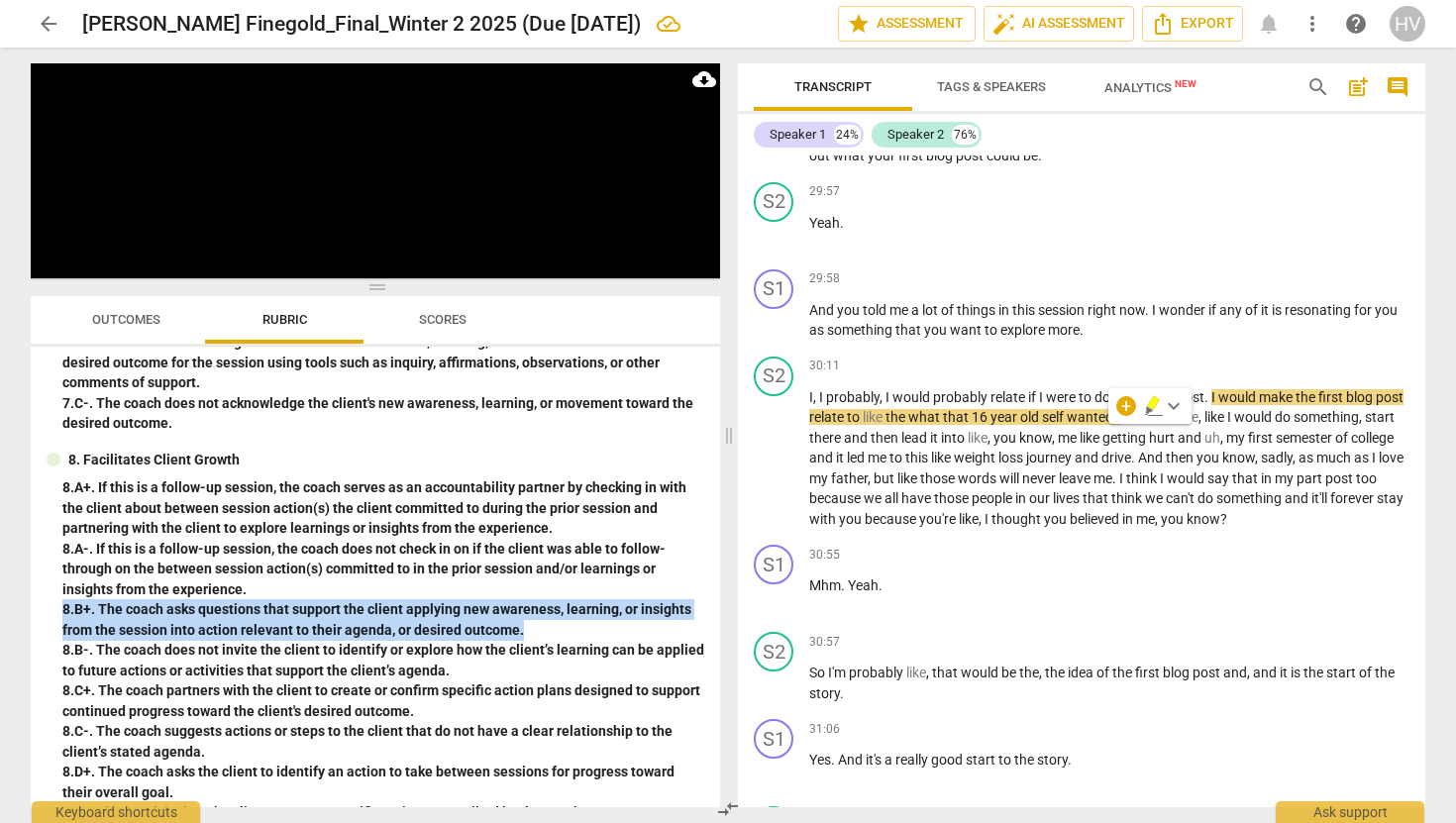
drag, startPoint x: 527, startPoint y: 631, endPoint x: 48, endPoint y: 609, distance: 479.5
click at [48, 609] on div "8. Facilitates Client Growth 8. A+. If this is a follow-up session, the coach s…" at bounding box center [375, 668] width 657 height 435
copy div "8. B+. The coach asks questions that support the client applying new awareness,…"
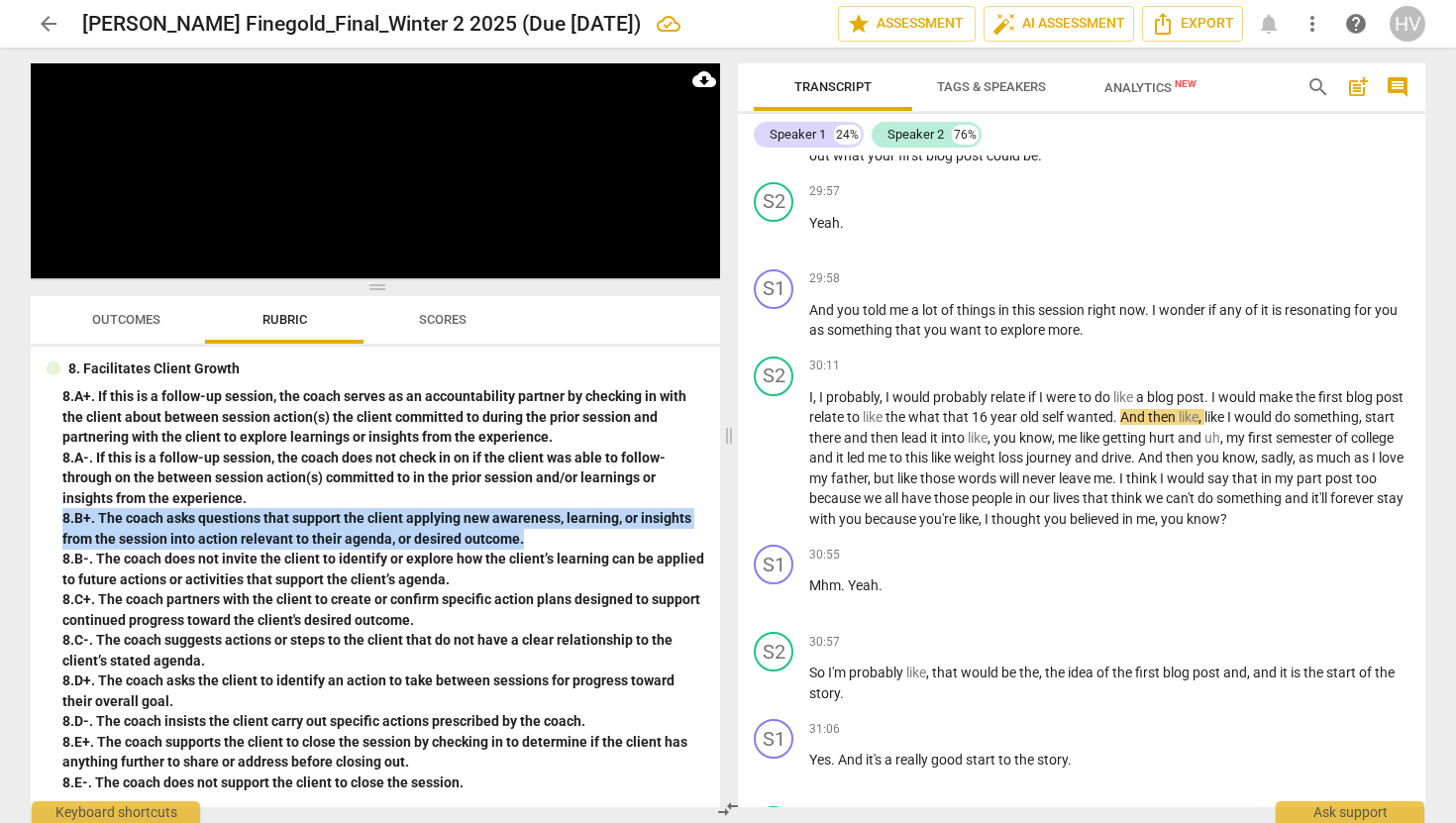
scroll to position [1919, 0]
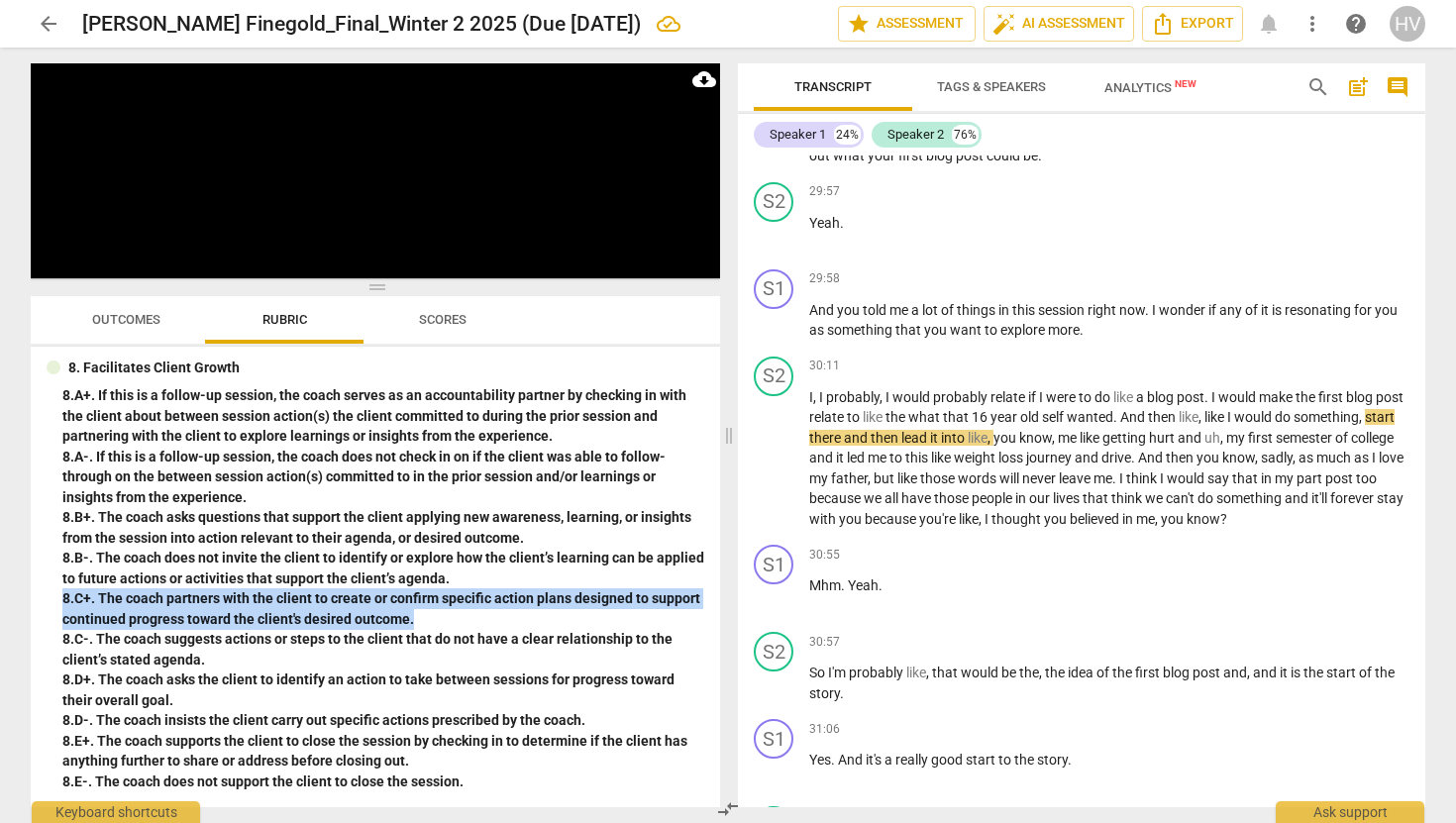
drag, startPoint x: 444, startPoint y: 620, endPoint x: 48, endPoint y: 604, distance: 396.3
click at [48, 604] on div "8. Facilitates Client Growth 8. A+. If this is a follow-up session, the coach s…" at bounding box center [375, 575] width 657 height 435
copy div "8. C+. The coach partners with the client to create or confirm specific action …"
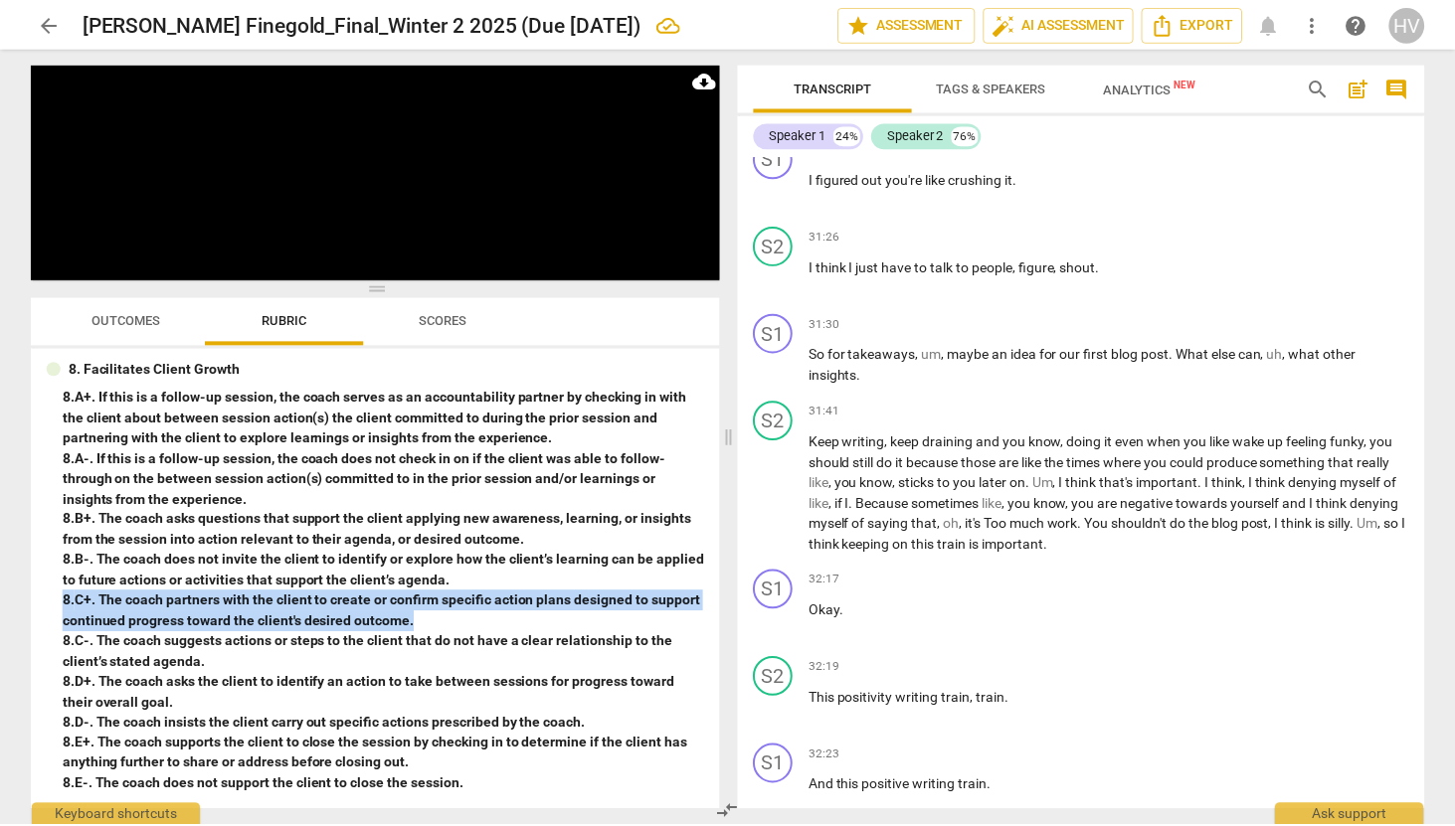
scroll to position [18727, 0]
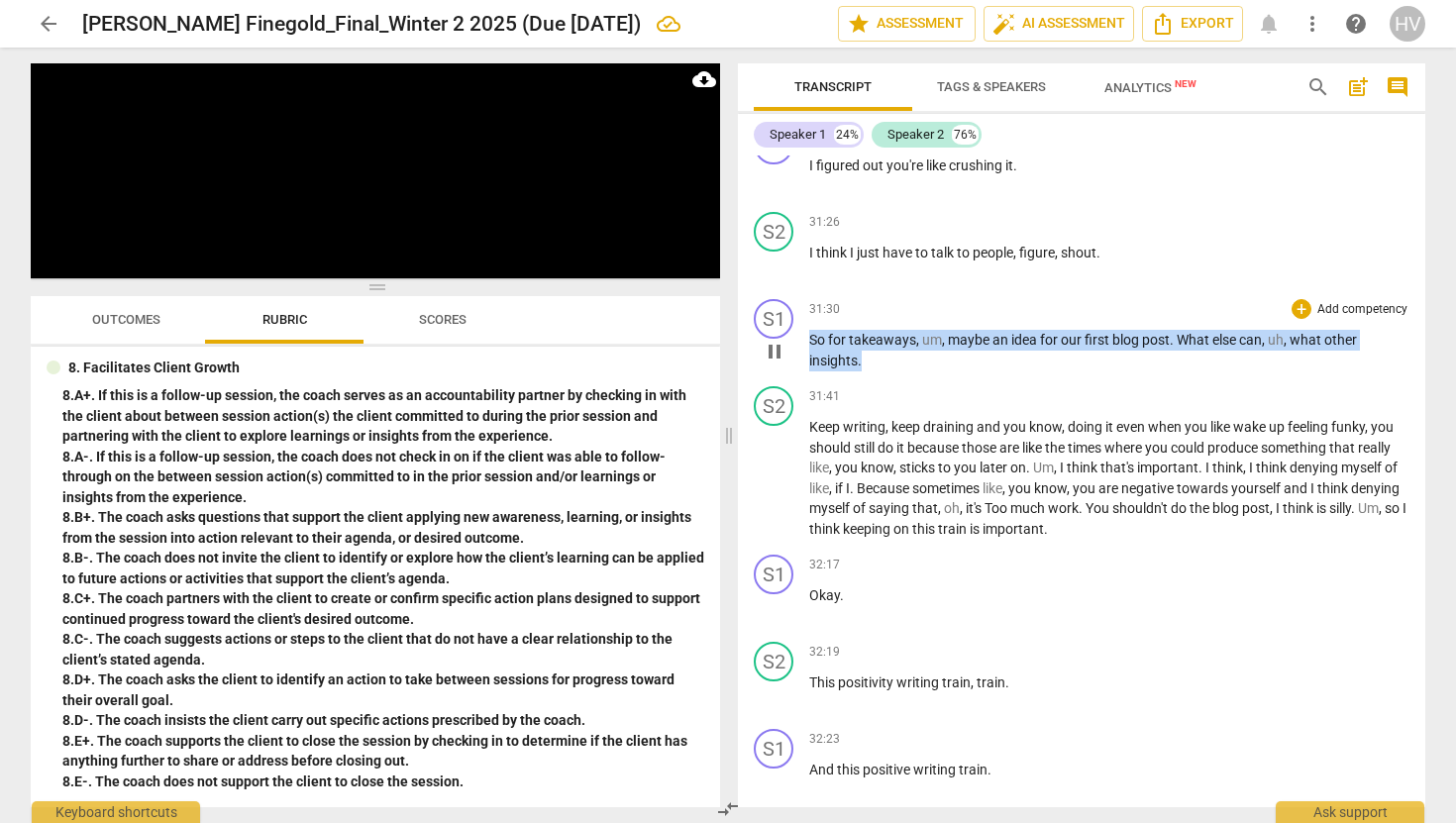
drag, startPoint x: 880, startPoint y: 463, endPoint x: 808, endPoint y: 445, distance: 74.2
click at [808, 379] on div "S1 play_arrow pause 31:30 + Add competency keyboard_arrow_right So for takeaway…" at bounding box center [1082, 335] width 687 height 88
copy p "So for takeaways , um , maybe an idea for our first blog post . What else can ,…"
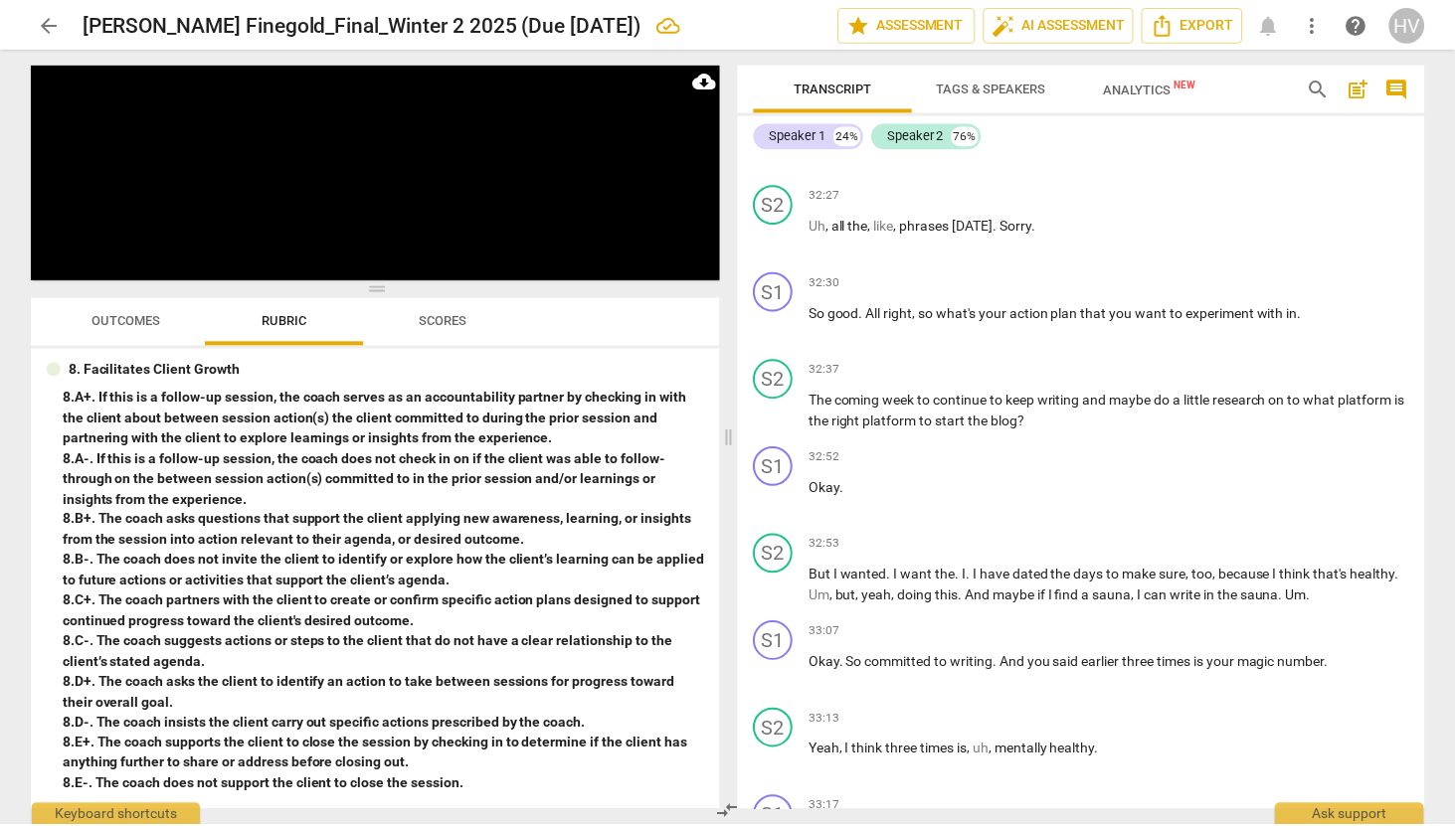
scroll to position [19366, 0]
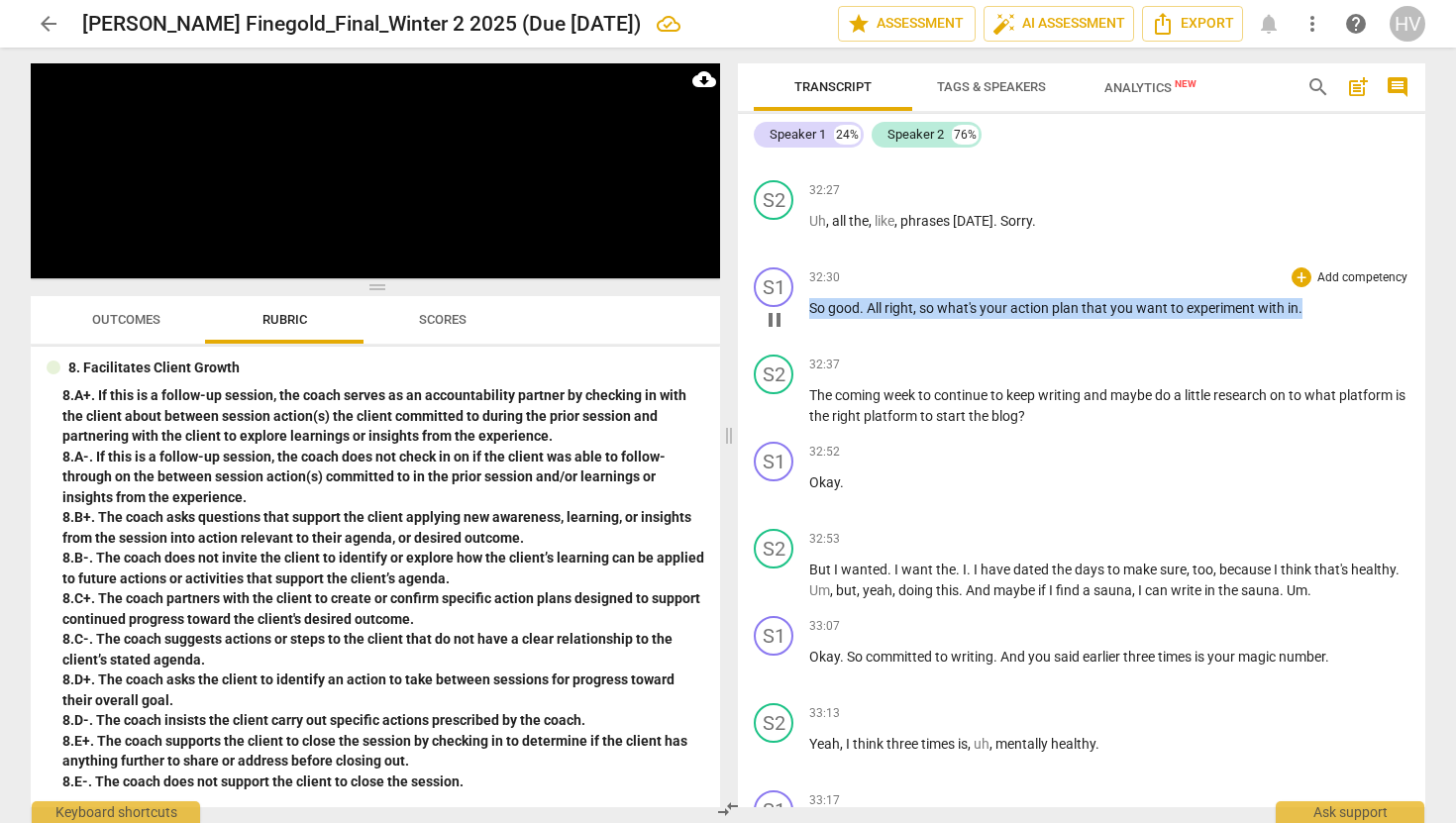
drag, startPoint x: 1313, startPoint y: 416, endPoint x: 810, endPoint y: 413, distance: 503.0
click at [810, 319] on p "So good . All right , so what's your action plan that you want to experiment wi…" at bounding box center [1109, 308] width 601 height 21
copy p "So good . All right , so what's your action plan that you want to experiment wi…"
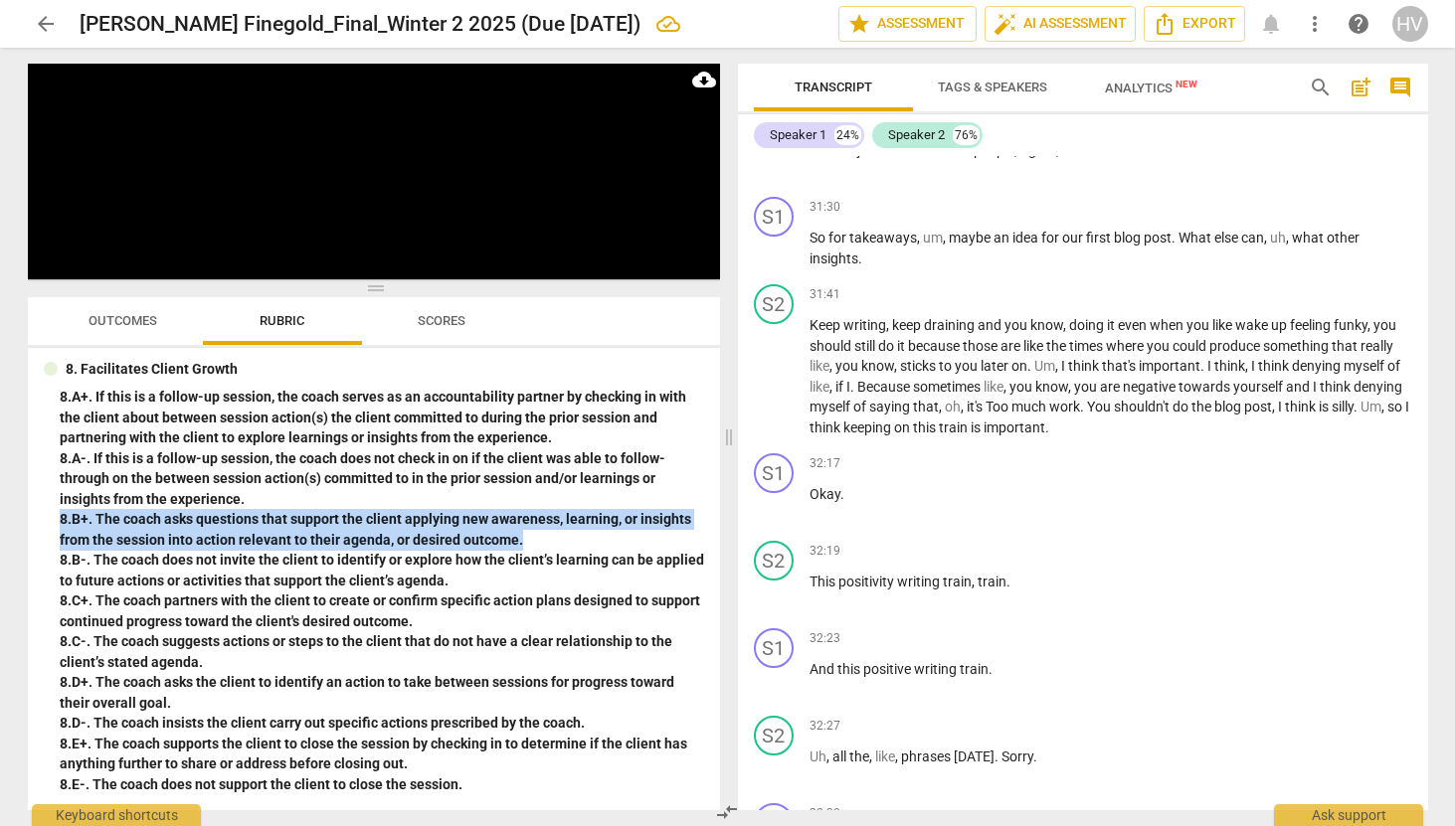
drag, startPoint x: 528, startPoint y: 531, endPoint x: 61, endPoint y: 514, distance: 467.7
click at [61, 514] on div "8. B+. The coach asks questions that support the client applying new awareness,…" at bounding box center [382, 529] width 644 height 41
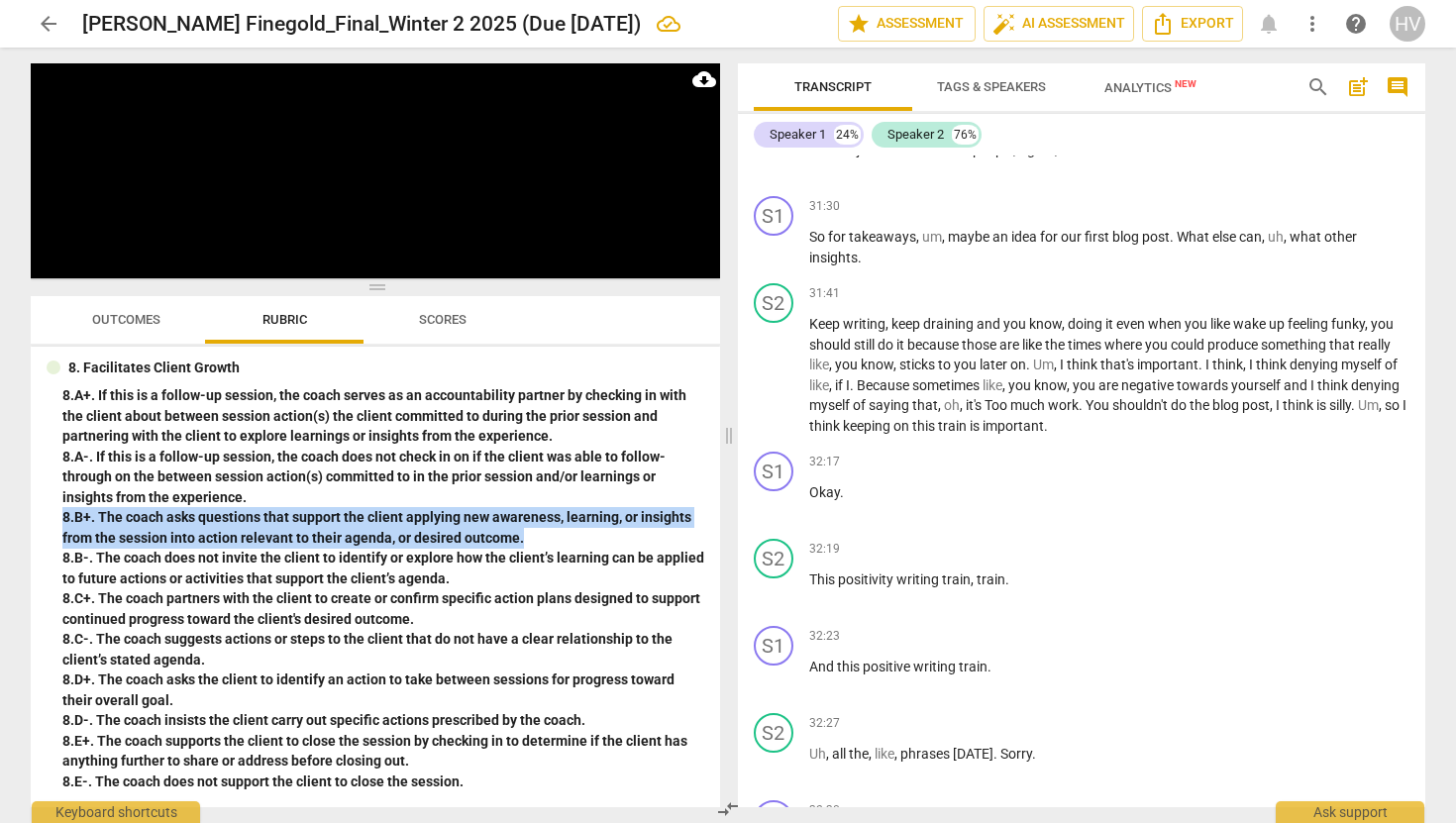
copy div "8. B+. The coach asks questions that support the client applying new awareness,…"
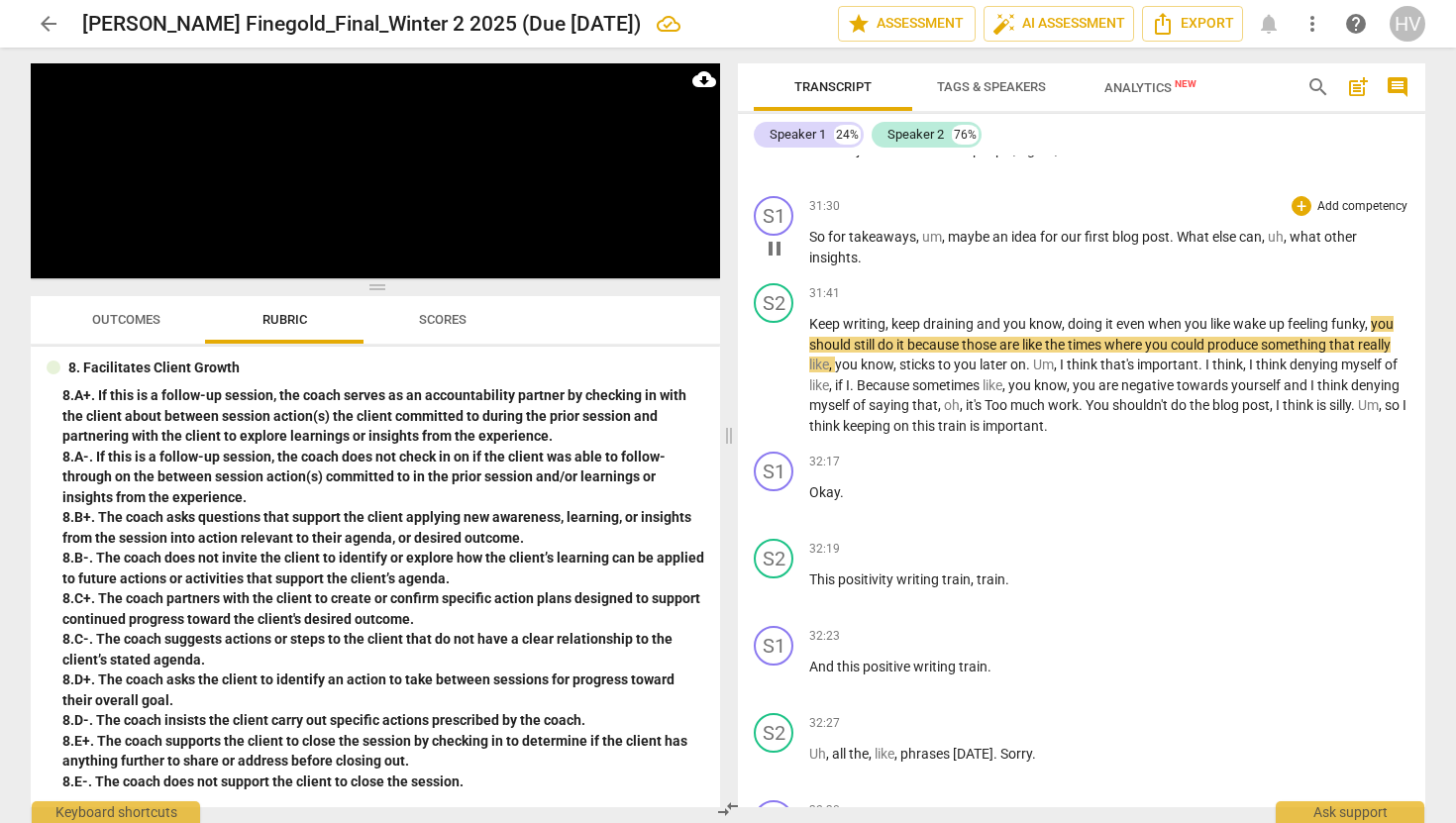
drag, startPoint x: 871, startPoint y: 369, endPoint x: 811, endPoint y: 344, distance: 65.0
click at [811, 275] on div "S1 play_arrow pause 31:30 + Add competency keyboard_arrow_right So for takeaway…" at bounding box center [1082, 232] width 687 height 88
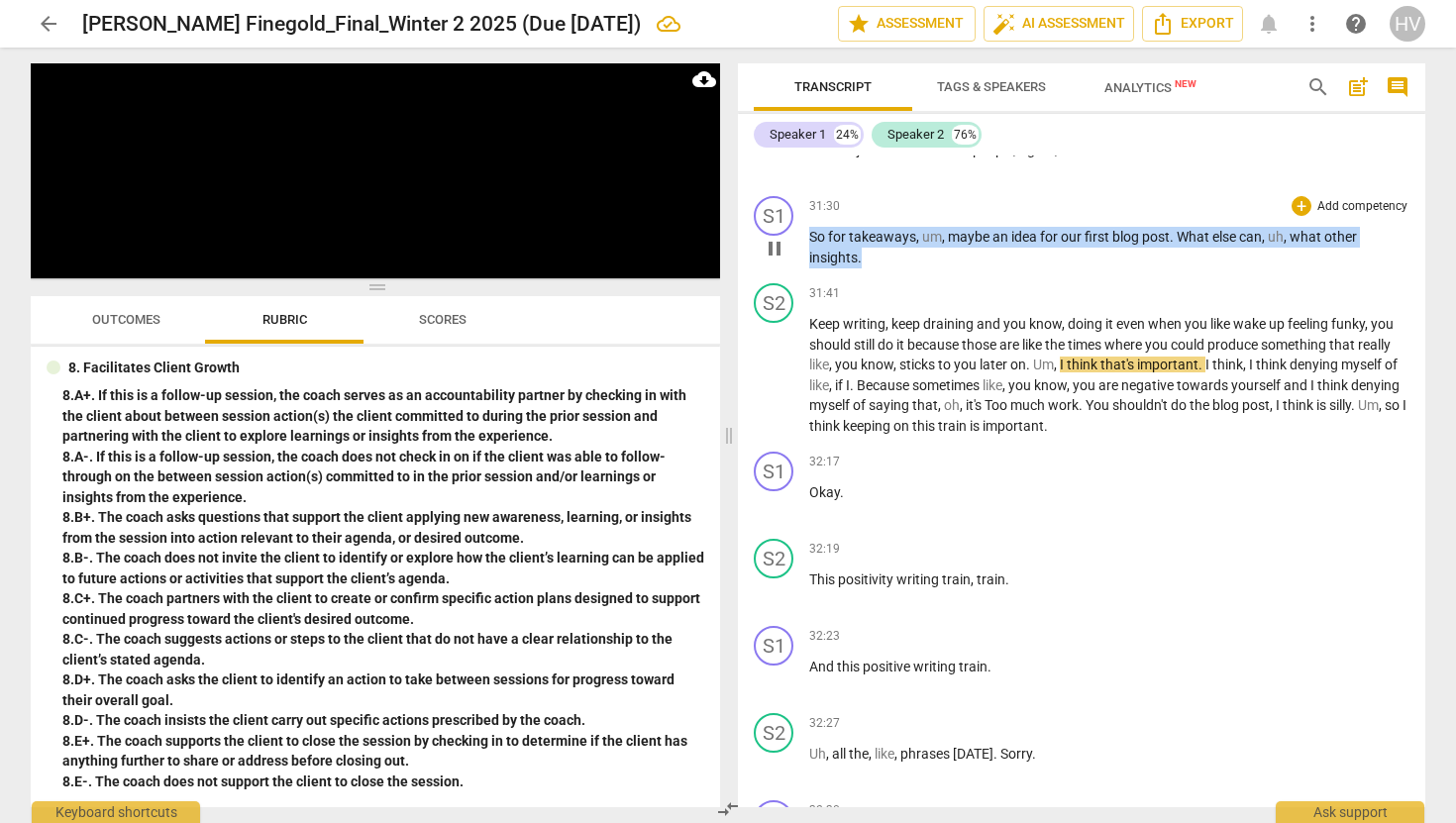
drag, startPoint x: 870, startPoint y: 364, endPoint x: 808, endPoint y: 340, distance: 66.5
click at [808, 275] on div "S1 play_arrow pause 31:30 + Add competency keyboard_arrow_right So for takeaway…" at bounding box center [1082, 232] width 687 height 88
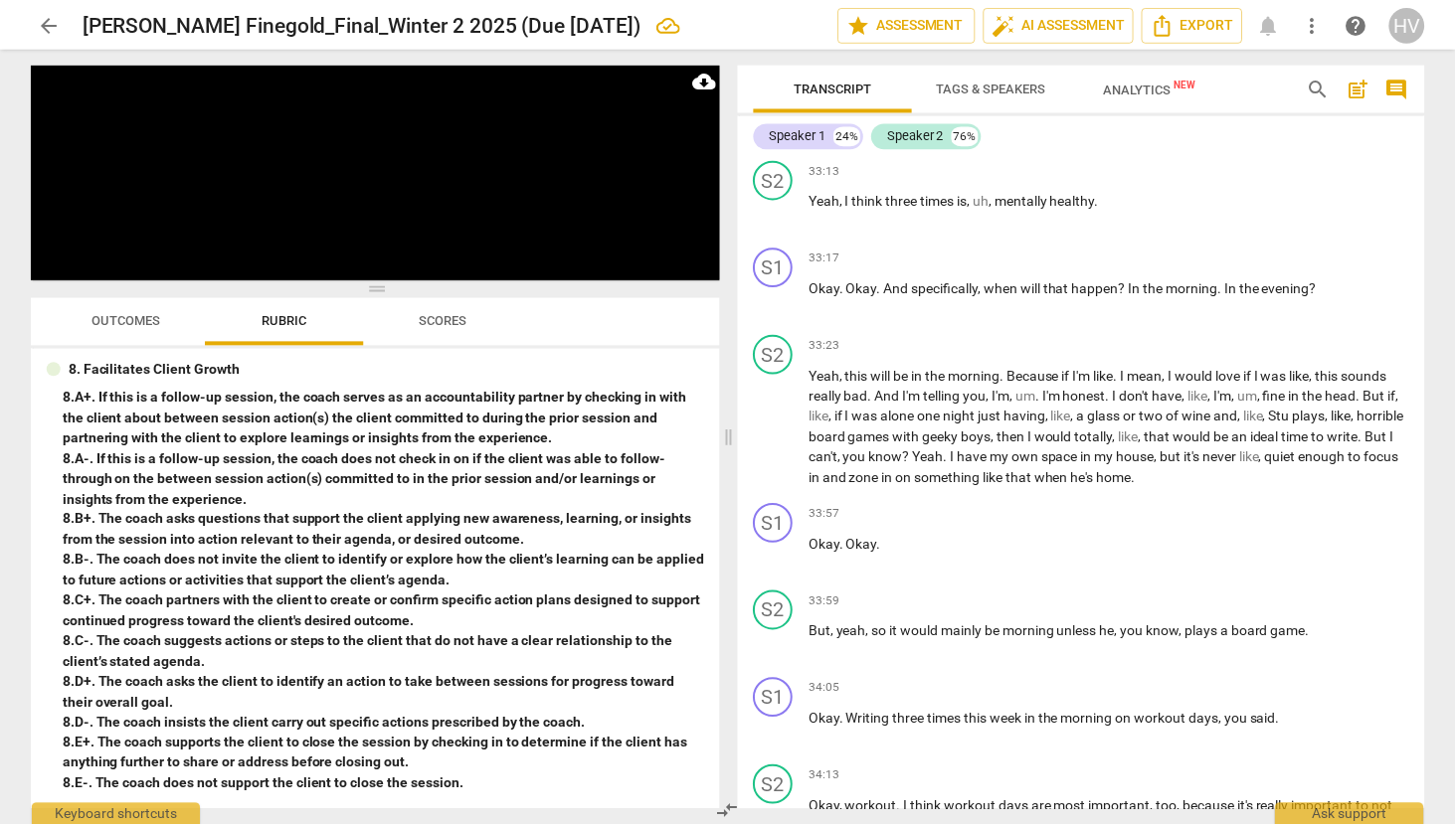
scroll to position [19920, 0]
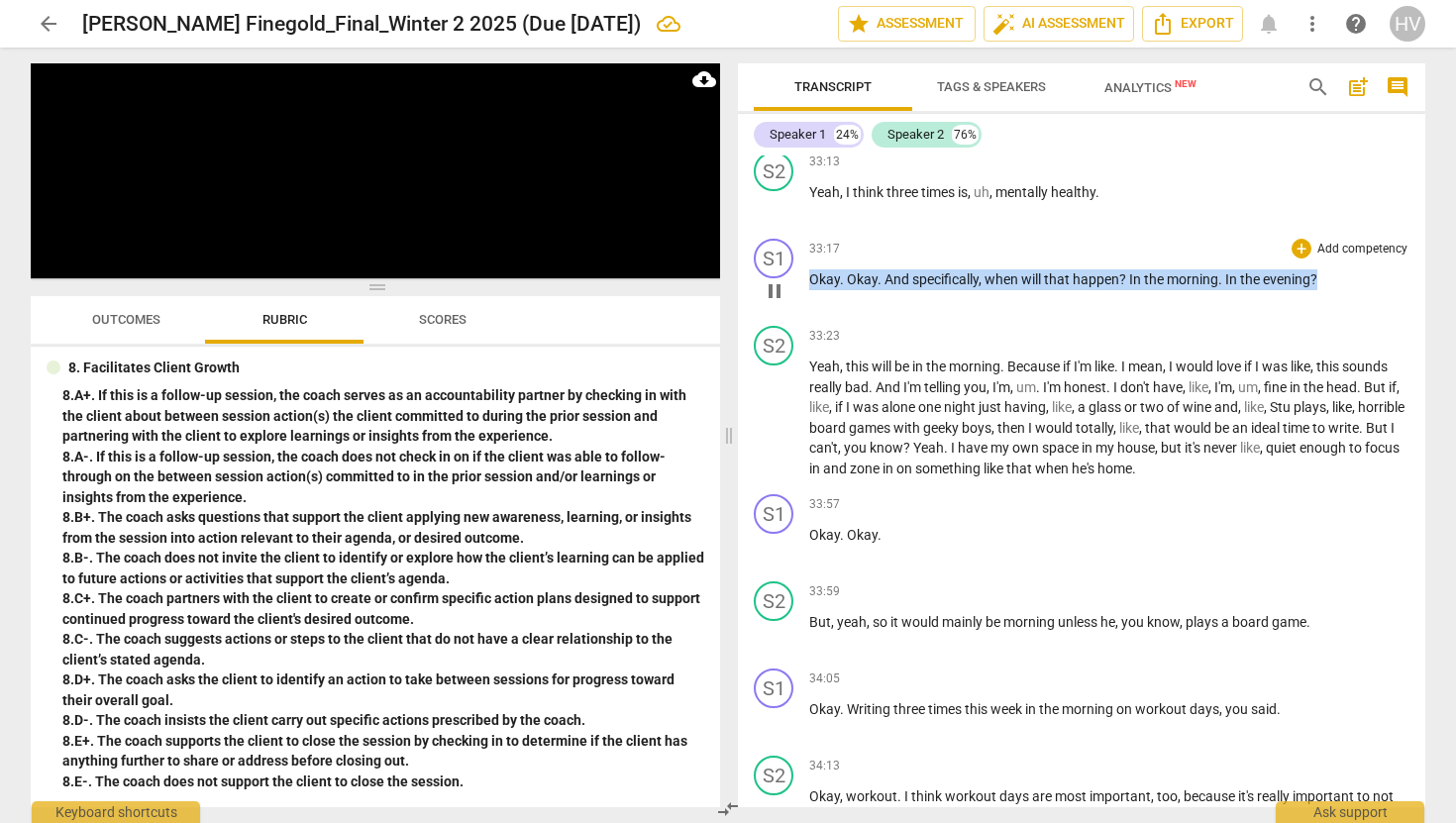
drag, startPoint x: 1326, startPoint y: 382, endPoint x: 803, endPoint y: 378, distance: 523.0
click at [803, 318] on div "S1 play_arrow pause 33:17 + Add competency keyboard_arrow_right Okay . Okay . A…" at bounding box center [1082, 275] width 687 height 88
copy p "Okay . Okay . And specifically , when will that happen ? In the morning . In th…"
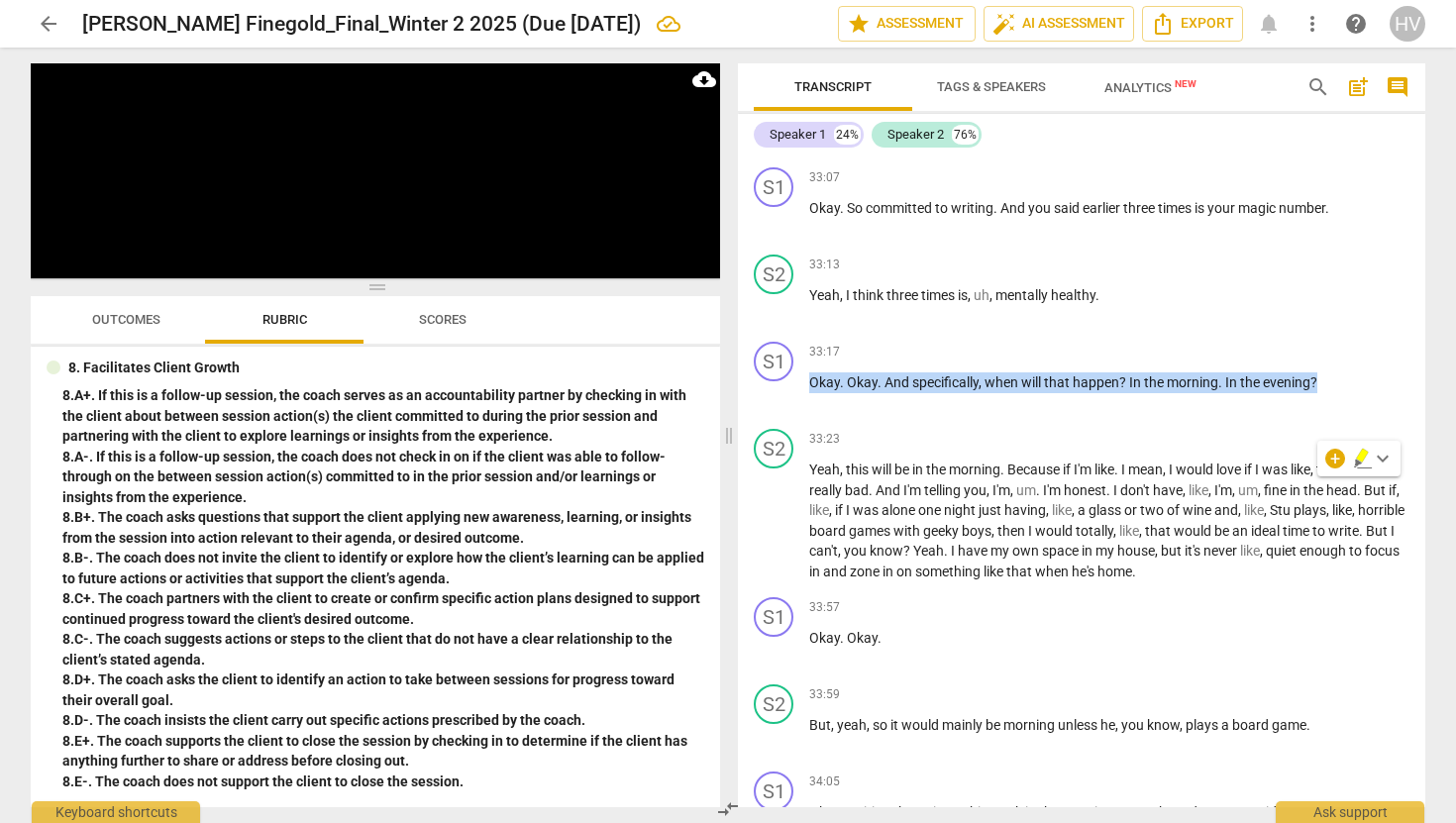
scroll to position [19542, 0]
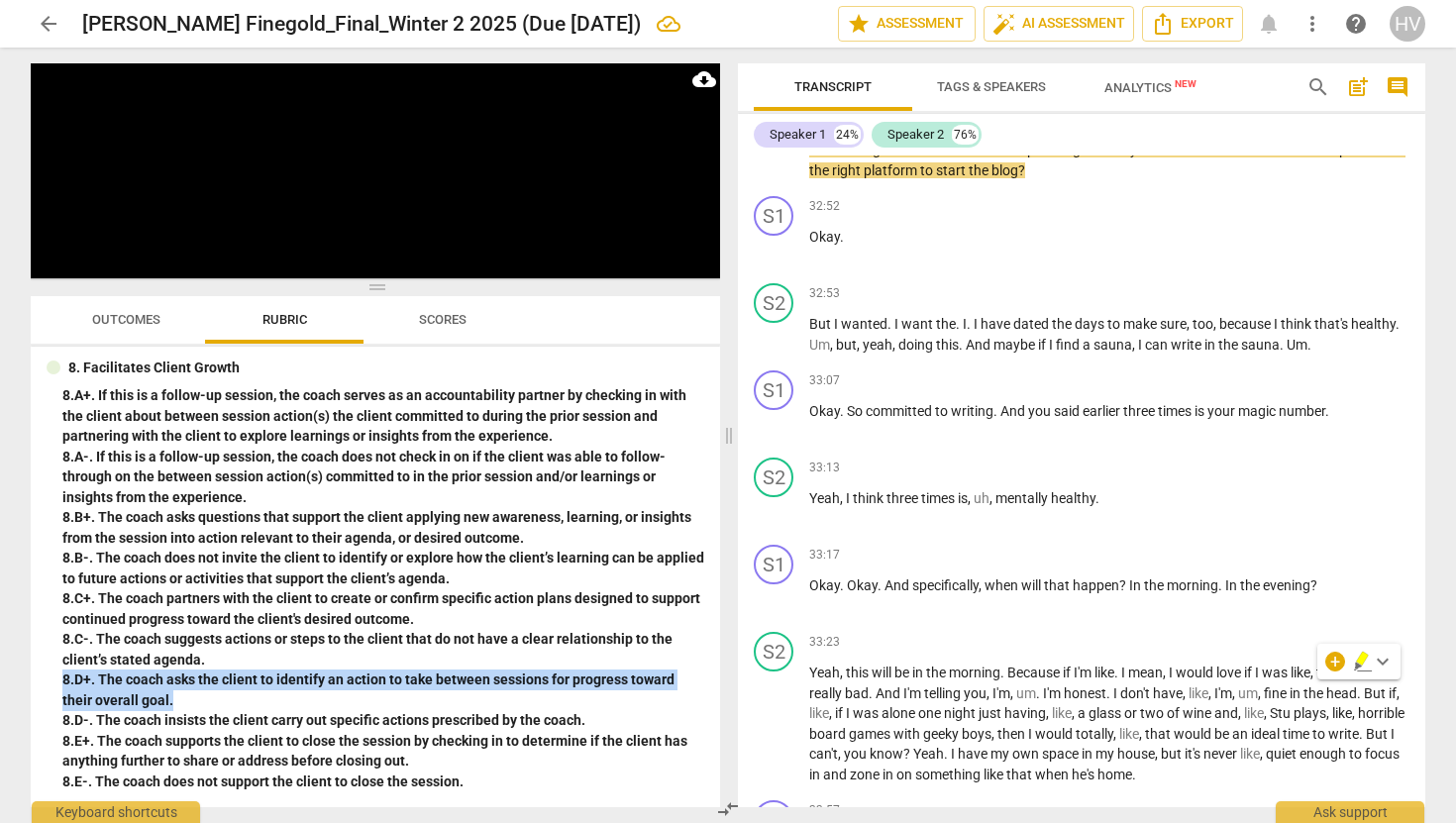
drag, startPoint x: 197, startPoint y: 697, endPoint x: 56, endPoint y: 684, distance: 141.6
click at [56, 684] on div "8. Facilitates Client Growth 8. A+. If this is a follow-up session, the coach s…" at bounding box center [375, 575] width 657 height 435
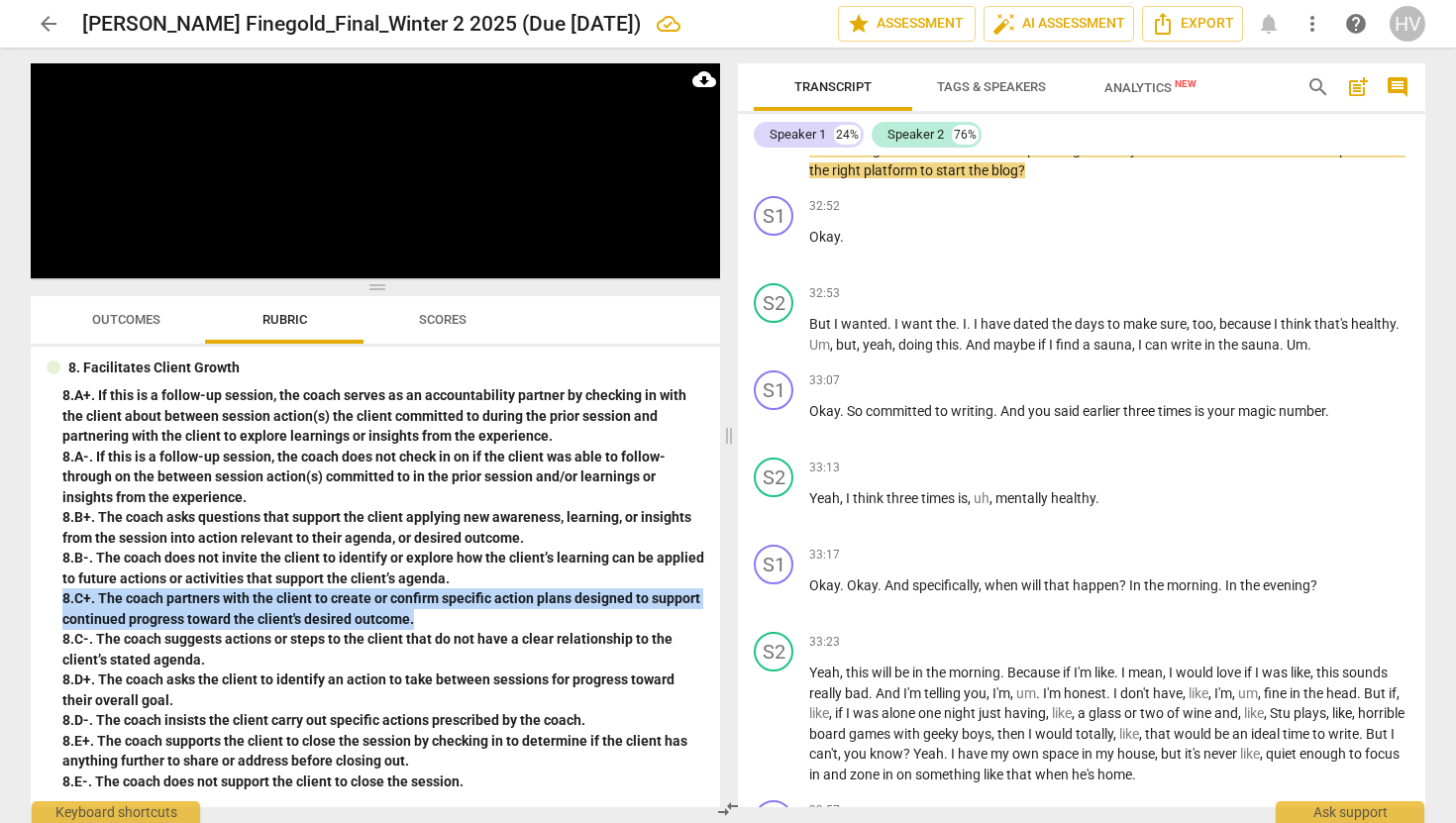
drag, startPoint x: 434, startPoint y: 616, endPoint x: 57, endPoint y: 600, distance: 377.3
click at [57, 600] on div "8. Facilitates Client Growth 8. A+. If this is a follow-up session, the coach s…" at bounding box center [375, 575] width 657 height 435
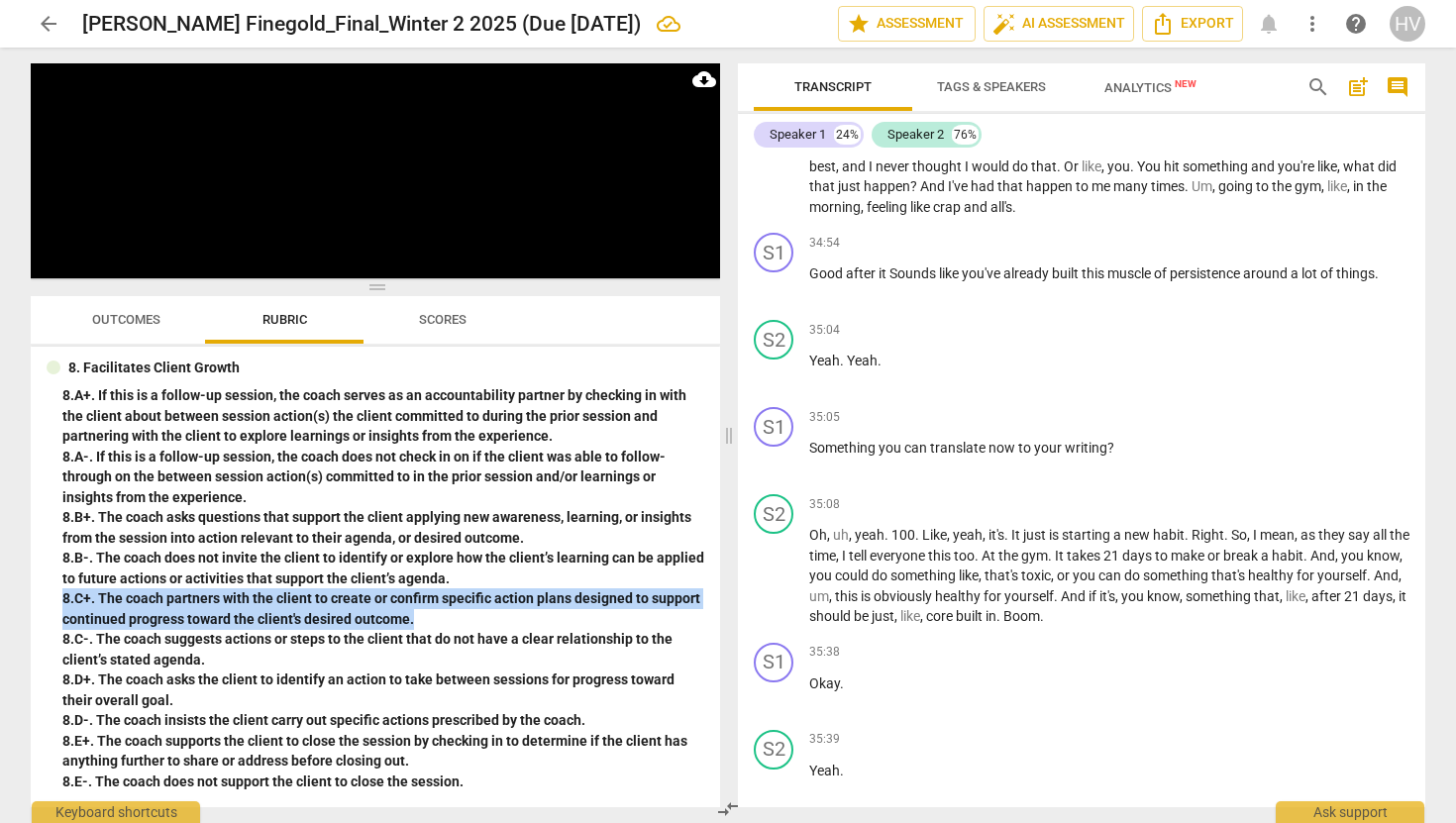
scroll to position [20584, 0]
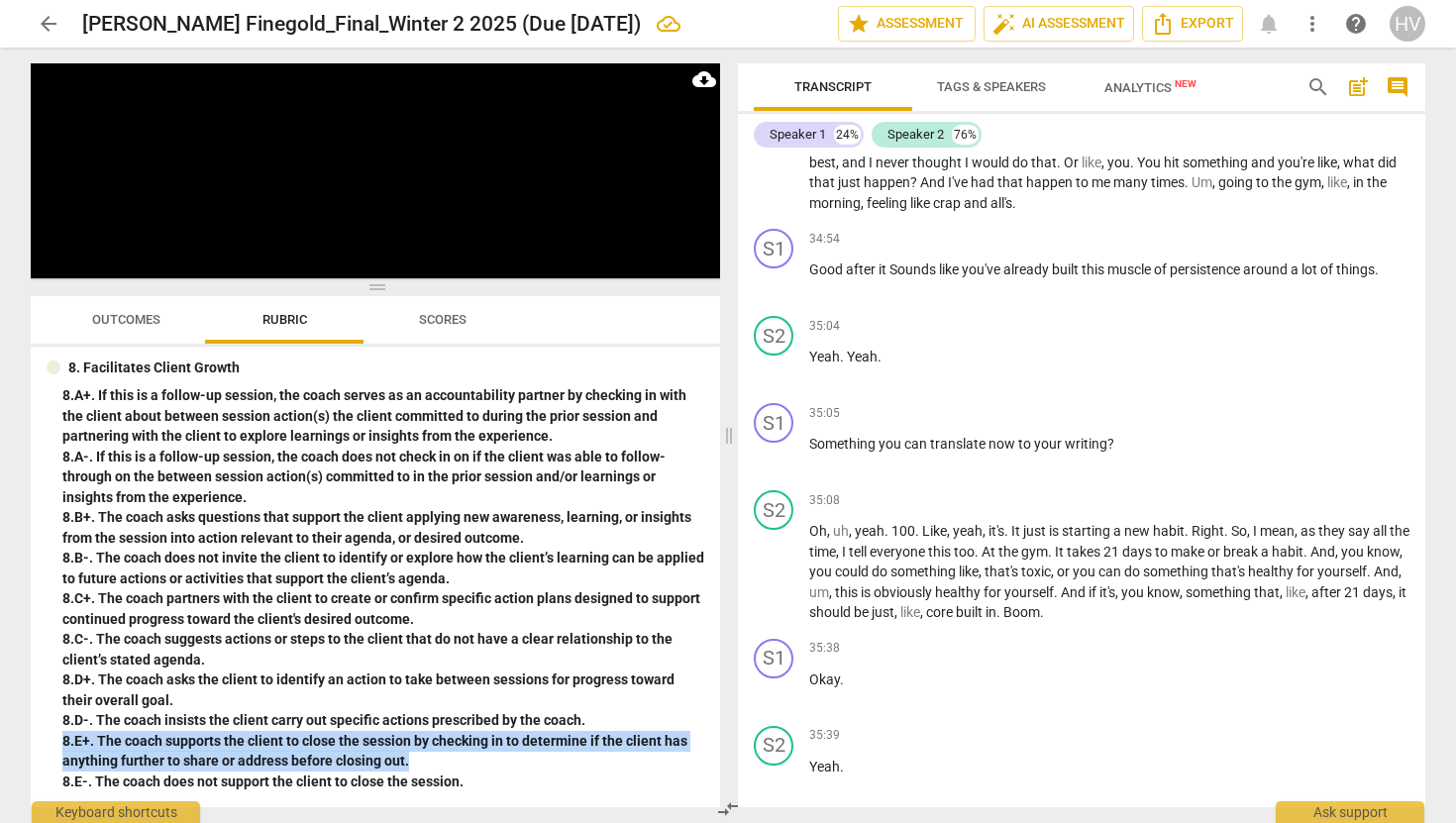
drag, startPoint x: 413, startPoint y: 760, endPoint x: 54, endPoint y: 745, distance: 359.3
click at [54, 745] on div "8. Facilitates Client Growth 8. A+. If this is a follow-up session, the coach s…" at bounding box center [375, 575] width 657 height 435
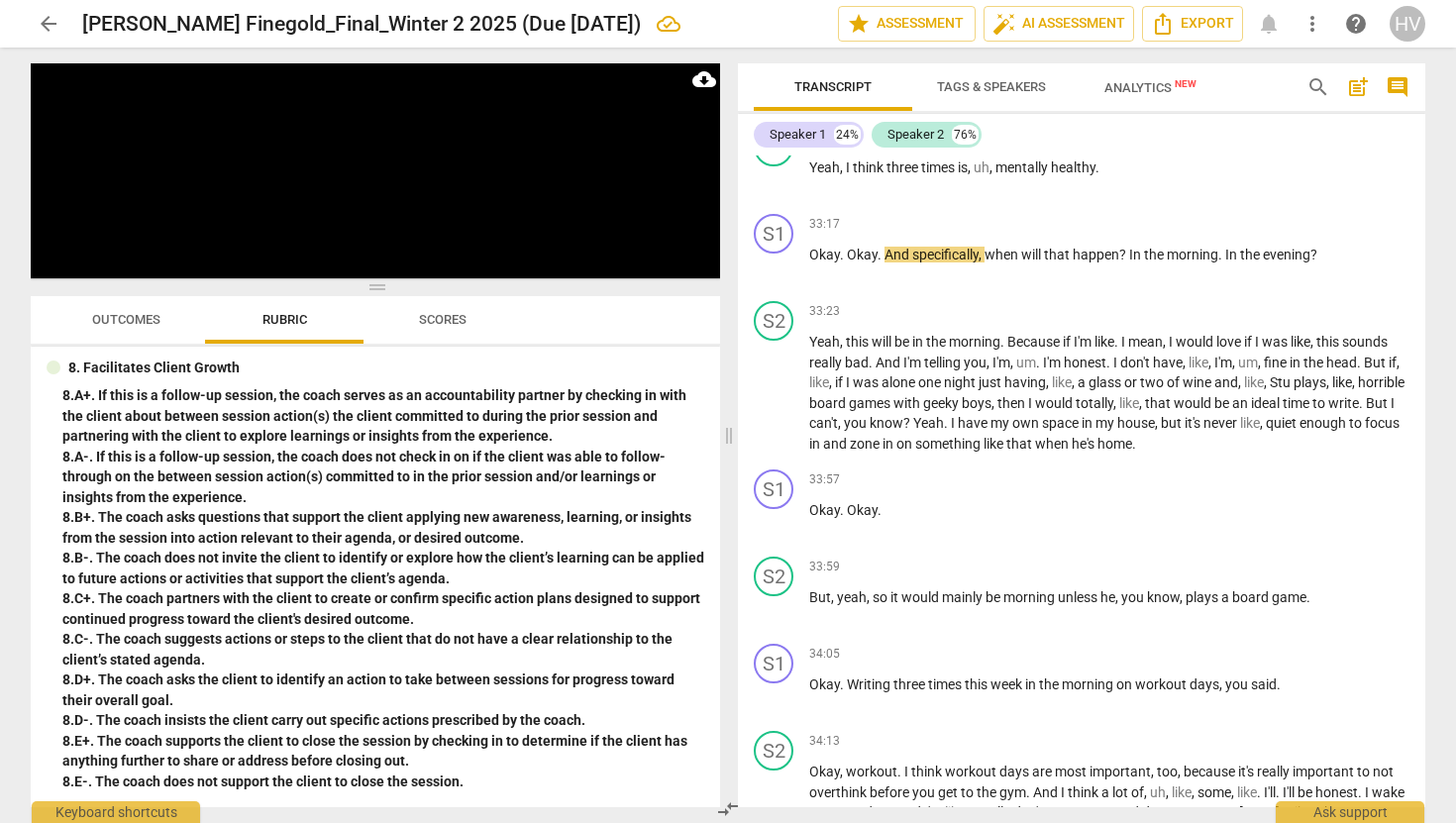
scroll to position [19862, 0]
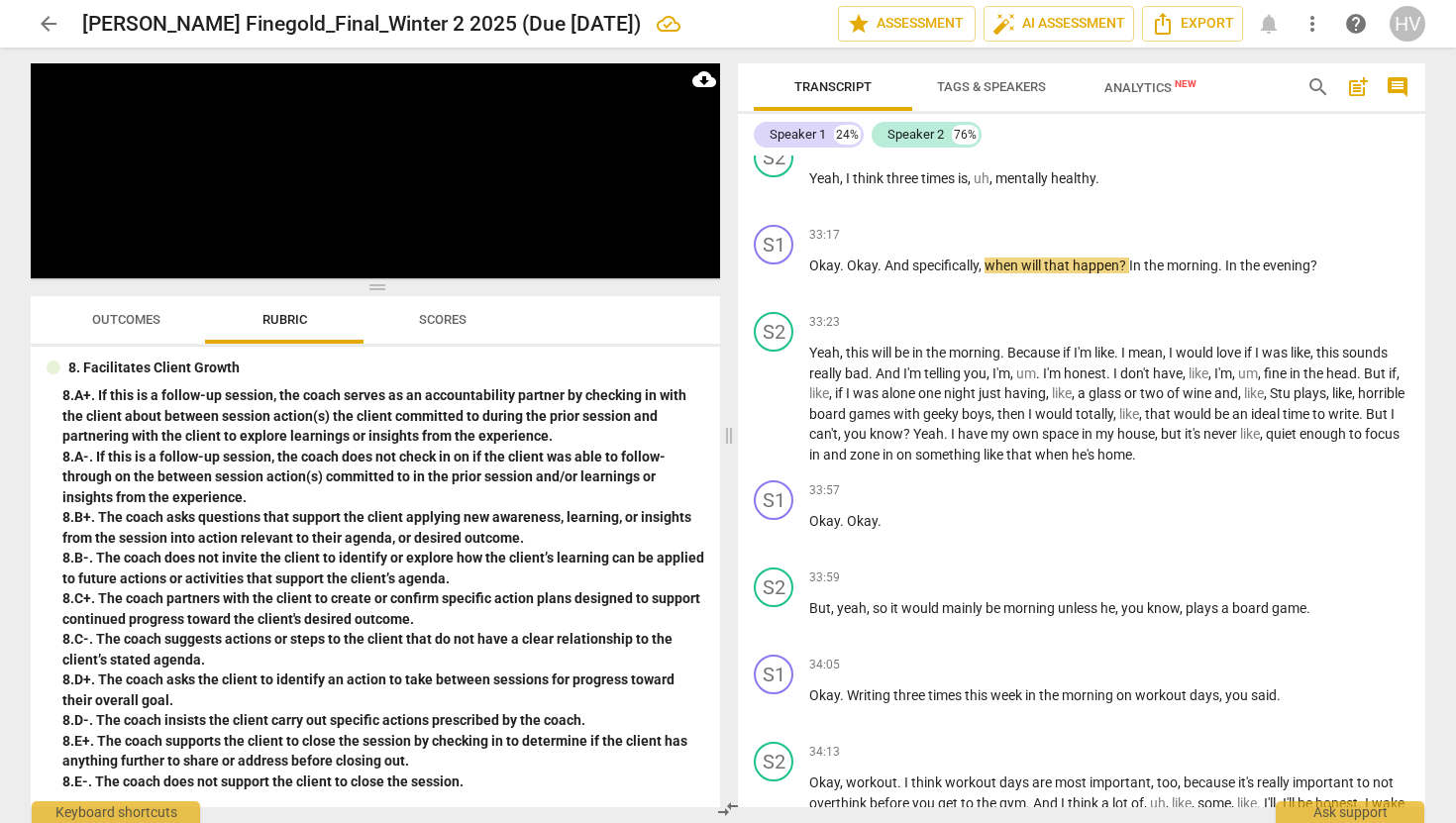
drag, startPoint x: 1339, startPoint y: 161, endPoint x: 890, endPoint y: 171, distance: 449.1
click at [890, 122] on div "33:07 + Add competency keyboard_arrow_right Okay . So committed to writing . An…" at bounding box center [1109, 87] width 601 height 72
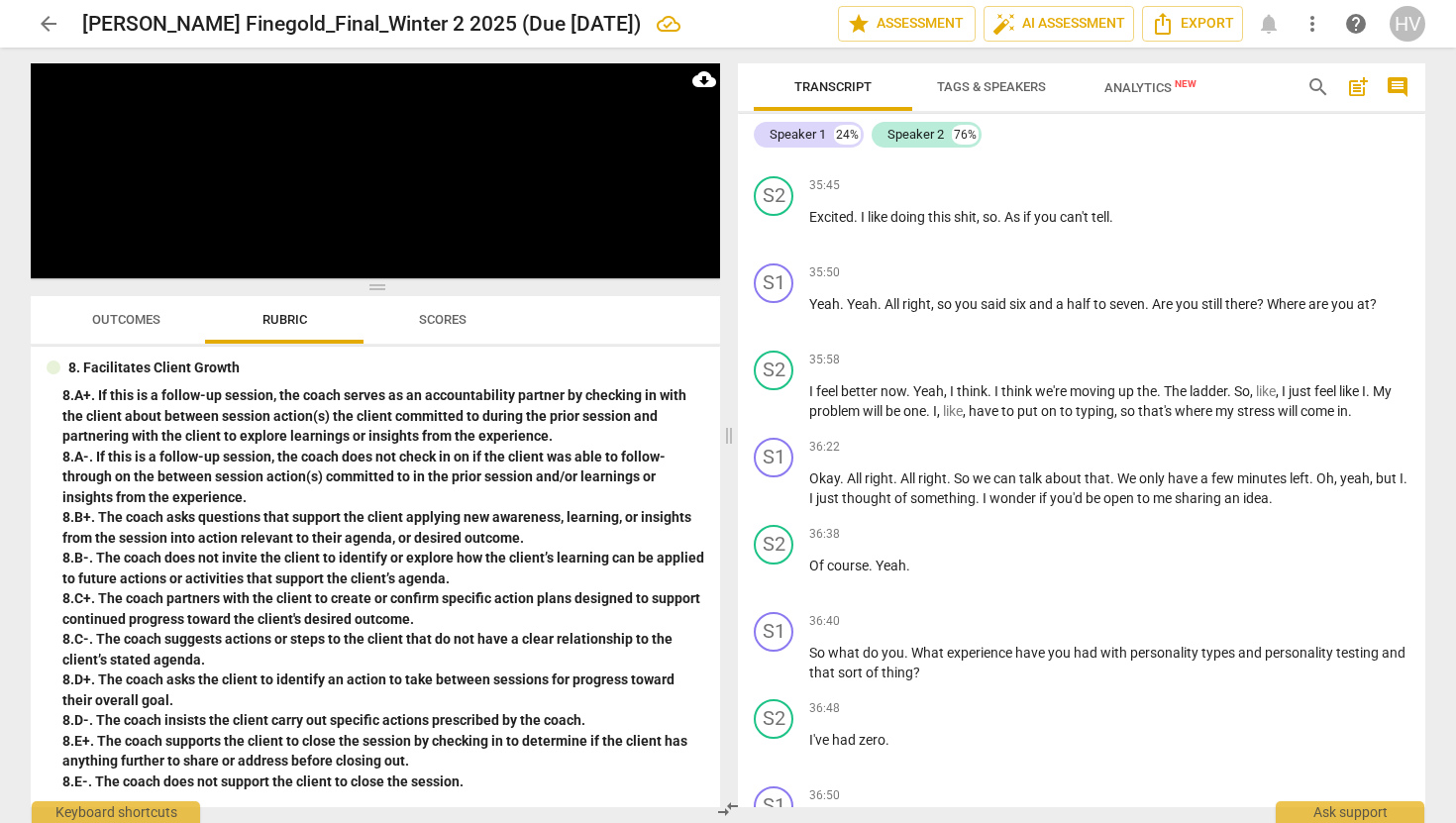
scroll to position [21318, 0]
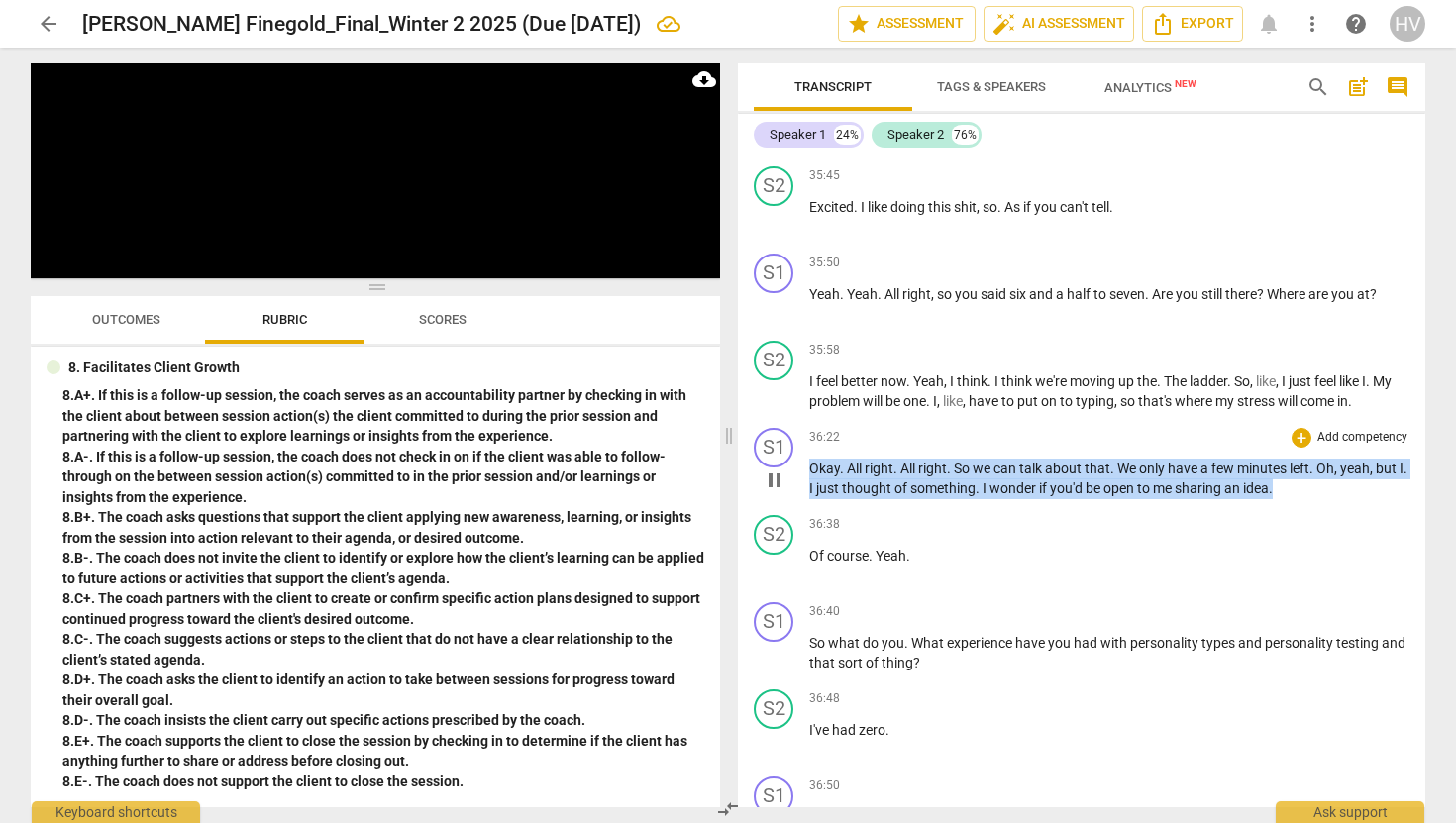
drag, startPoint x: 1292, startPoint y: 594, endPoint x: 811, endPoint y: 575, distance: 481.4
click at [811, 499] on p "Okay . All right . All right . So we can talk about that . We only have a few m…" at bounding box center [1109, 478] width 601 height 41
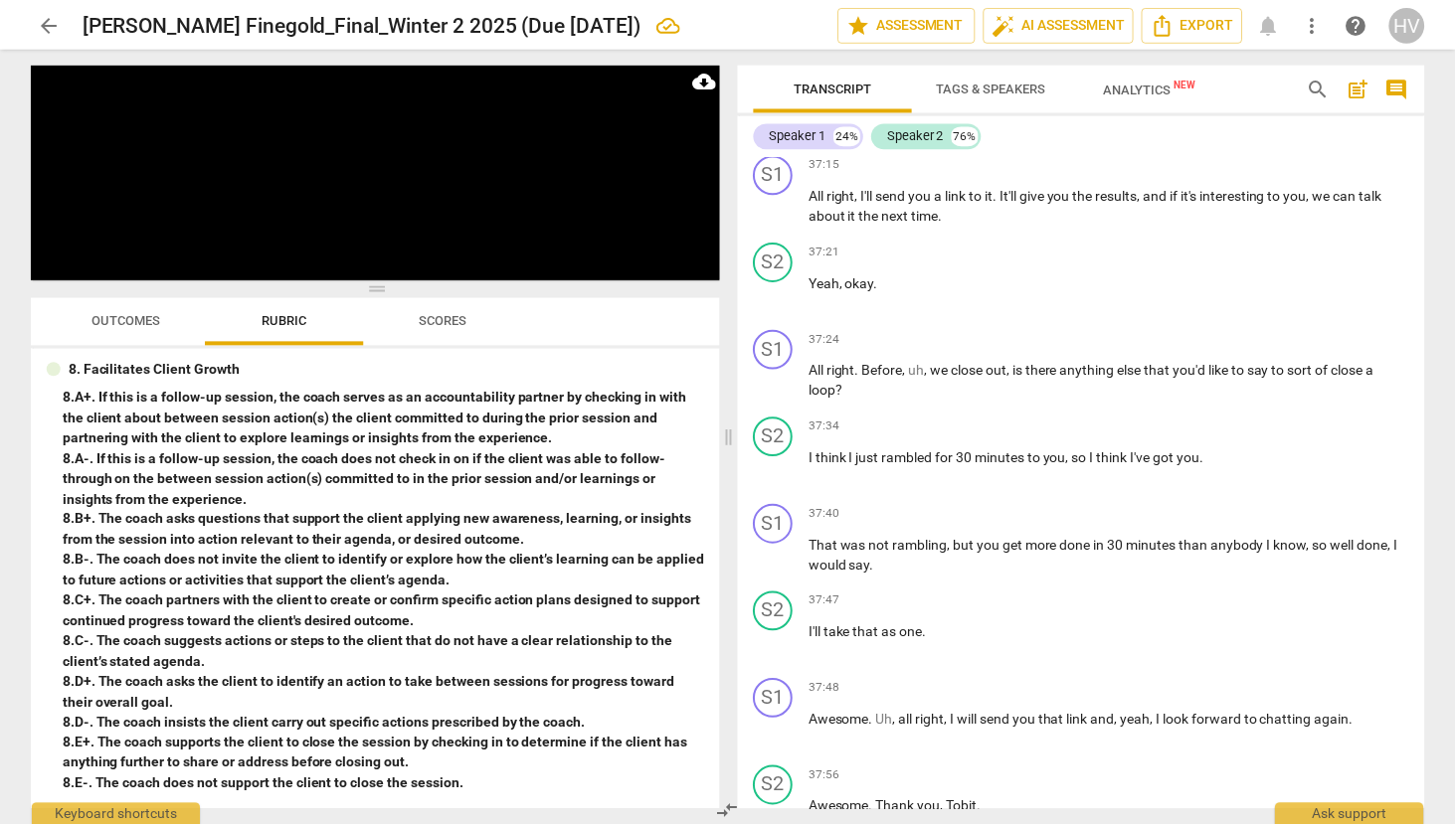
scroll to position [22234, 0]
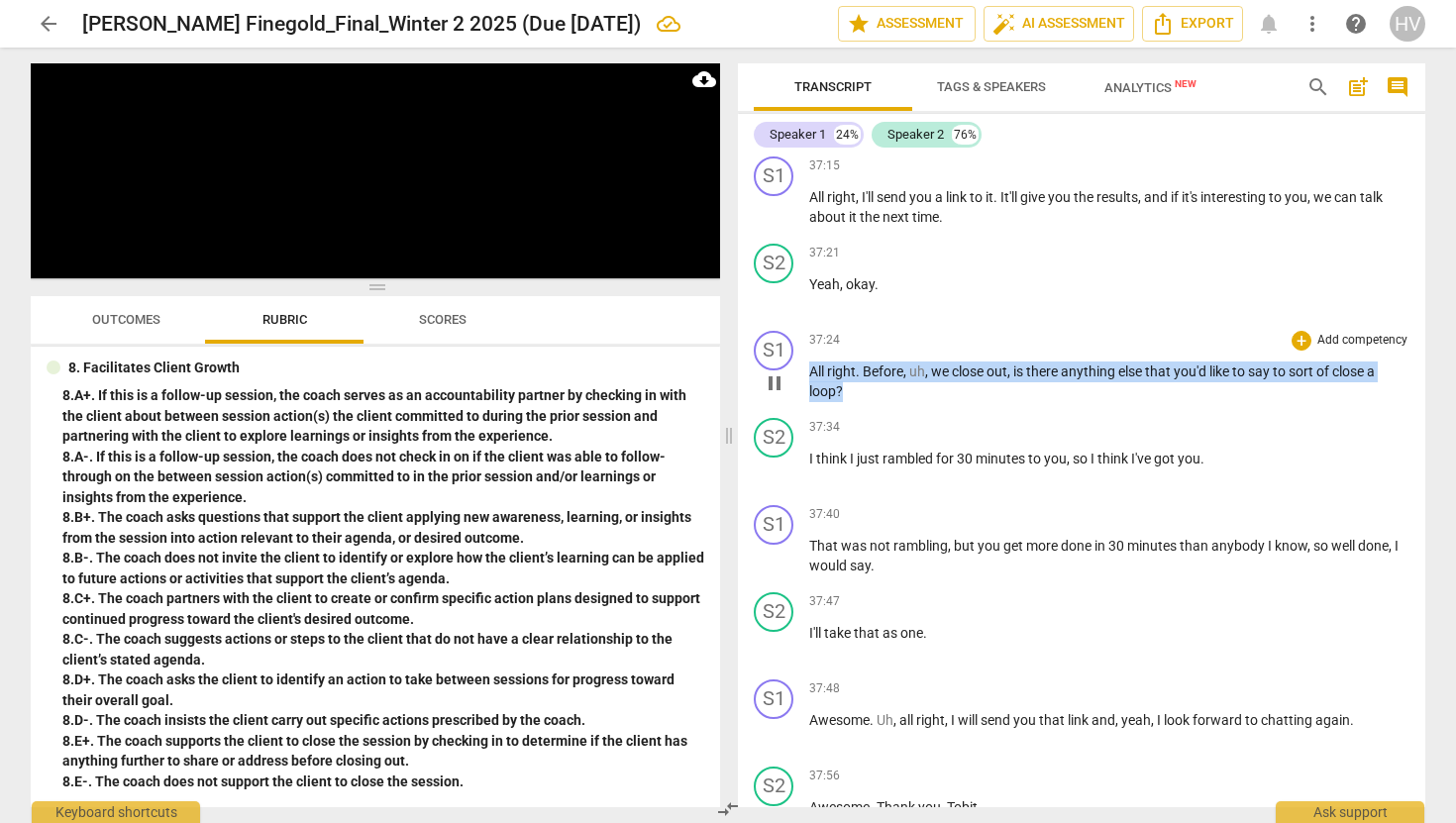
drag, startPoint x: 857, startPoint y: 492, endPoint x: 804, endPoint y: 468, distance: 58.2
click at [804, 411] on div "S1 play_arrow pause 37:24 + Add competency keyboard_arrow_right All right . Bef…" at bounding box center [1082, 367] width 687 height 88
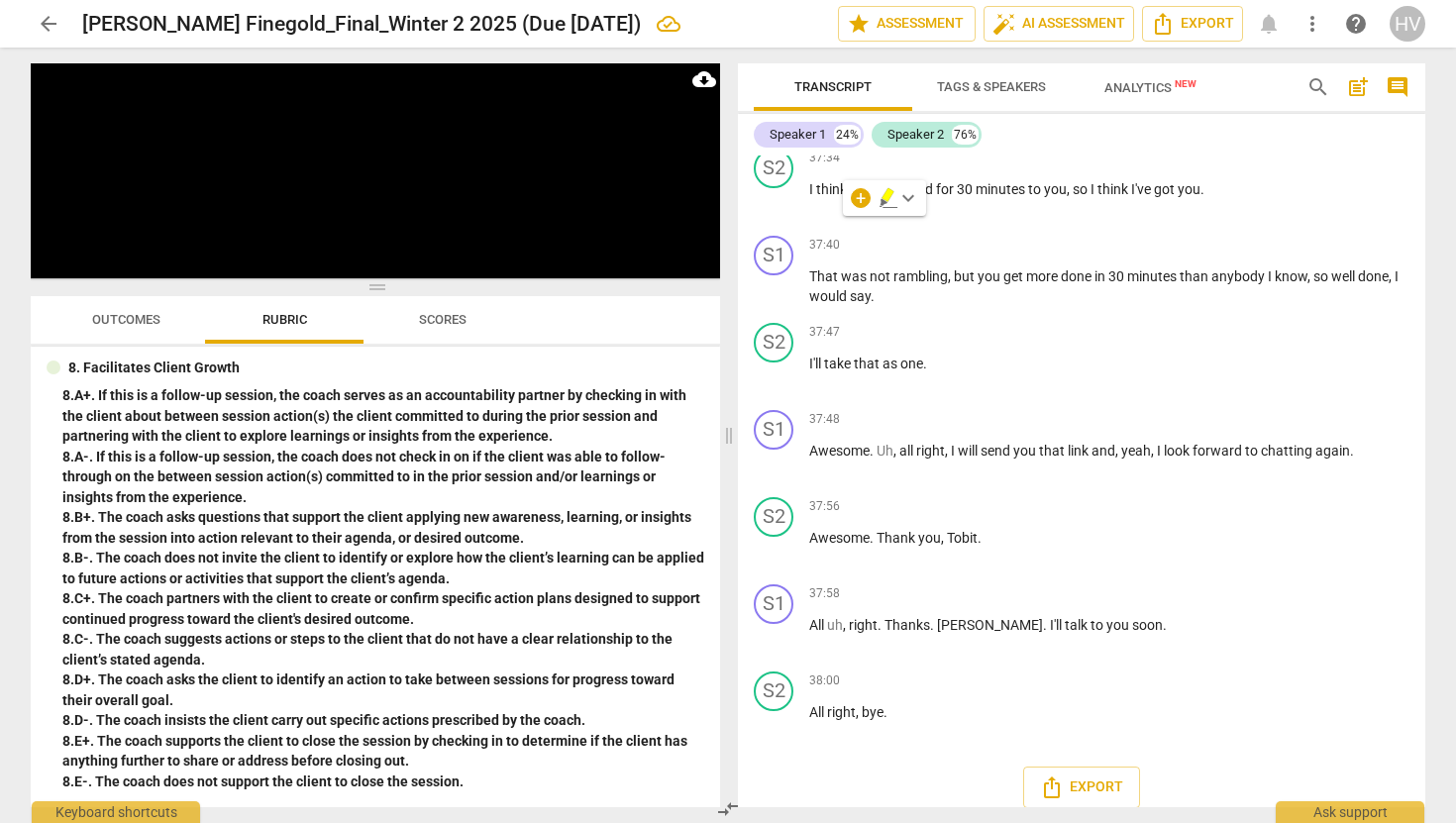
scroll to position [22437, 0]
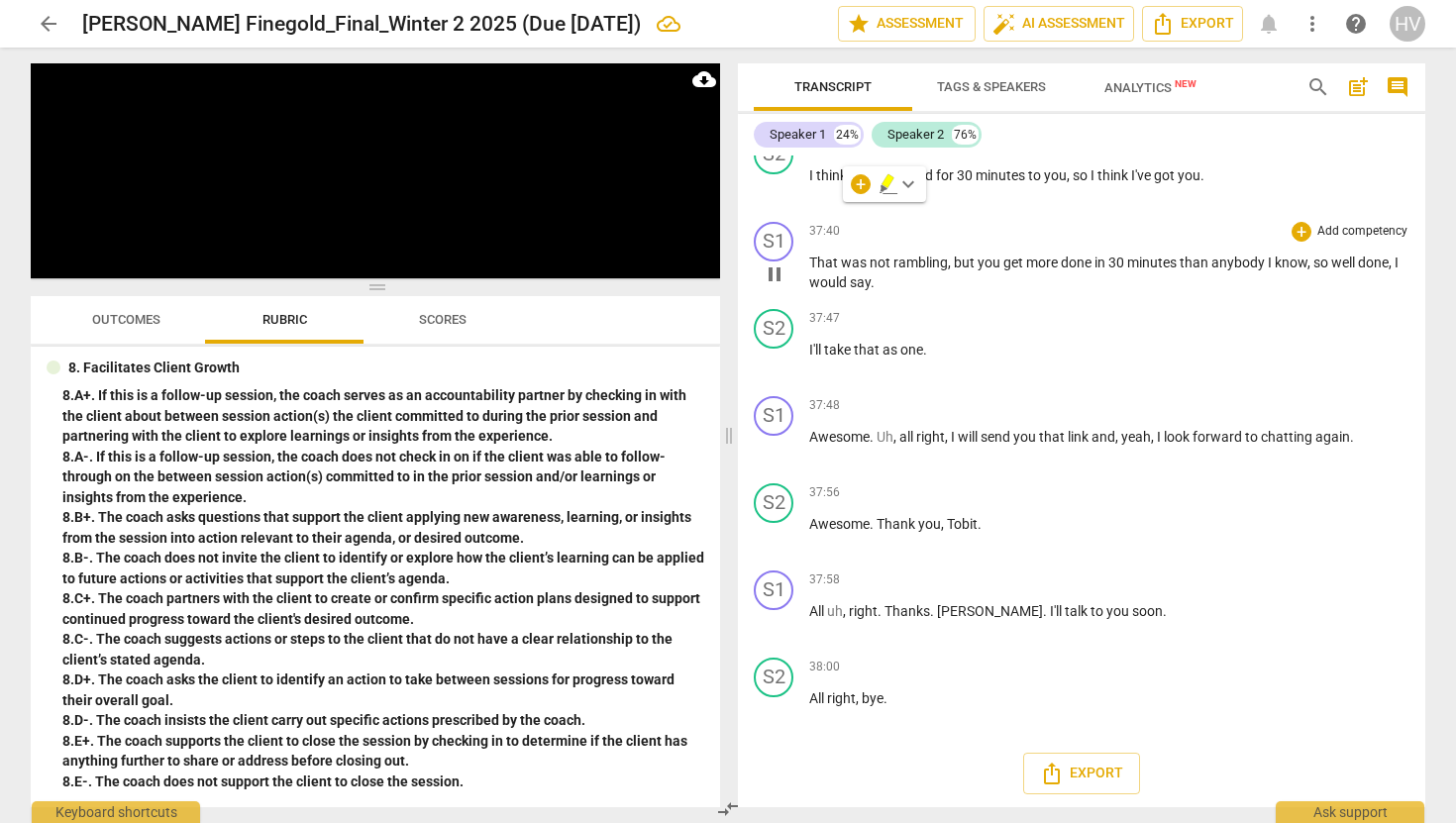
click at [896, 293] on p "That was not rambling , but you get more done in 30 minutes than anybody I know…" at bounding box center [1109, 273] width 601 height 41
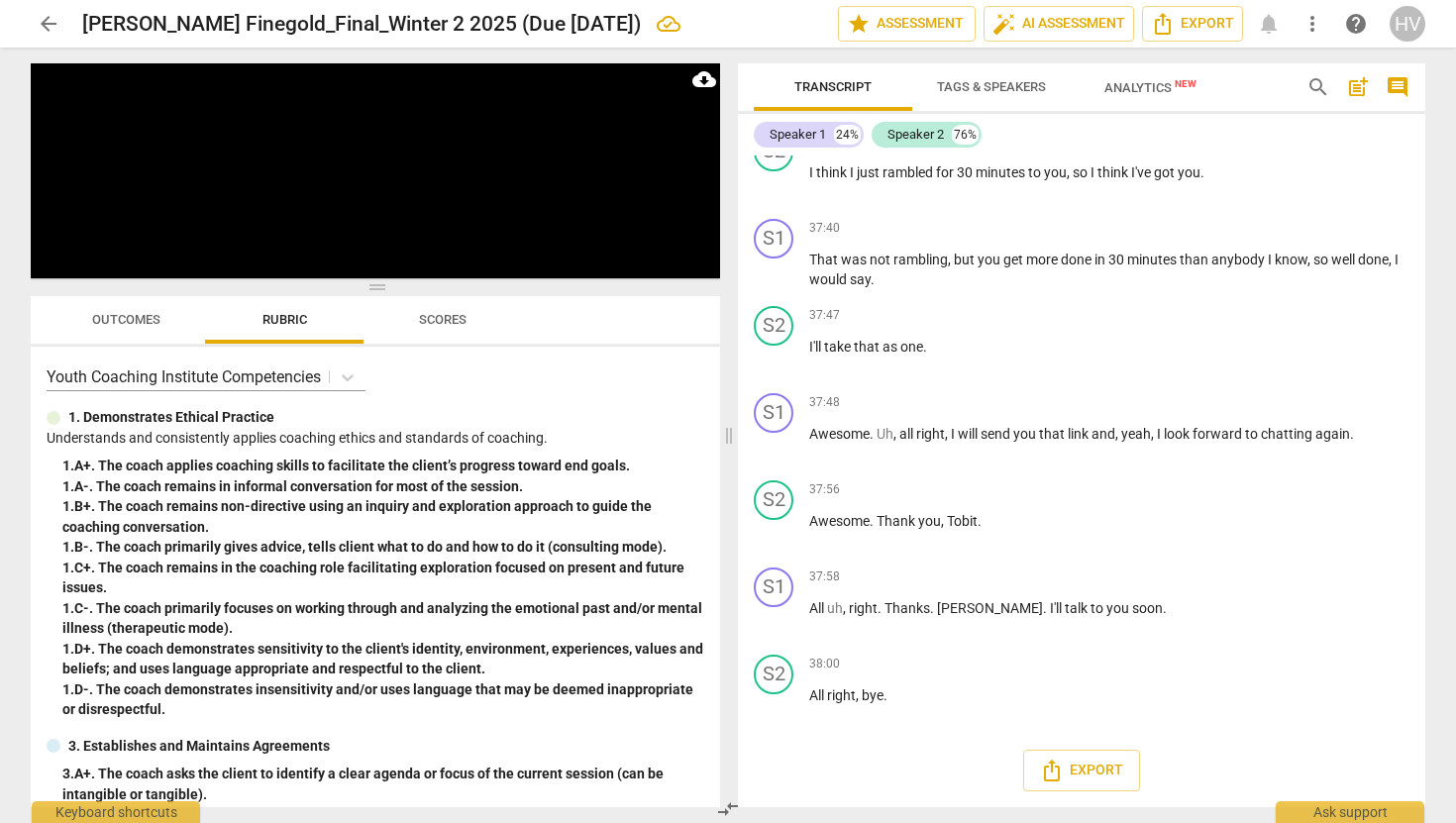
scroll to position [21114, 0]
